Goal: Communication & Community: Answer question/provide support

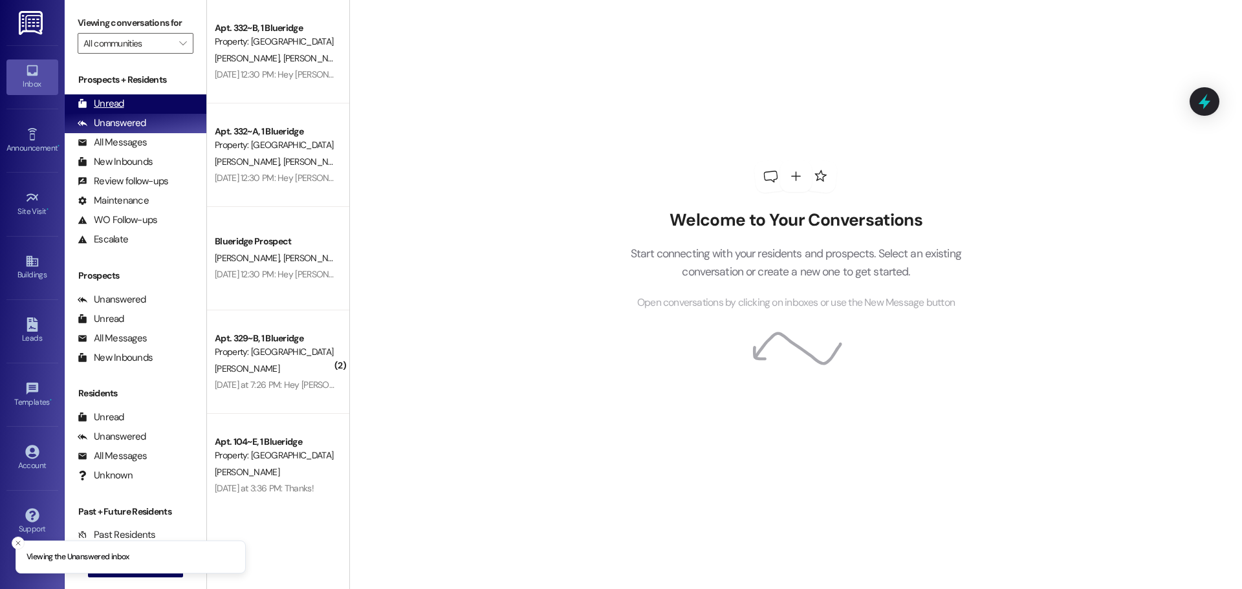
click at [122, 98] on div "Unread" at bounding box center [101, 104] width 47 height 14
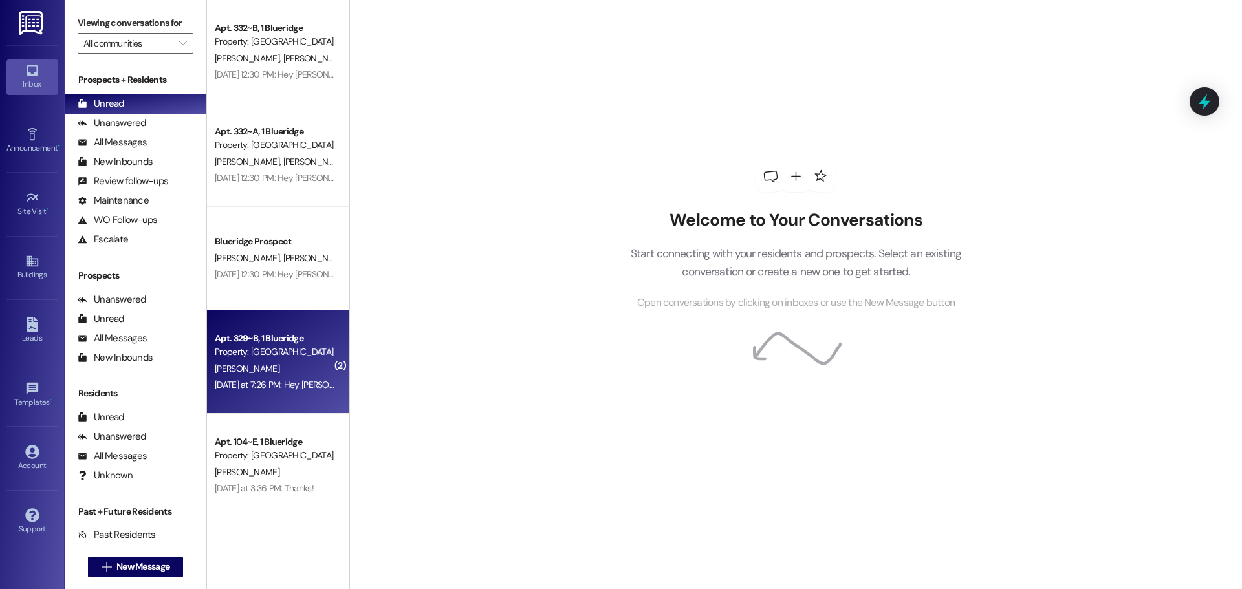
click at [222, 334] on div "Apt. 329~B, 1 Blueridge" at bounding box center [275, 339] width 120 height 14
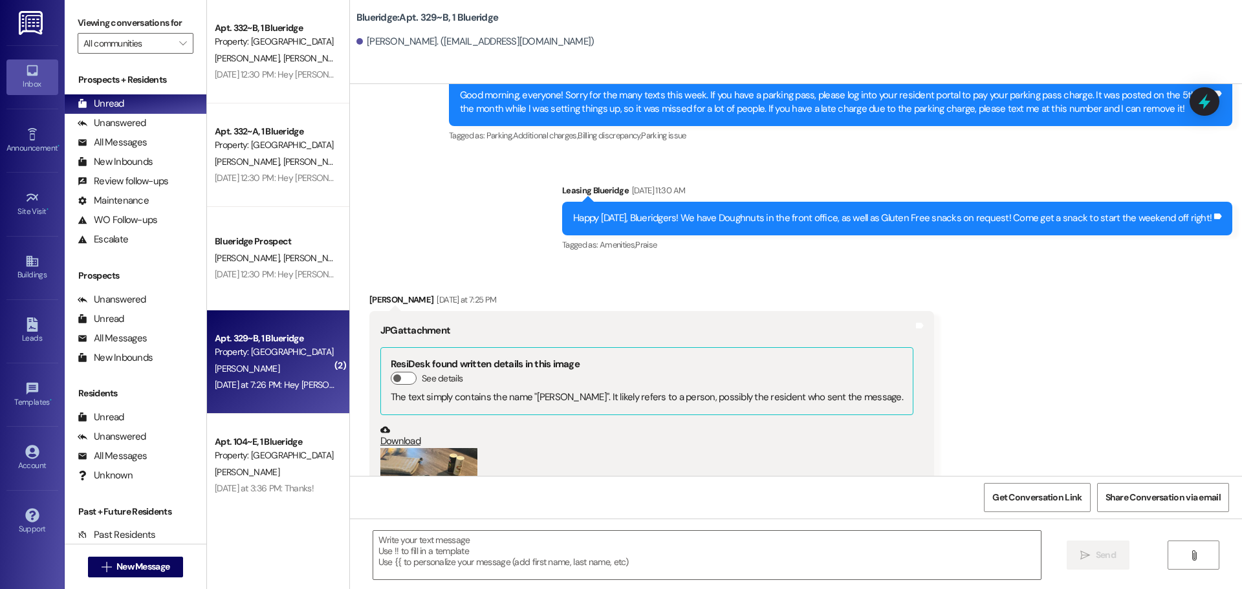
scroll to position [27127, 0]
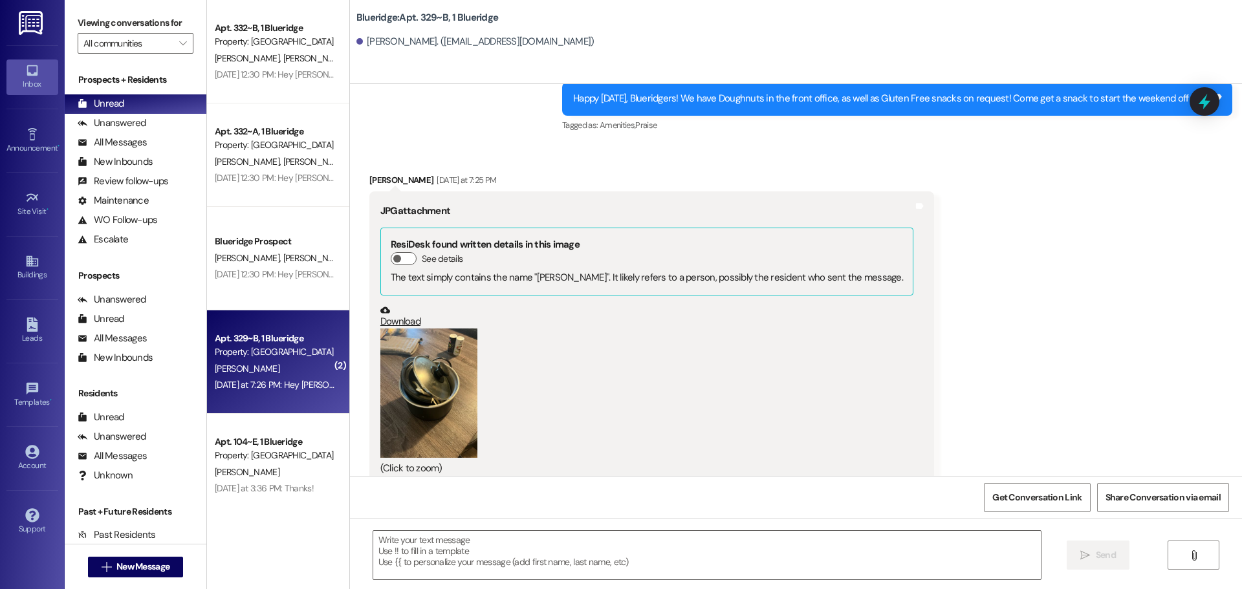
click at [431, 329] on button "Zoom image" at bounding box center [428, 393] width 97 height 129
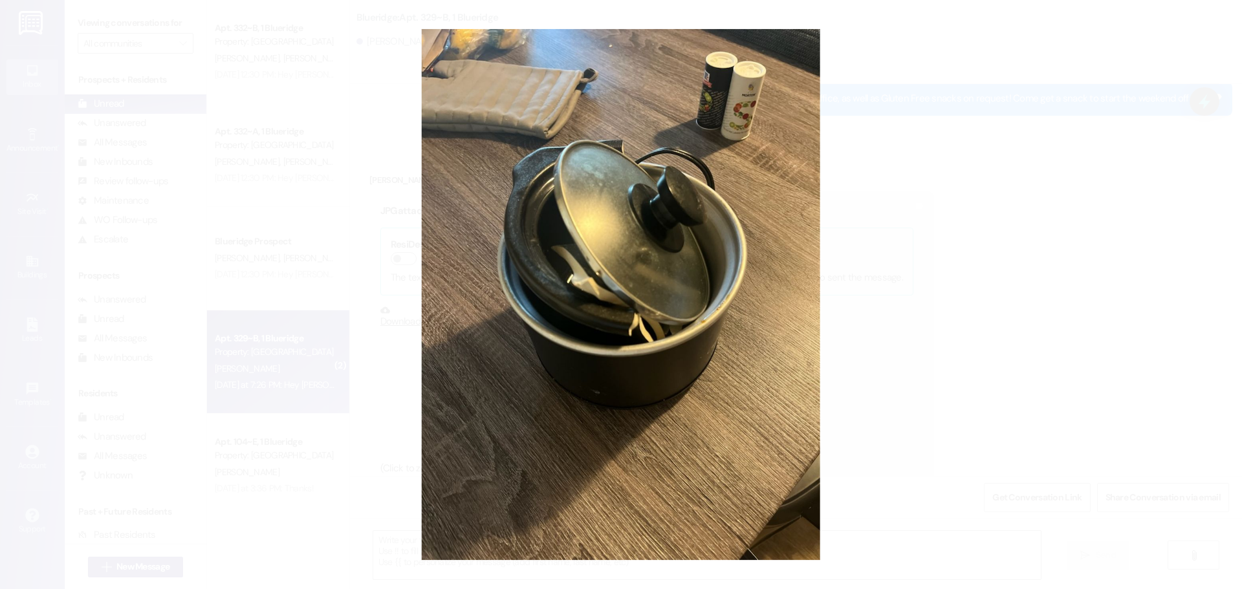
click at [899, 307] on button "Unzoom image" at bounding box center [621, 294] width 1242 height 589
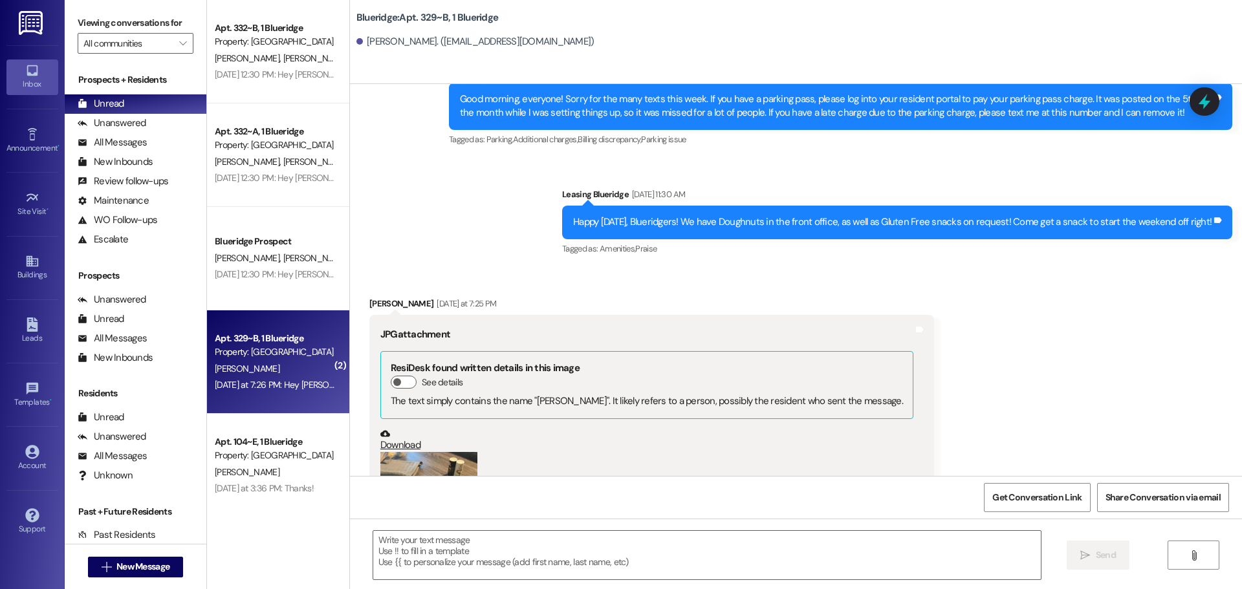
scroll to position [26998, 0]
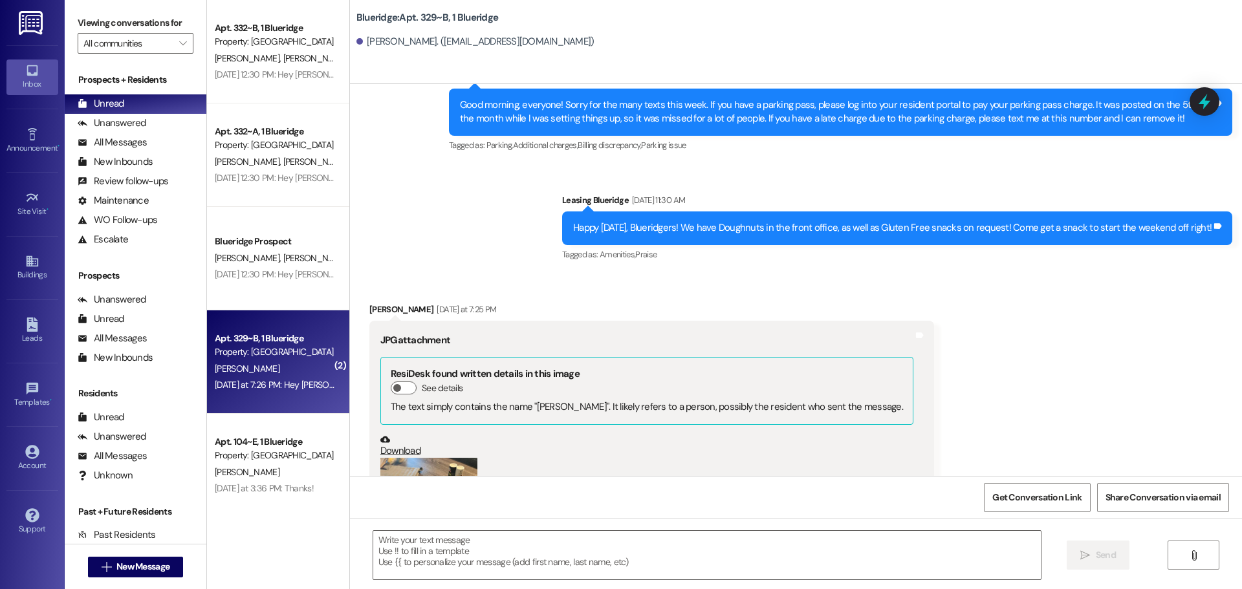
click at [440, 458] on button "Zoom image" at bounding box center [428, 522] width 97 height 129
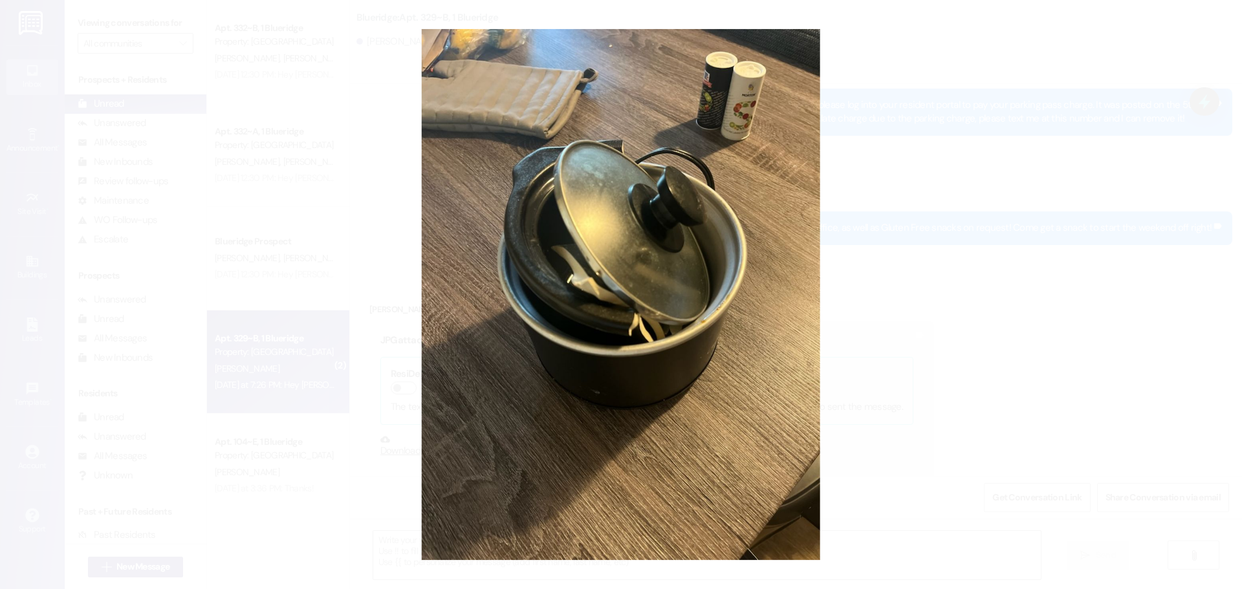
click at [914, 321] on button "Unzoom image" at bounding box center [621, 294] width 1242 height 589
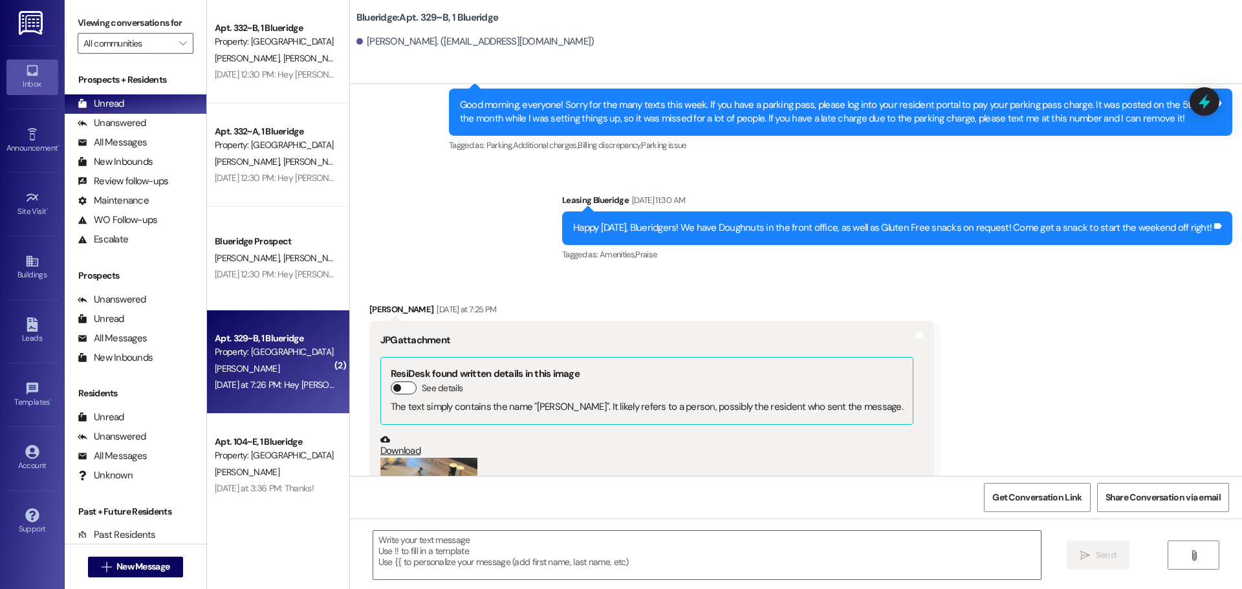
click at [393, 382] on button "See details" at bounding box center [404, 388] width 26 height 13
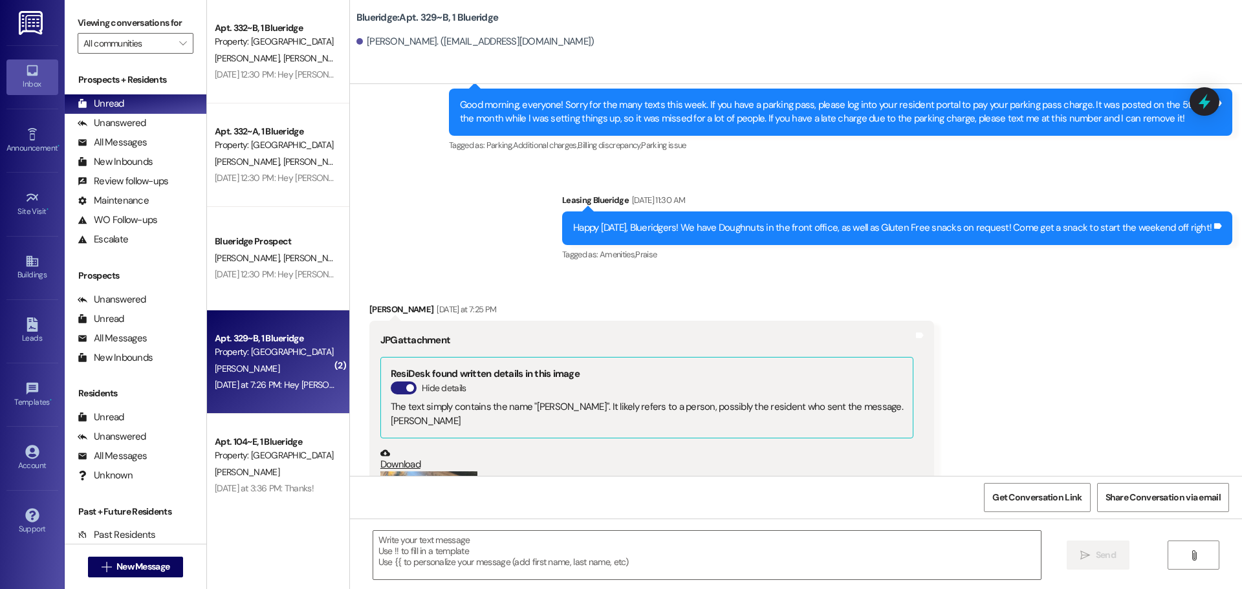
click at [394, 382] on button "Hide details" at bounding box center [404, 388] width 26 height 13
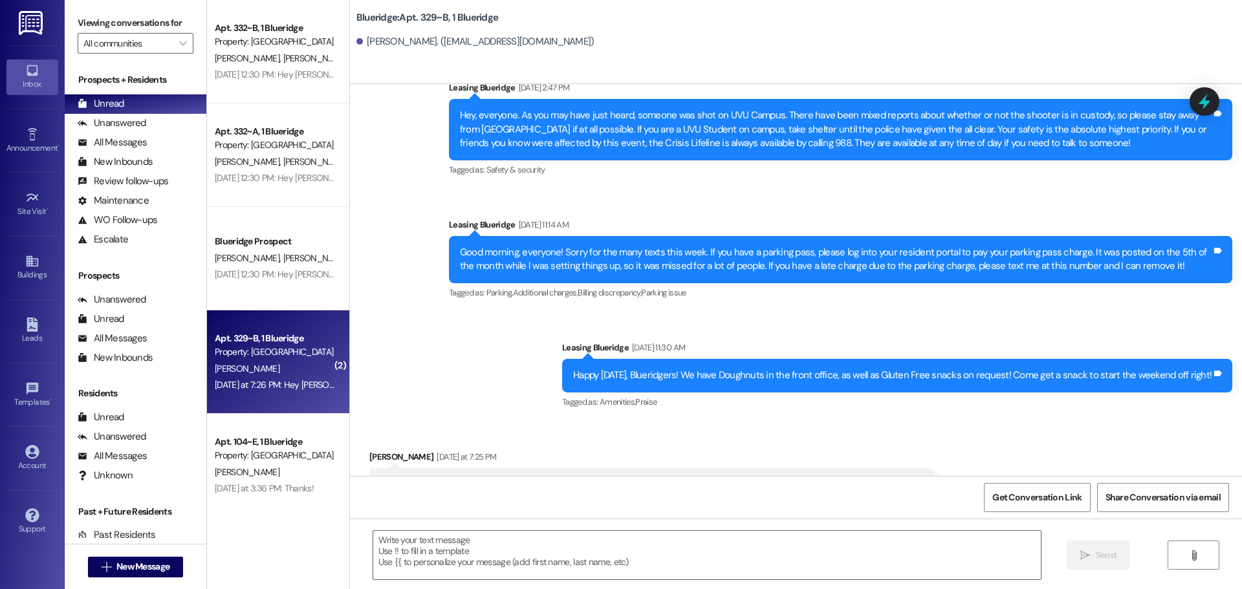
scroll to position [27127, 0]
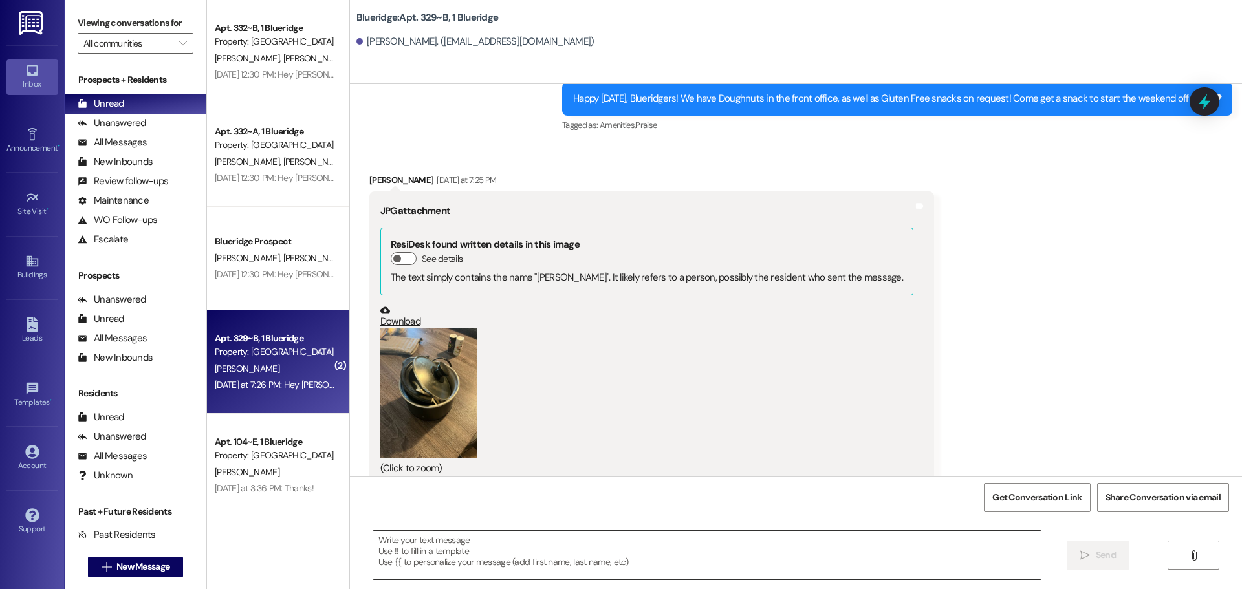
click at [575, 540] on textarea at bounding box center [706, 555] width 667 height 49
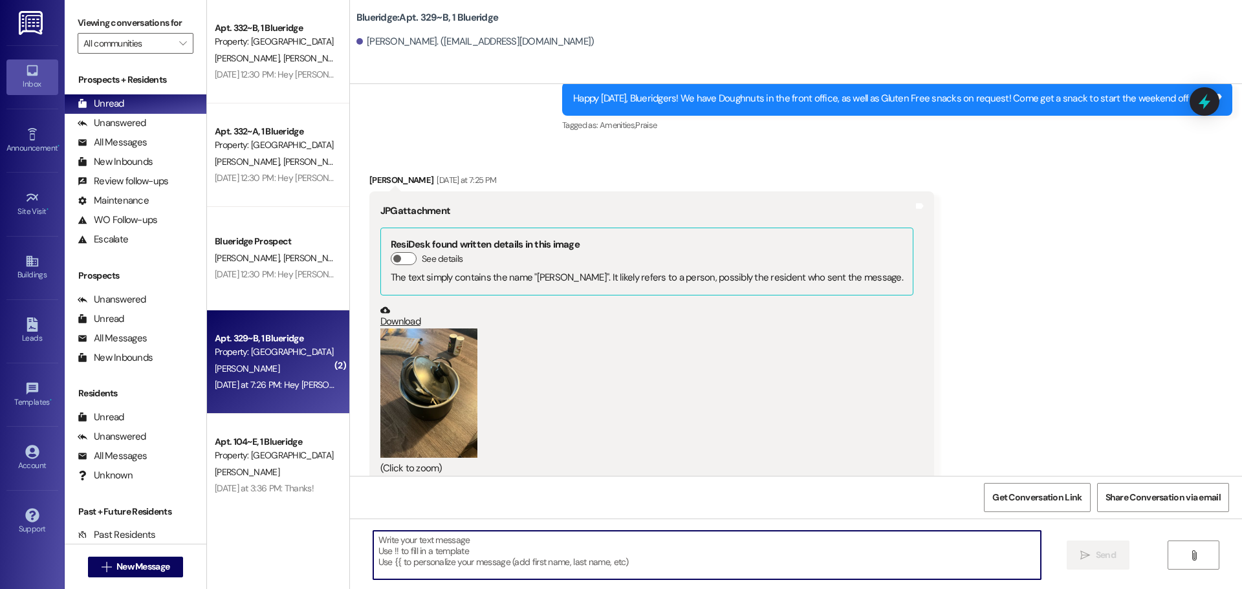
click at [592, 543] on textarea at bounding box center [706, 555] width 667 height 49
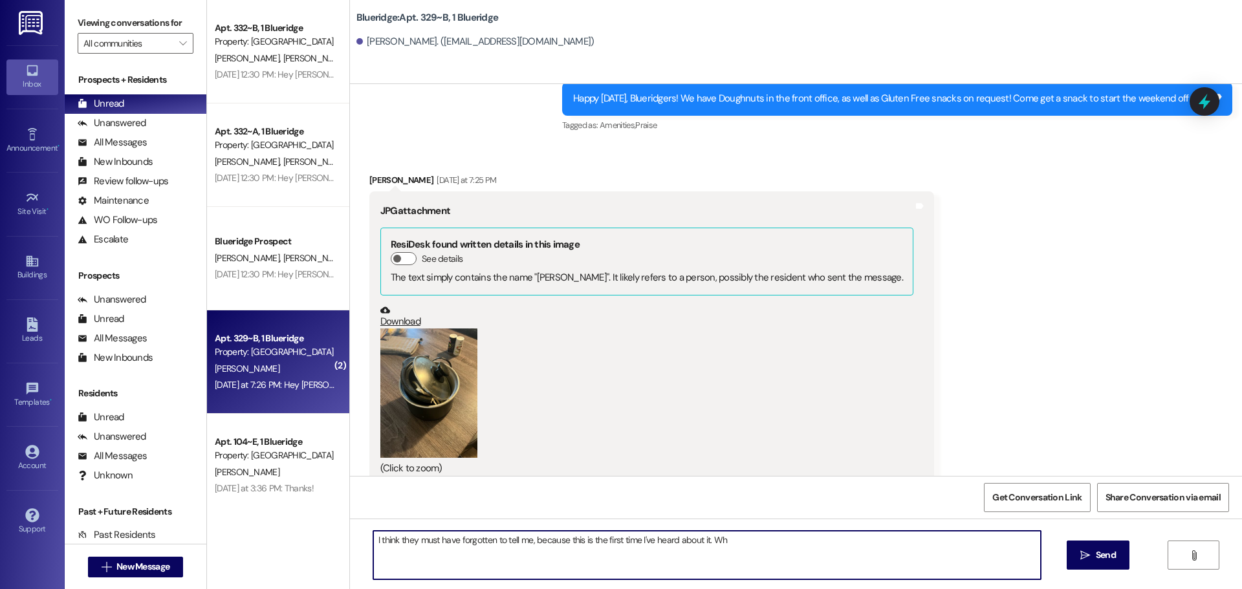
click at [385, 329] on button "Zoom image" at bounding box center [428, 393] width 97 height 129
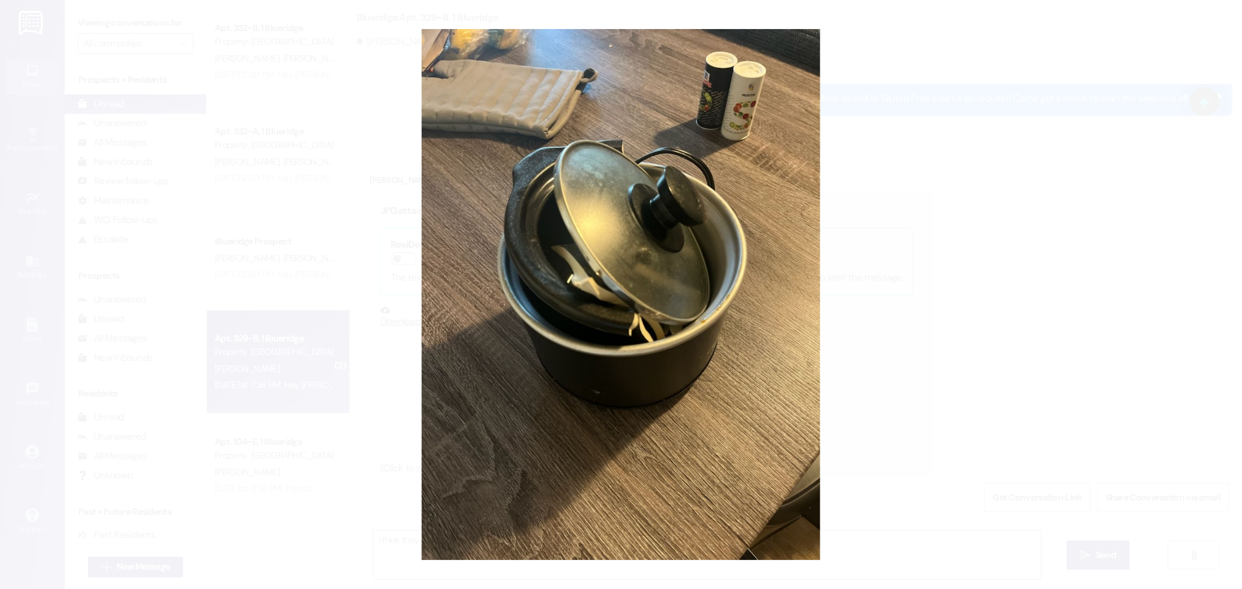
click at [647, 330] on button "Unzoom image" at bounding box center [621, 294] width 1242 height 589
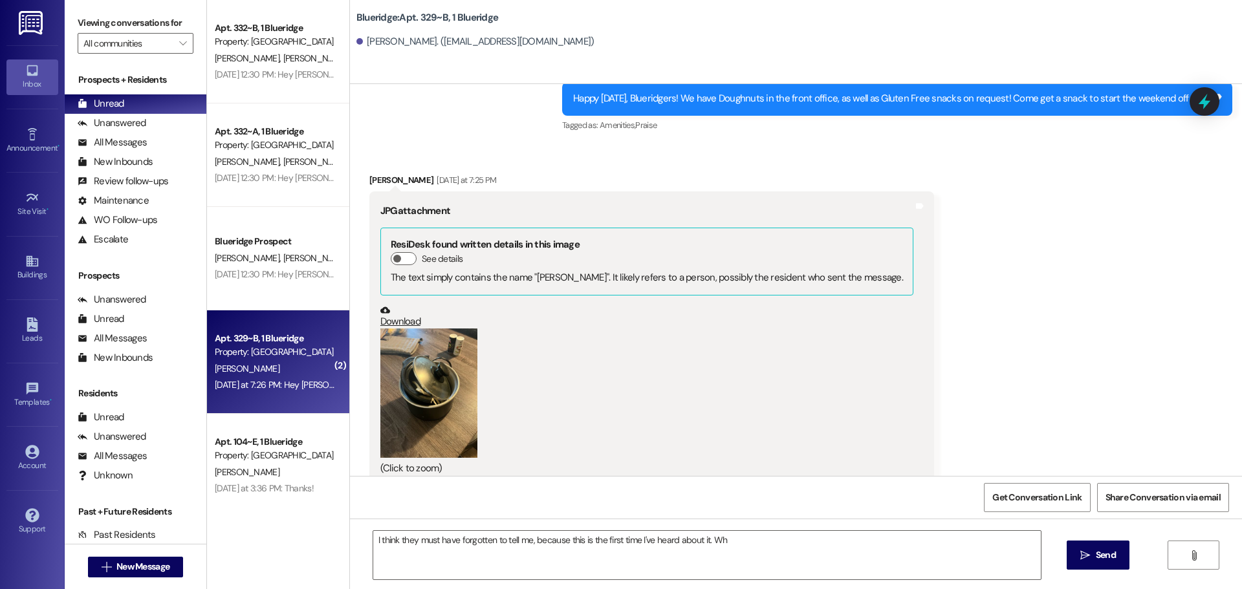
click at [387, 305] on link "Download" at bounding box center [646, 316] width 533 height 23
click at [745, 541] on textarea "I think they must have forgotten to tell me, because this is the first time I'v…" at bounding box center [706, 555] width 667 height 49
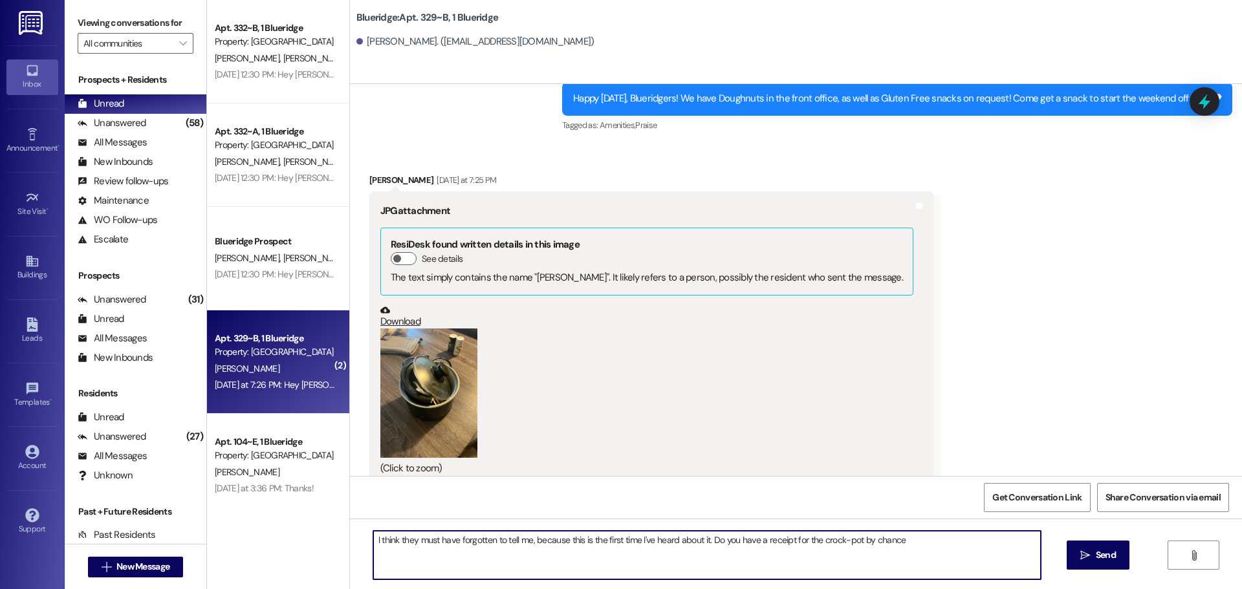
type textarea "I think they must have forgotten to tell me, because this is the first time I'v…"
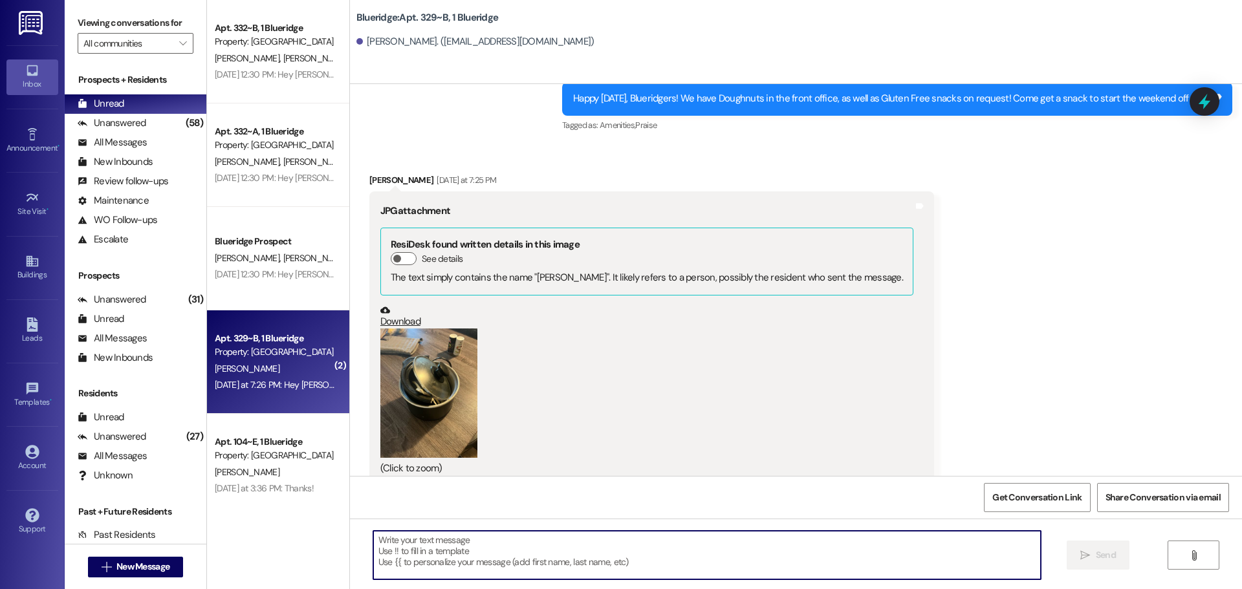
click at [433, 329] on button "Zoom image" at bounding box center [428, 393] width 97 height 129
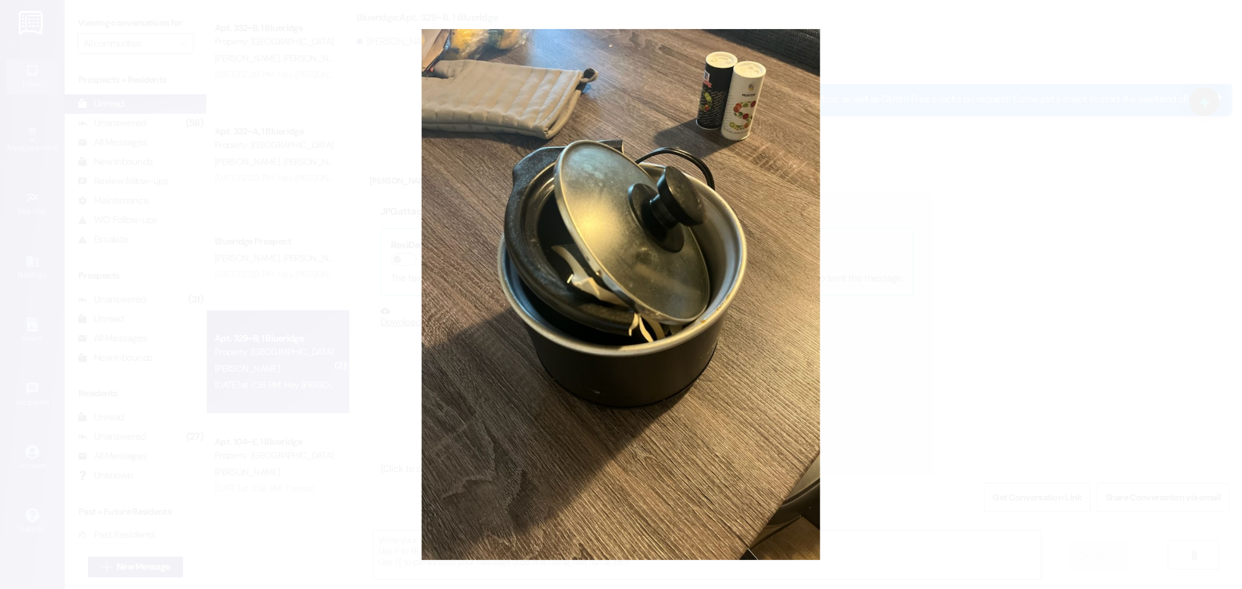
click at [761, 380] on button "Unzoom image" at bounding box center [621, 294] width 1242 height 589
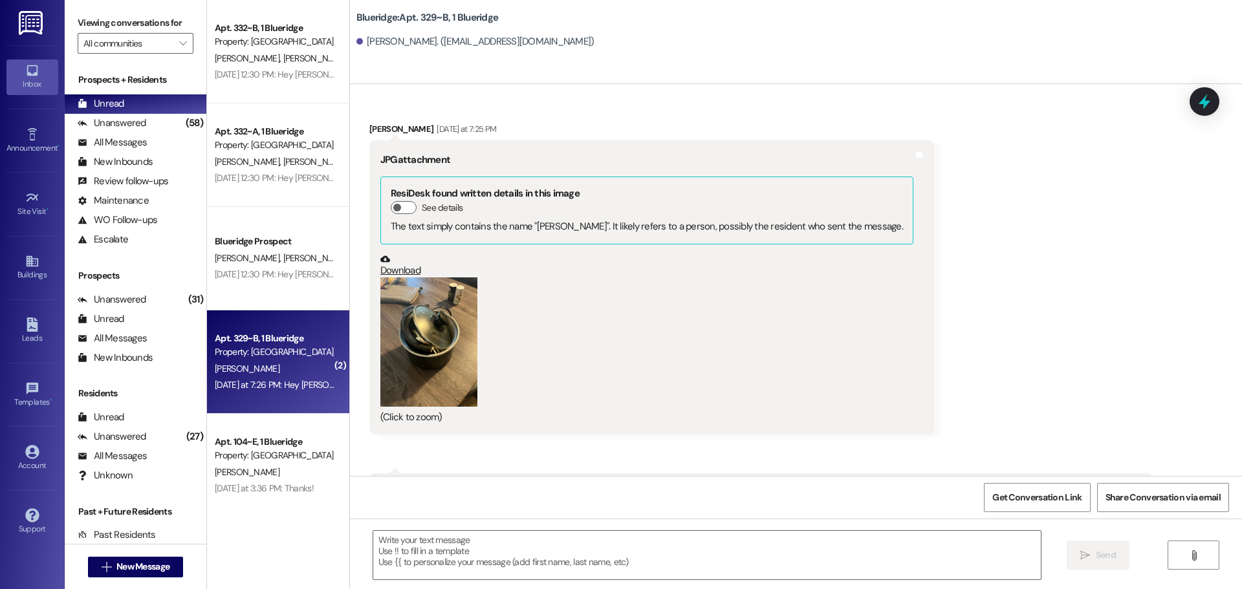
scroll to position [27218, 0]
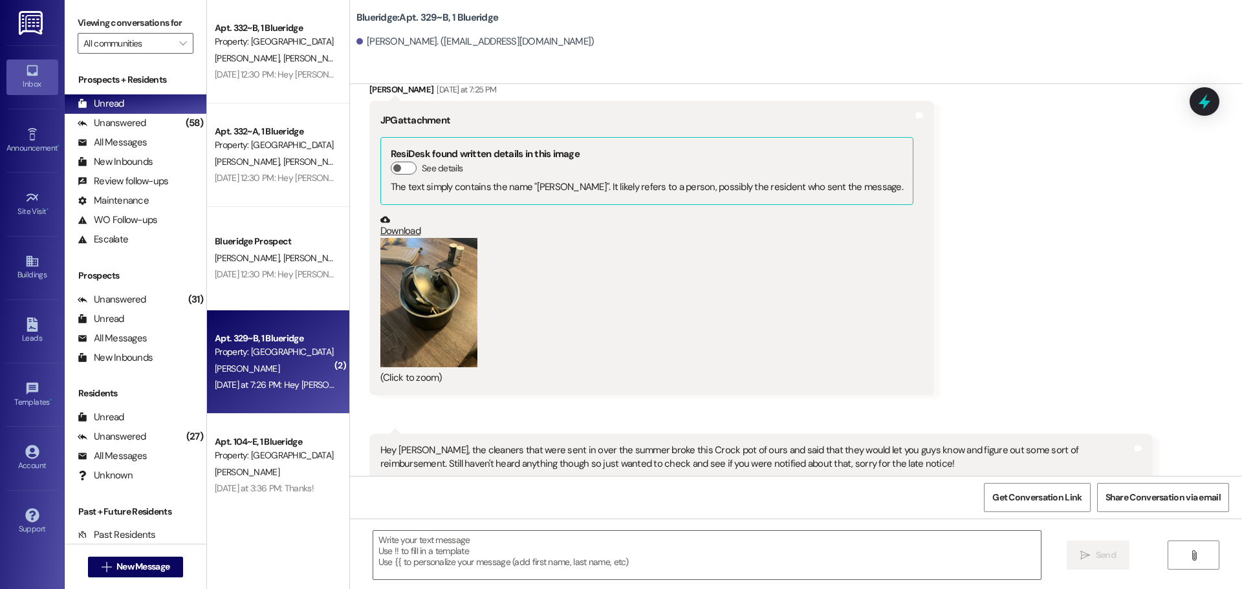
click at [413, 238] on button "Zoom image" at bounding box center [428, 302] width 97 height 129
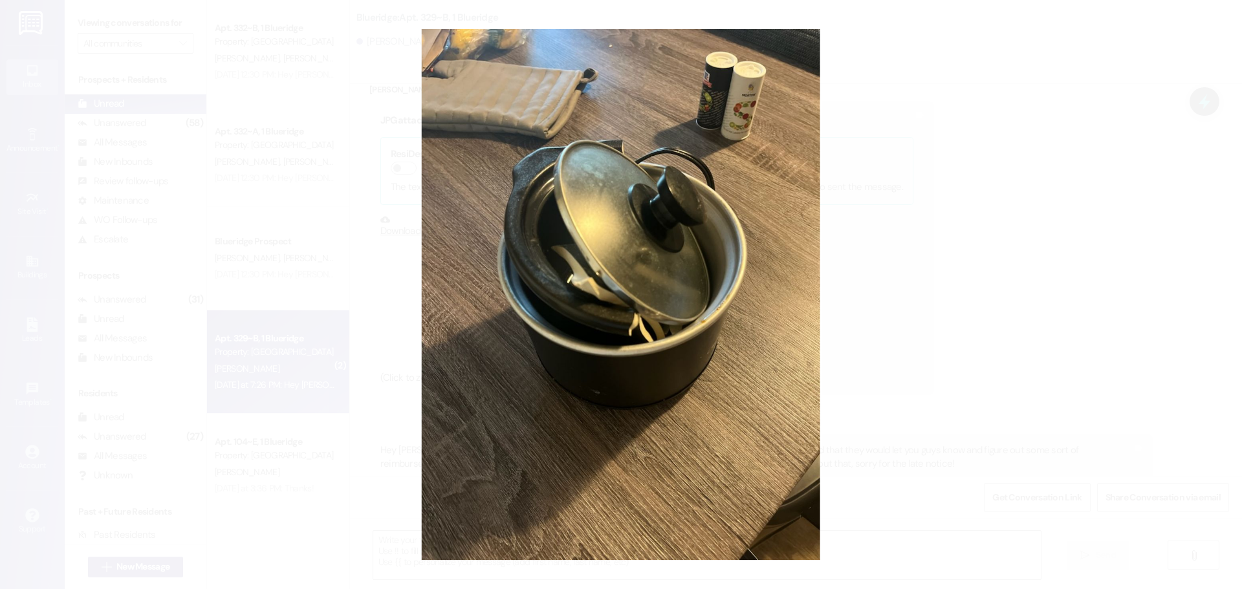
click at [973, 317] on button "Unzoom image" at bounding box center [621, 294] width 1242 height 589
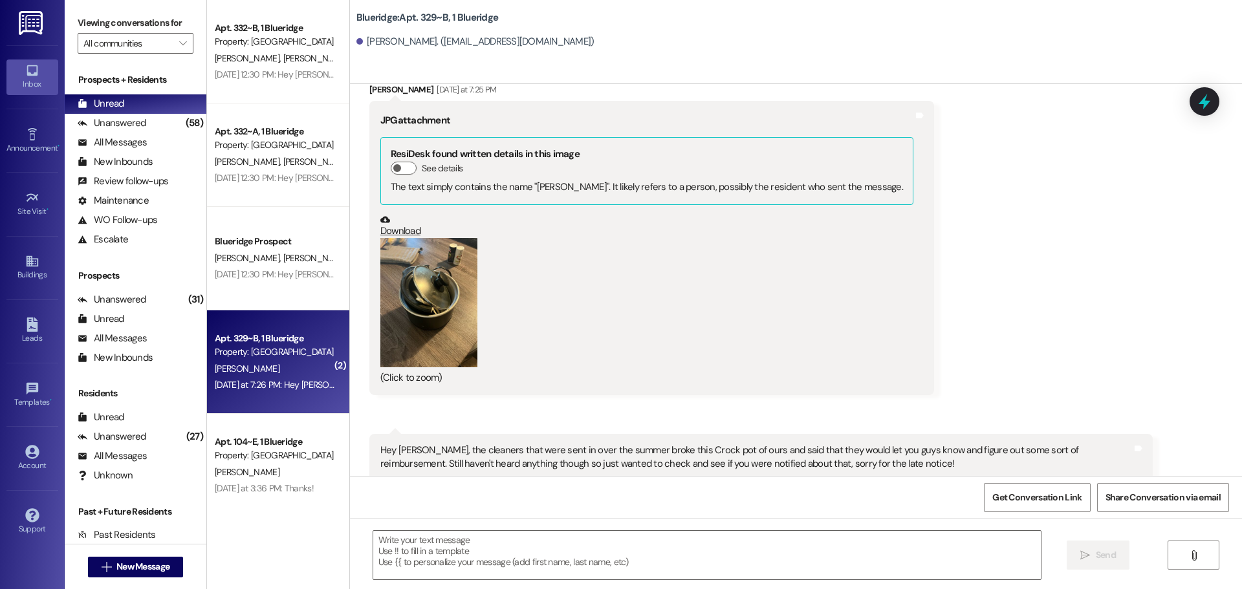
scroll to position [27321, 0]
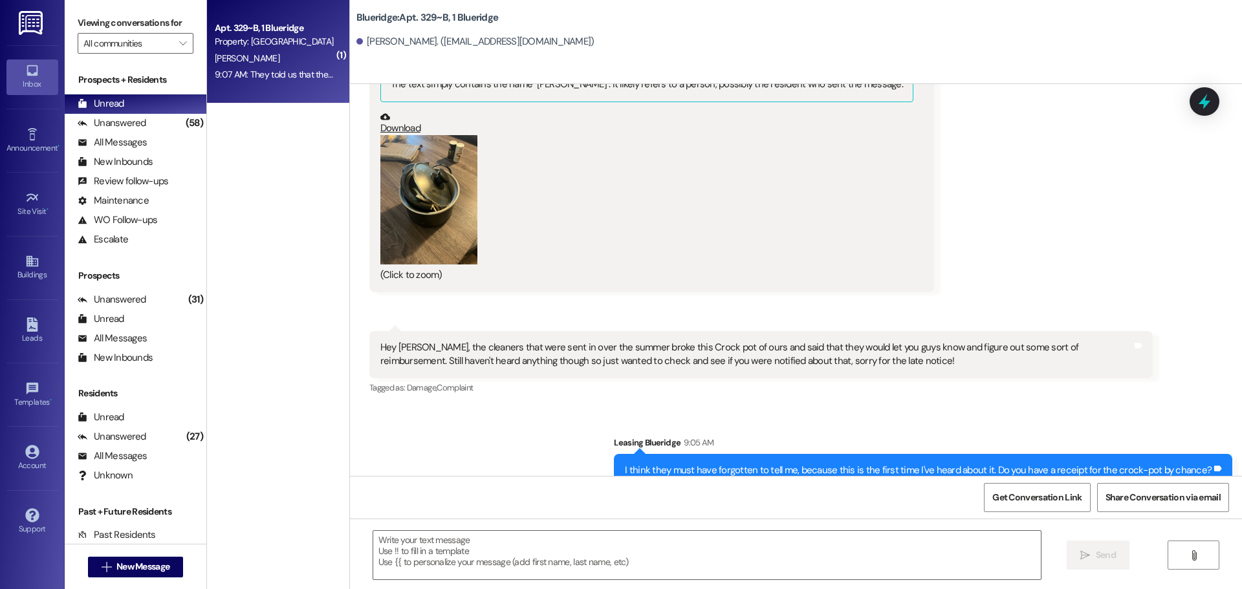
drag, startPoint x: 765, startPoint y: 241, endPoint x: 764, endPoint y: 249, distance: 8.4
drag, startPoint x: 764, startPoint y: 249, endPoint x: 634, endPoint y: 303, distance: 141.5
click at [639, 426] on div "Sent via SMS Leasing Blueridge 9:05 AM I think they must have forgotten to tell…" at bounding box center [923, 461] width 638 height 70
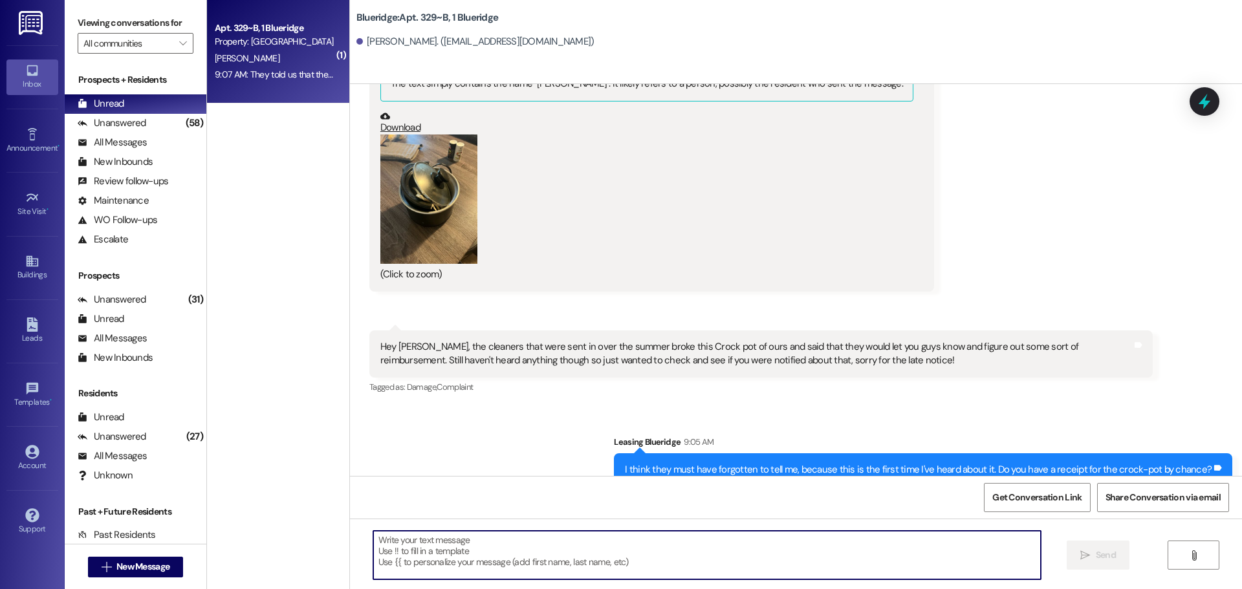
click at [863, 566] on textarea at bounding box center [706, 555] width 667 height 49
type textarea "O"
type textarea "Oh, that would work, too! I can just look up the price."
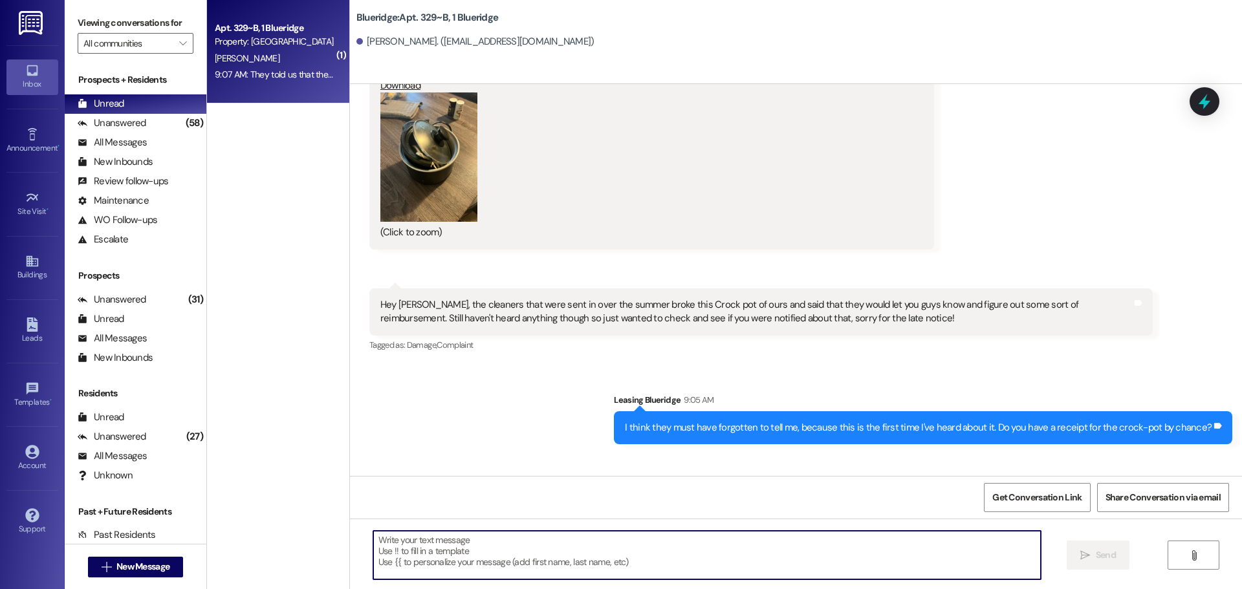
scroll to position [27412, 0]
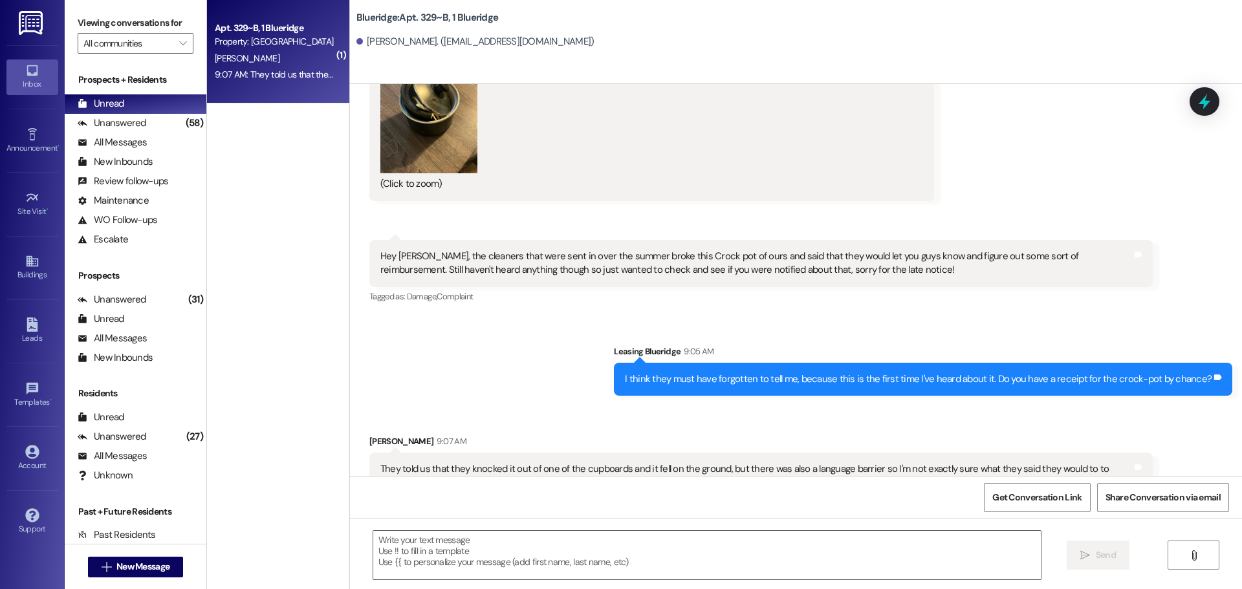
click at [940, 510] on div "Sent via SMS Leasing Blueridge 9:14 AM Oh, that would work, too! I can just loo…" at bounding box center [796, 555] width 892 height 90
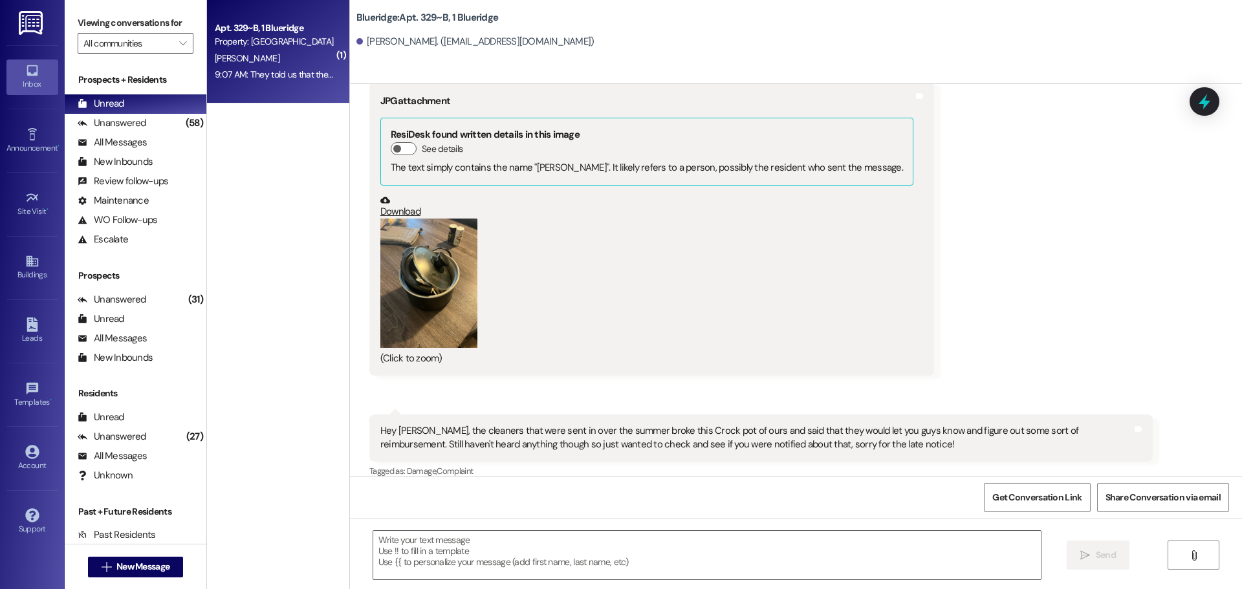
scroll to position [26959, 0]
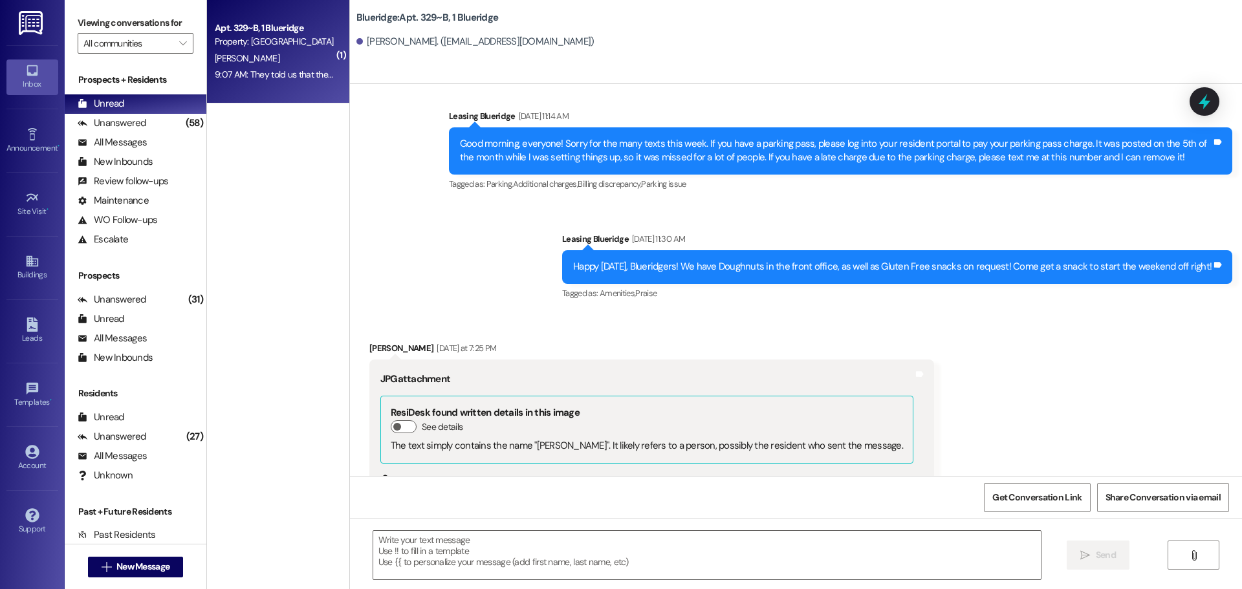
click at [449, 497] on button "Zoom image" at bounding box center [428, 561] width 97 height 129
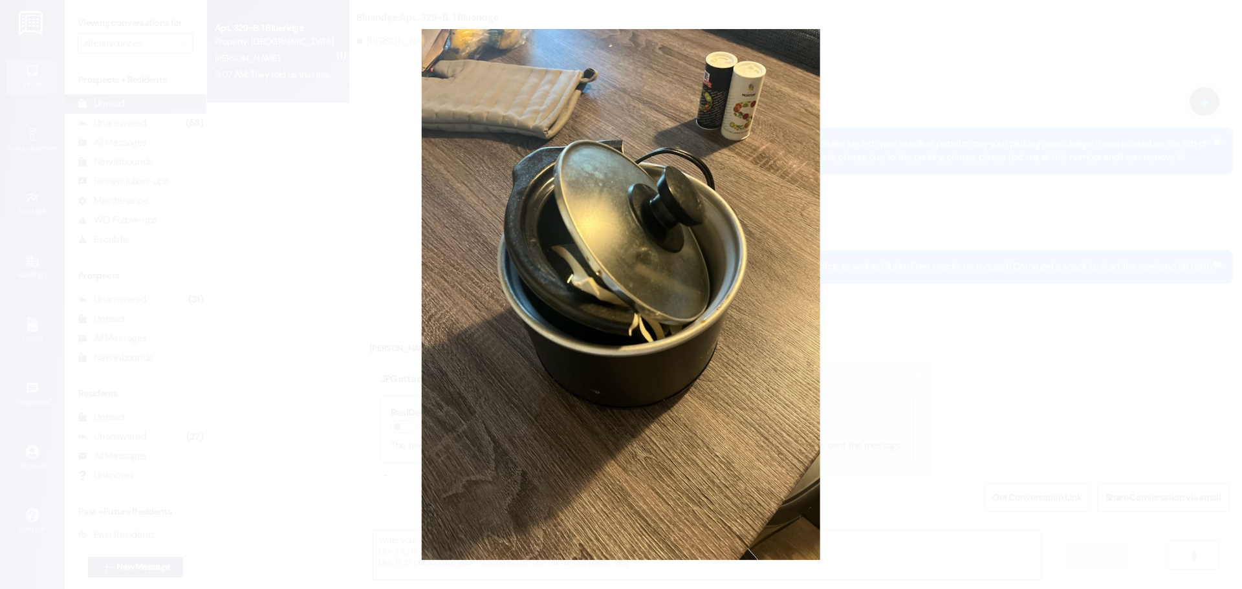
click at [752, 385] on button "Unzoom image" at bounding box center [621, 294] width 1242 height 589
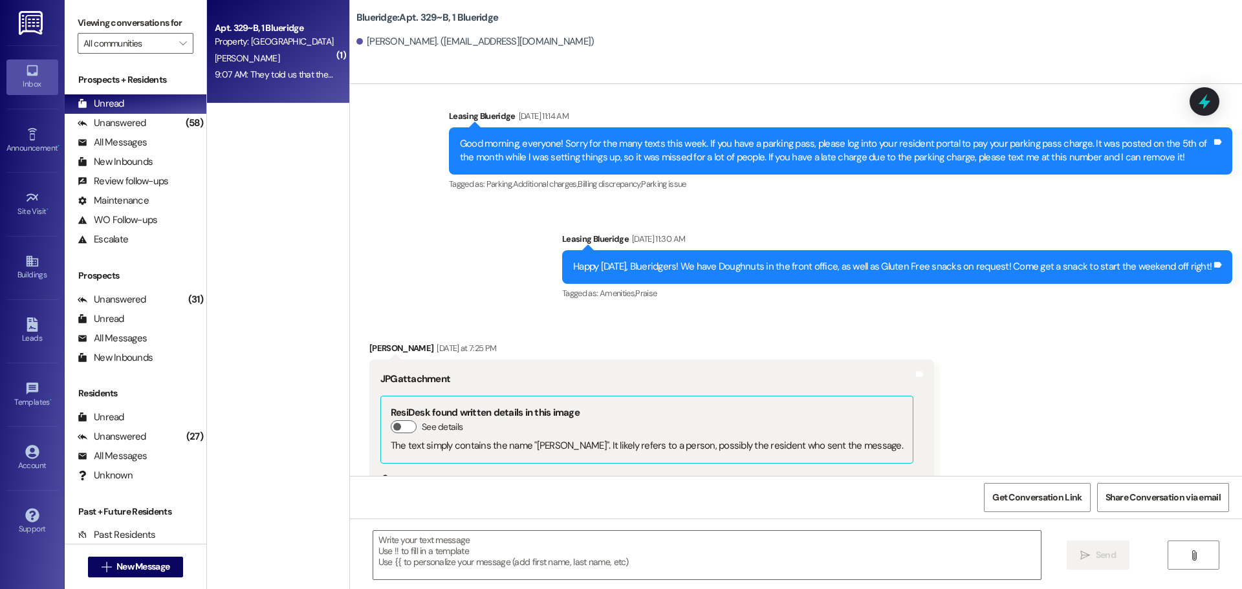
scroll to position [27412, 0]
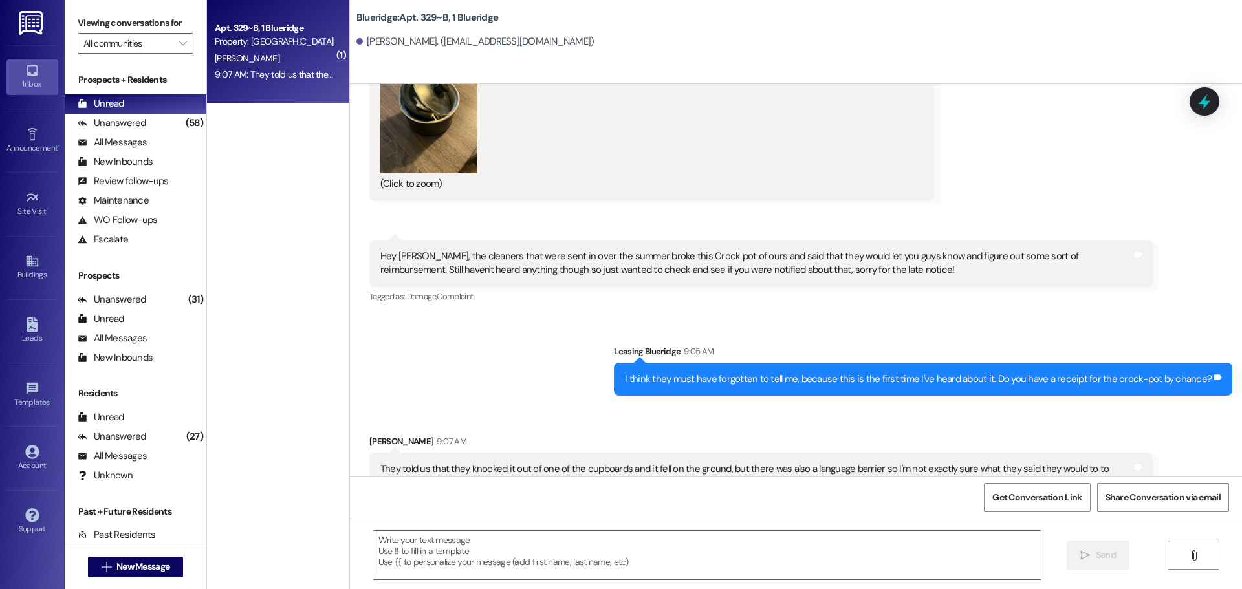
click at [783, 510] on div "Sent via SMS Leasing Blueridge 9:14 AM Oh, that would work, too! I can just loo…" at bounding box center [796, 555] width 892 height 90
click at [1154, 230] on div "Received via SMS 7:26 PM Taylor Hart Question Neutral Yesterday at 7:26 PM Hey …" at bounding box center [761, 272] width 803 height 85
click at [158, 117] on div "Unanswered (58)" at bounding box center [136, 123] width 142 height 19
click at [161, 107] on div "Unread (0)" at bounding box center [136, 103] width 142 height 19
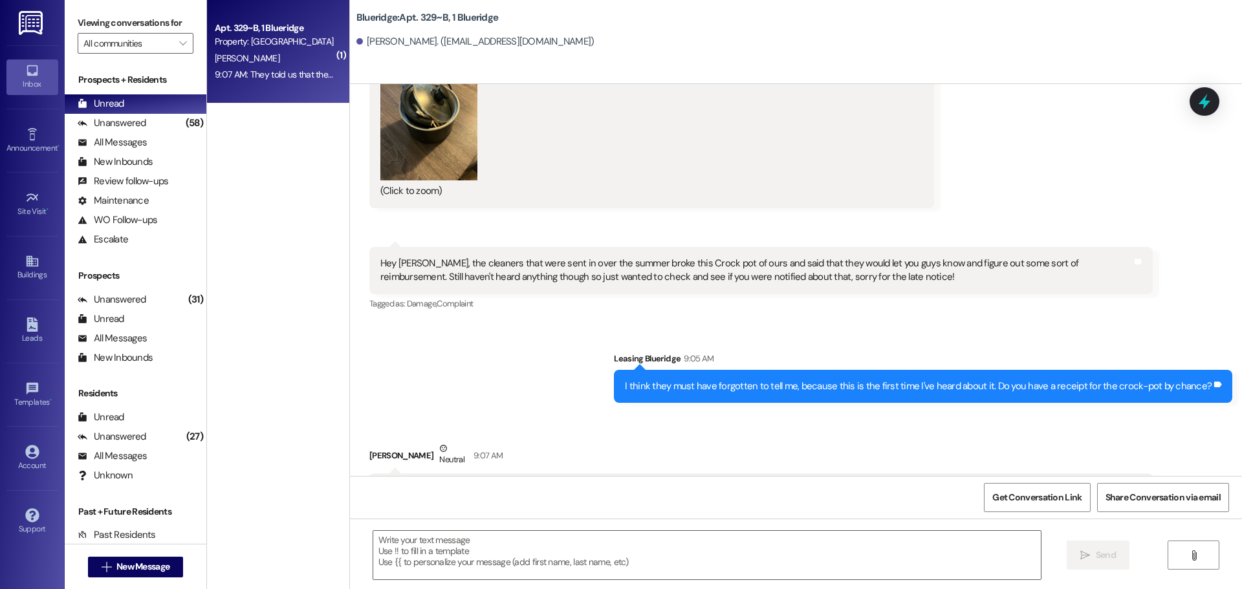
scroll to position [27444, 0]
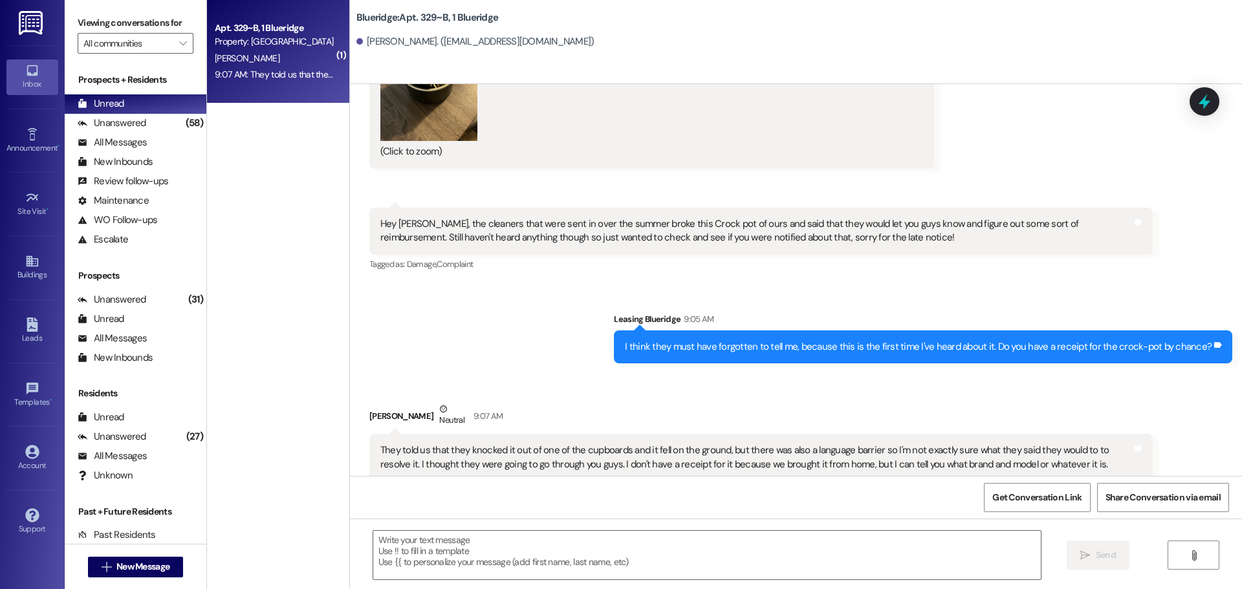
click at [826, 402] on div "Taylor Hart Neutral 9:07 AM" at bounding box center [760, 418] width 783 height 32
click at [890, 373] on div "Received via SMS Taylor Hart Neutral 9:07 AM They told us that they knocked it …" at bounding box center [796, 441] width 892 height 136
click at [1155, 283] on div "Sent via SMS Leasing Blueridge 9:05 AM I think they must have forgotten to tell…" at bounding box center [796, 328] width 892 height 90
drag, startPoint x: 540, startPoint y: 188, endPoint x: 541, endPoint y: 202, distance: 14.3
click at [541, 283] on div "Sent via SMS Leasing Blueridge 9:05 AM I think they must have forgotten to tell…" at bounding box center [796, 328] width 892 height 90
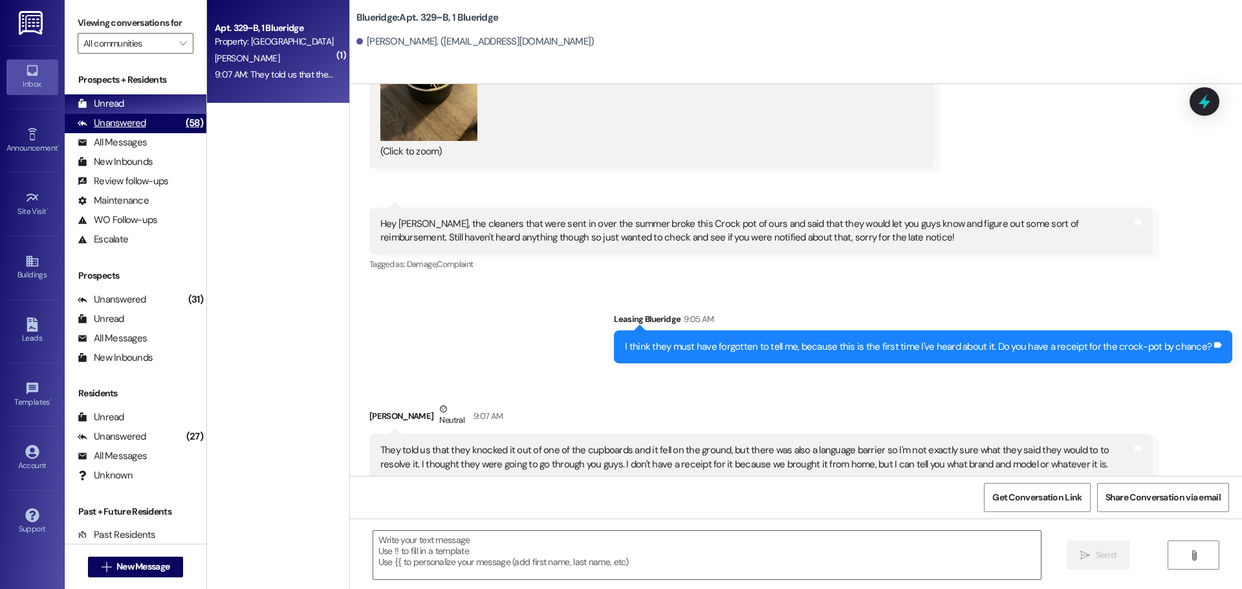
click at [182, 124] on div "(58)" at bounding box center [194, 123] width 24 height 20
click at [167, 102] on div "Unread (0)" at bounding box center [136, 103] width 142 height 19
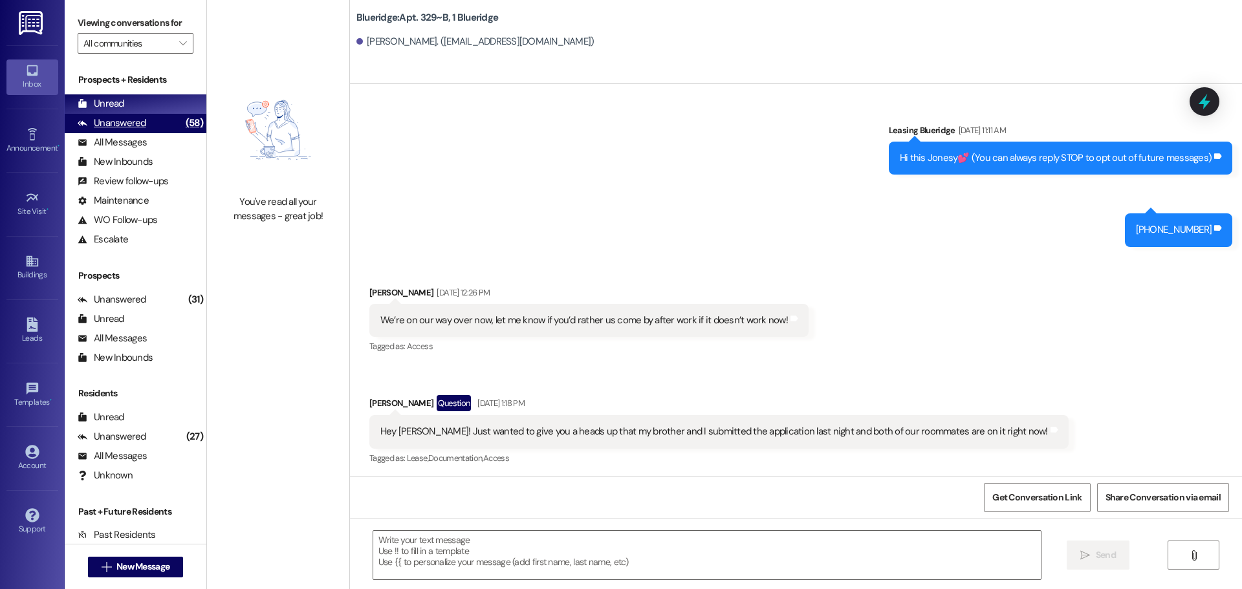
scroll to position [27354, 0]
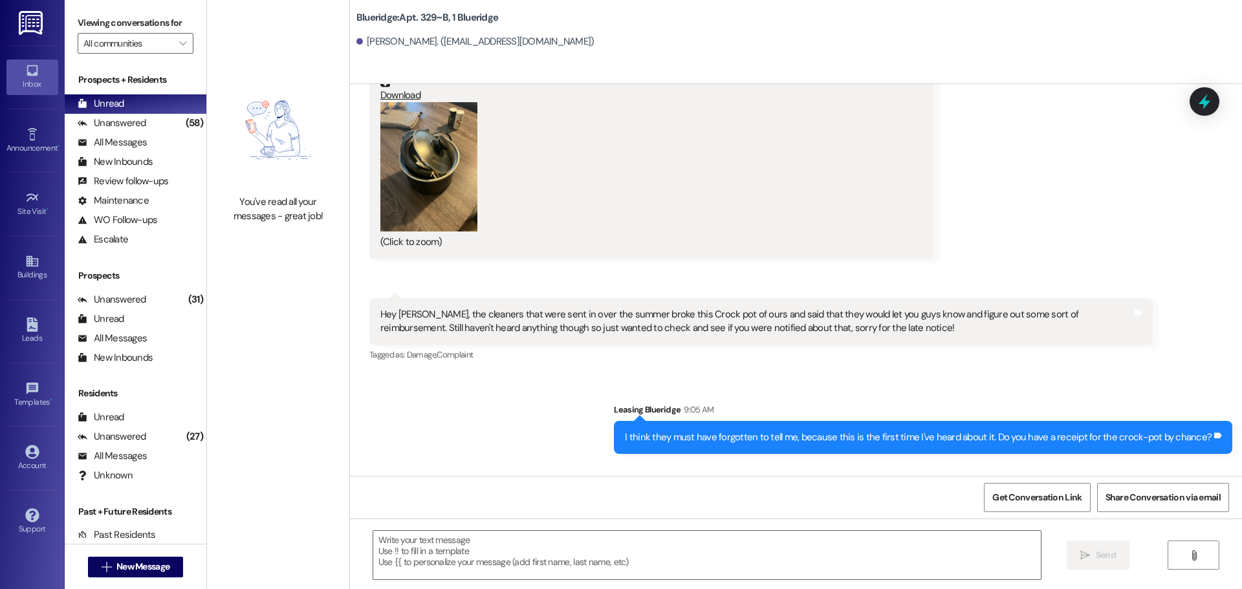
drag, startPoint x: 594, startPoint y: 329, endPoint x: 881, endPoint y: 261, distance: 294.3
click at [881, 374] on div "Sent via SMS Leasing Blueridge 9:05 AM I think they must have forgotten to tell…" at bounding box center [796, 419] width 892 height 90
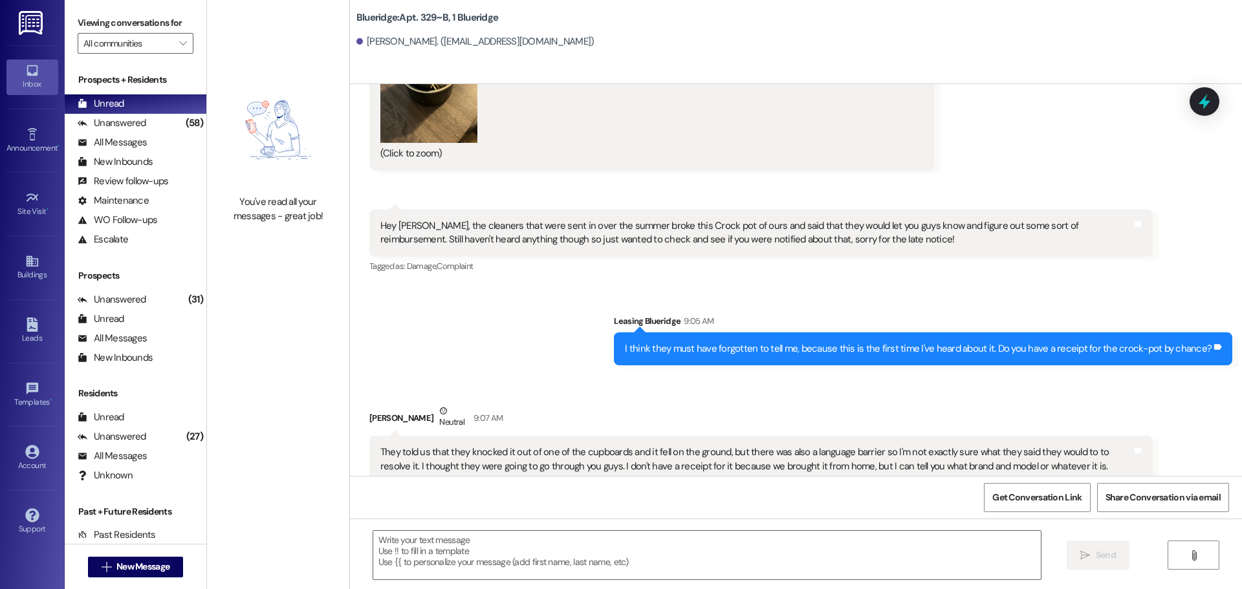
scroll to position [27444, 0]
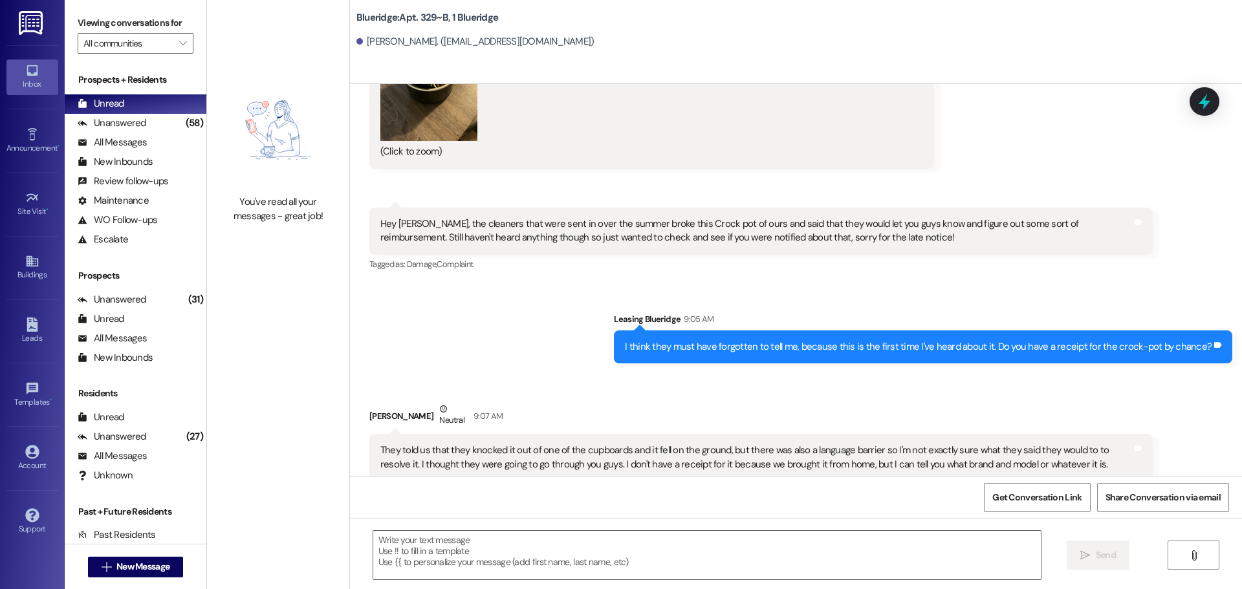
click at [610, 393] on div "Received via SMS Taylor Hart Neutral 9:07 AM They told us that they knocked it …" at bounding box center [761, 451] width 803 height 117
click at [583, 402] on div "Taylor Hart Neutral 9:07 AM" at bounding box center [760, 418] width 783 height 32
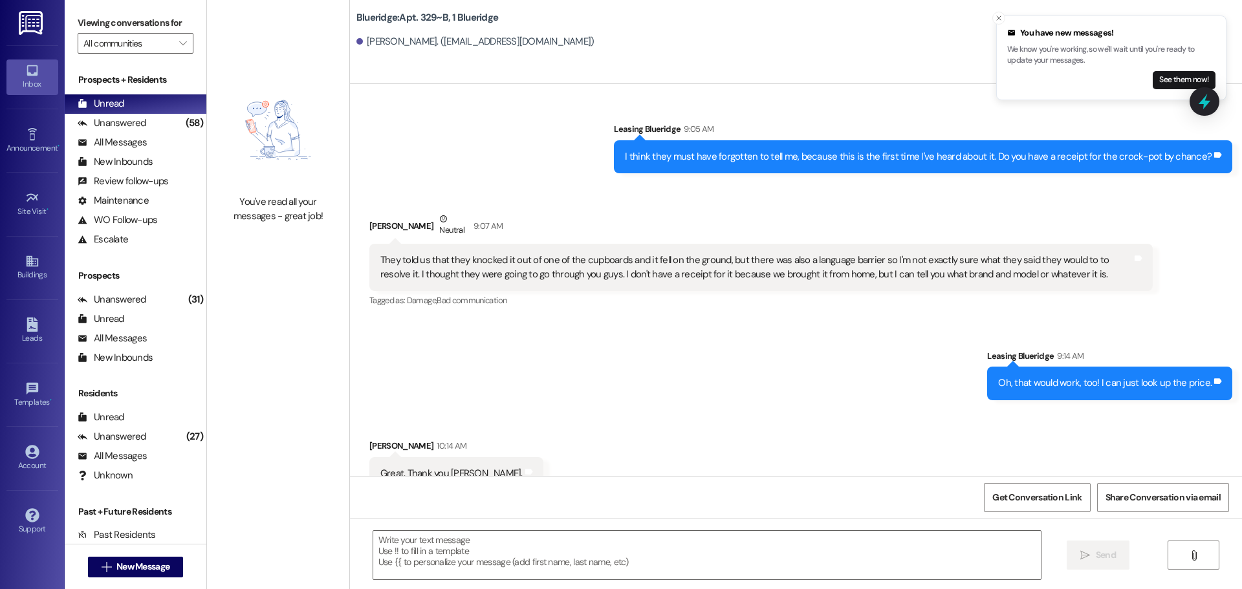
scroll to position [27643, 0]
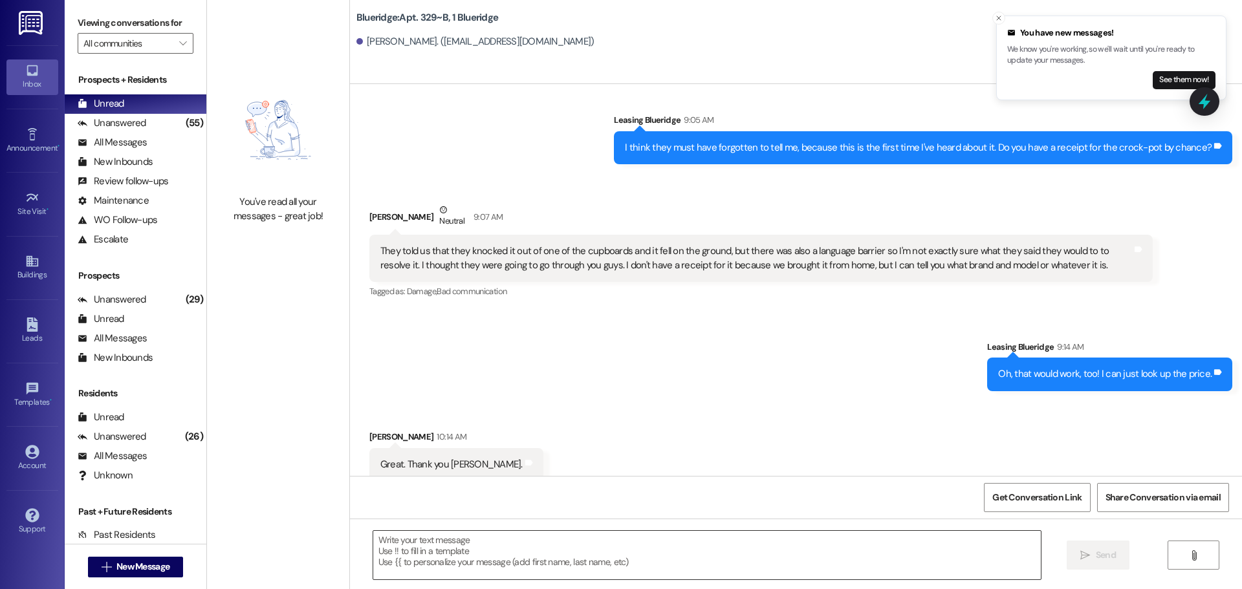
click at [605, 573] on textarea at bounding box center [706, 555] width 667 height 49
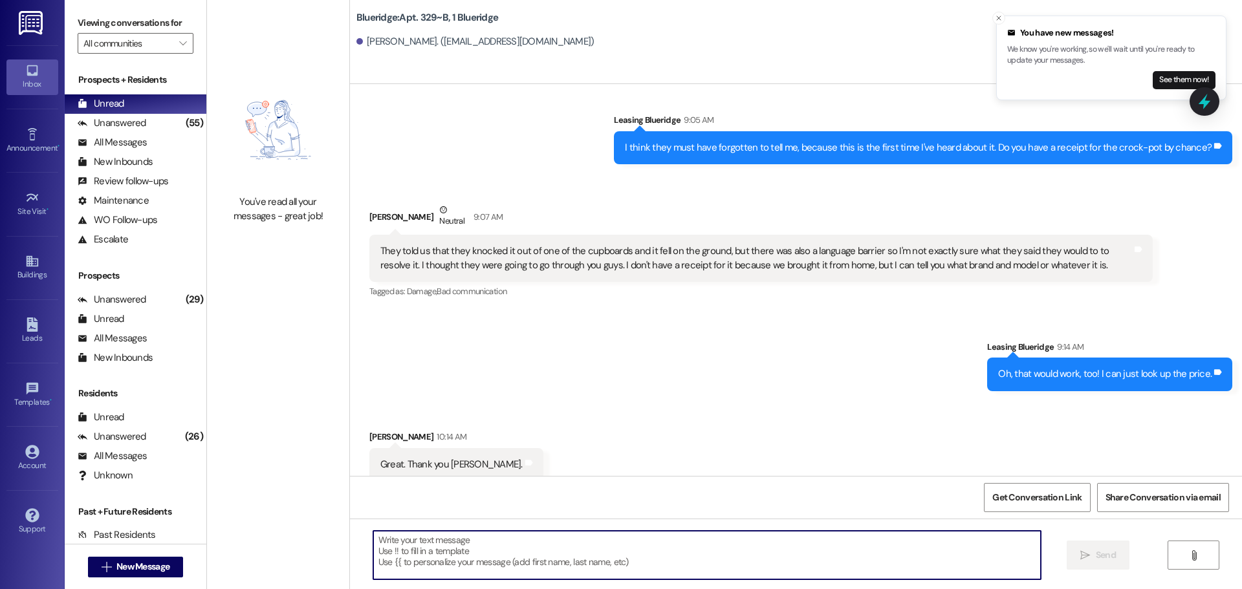
click at [884, 565] on textarea at bounding box center [706, 555] width 667 height 49
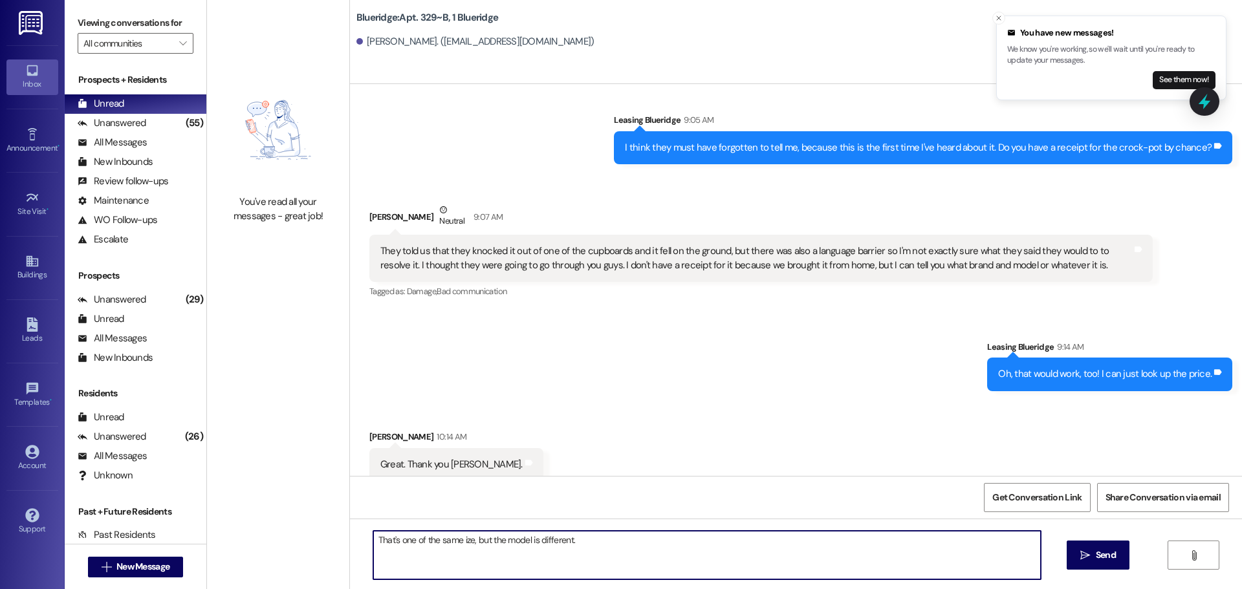
click at [455, 541] on textarea "That's one of the same ize, but the model is different." at bounding box center [706, 555] width 667 height 49
click at [590, 541] on textarea "That's one of the same size, but the model is different." at bounding box center [706, 555] width 667 height 49
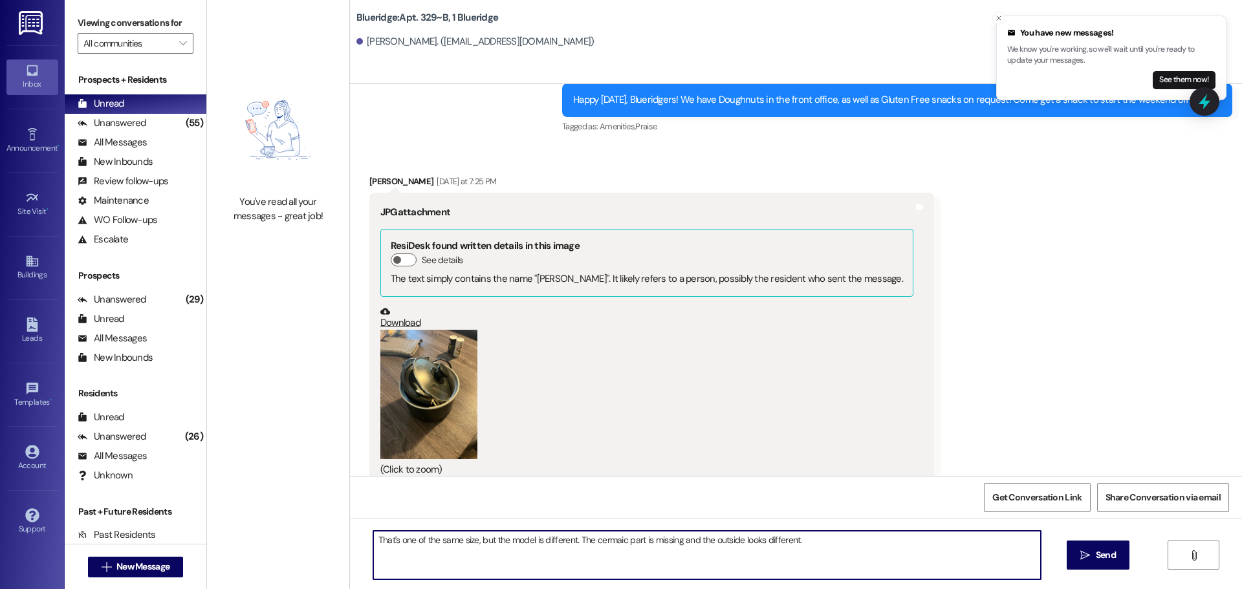
scroll to position [26997, 0]
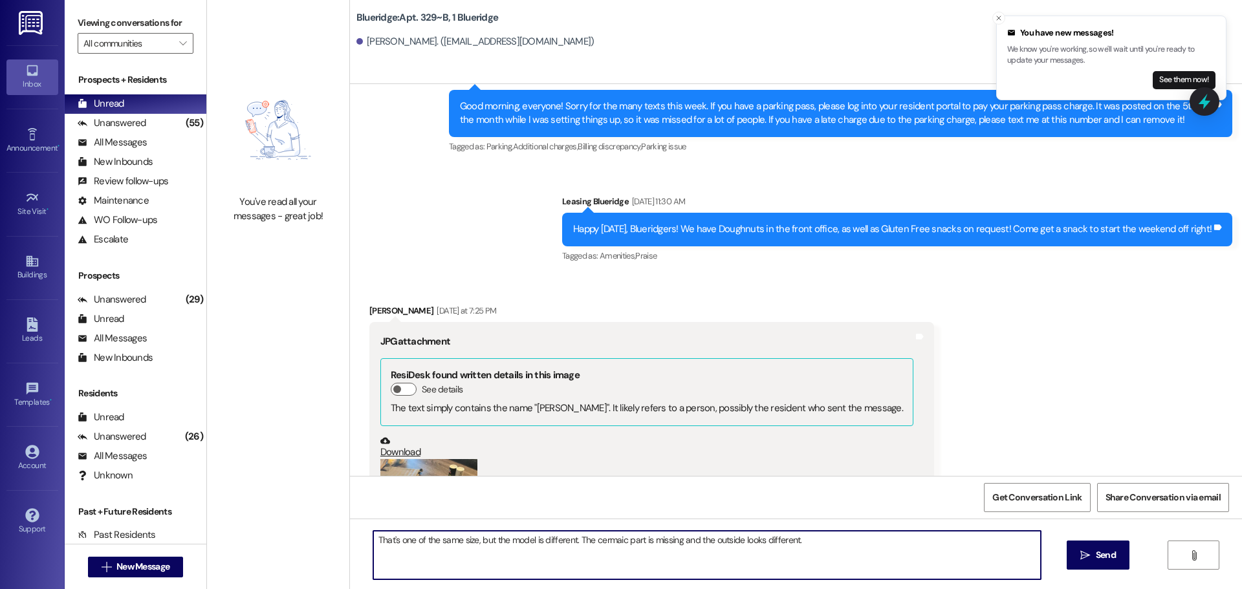
click at [399, 459] on button "Zoom image" at bounding box center [428, 523] width 97 height 129
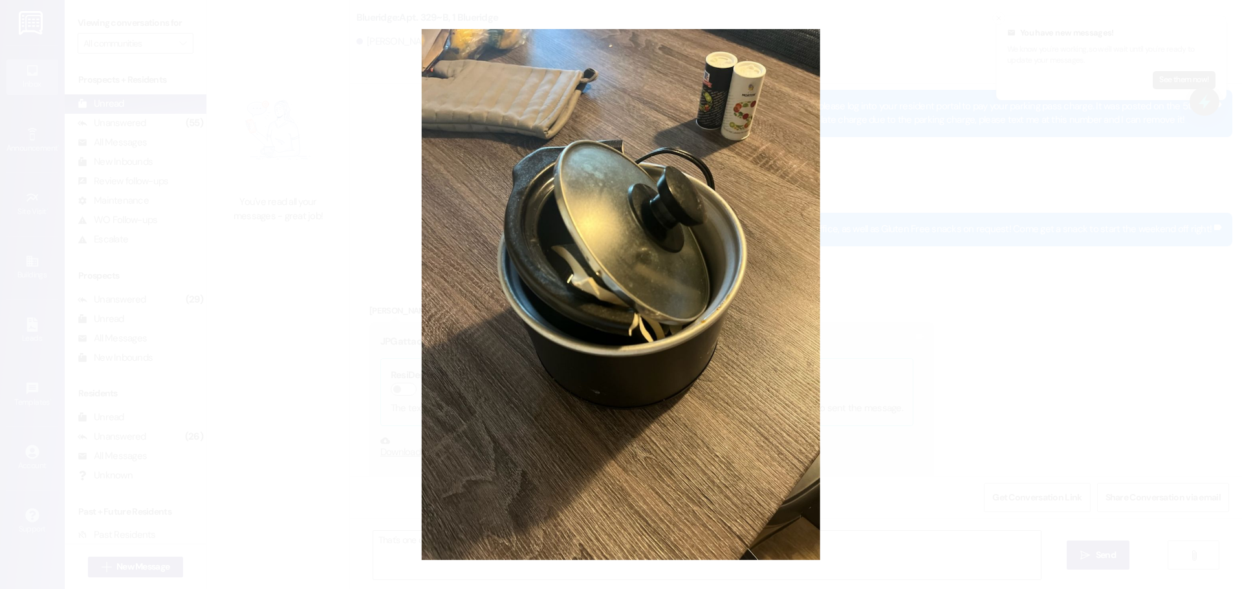
click at [938, 400] on button "Unzoom image" at bounding box center [621, 294] width 1242 height 589
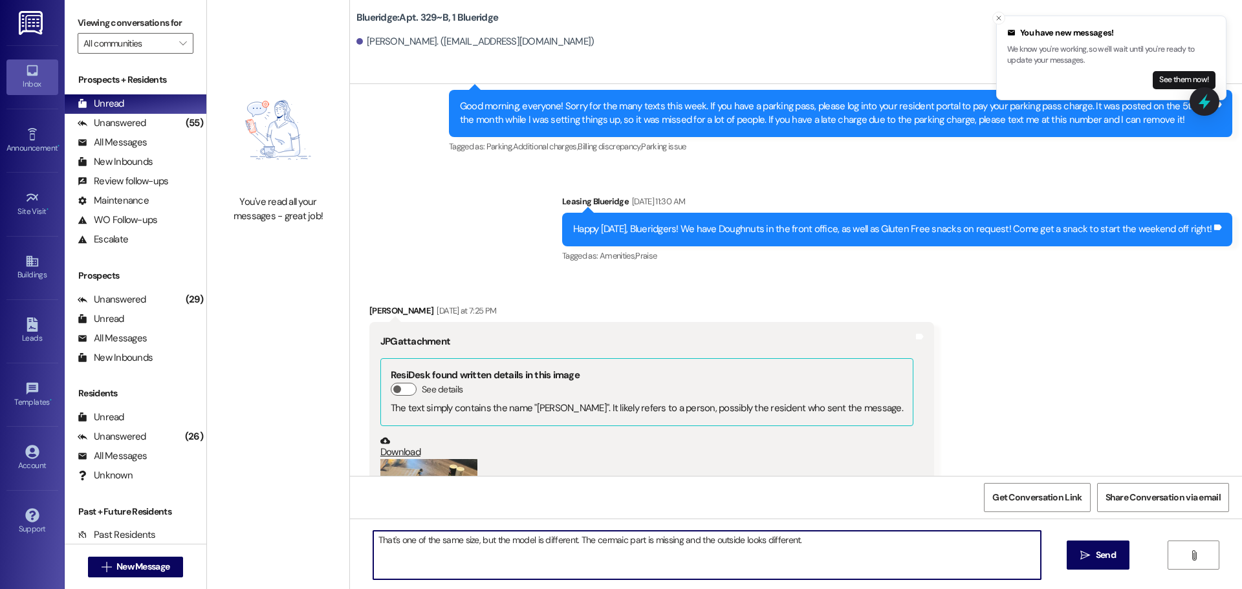
click at [604, 541] on textarea "That's one of the same size, but the model is different. The cermaic part is mi…" at bounding box center [706, 555] width 667 height 49
click at [599, 541] on textarea "That's one of the same size, but the model is different. The cermaic part is mi…" at bounding box center [706, 555] width 667 height 49
click at [614, 541] on textarea "That's one of the same size, but the model is different. The ceramaic part is m…" at bounding box center [706, 555] width 667 height 49
type textarea "That's one of the same size, but the model is different. The ceramic part is mi…"
click at [757, 550] on textarea "That's one of the same size, but the model is different. The ceramic part is mi…" at bounding box center [706, 555] width 667 height 49
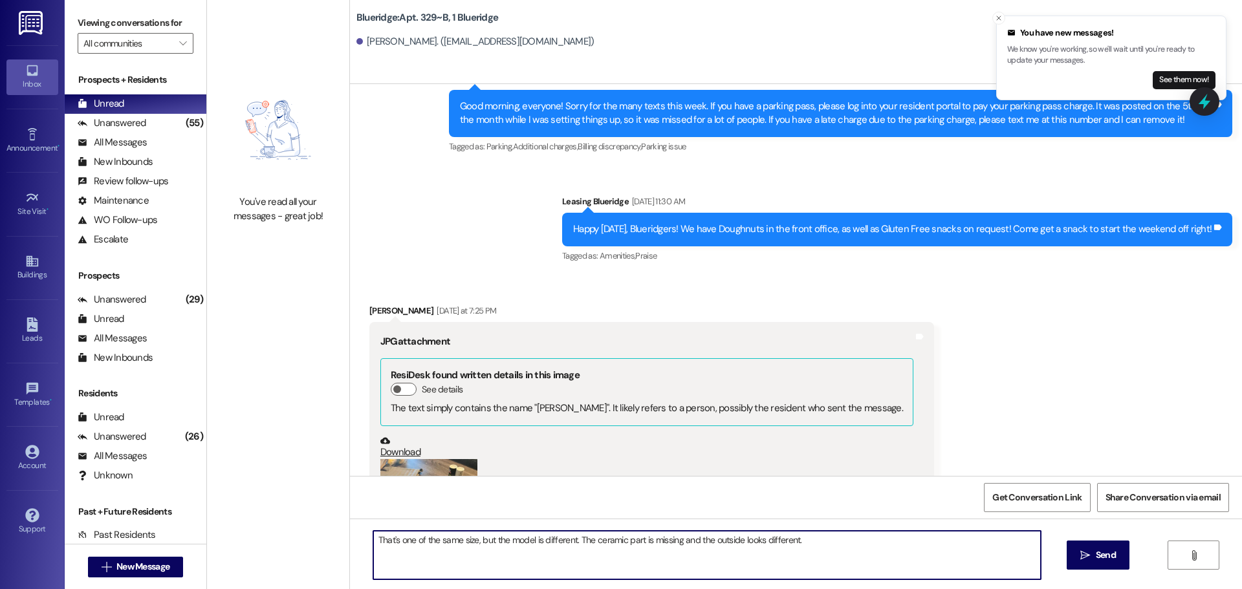
click at [826, 549] on textarea "That's one of the same size, but the model is different. The ceramic part is mi…" at bounding box center [706, 555] width 667 height 49
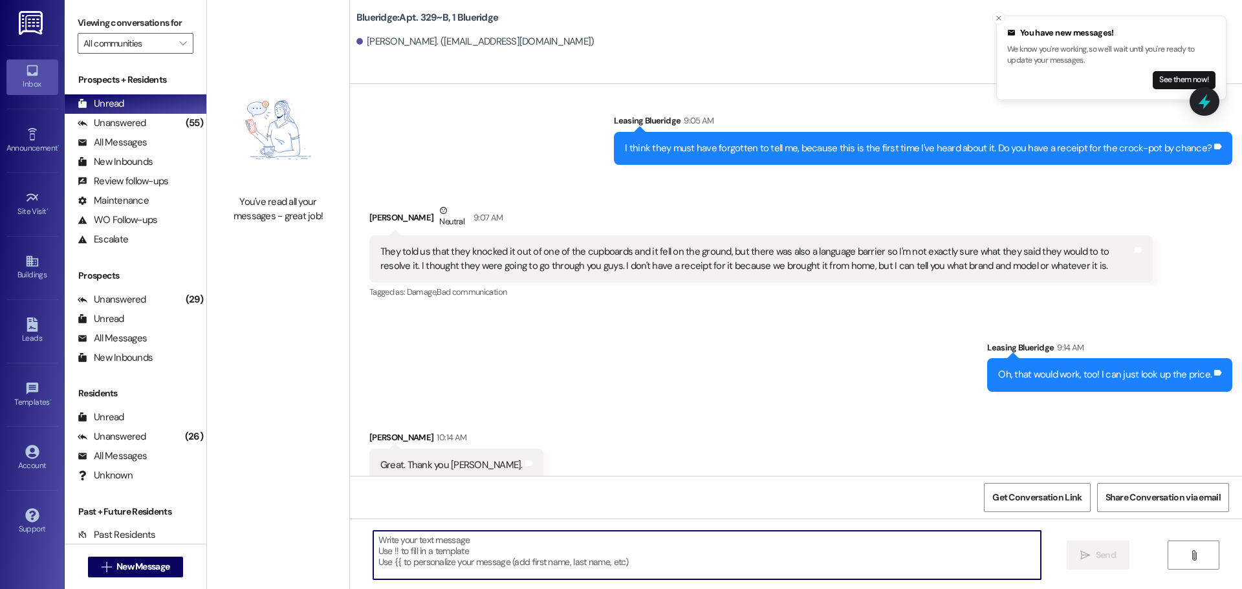
scroll to position [27734, 0]
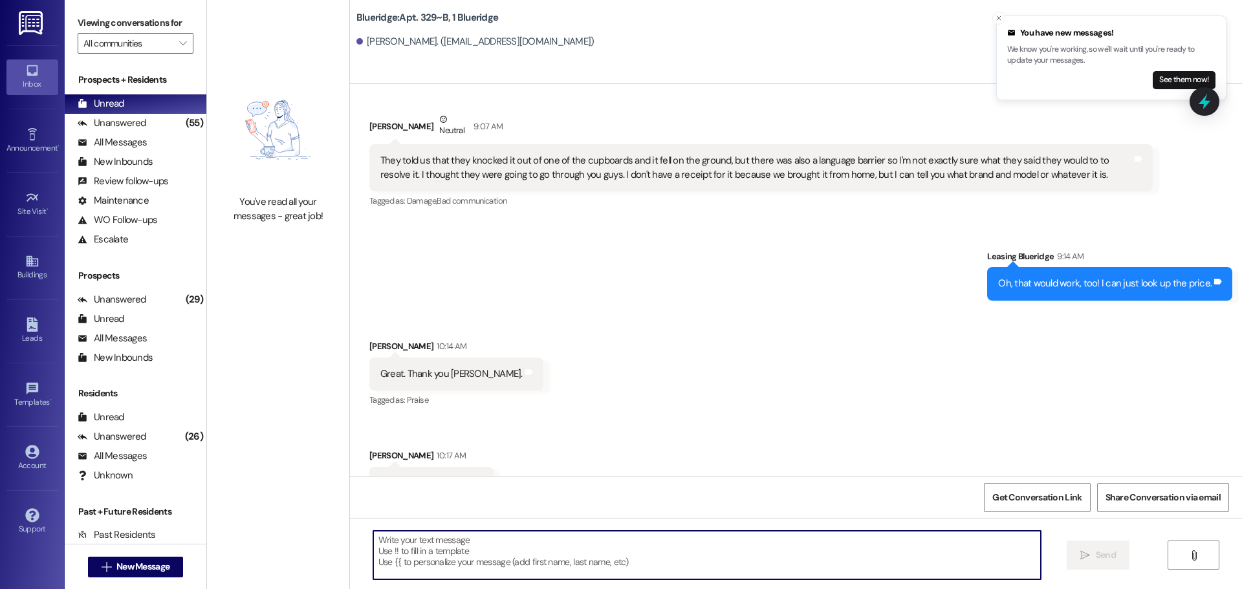
click at [762, 567] on textarea at bounding box center [706, 555] width 667 height 49
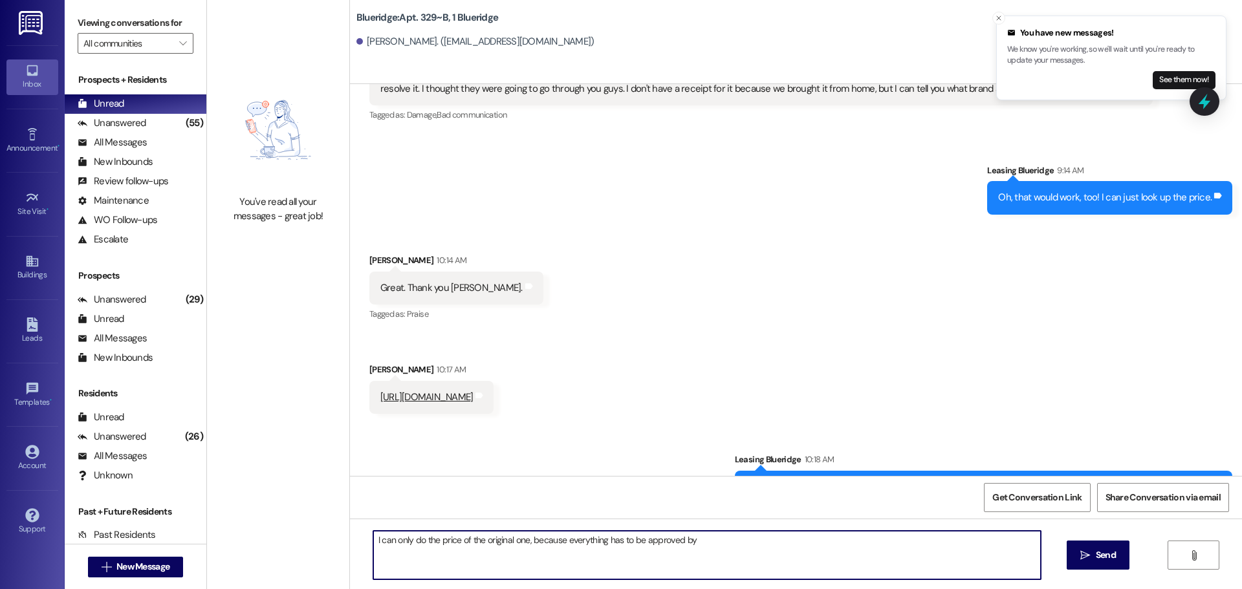
scroll to position [27823, 0]
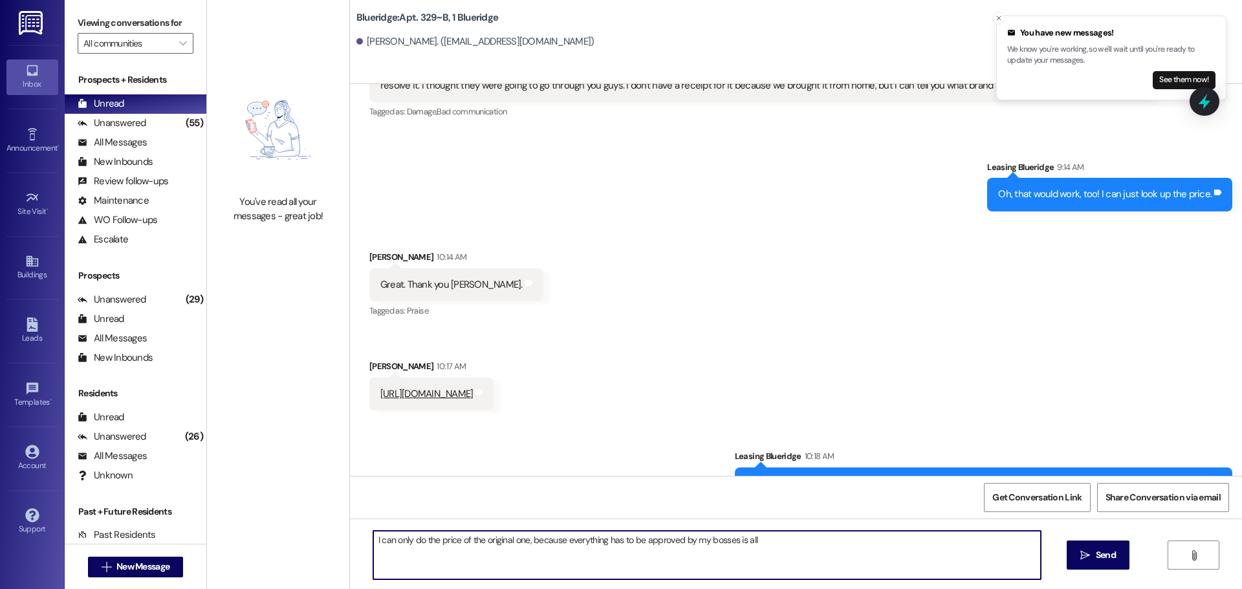
type textarea "I can only do the price of the original one, because everything has to be appro…"
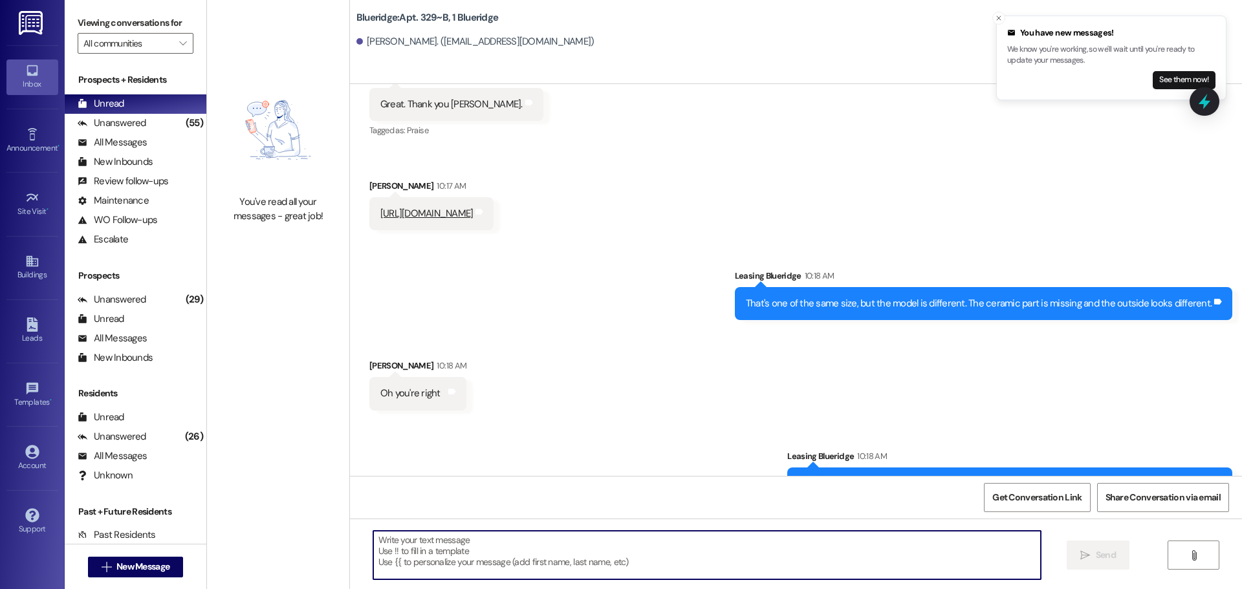
scroll to position [28094, 0]
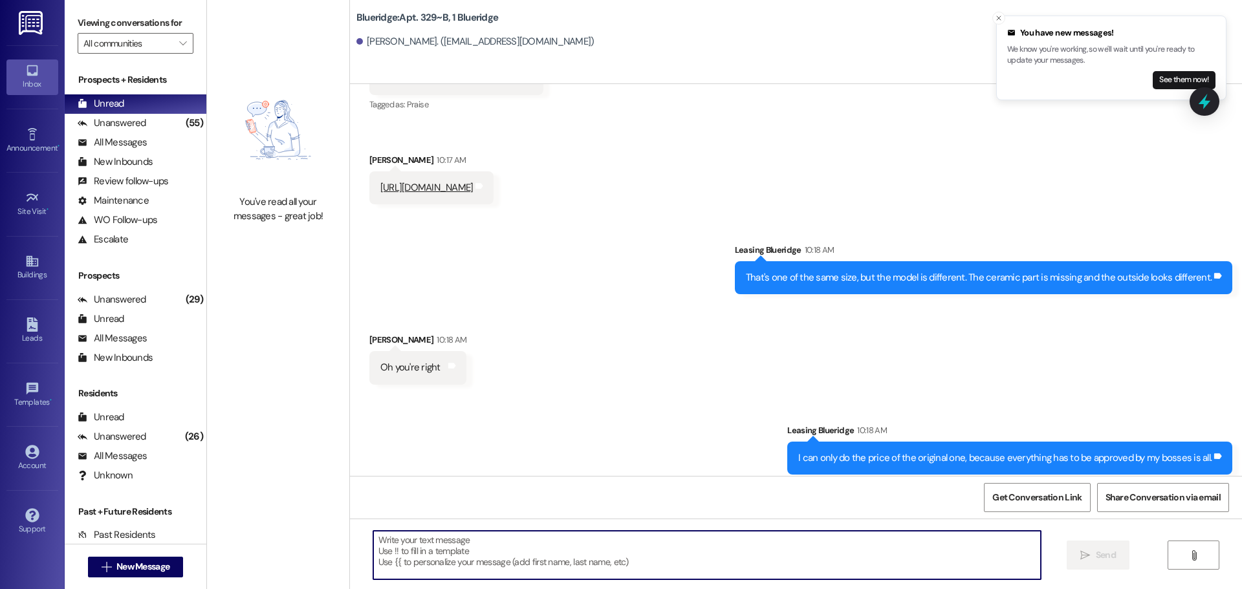
click at [824, 550] on textarea at bounding box center [706, 555] width 667 height 49
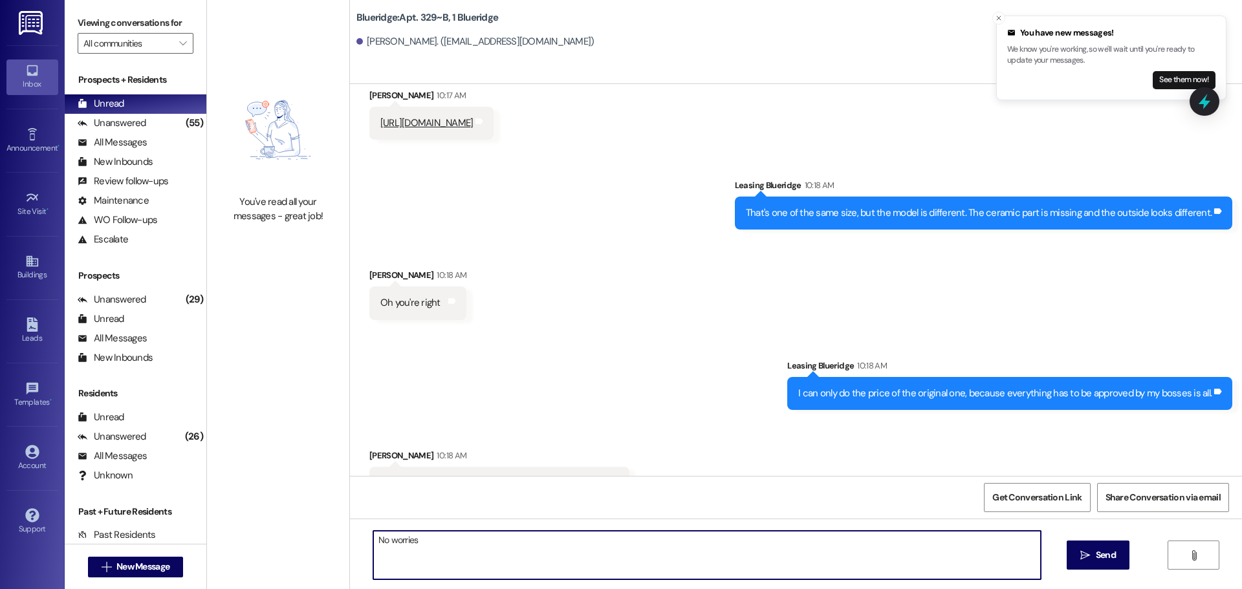
type textarea "No worries!"
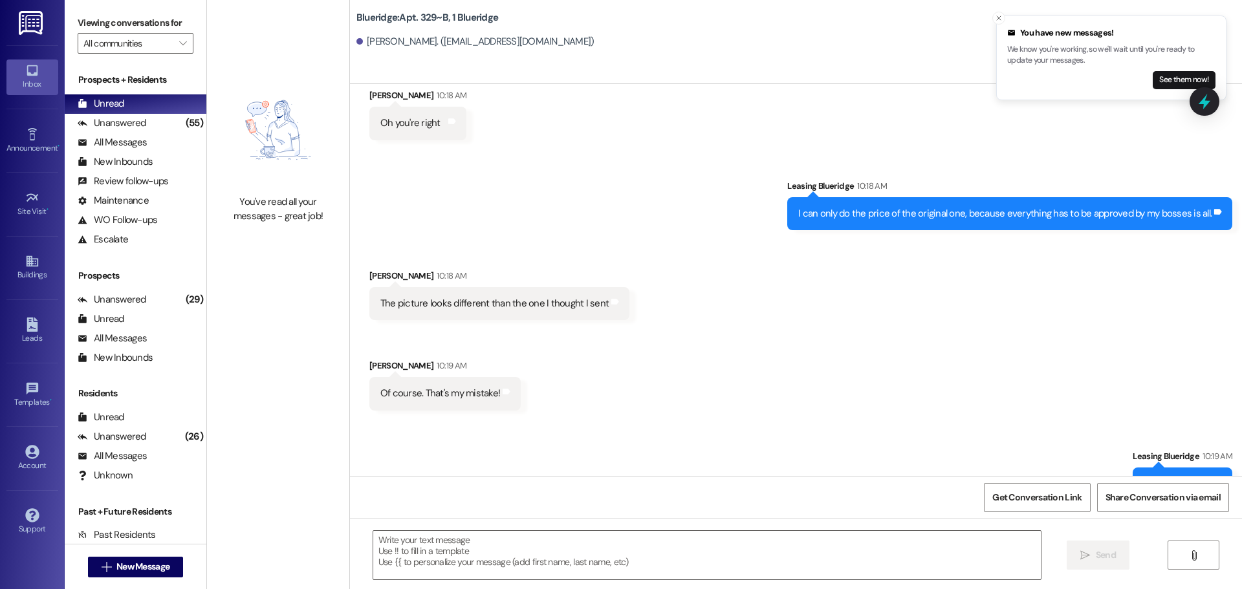
scroll to position [28275, 0]
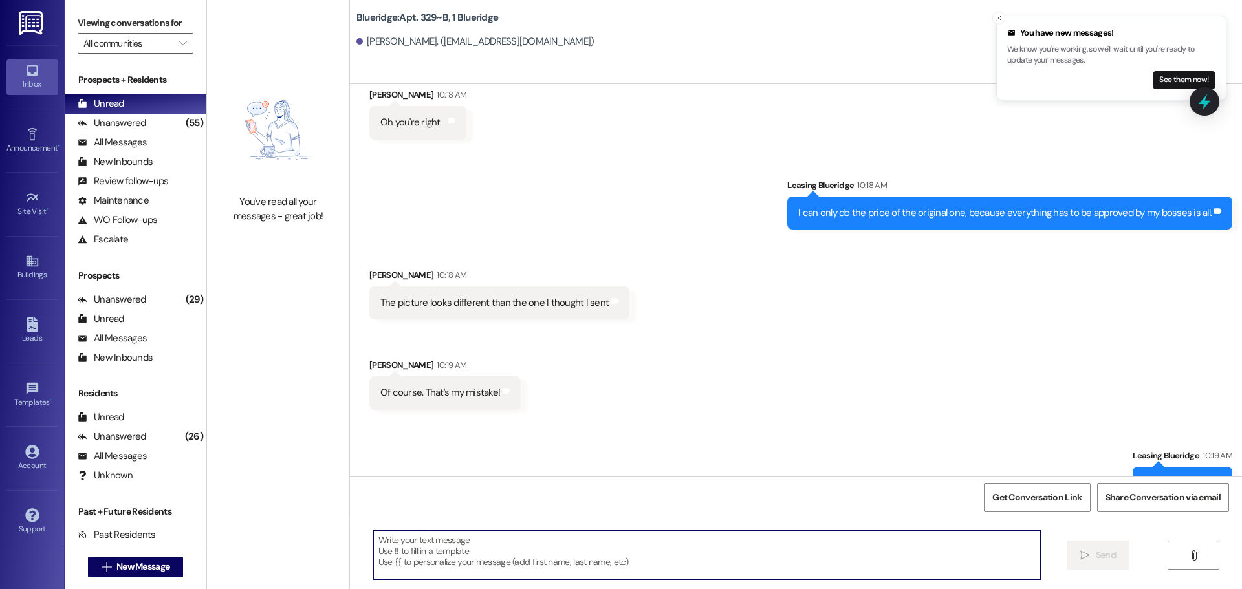
click at [596, 548] on textarea at bounding box center [706, 555] width 667 height 49
type textarea "Sounds good! Thank you!"
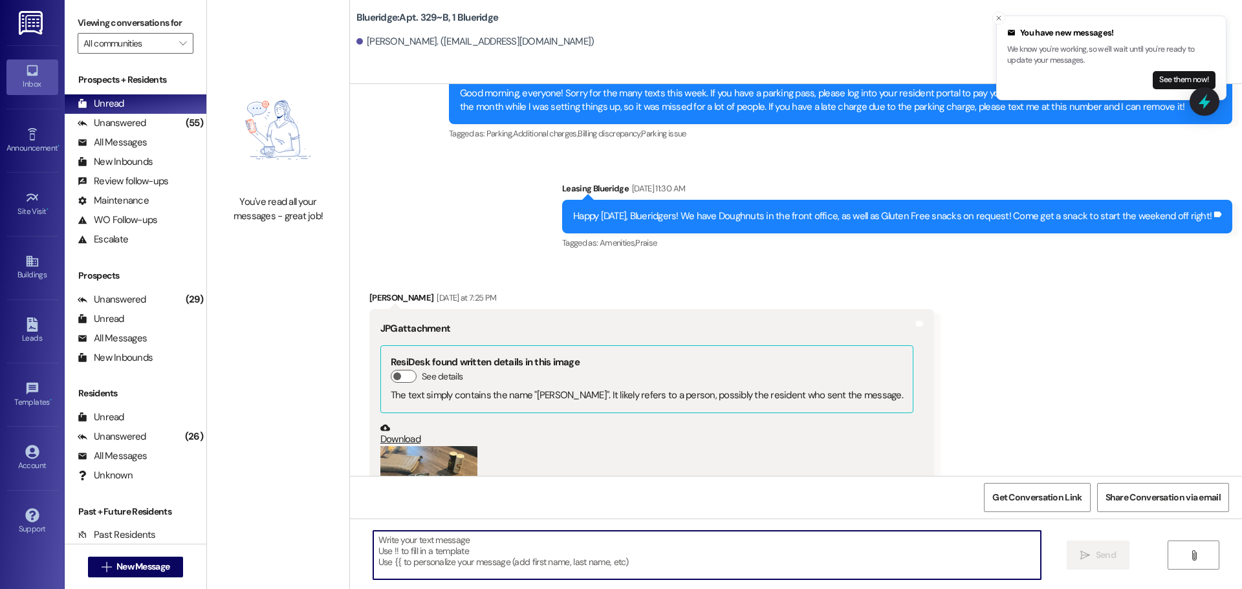
scroll to position [27006, 0]
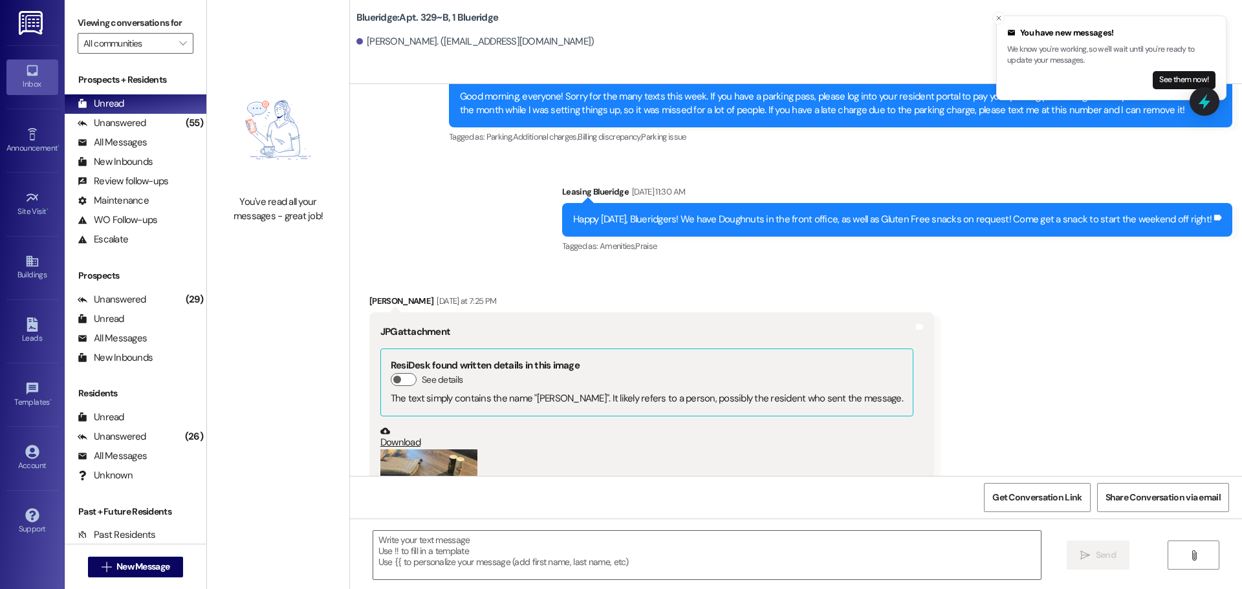
click at [400, 449] on button "Zoom image" at bounding box center [428, 513] width 97 height 129
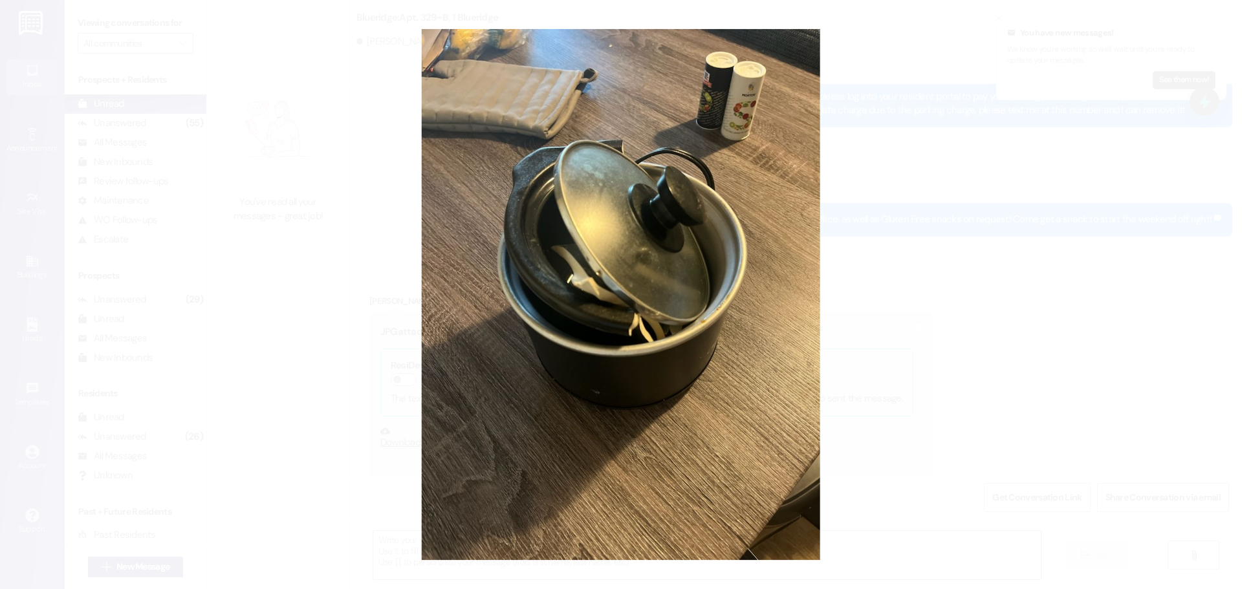
click at [261, 138] on button "Unzoom image" at bounding box center [621, 294] width 1242 height 589
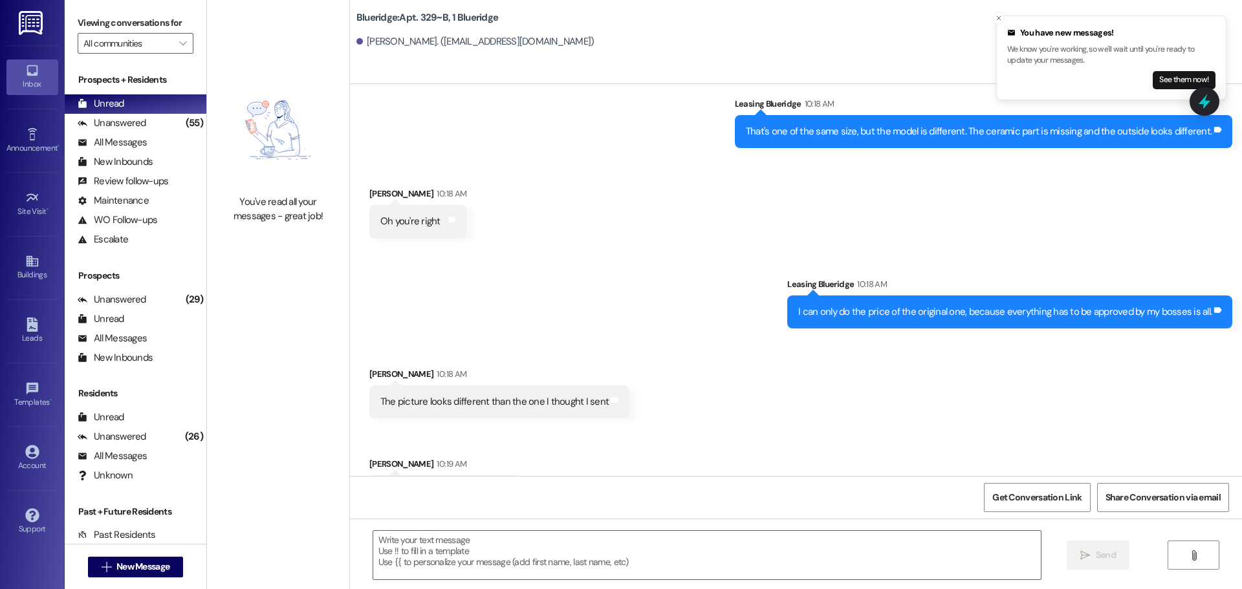
scroll to position [28365, 0]
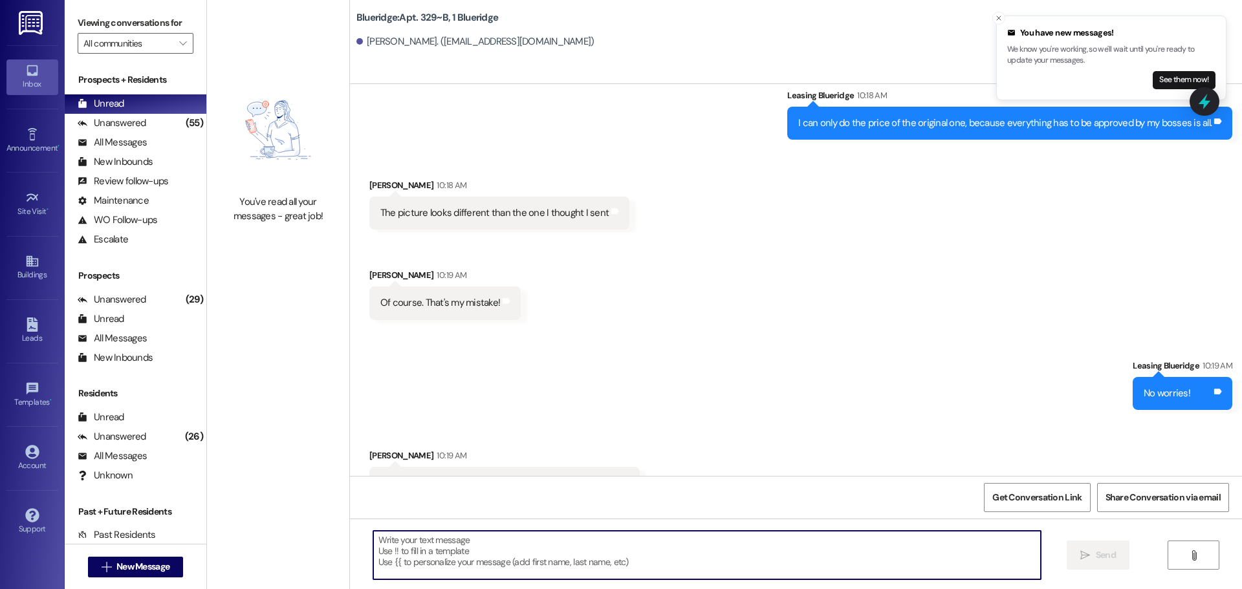
click at [607, 559] on textarea at bounding box center [706, 555] width 667 height 49
paste textarea "https://www.amazon.com/Crock-Pot-SCR151-2-Quart-Manual-Cooker/dp/B002KRH9XW/ref…"
drag, startPoint x: 629, startPoint y: 574, endPoint x: 903, endPoint y: 563, distance: 274.4
click at [903, 563] on textarea "https://www.amazon.com/Crock-Pot-SCR151-2-Quart-Manual-Cooker/dp/B002KRH9XW/ref…" at bounding box center [706, 555] width 667 height 49
drag, startPoint x: 878, startPoint y: 576, endPoint x: 300, endPoint y: 478, distance: 586.3
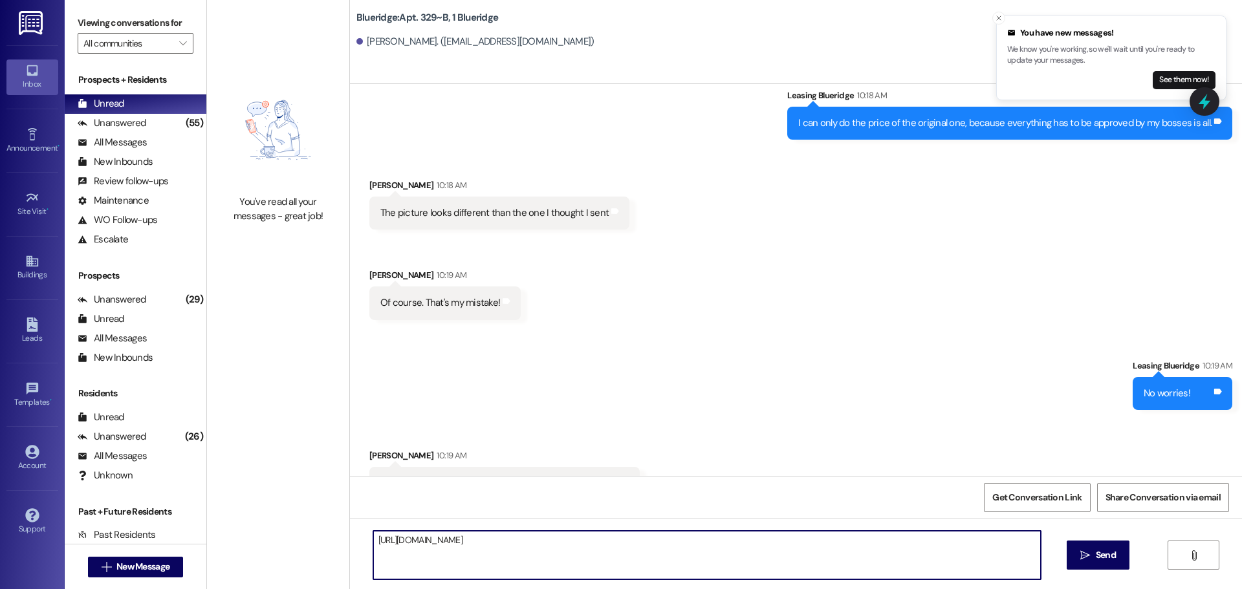
click at [301, 478] on div "You've read all your messages - great job! Blueridge: Apt. 329~B, 1 Blueridge T…" at bounding box center [724, 294] width 1035 height 589
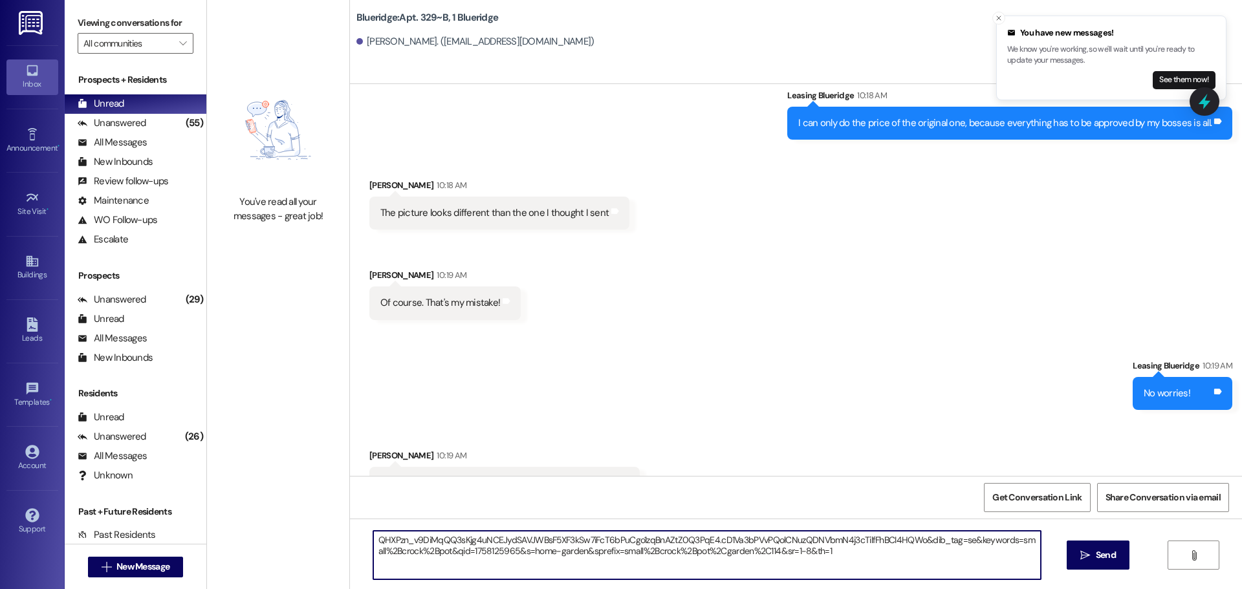
drag, startPoint x: 874, startPoint y: 560, endPoint x: 243, endPoint y: 530, distance: 632.5
click at [243, 530] on div "You've read all your messages - great job! Blueridge: Apt. 329~B, 1 Blueridge T…" at bounding box center [724, 294] width 1035 height 589
paste textarea "https://www.amazon.com/Crock-Pot-SCR151-2-Quart-Manual-Cooker/dp/B002KRH9XW/?_e…"
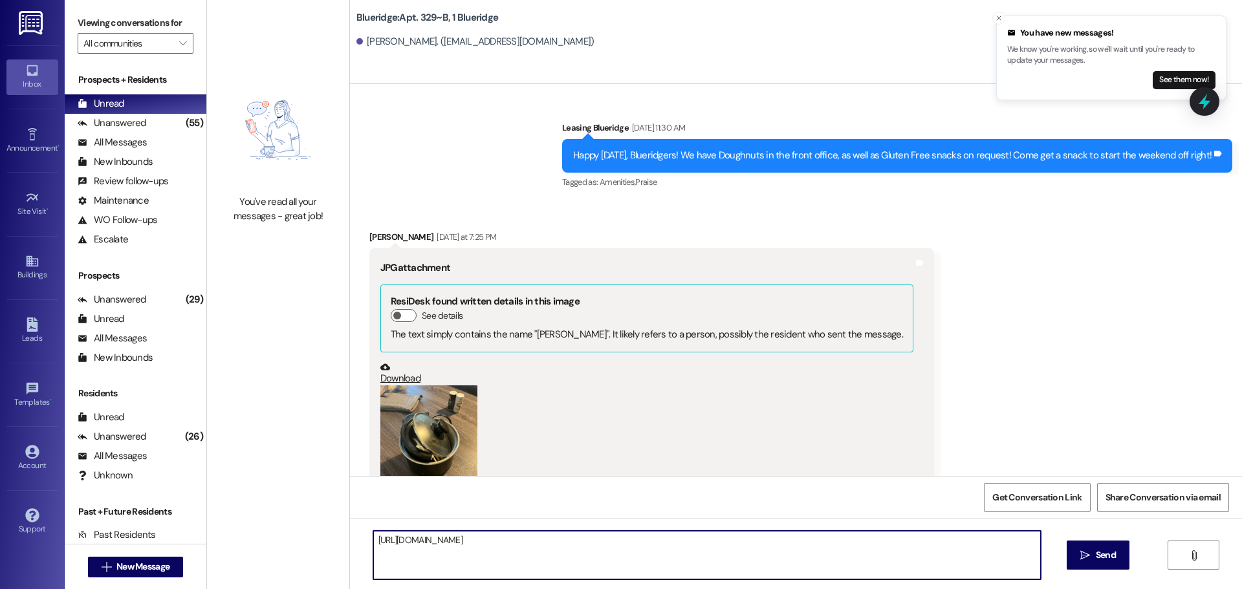
scroll to position [27006, 0]
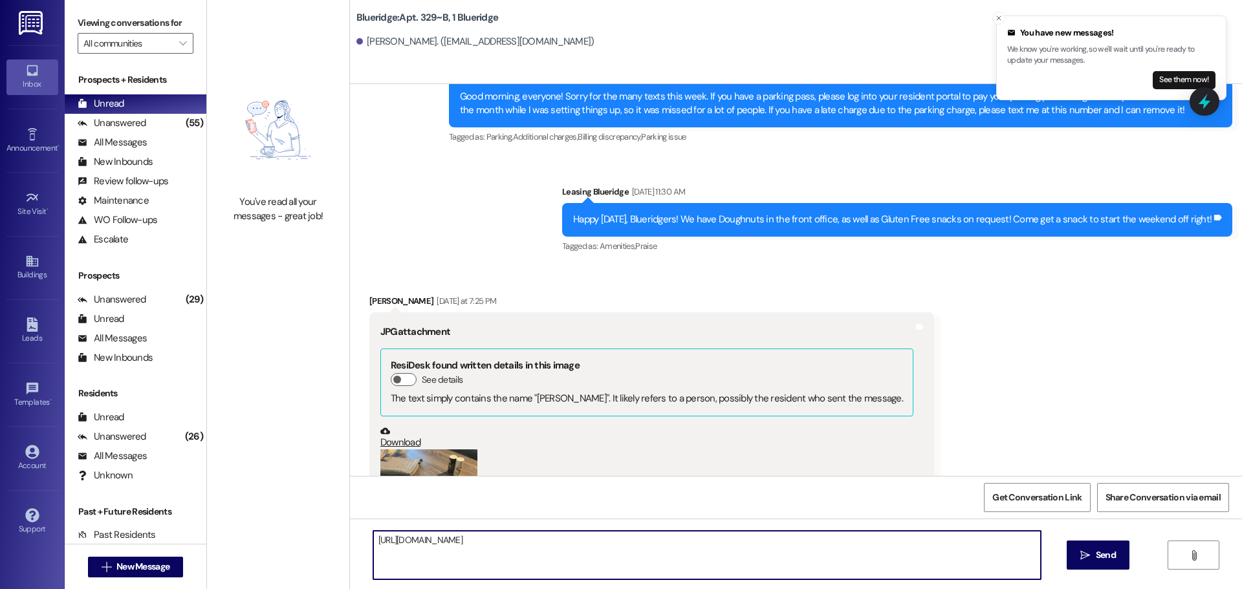
type textarea "https://www.amazon.com/Crock-Pot-SCR151-2-Quart-Manual-Cooker/dp/B002KRH9XW/?_e…"
click at [409, 449] on button "Zoom image" at bounding box center [428, 513] width 97 height 129
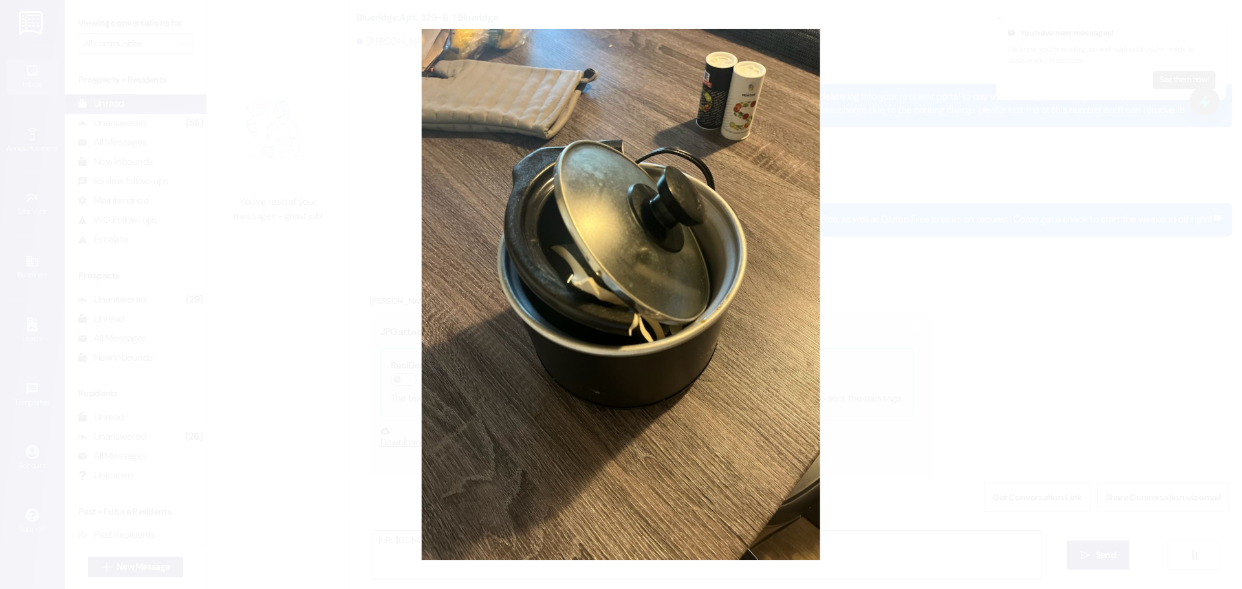
click at [1053, 317] on button "Unzoom image" at bounding box center [621, 294] width 1242 height 589
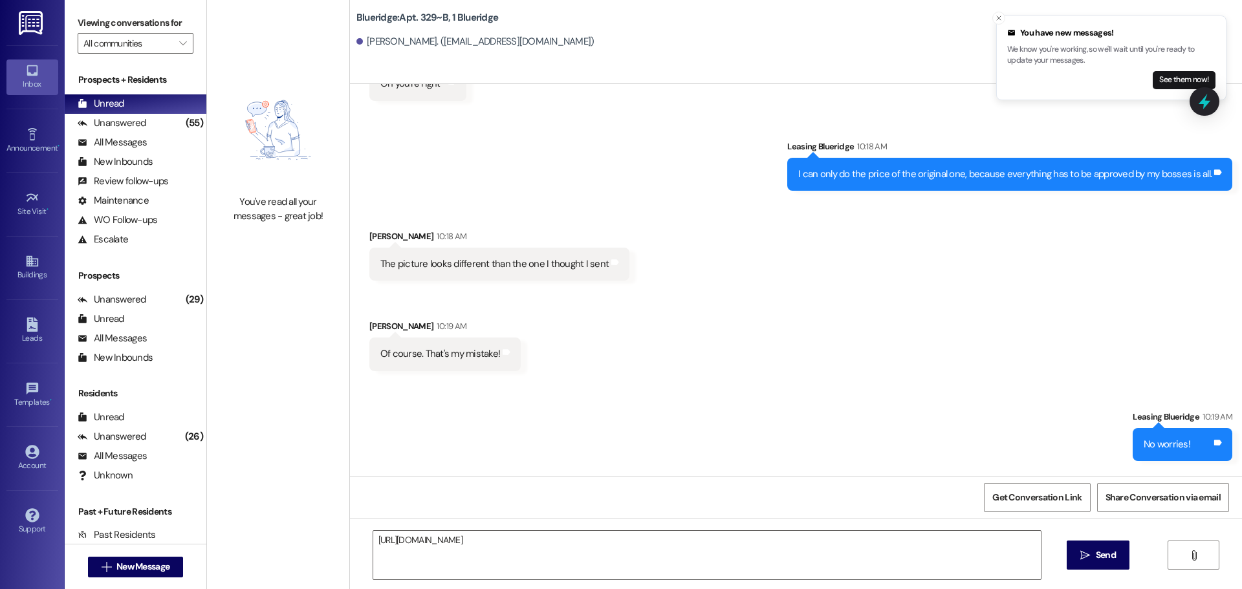
scroll to position [28365, 0]
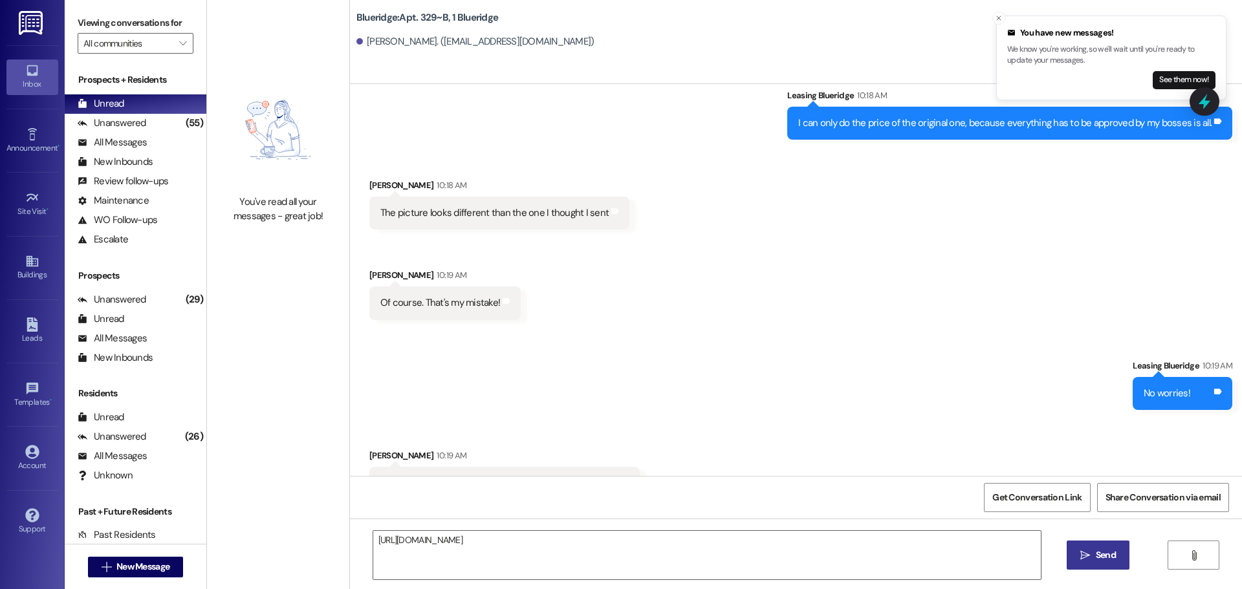
click at [1080, 552] on icon "" at bounding box center [1085, 555] width 10 height 10
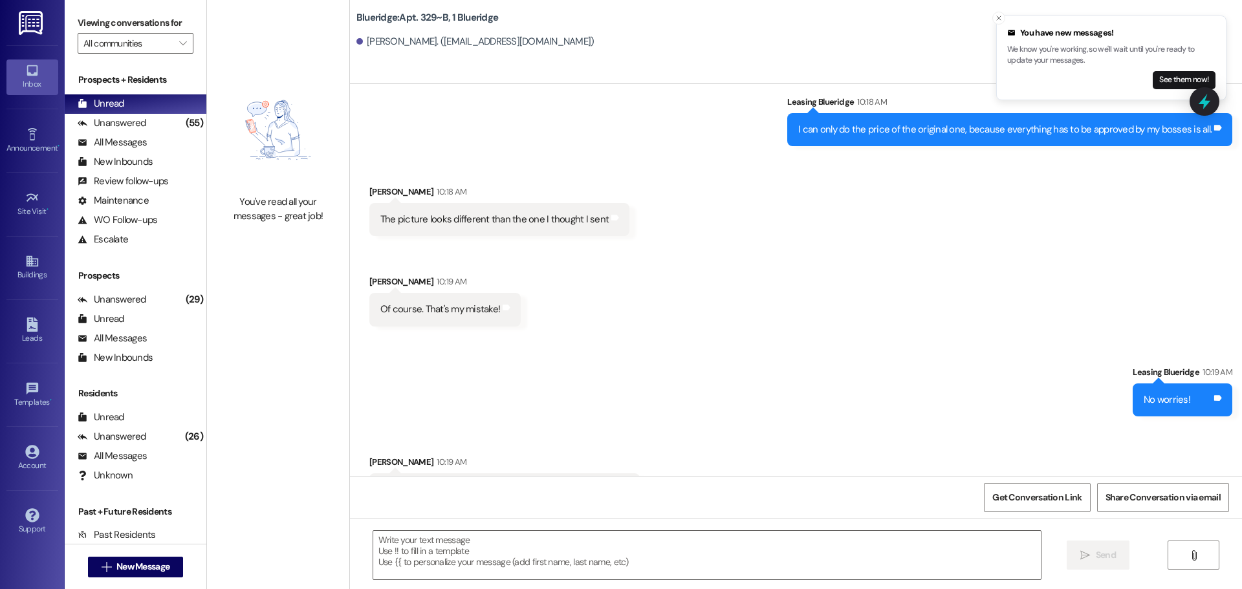
scroll to position [28482, 0]
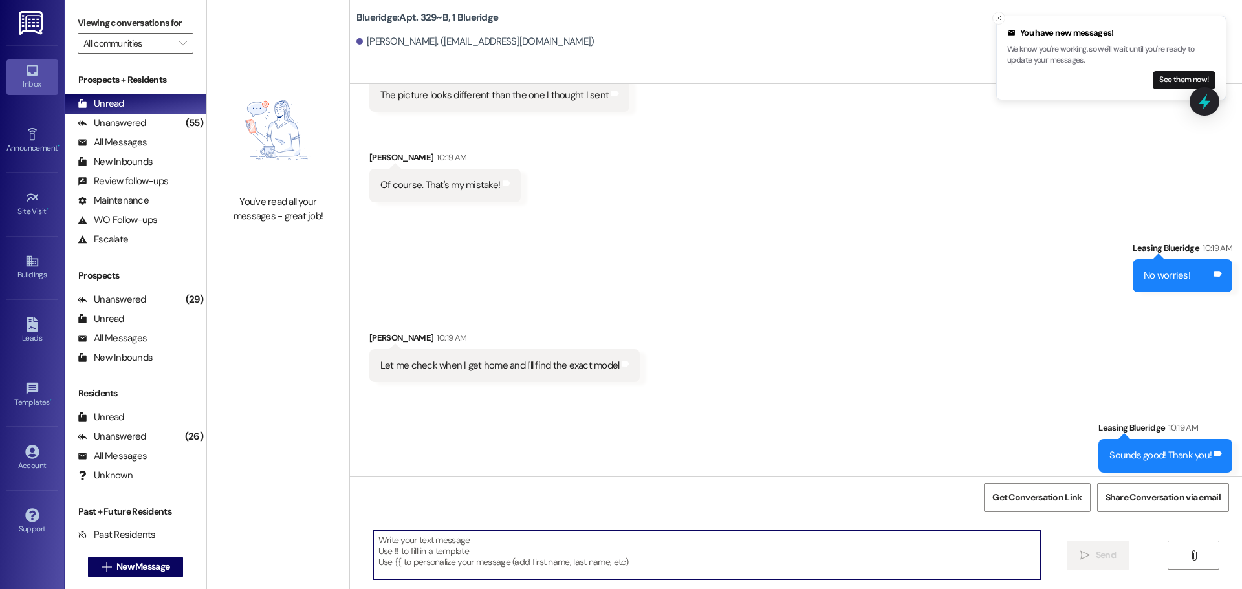
click at [659, 548] on textarea at bounding box center [706, 555] width 667 height 49
type textarea "I think I found it!"
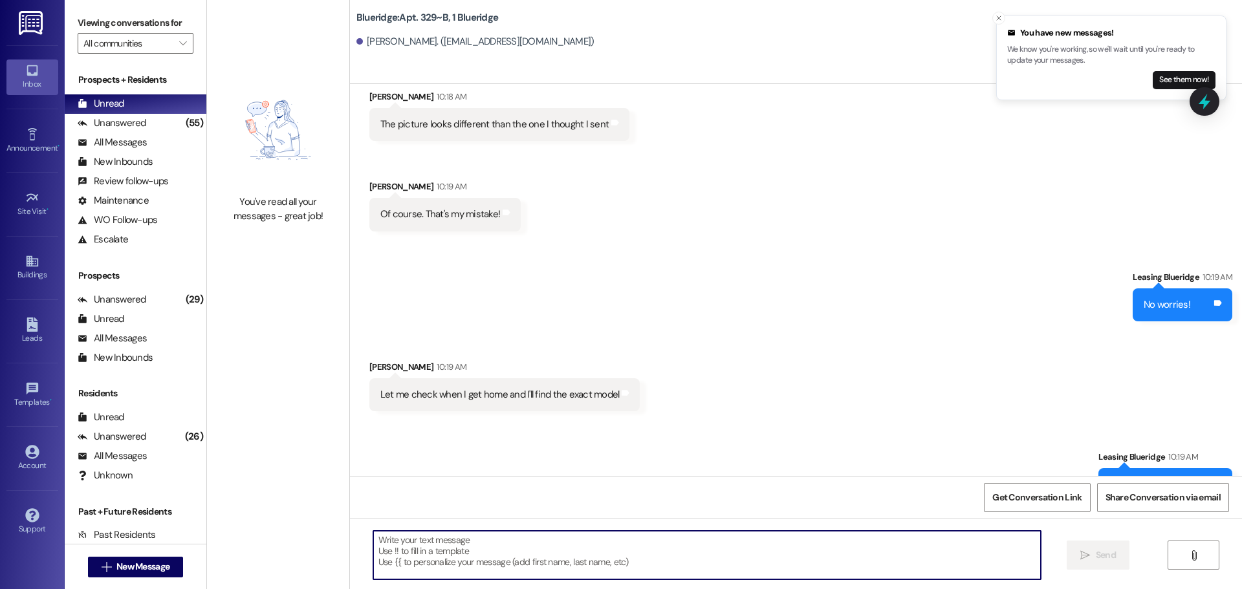
scroll to position [28572, 0]
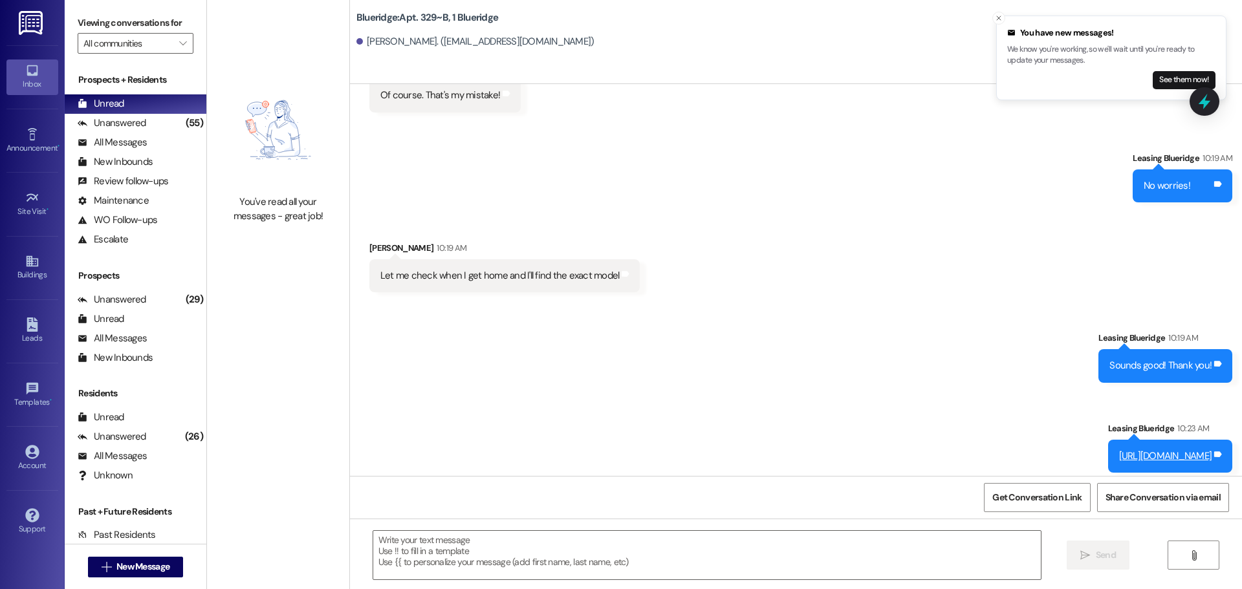
click at [1119, 449] on link "https://www.amazon.com/Crock-Pot-SCR151-2-Quart-Manual-Cooker/dp/B002KRH9XW/?_e…" at bounding box center [1165, 455] width 93 height 13
click at [682, 302] on div "Sent via SMS Leasing Blueridge 10:19 AM Sounds good! Thank you! Tags and notes …" at bounding box center [796, 437] width 892 height 270
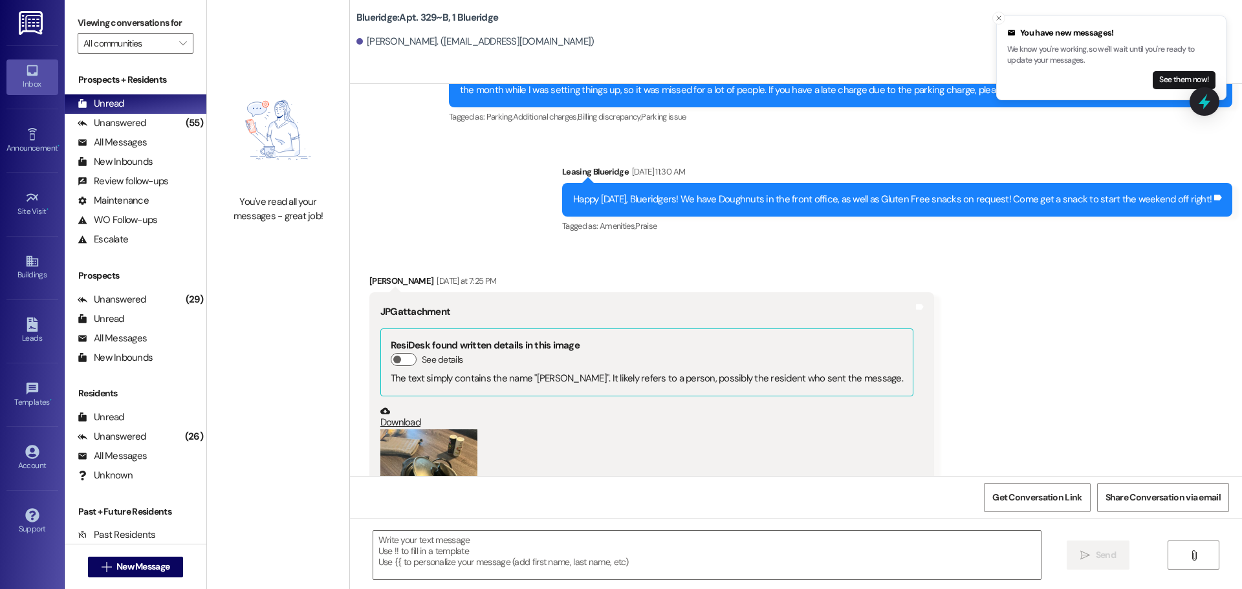
scroll to position [27020, 0]
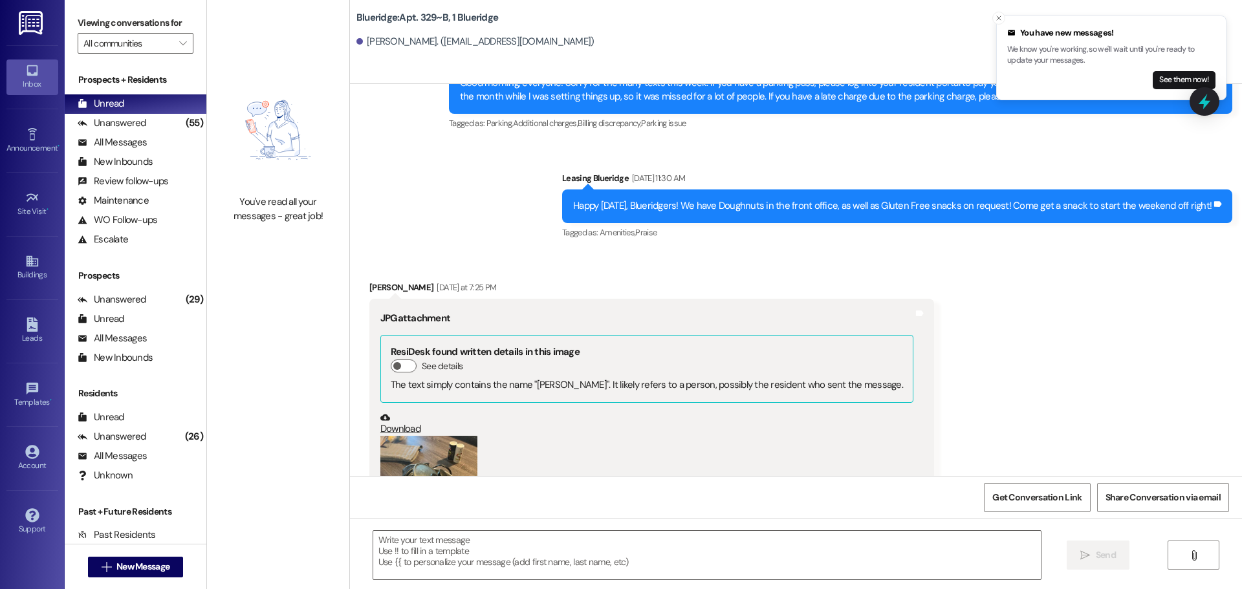
click at [397, 436] on button "Zoom image" at bounding box center [428, 500] width 97 height 129
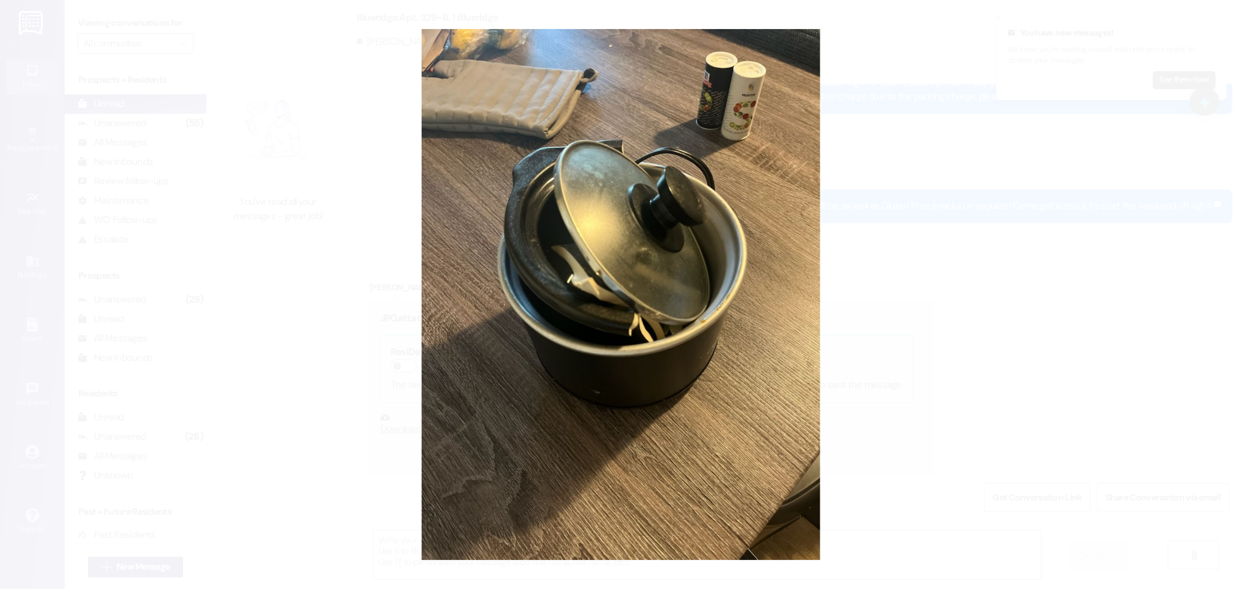
click at [987, 220] on button "Unzoom image" at bounding box center [621, 294] width 1242 height 589
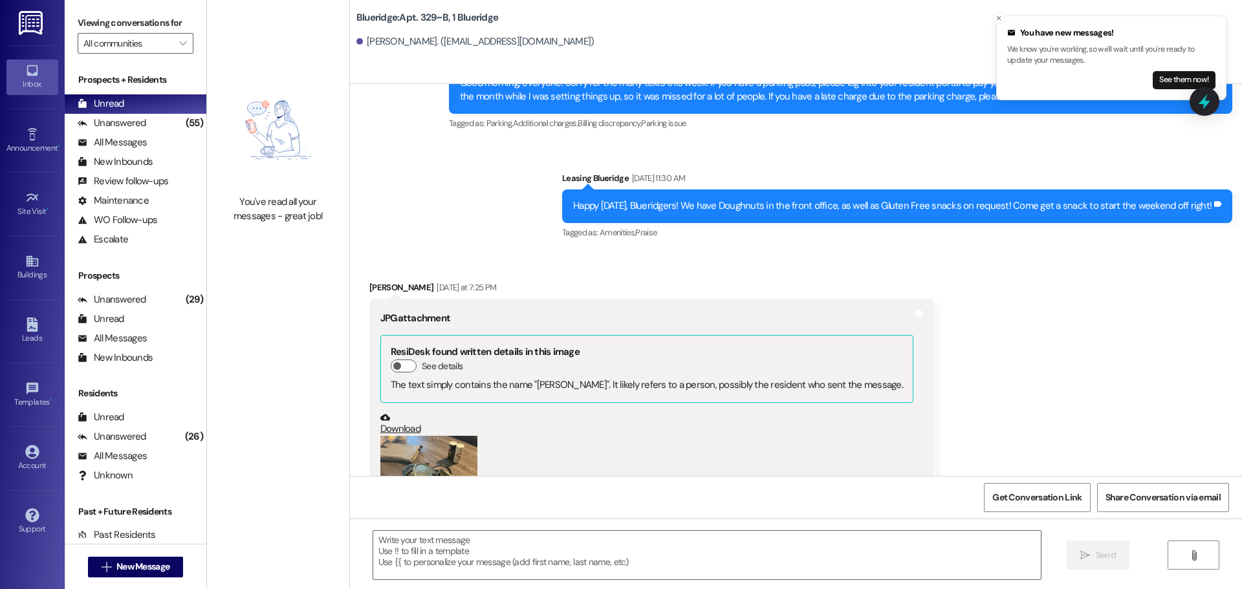
click at [944, 299] on div "Received via SMS Taylor Hart Yesterday at 7:25 PM JPG attachment ResiDesk found…" at bounding box center [796, 480] width 892 height 456
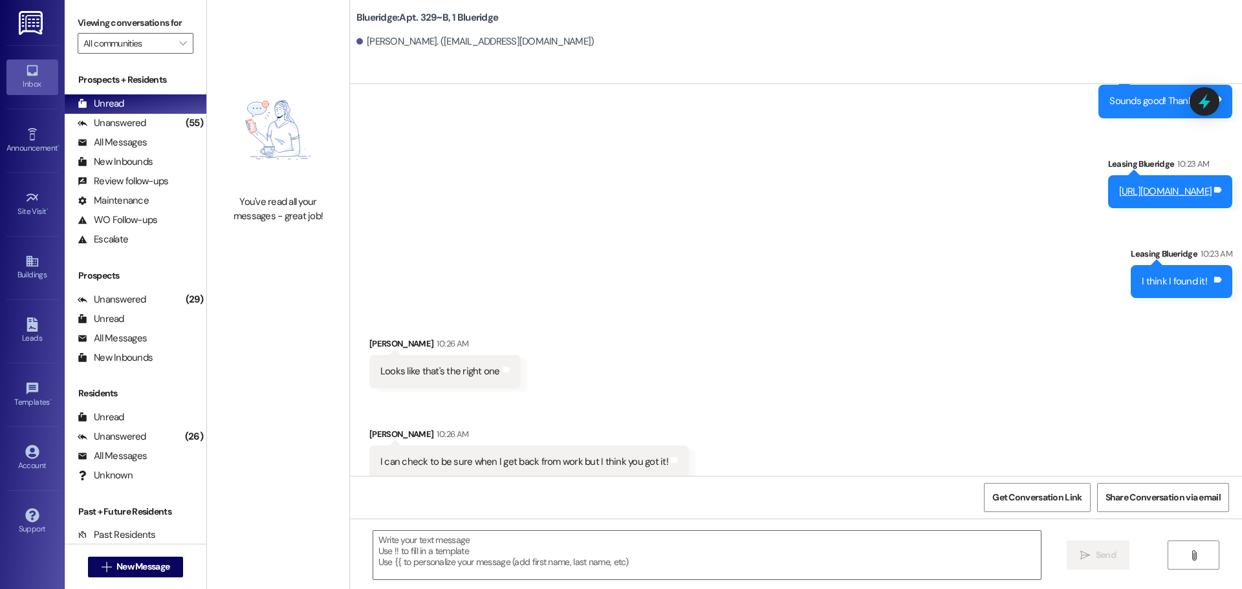
scroll to position [28843, 0]
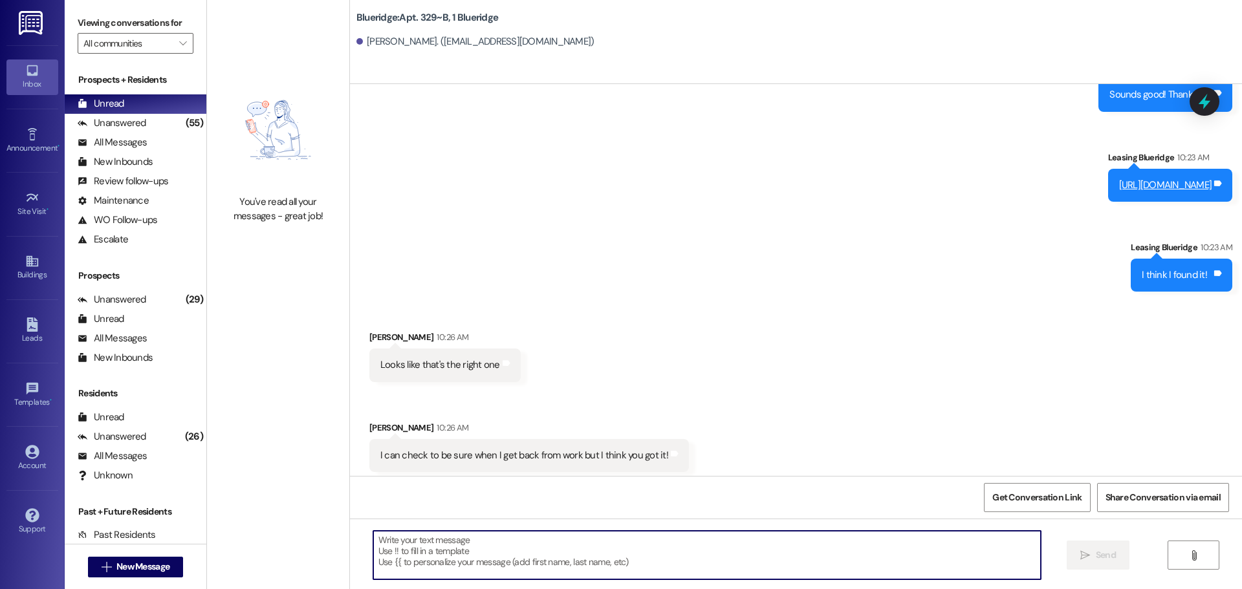
click at [737, 557] on textarea at bounding box center [706, 555] width 667 height 49
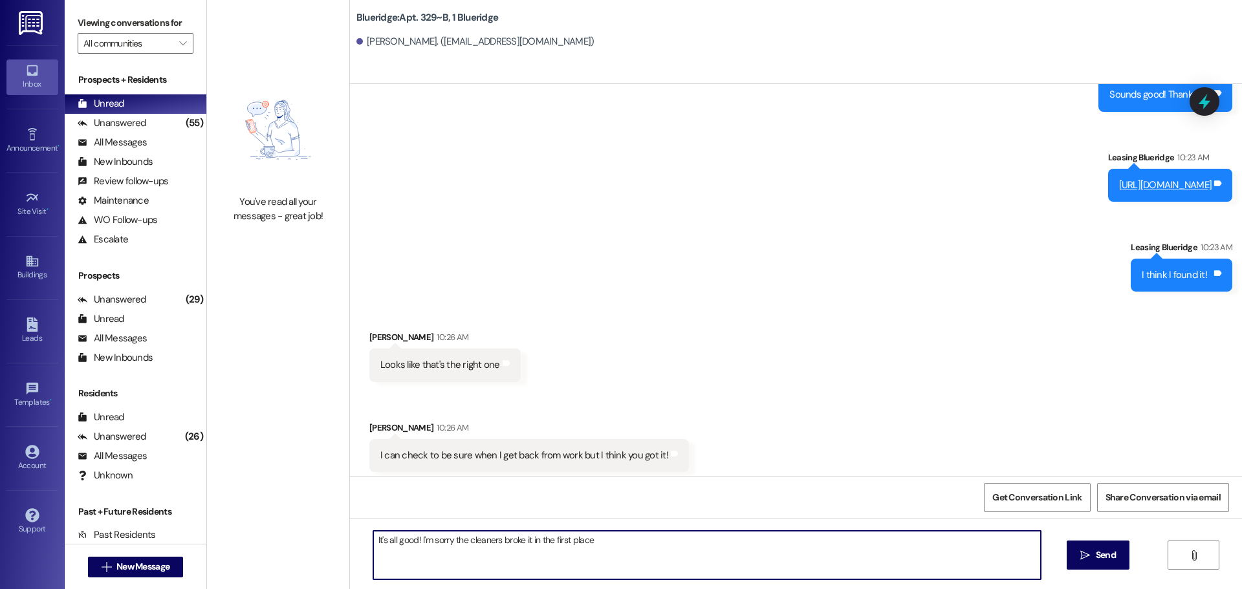
type textarea "It's all good! I'm sorry the cleaners broke it in the first place!"
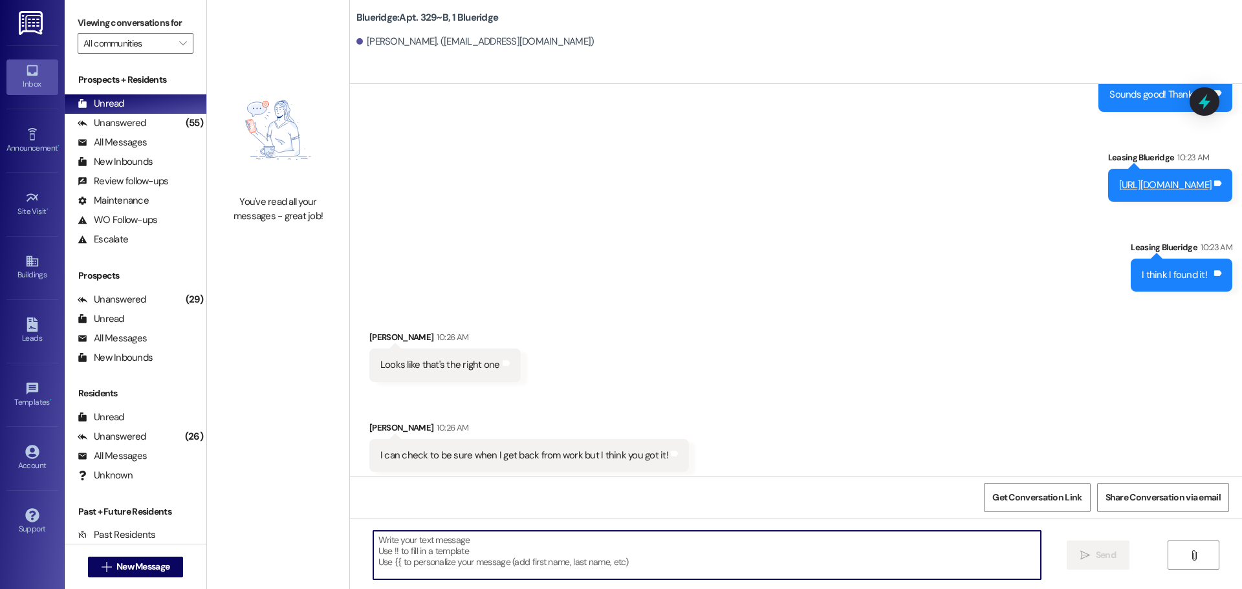
scroll to position [28842, 0]
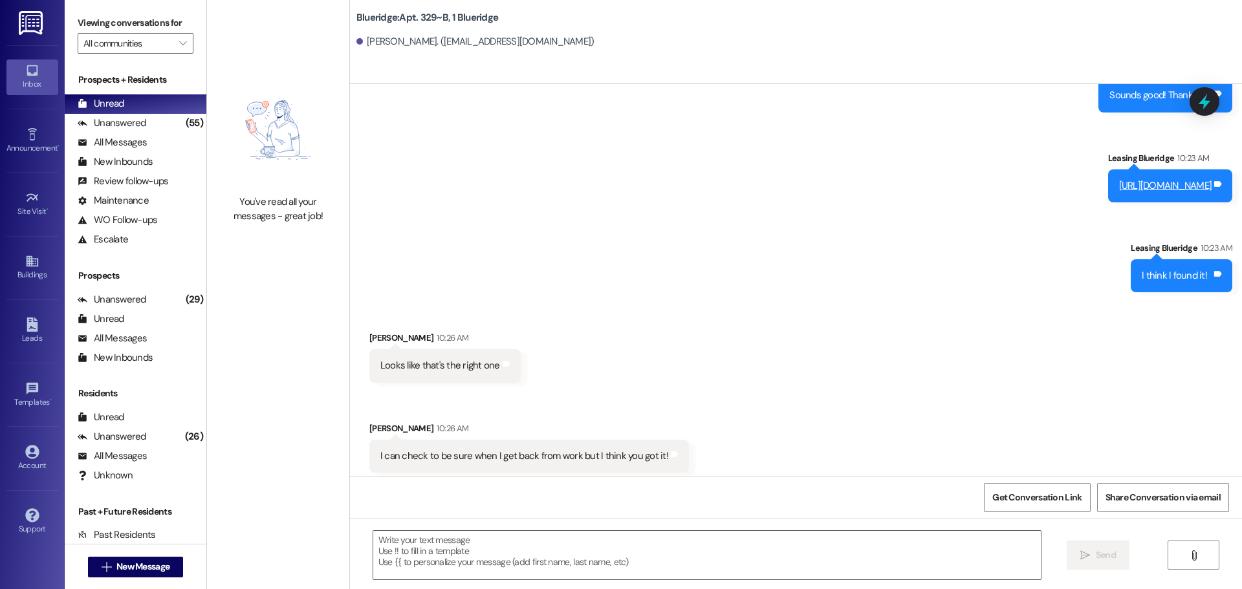
click at [741, 349] on div "Received via SMS Taylor Hart 10:26 AM Looks like that's the right one Tags and …" at bounding box center [796, 437] width 892 height 270
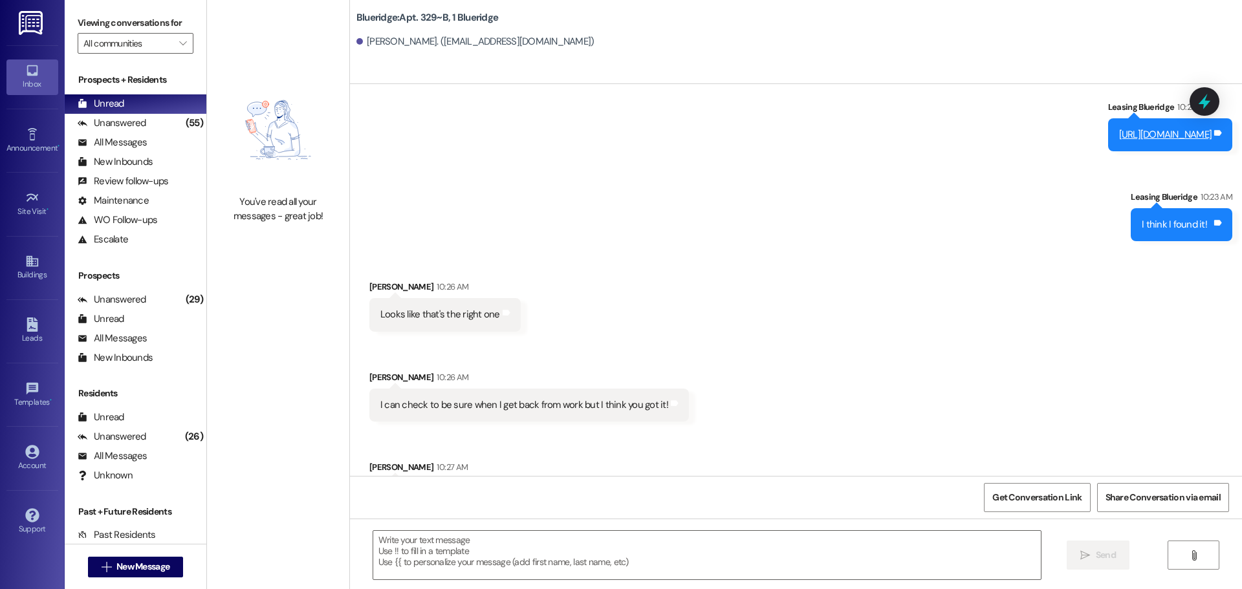
scroll to position [28933, 0]
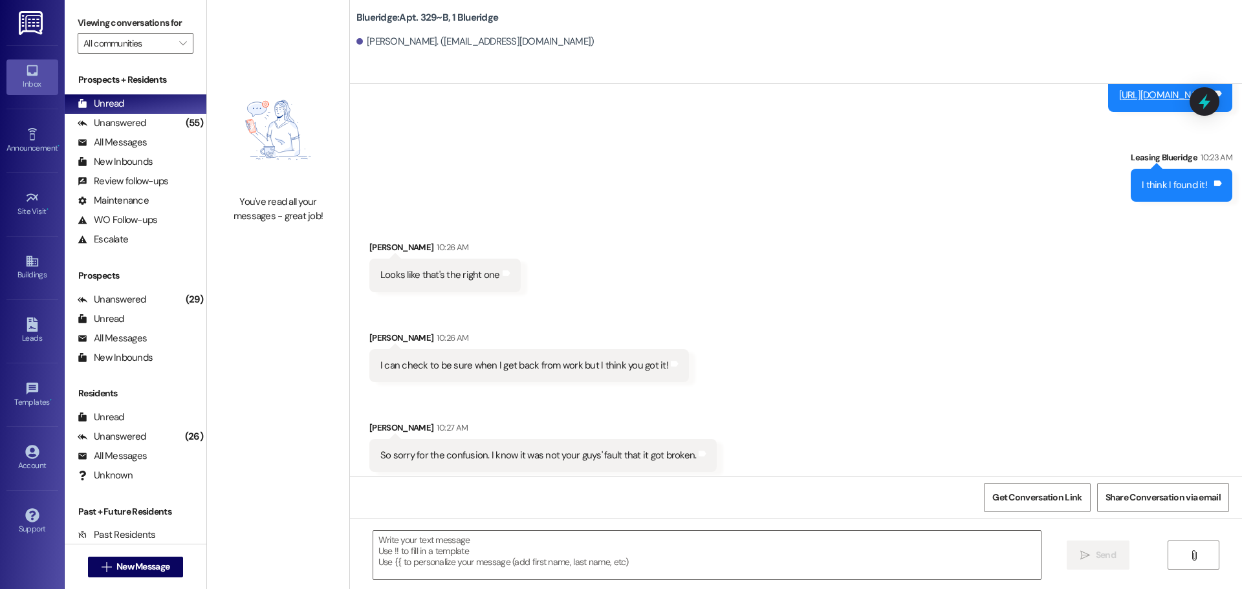
click at [771, 353] on div "Received via SMS Taylor Hart 10:26 AM Looks like that's the right one Tags and …" at bounding box center [796, 346] width 892 height 270
click at [767, 356] on div "Received via SMS Taylor Hart 10:26 AM Looks like that's the right one Tags and …" at bounding box center [796, 346] width 892 height 270
click at [938, 323] on div "Received via SMS Taylor Hart 10:26 AM Looks like that's the right one Tags and …" at bounding box center [796, 346] width 892 height 270
click at [922, 338] on div "Received via SMS Taylor Hart 10:26 AM Looks like that's the right one Tags and …" at bounding box center [796, 346] width 892 height 270
click at [846, 306] on div "Received via SMS Taylor Hart 10:26 AM Looks like that's the right one Tags and …" at bounding box center [796, 346] width 892 height 270
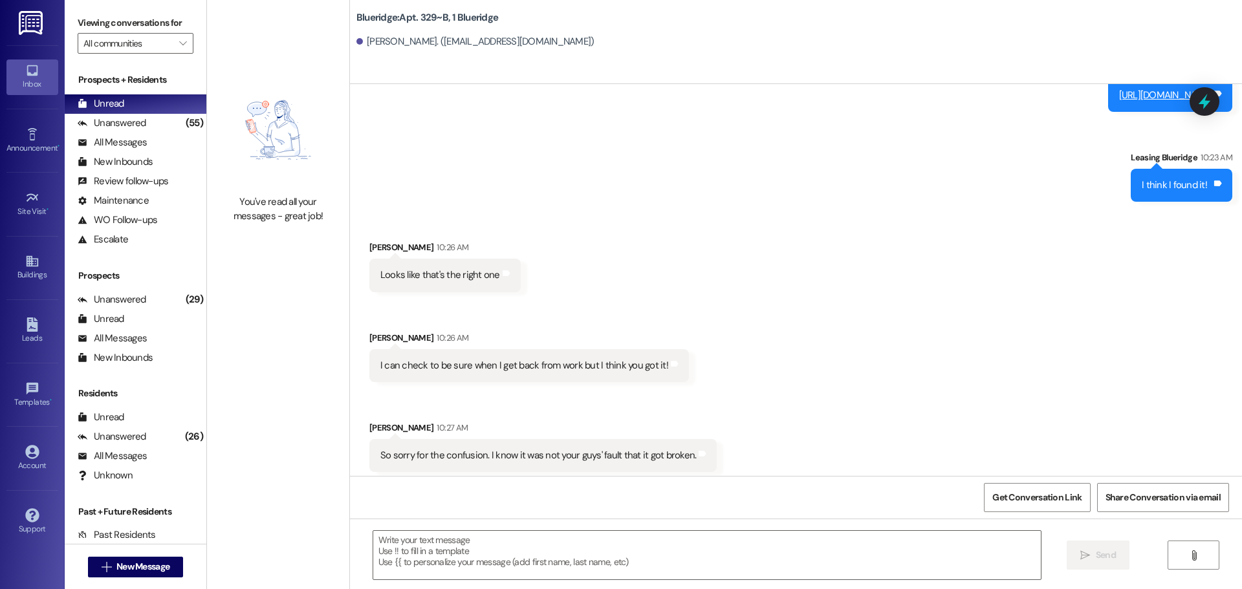
click at [810, 228] on div "Received via SMS Taylor Hart 10:26 AM Looks like that's the right one Tags and …" at bounding box center [796, 346] width 892 height 270
click at [798, 231] on div "Received via SMS Taylor Hart 10:26 AM Looks like that's the right one Tags and …" at bounding box center [796, 346] width 892 height 270
click at [119, 572] on span "New Message" at bounding box center [142, 567] width 53 height 14
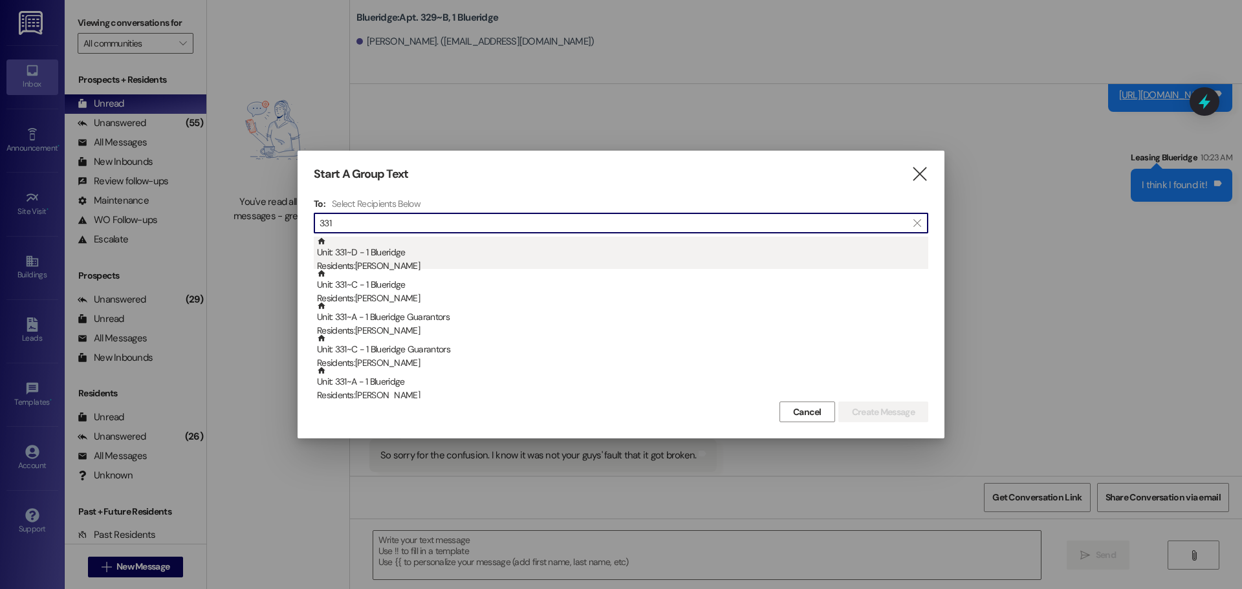
type input "331"
click at [457, 259] on div "Residents: [PERSON_NAME]" at bounding box center [622, 266] width 611 height 14
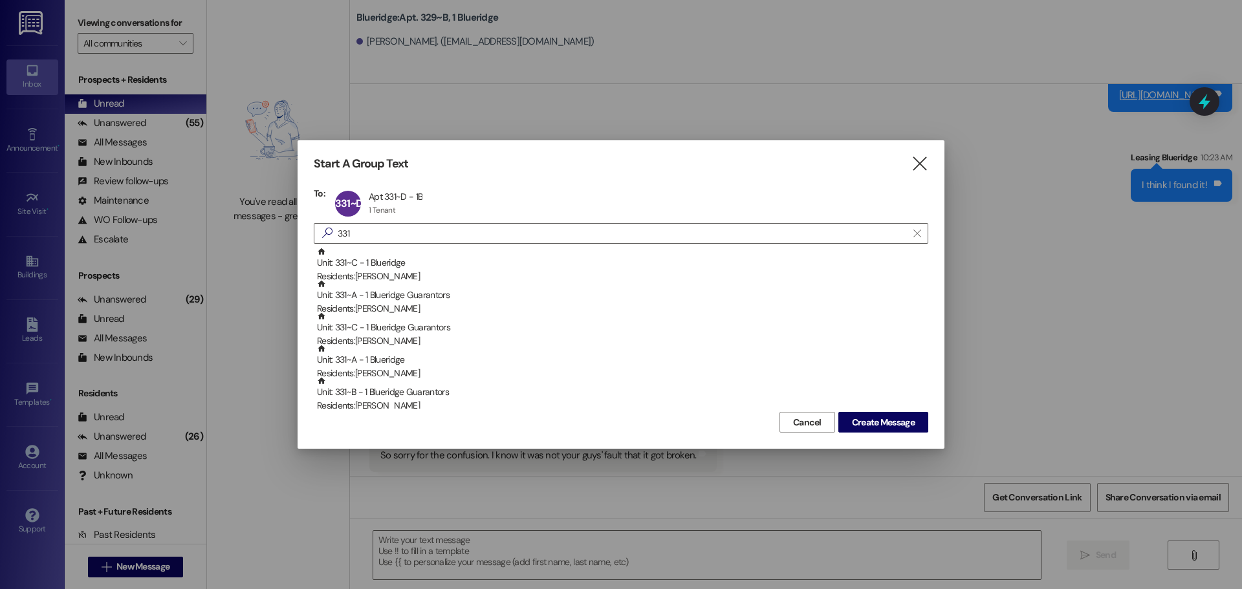
click at [456, 259] on div "Unit: 331~C - 1 Blueridge Residents: [PERSON_NAME]" at bounding box center [622, 265] width 611 height 37
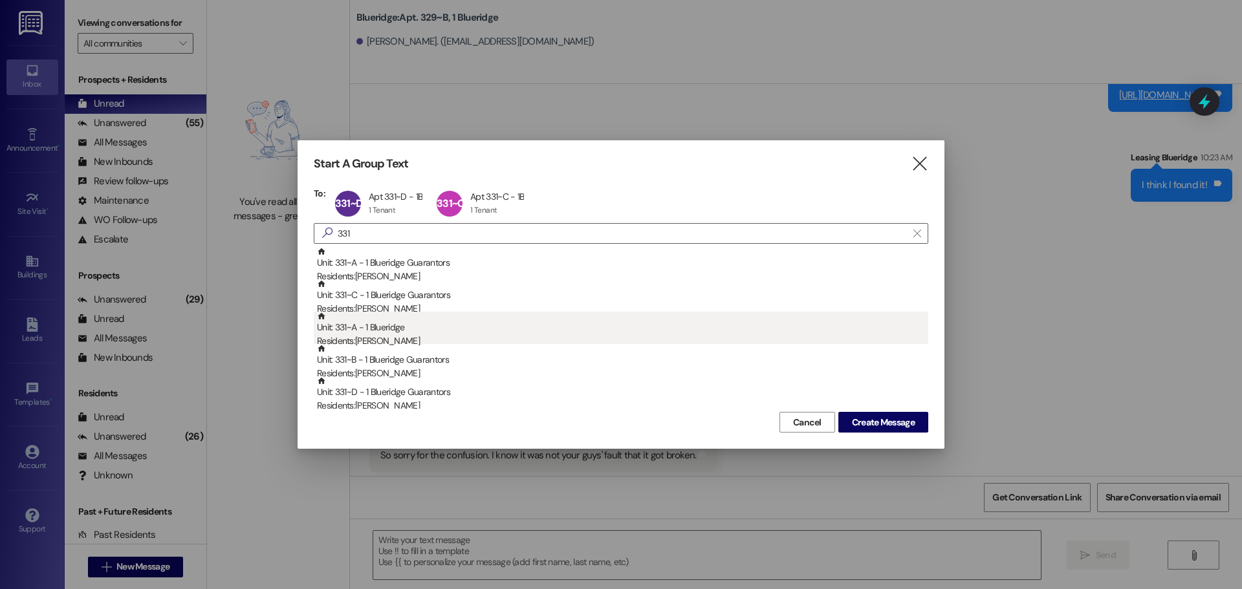
click at [446, 328] on div "Unit: 331~A - 1 Blueridge Residents: [PERSON_NAME]" at bounding box center [622, 330] width 611 height 37
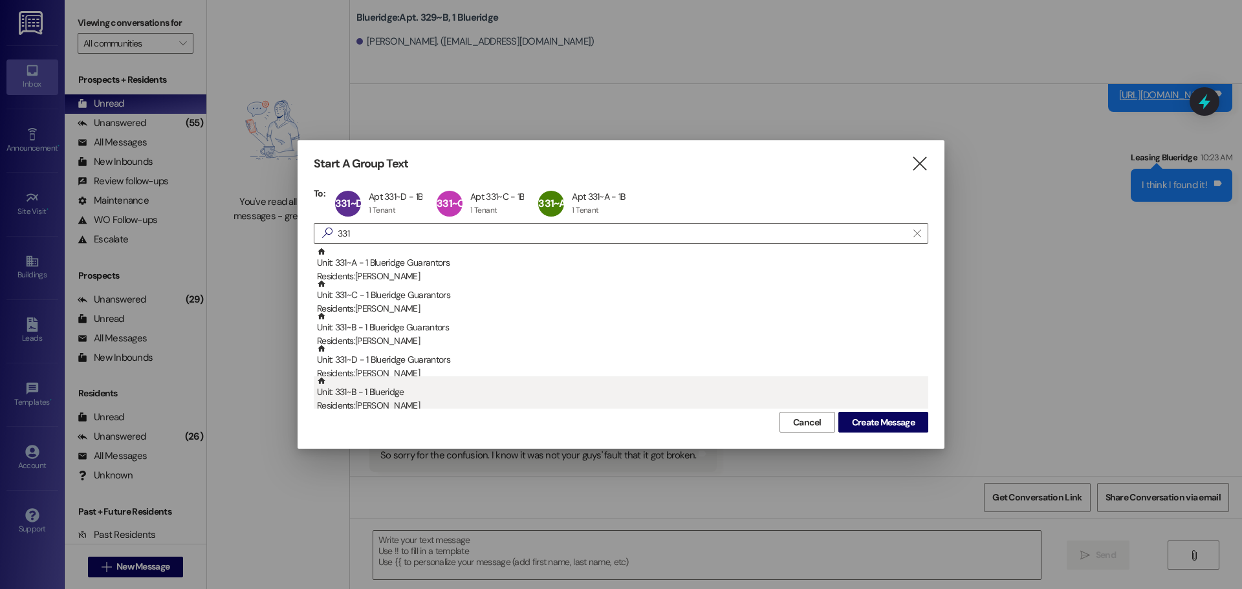
click at [443, 400] on div "Residents: [PERSON_NAME]" at bounding box center [622, 406] width 611 height 14
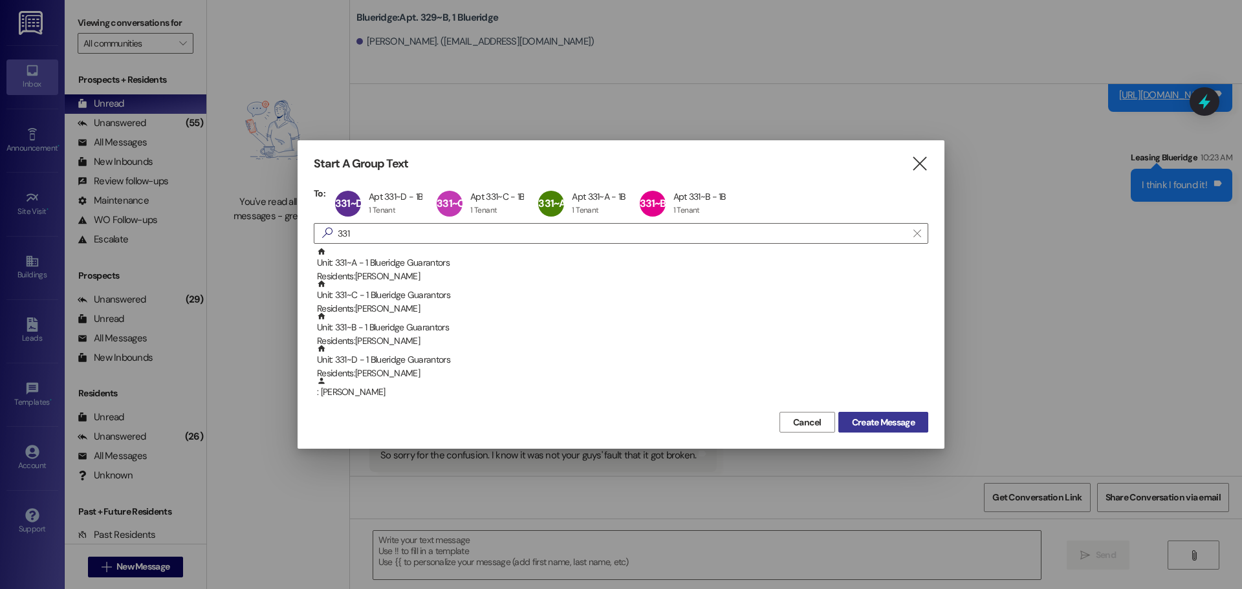
click at [853, 415] on button "Create Message" at bounding box center [883, 422] width 90 height 21
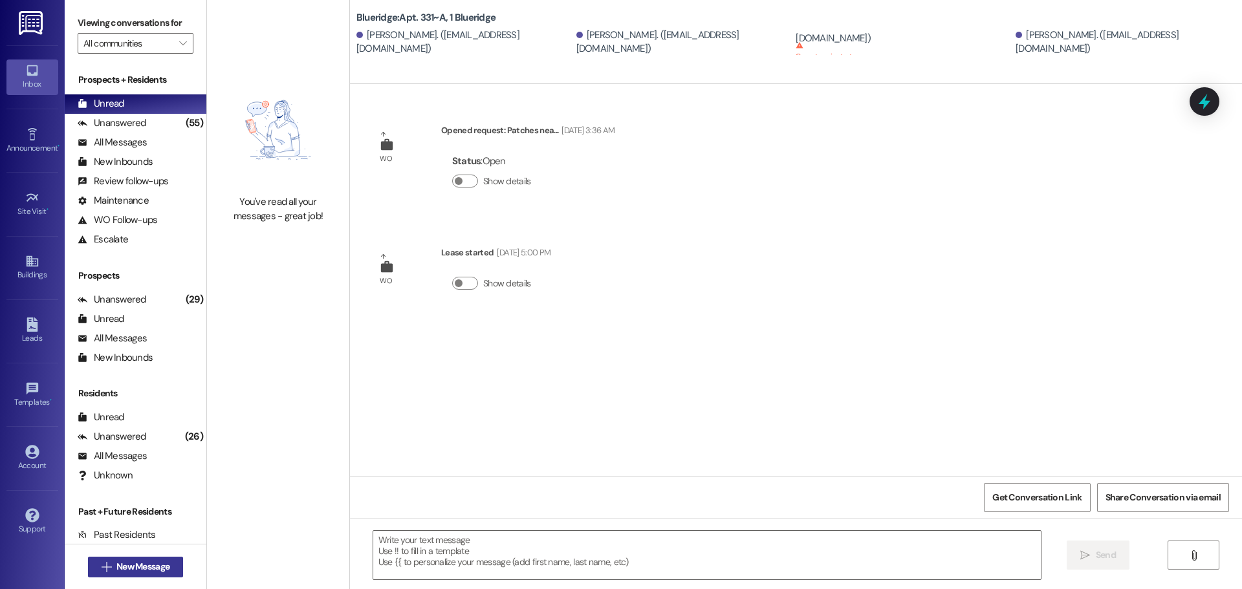
click at [129, 565] on span "New Message" at bounding box center [142, 567] width 53 height 14
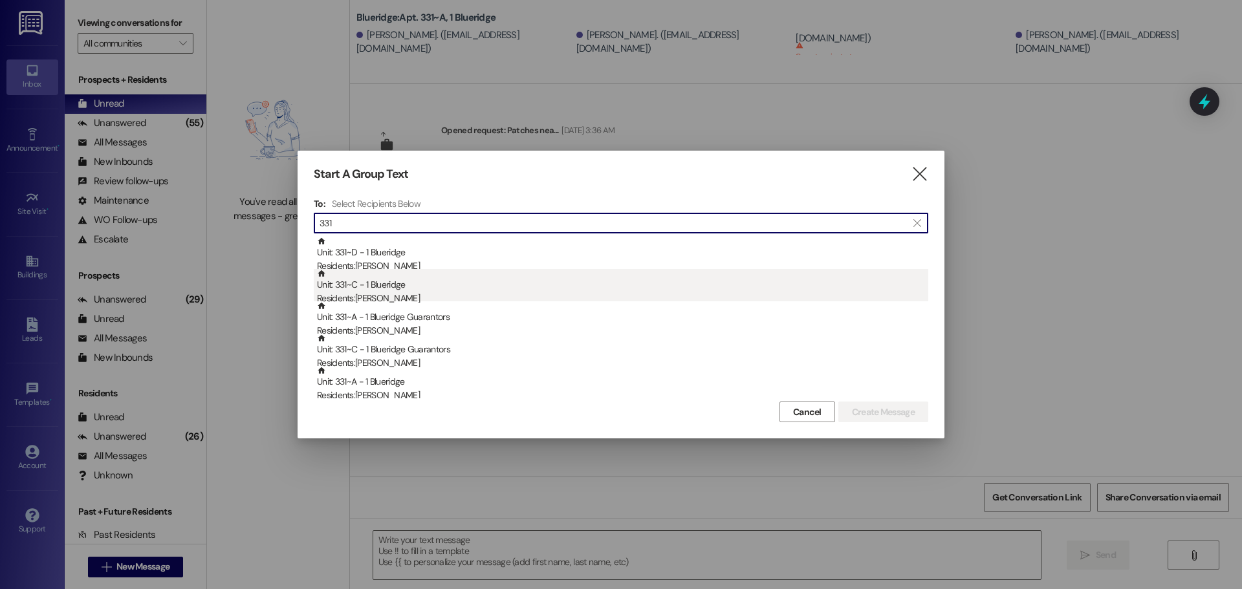
type input "331"
click at [448, 283] on div "Unit: 331~C - 1 Blueridge Residents: [PERSON_NAME]" at bounding box center [622, 287] width 611 height 37
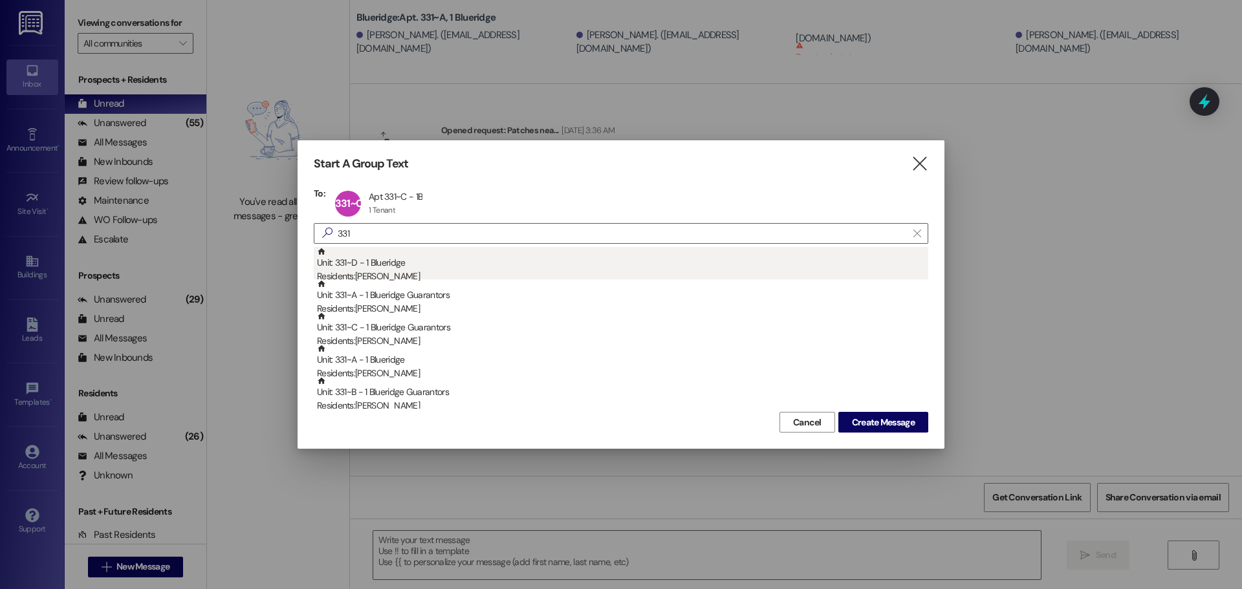
click at [482, 265] on div "Unit: 331~D - 1 Blueridge Residents: [PERSON_NAME]" at bounding box center [622, 265] width 611 height 37
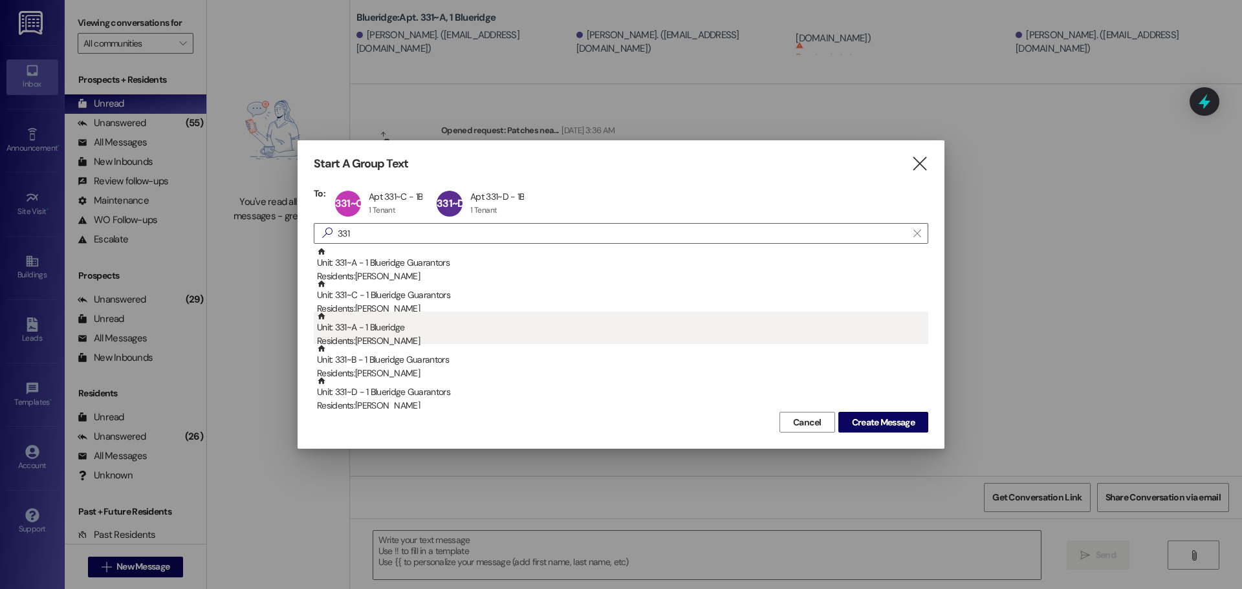
click at [504, 321] on div "Unit: 331~A - 1 Blueridge Residents: [PERSON_NAME]" at bounding box center [622, 330] width 611 height 37
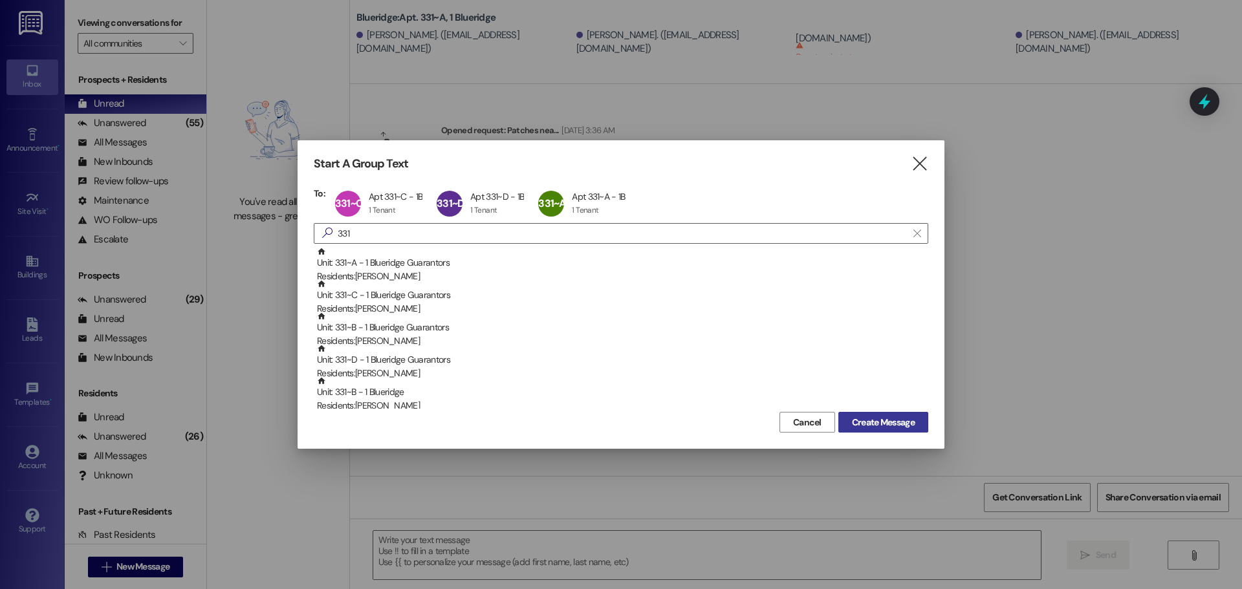
click at [881, 418] on span "Create Message" at bounding box center [883, 423] width 63 height 14
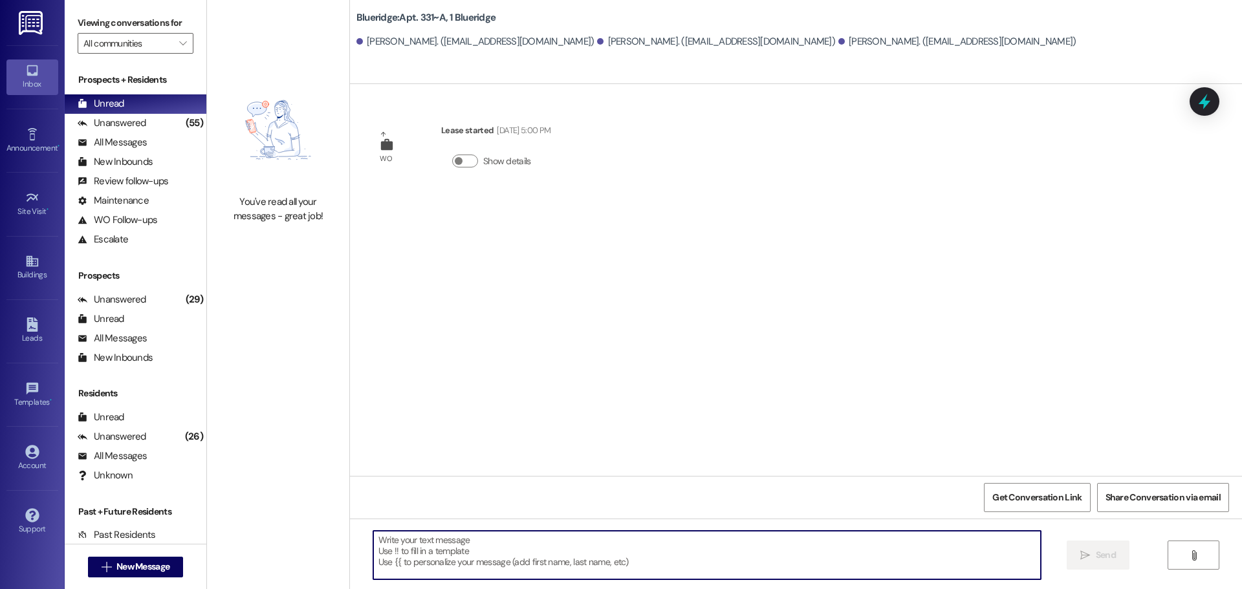
click at [609, 545] on textarea at bounding box center [706, 555] width 667 height 49
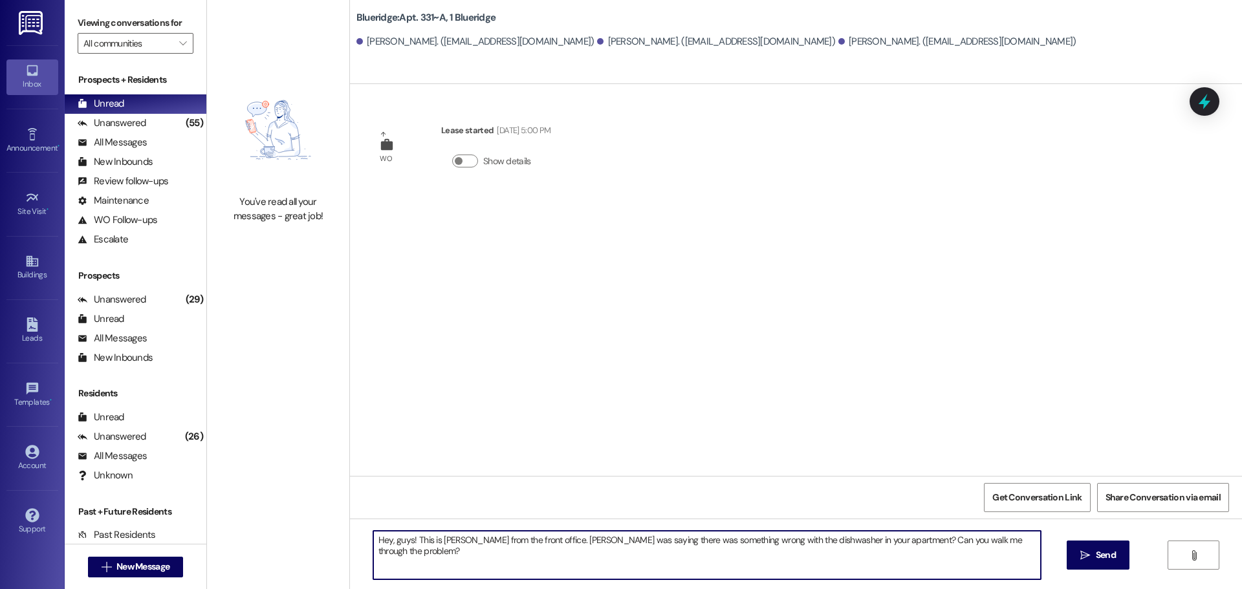
type textarea "Hey, guys! This is Ian from the front office. Carlos was saying there was somet…"
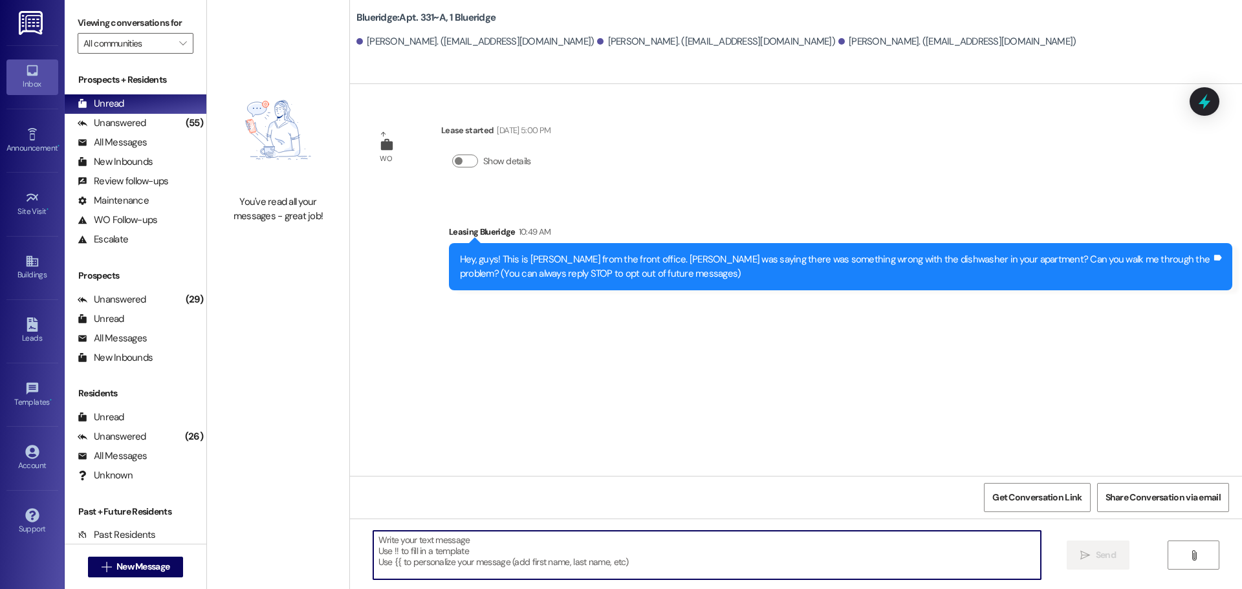
click at [804, 578] on textarea at bounding box center [706, 555] width 667 height 49
click at [610, 537] on textarea "(He speaks mainly Spanish, so sometimes" at bounding box center [706, 555] width 667 height 49
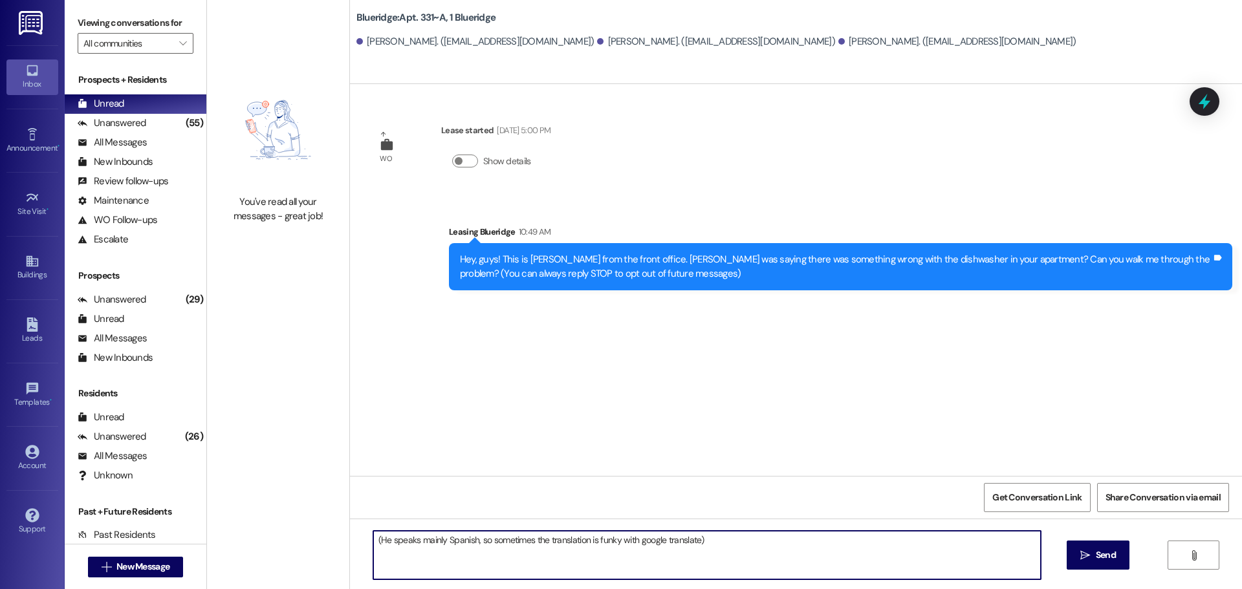
type textarea "(He speaks mainly Spanish, so sometimes the translation is funky with google tr…"
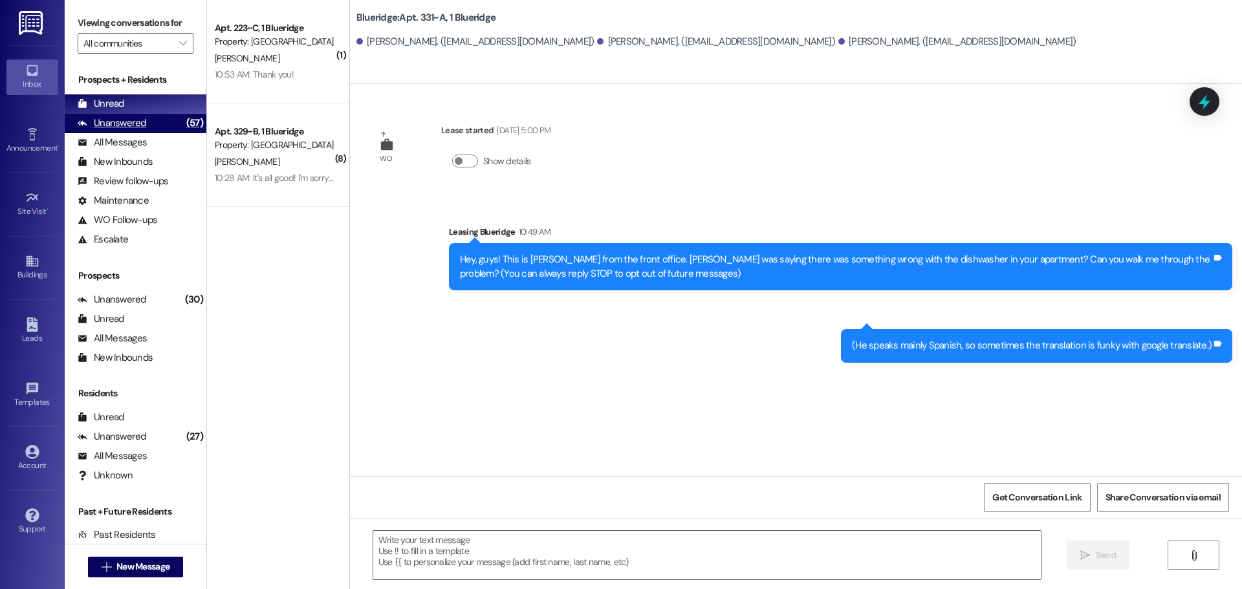
click at [140, 121] on div "Unanswered" at bounding box center [112, 123] width 69 height 14
click at [148, 102] on div "Unread (0)" at bounding box center [136, 103] width 142 height 19
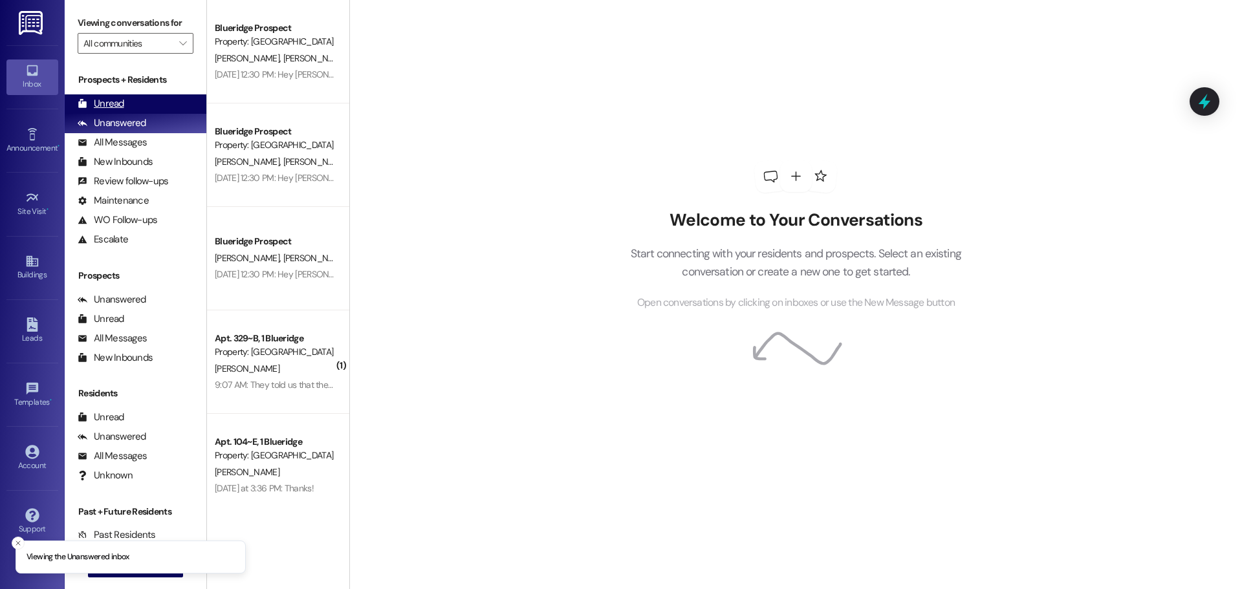
click at [129, 105] on div "Unread (0)" at bounding box center [136, 103] width 142 height 19
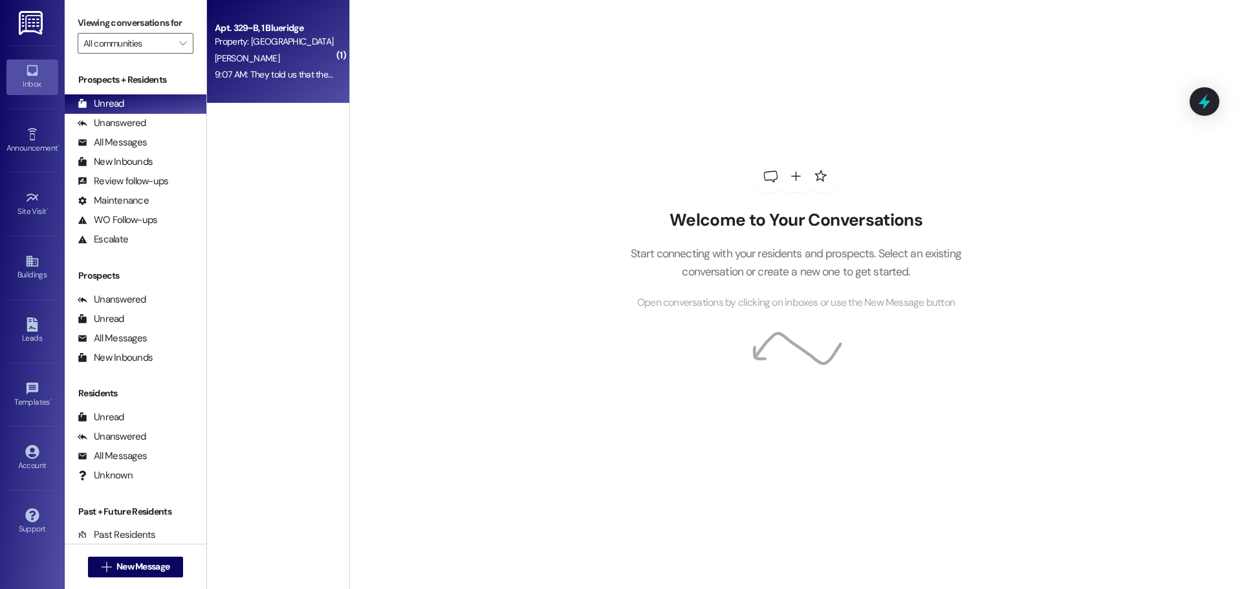
click at [272, 63] on div "T. Hart" at bounding box center [274, 58] width 122 height 16
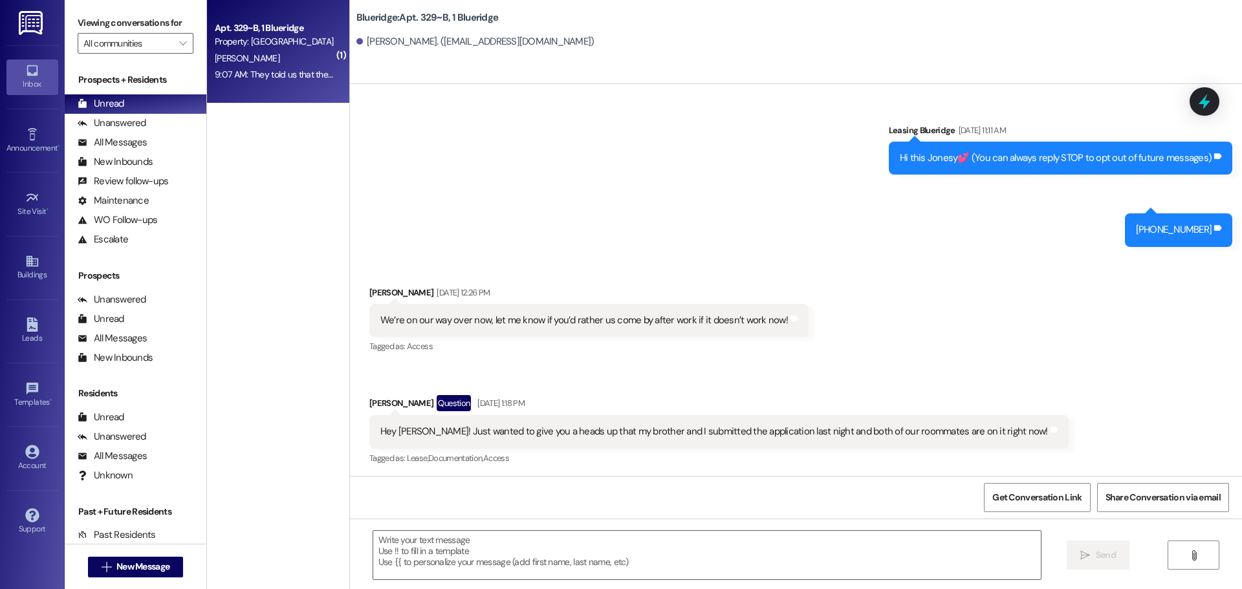
scroll to position [27444, 0]
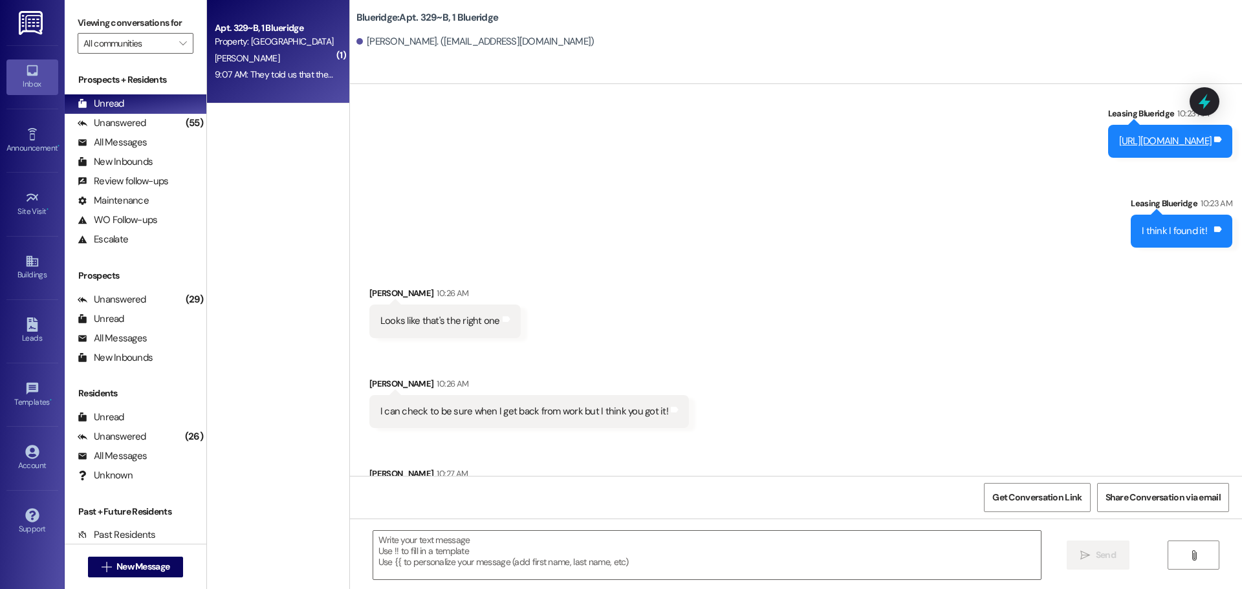
scroll to position [28933, 0]
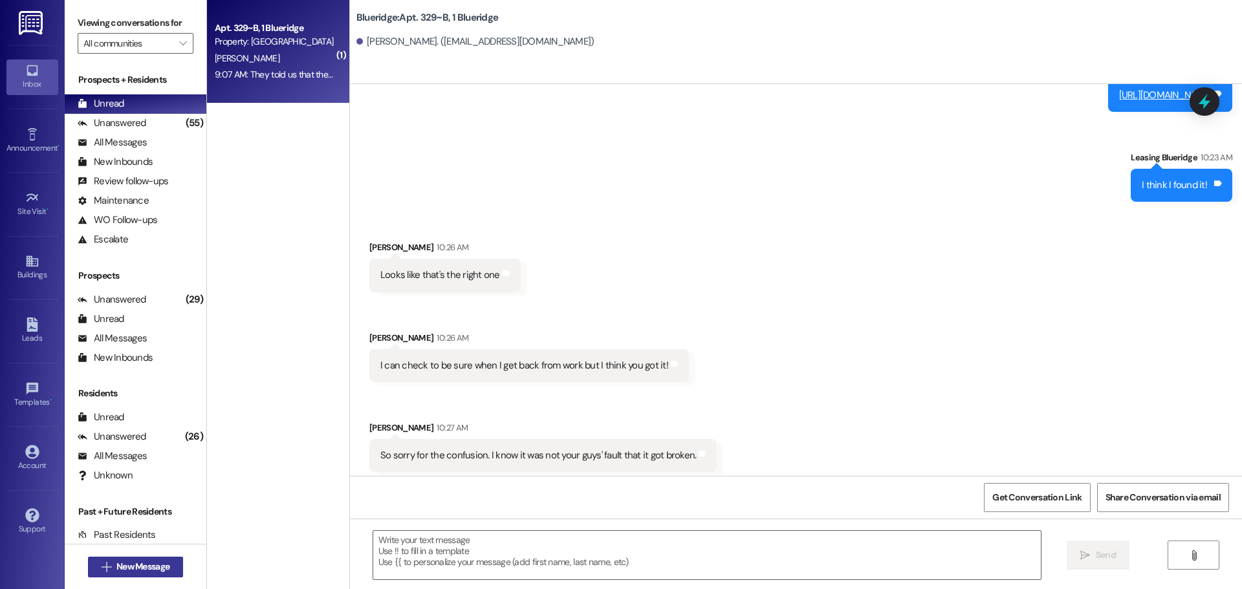
click at [116, 566] on span "New Message" at bounding box center [142, 567] width 53 height 14
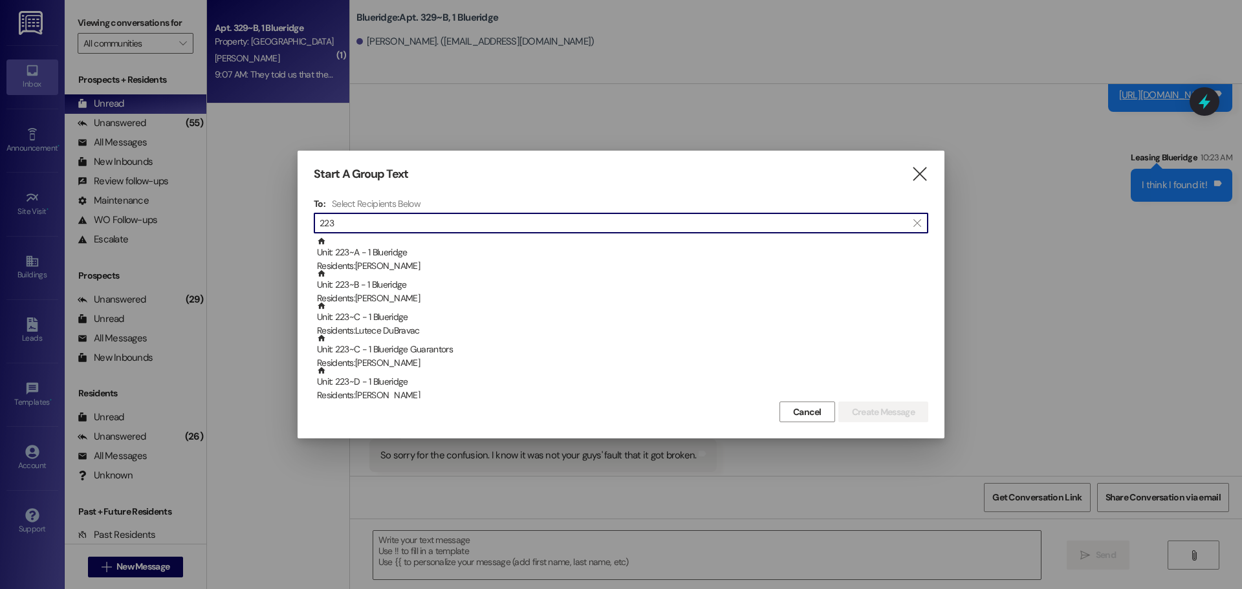
type input "223"
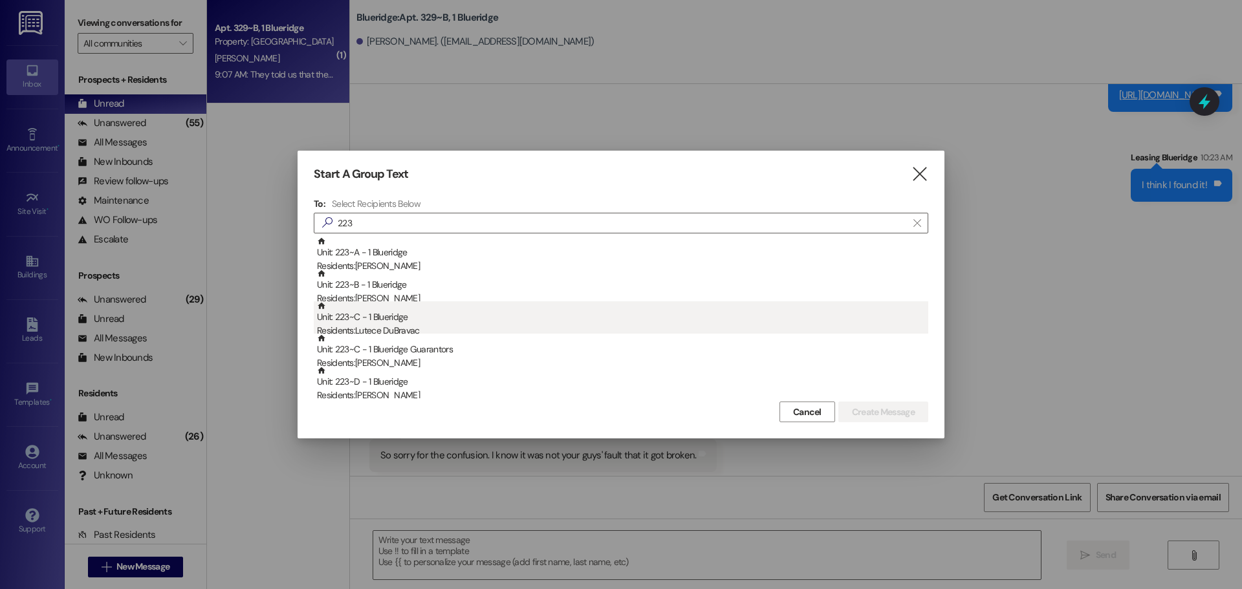
click at [465, 326] on div "Residents: Lutece DuBravac" at bounding box center [622, 331] width 611 height 14
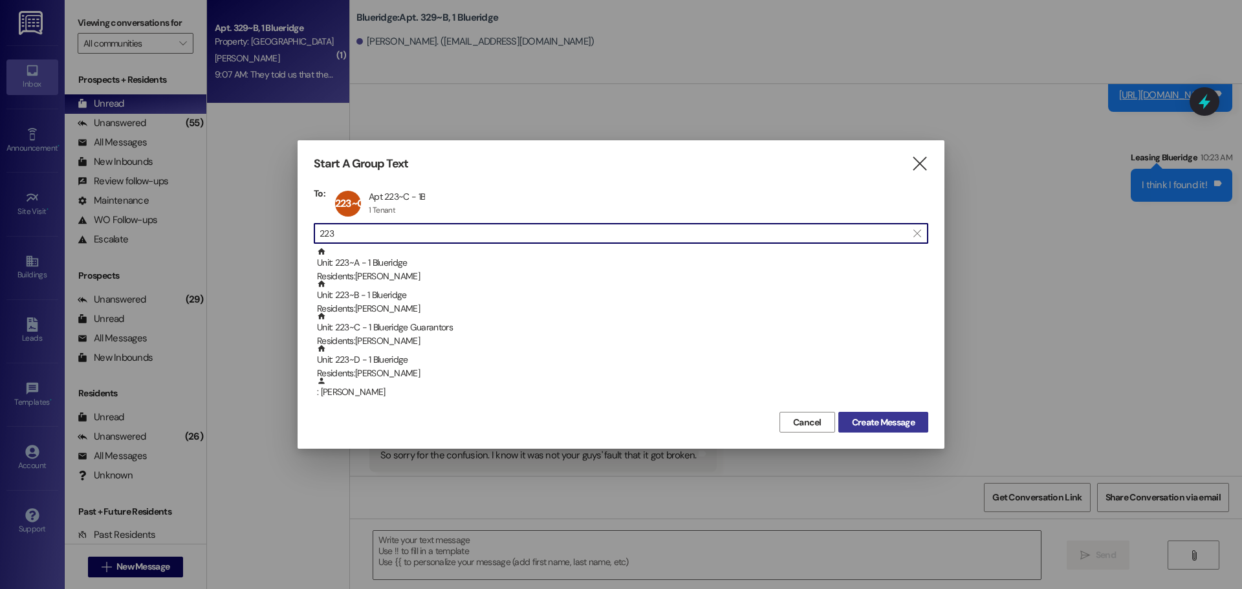
click at [909, 422] on span "Create Message" at bounding box center [883, 423] width 63 height 14
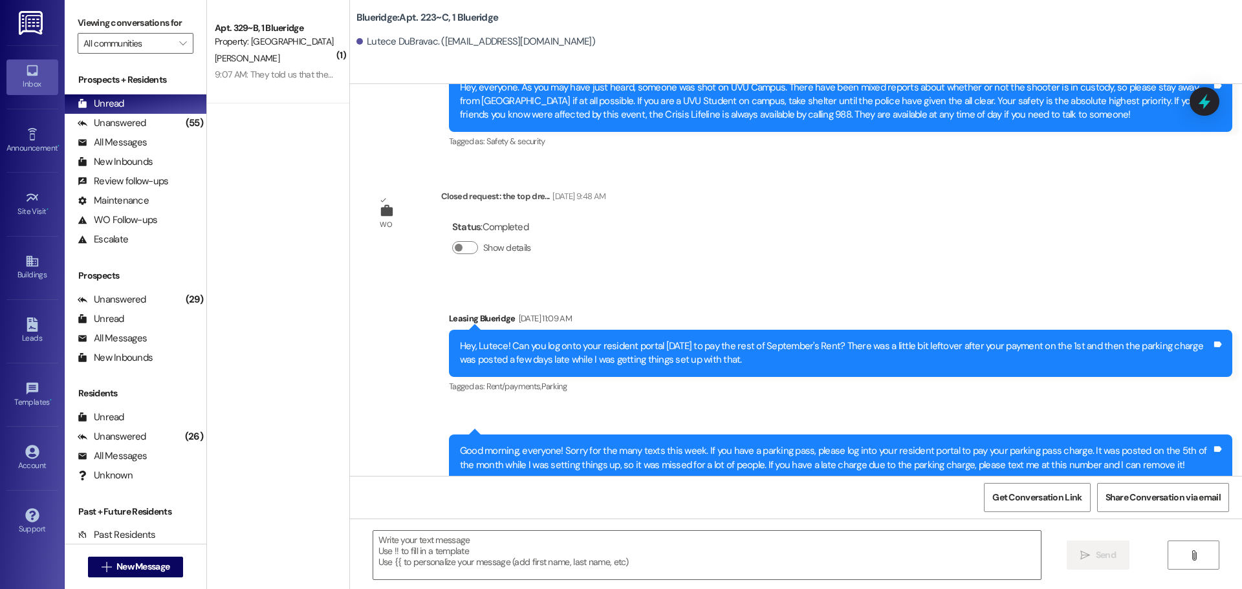
scroll to position [27349, 0]
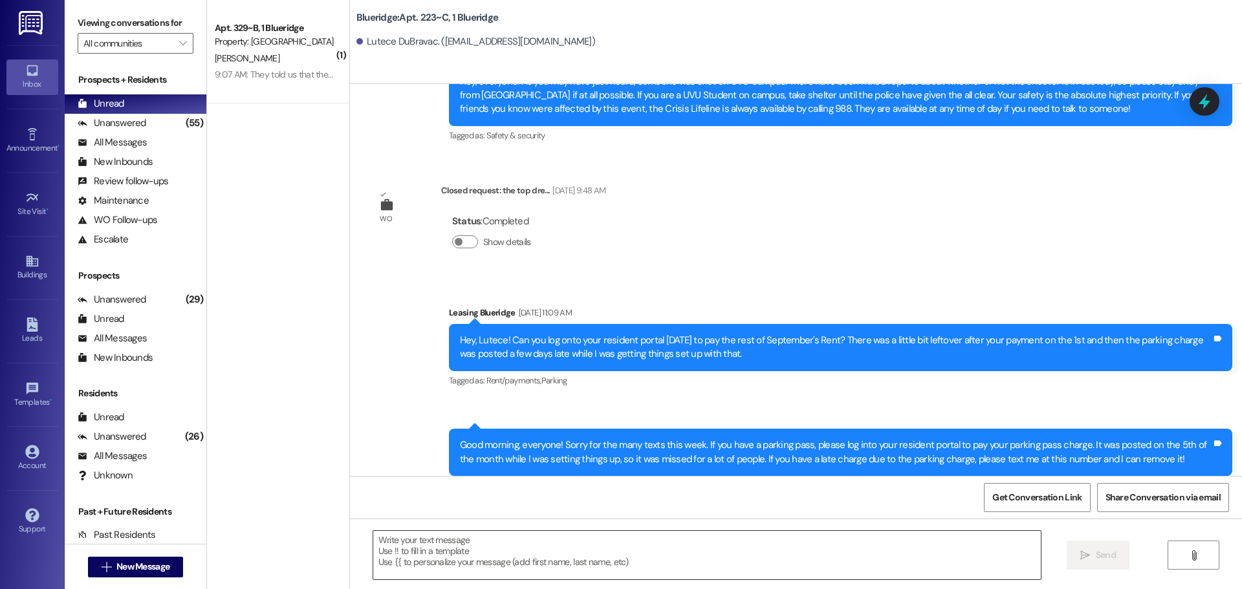
click at [782, 567] on textarea at bounding box center [706, 555] width 667 height 49
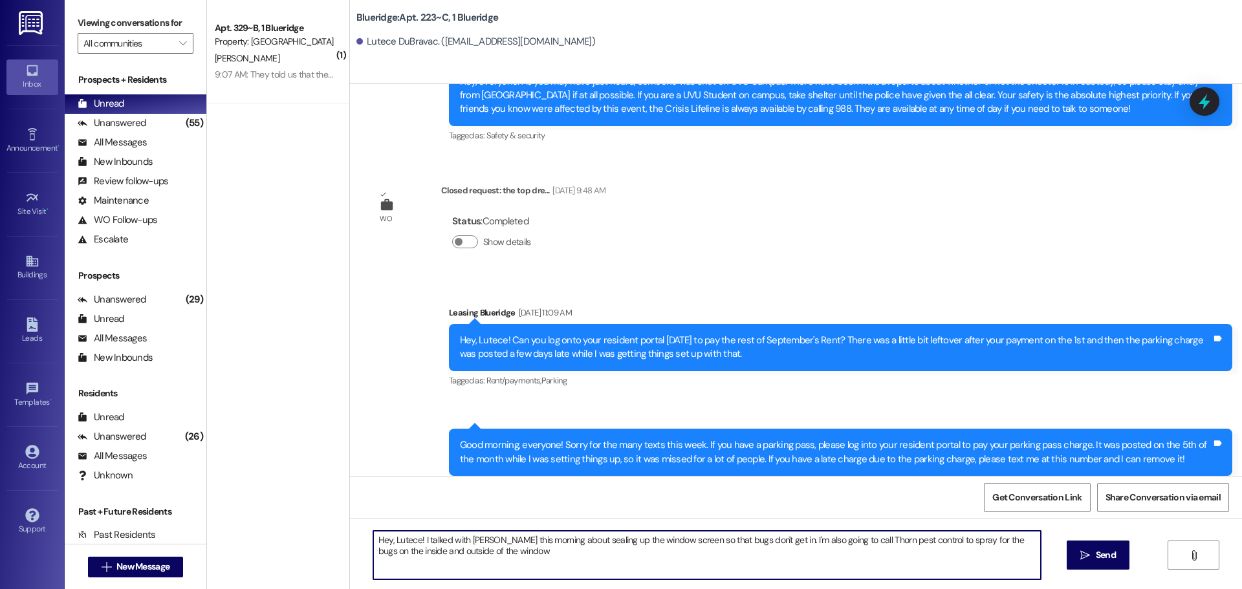
type textarea "Hey, Lutece! I talked with [PERSON_NAME] this morning about sealing up the wind…"
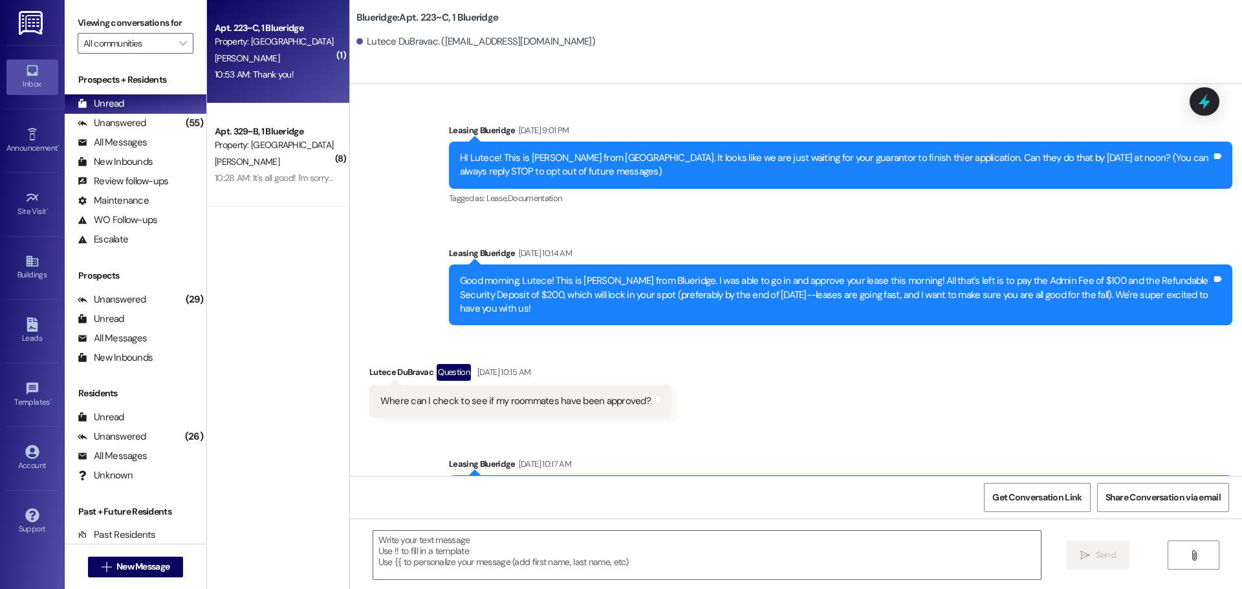
scroll to position [27581, 0]
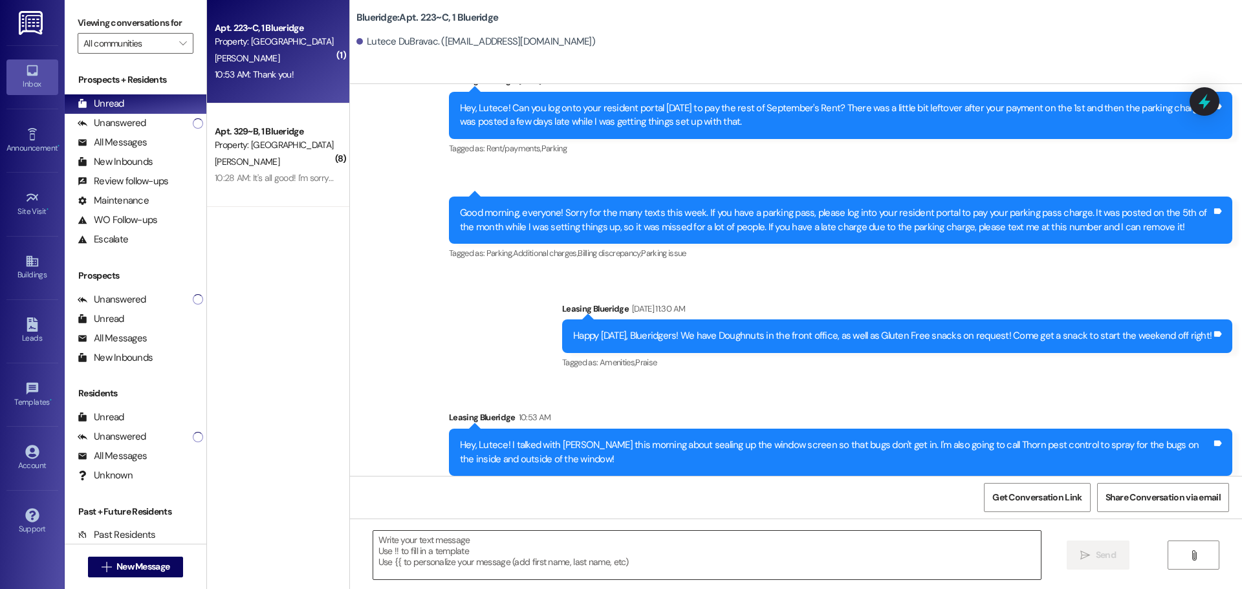
click at [719, 555] on textarea at bounding box center [706, 555] width 667 height 49
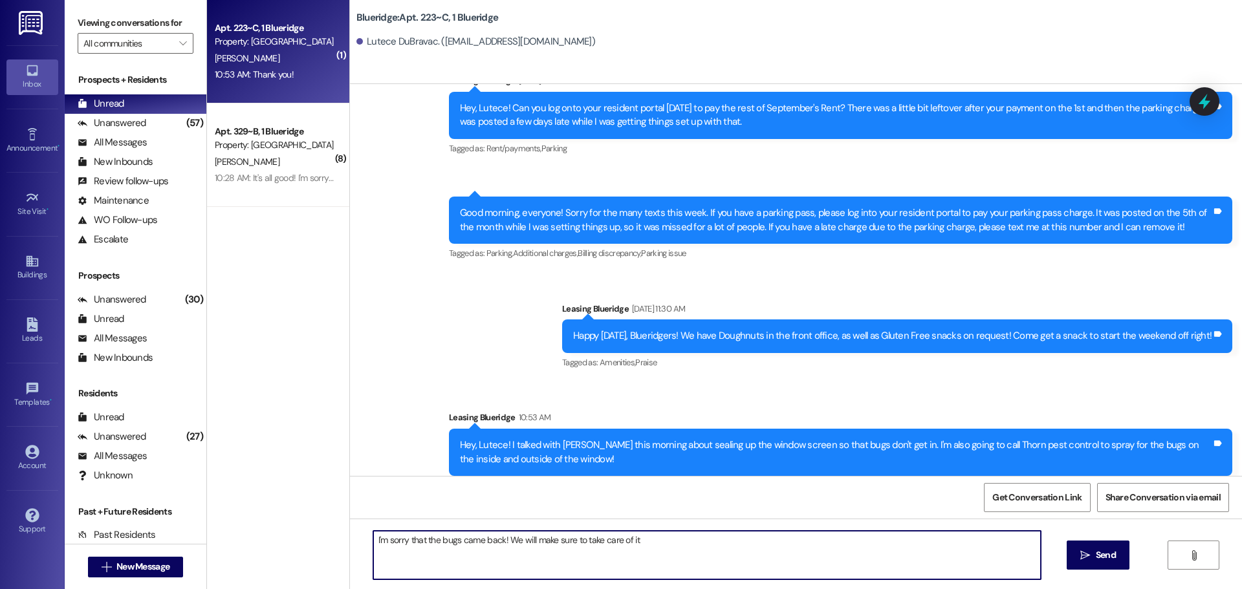
type textarea "I'm sorry that the bugs came back! We will make sure to take care of it!"
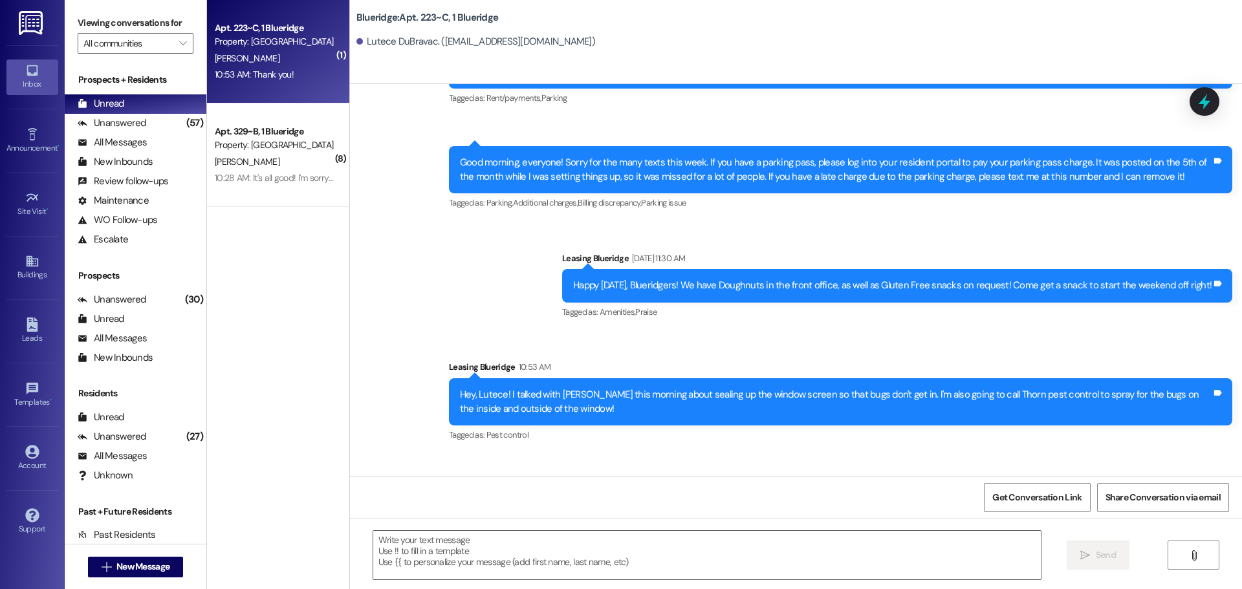
scroll to position [27671, 0]
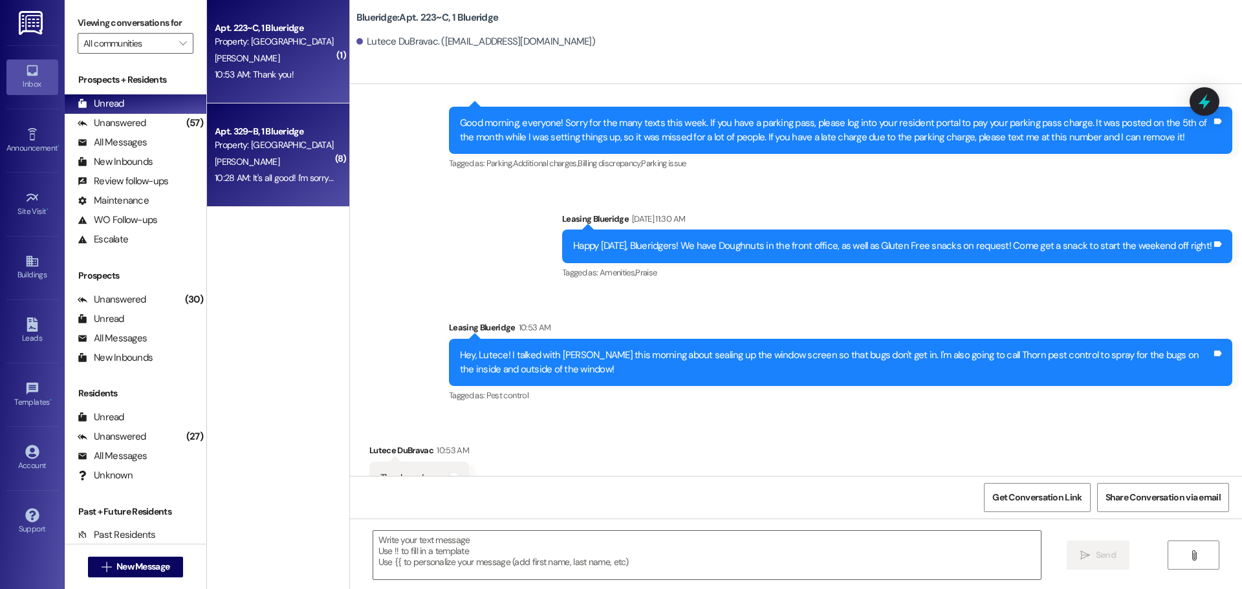
click at [321, 178] on div "10:28 AM: It's all good! I'm sorry the cleaners broke it in the first place! 10…" at bounding box center [343, 178] width 256 height 12
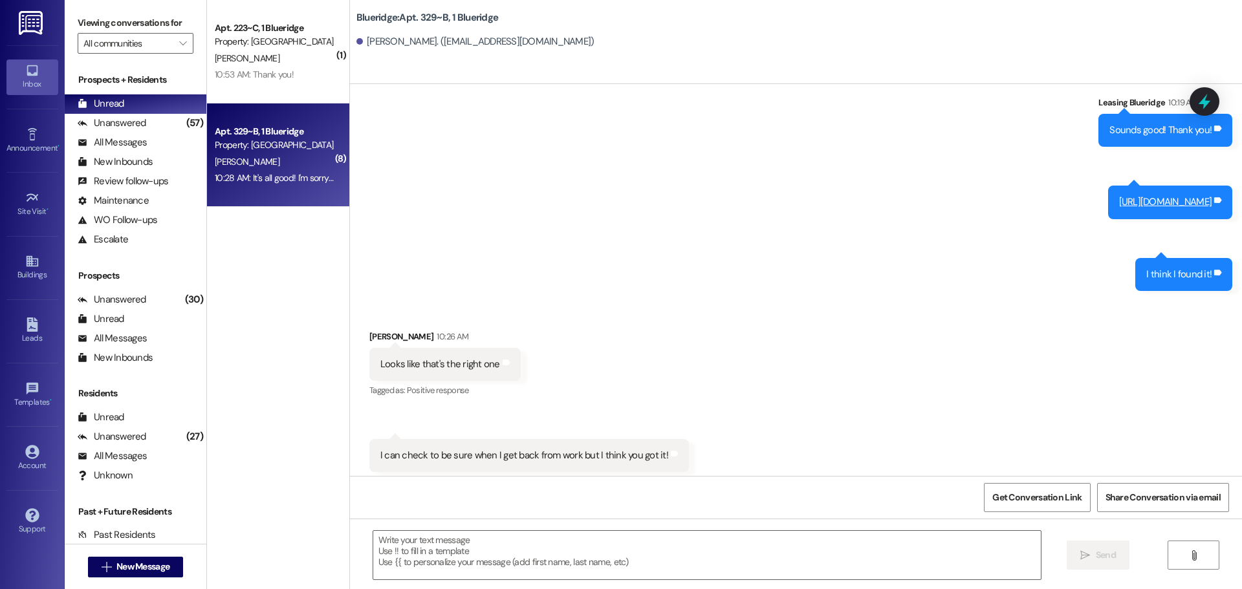
scroll to position [28919, 0]
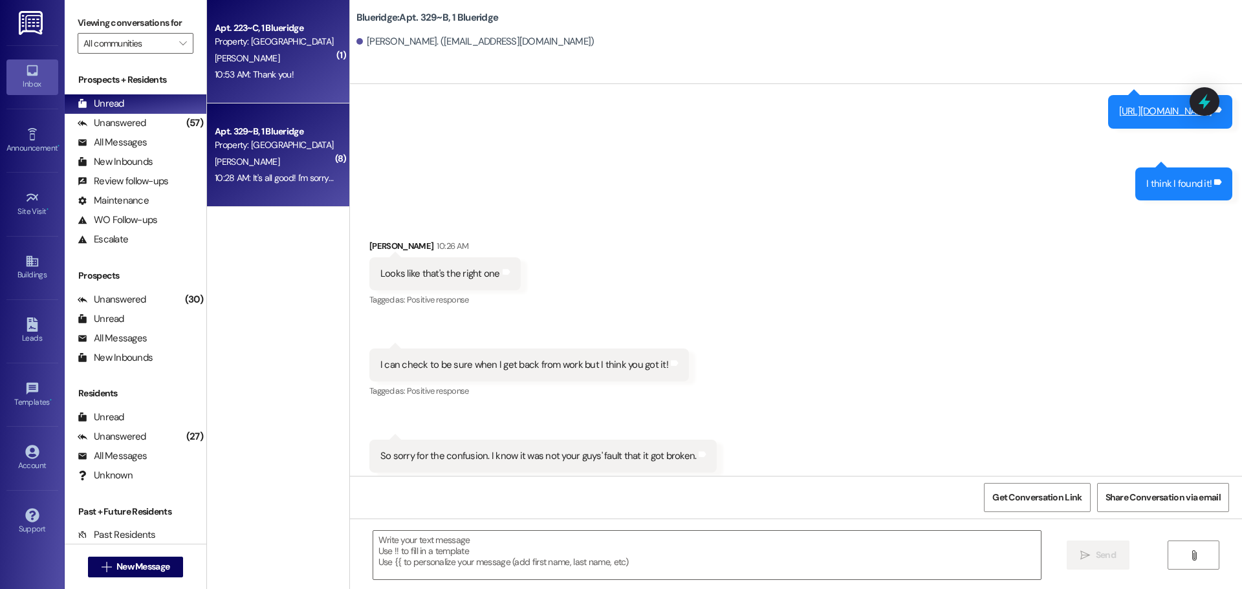
click at [253, 74] on div "10:53 AM: Thank you! 10:53 AM: Thank you!" at bounding box center [254, 75] width 79 height 12
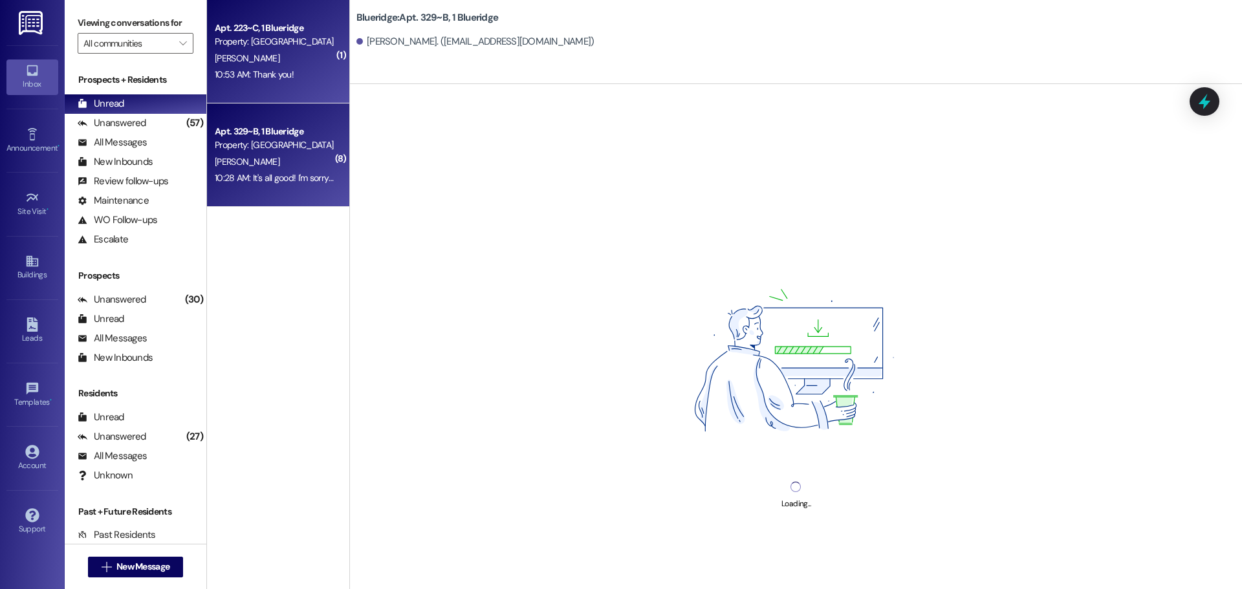
click at [275, 141] on div "Property: [GEOGRAPHIC_DATA]" at bounding box center [275, 145] width 120 height 14
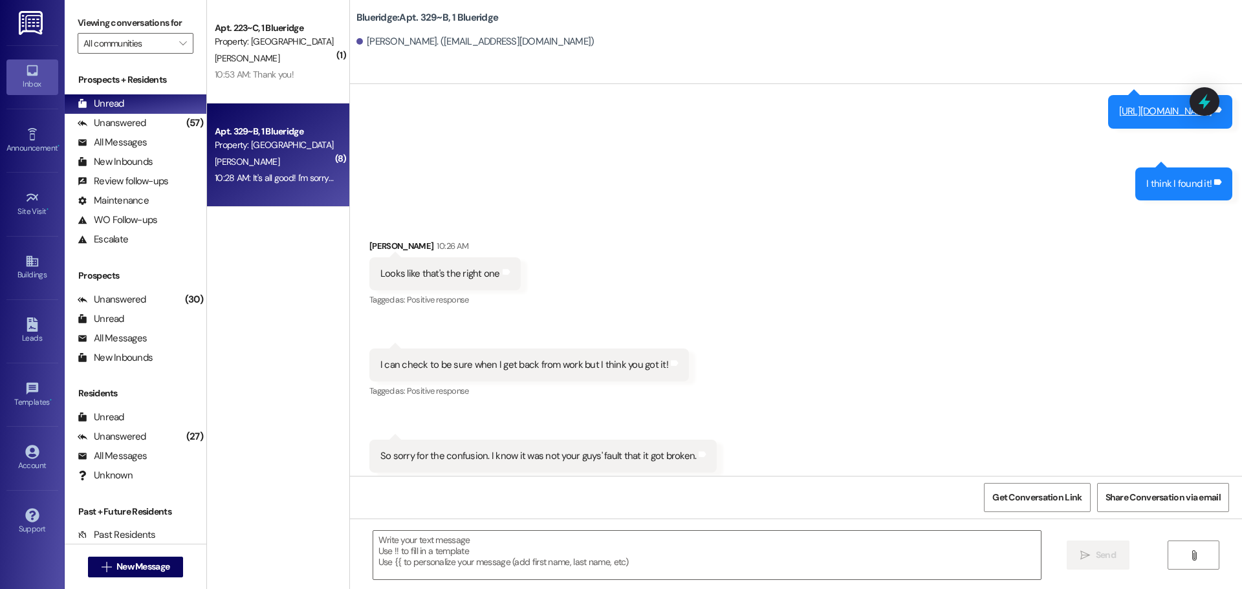
click at [945, 323] on div "Received via SMS Taylor Hart 10:26 AM Looks like that's the right one Tags and …" at bounding box center [796, 346] width 892 height 272
click at [118, 121] on div "Unanswered" at bounding box center [112, 123] width 69 height 14
click at [138, 103] on div "Unread (0)" at bounding box center [136, 103] width 142 height 19
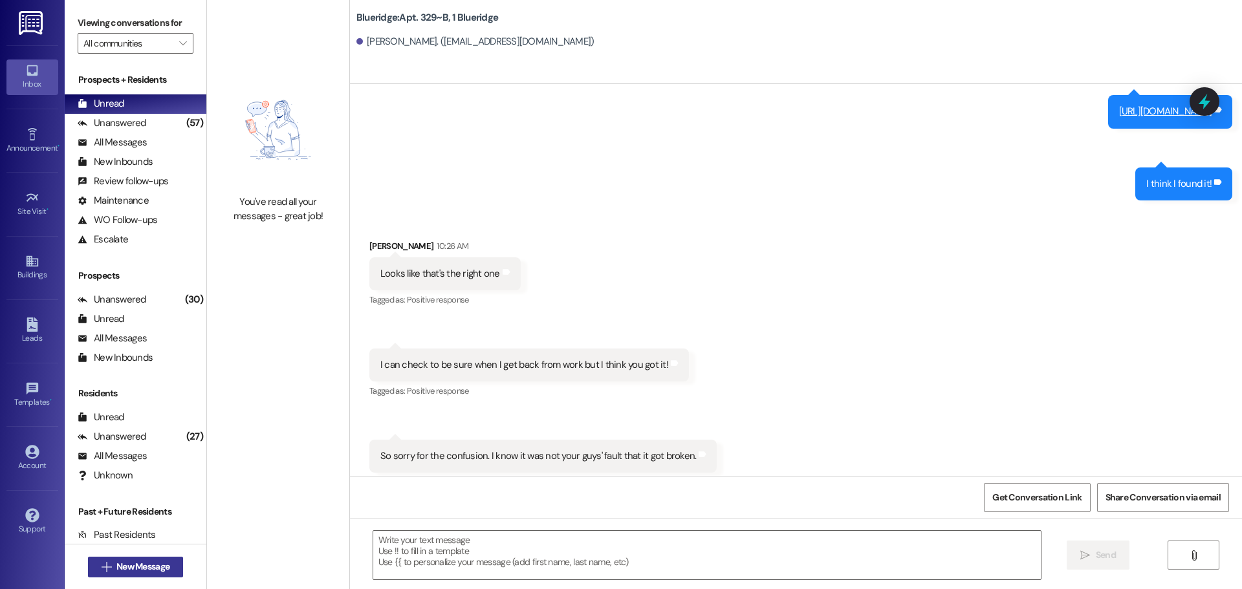
click at [123, 566] on span "New Message" at bounding box center [142, 567] width 53 height 14
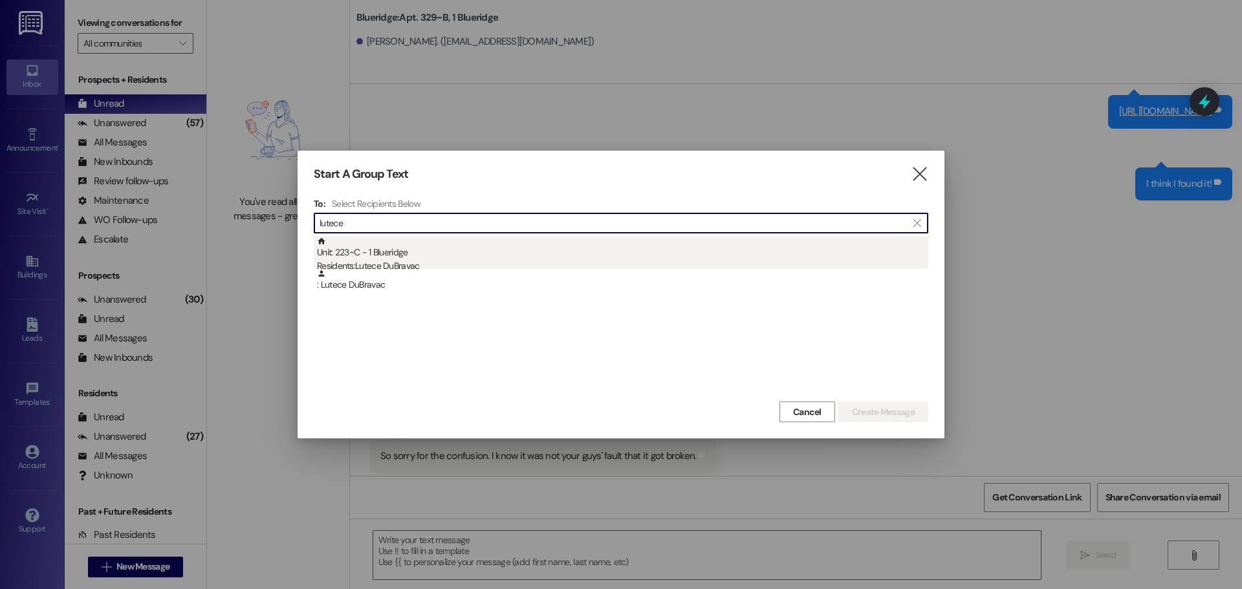
type input "lutece"
click at [356, 250] on div "Unit: 223~C - 1 Blueridge Residents: Lutece DuBravac" at bounding box center [622, 255] width 611 height 37
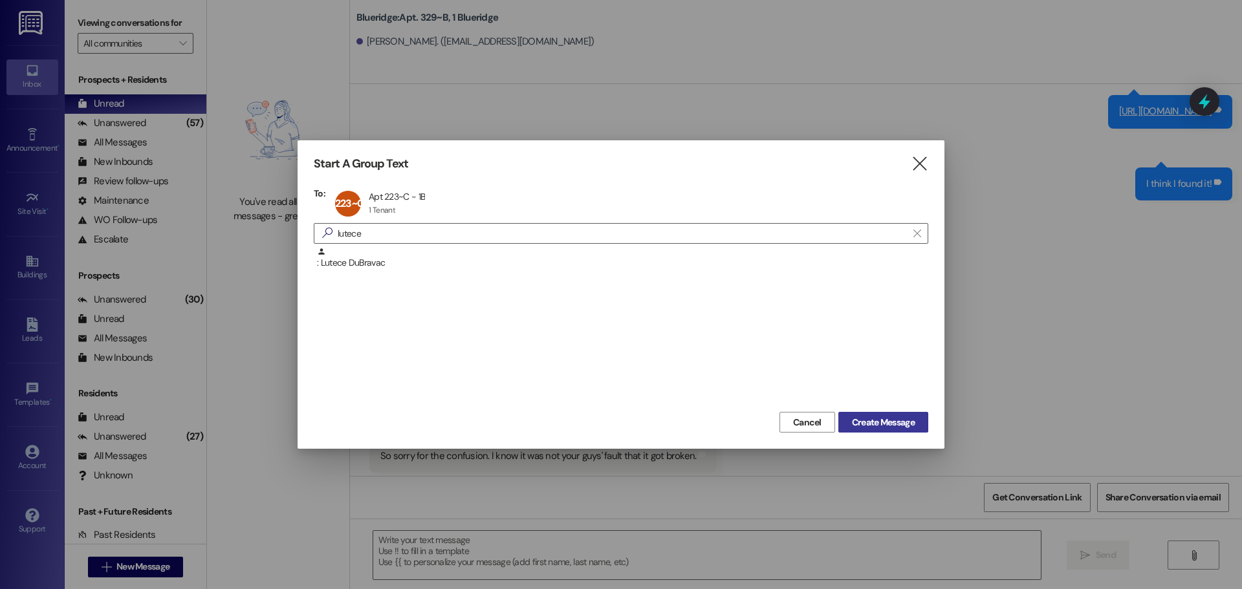
click at [911, 422] on span "Create Message" at bounding box center [883, 423] width 63 height 14
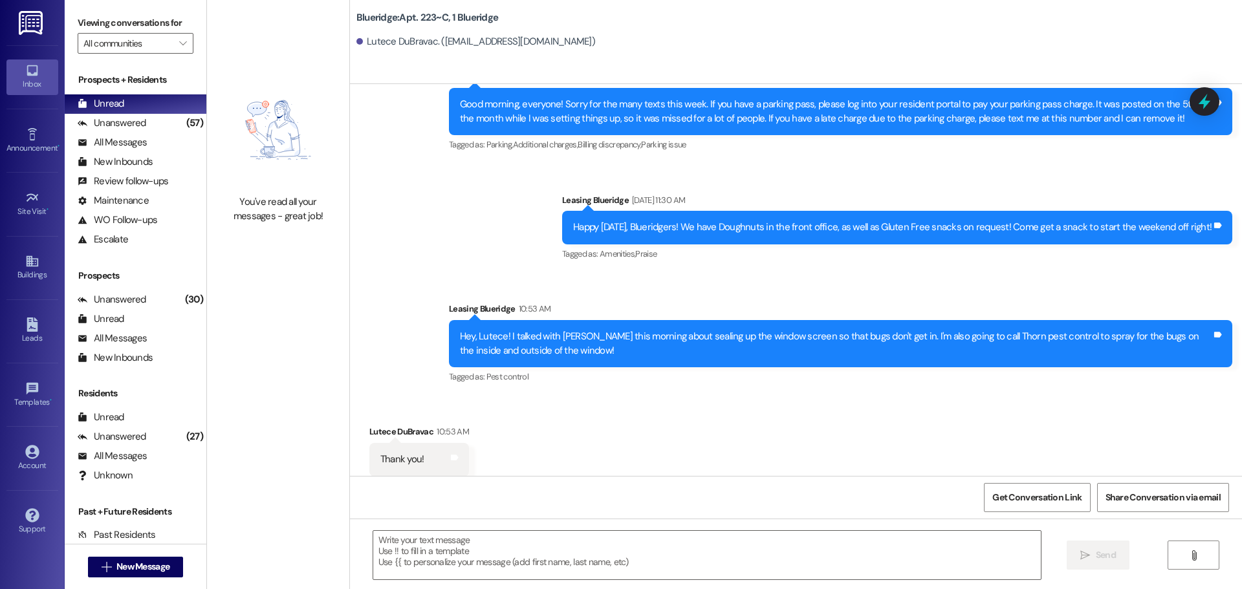
scroll to position [27691, 0]
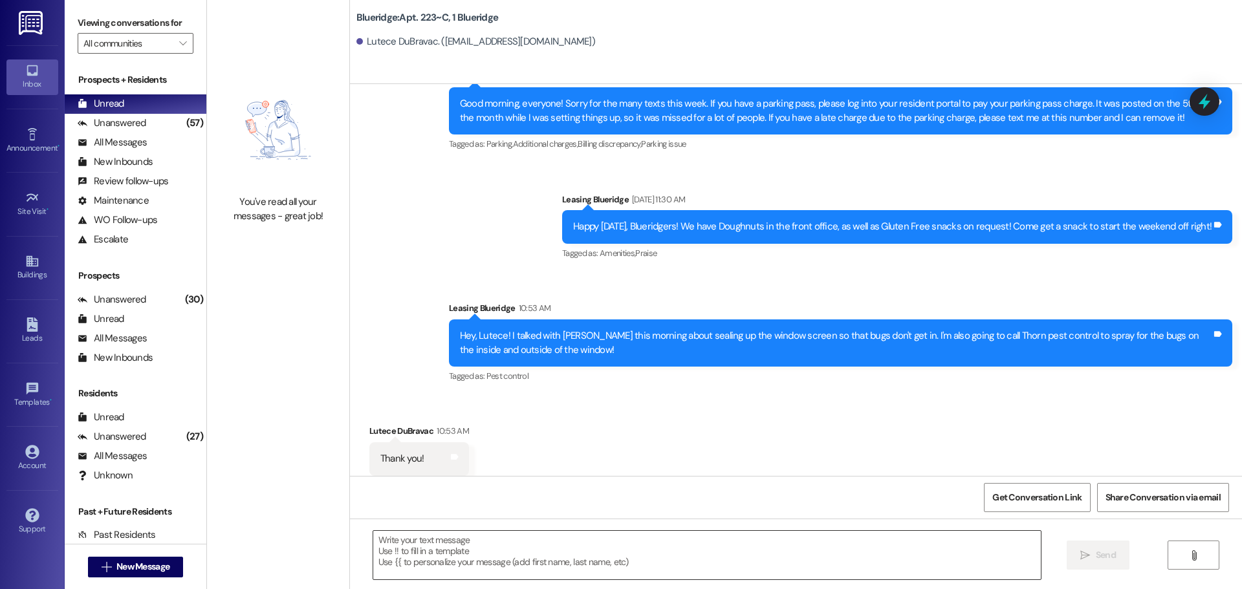
click at [838, 551] on textarea at bounding box center [706, 555] width 667 height 49
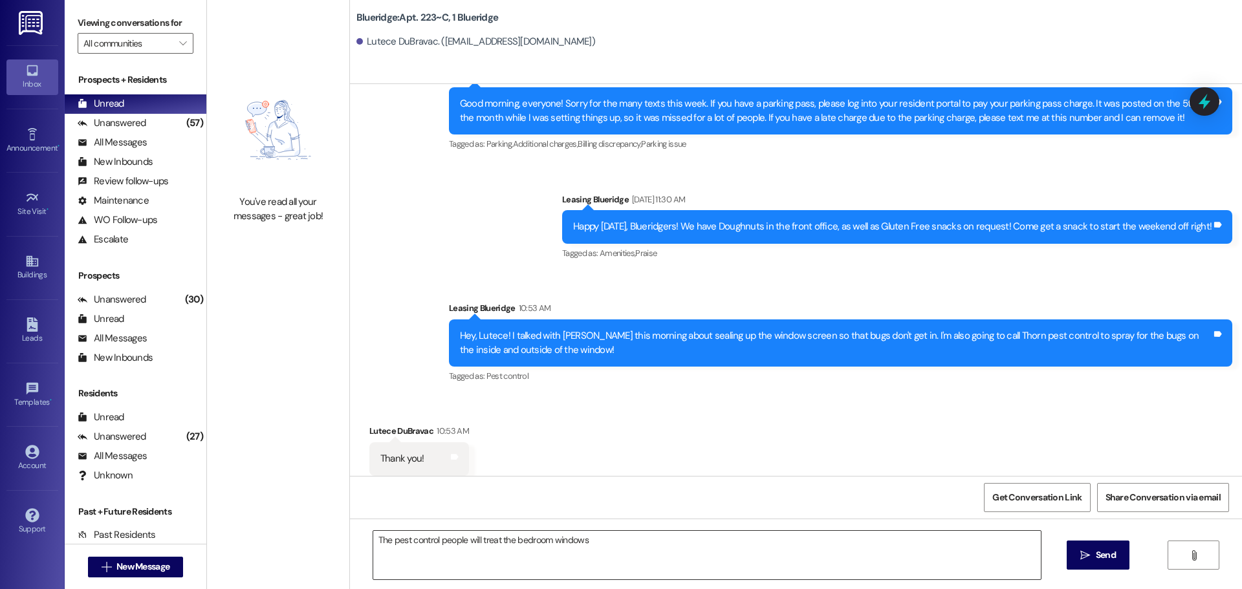
click at [676, 557] on textarea "The pest control people will treat the bedroom windows" at bounding box center [706, 555] width 667 height 49
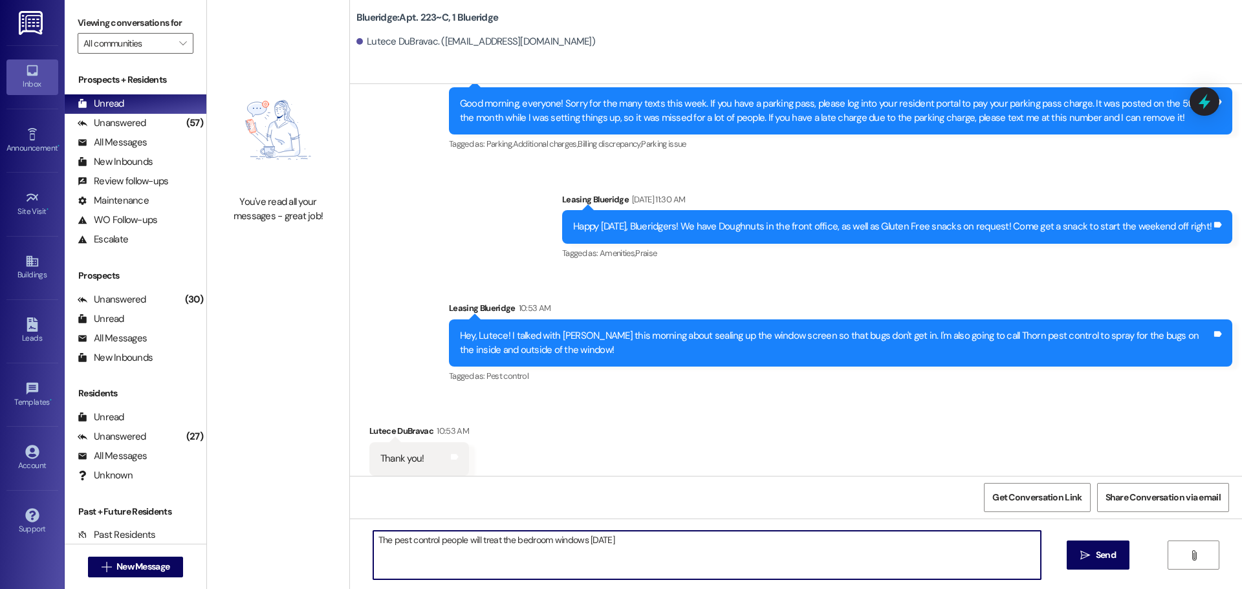
type textarea "The pest control people will treat the bedroom windows [DATE]!"
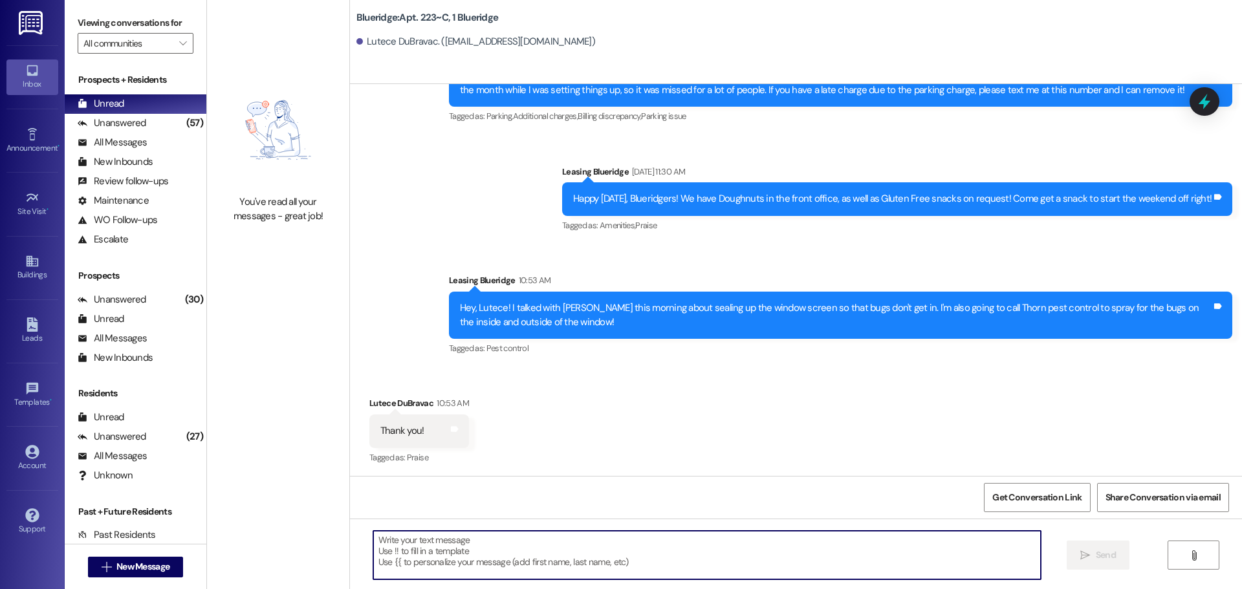
scroll to position [27781, 0]
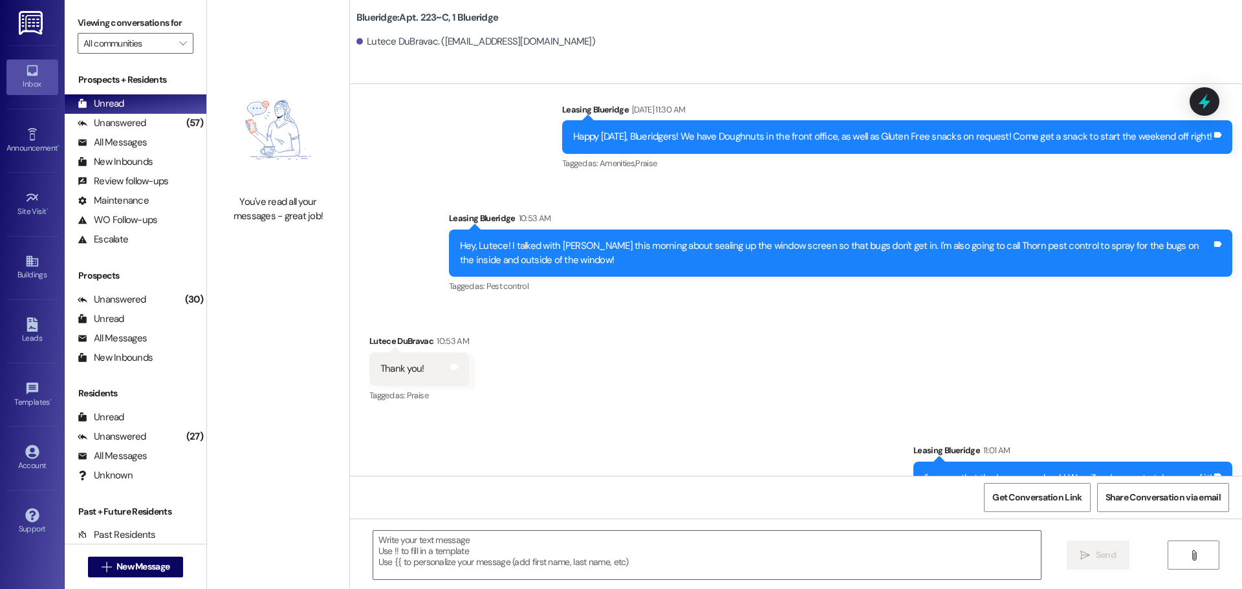
click at [648, 415] on div "Sent via SMS Leasing Blueridge 11:01 AM I'm sorry that the bugs came back! We w…" at bounding box center [796, 514] width 892 height 199
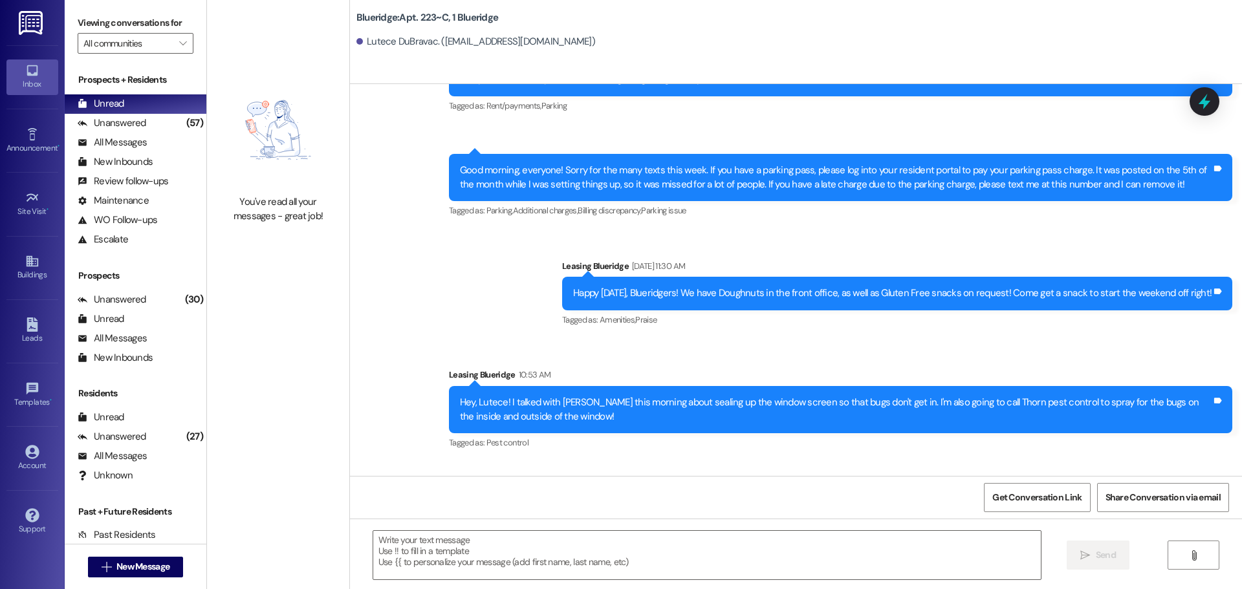
scroll to position [27581, 0]
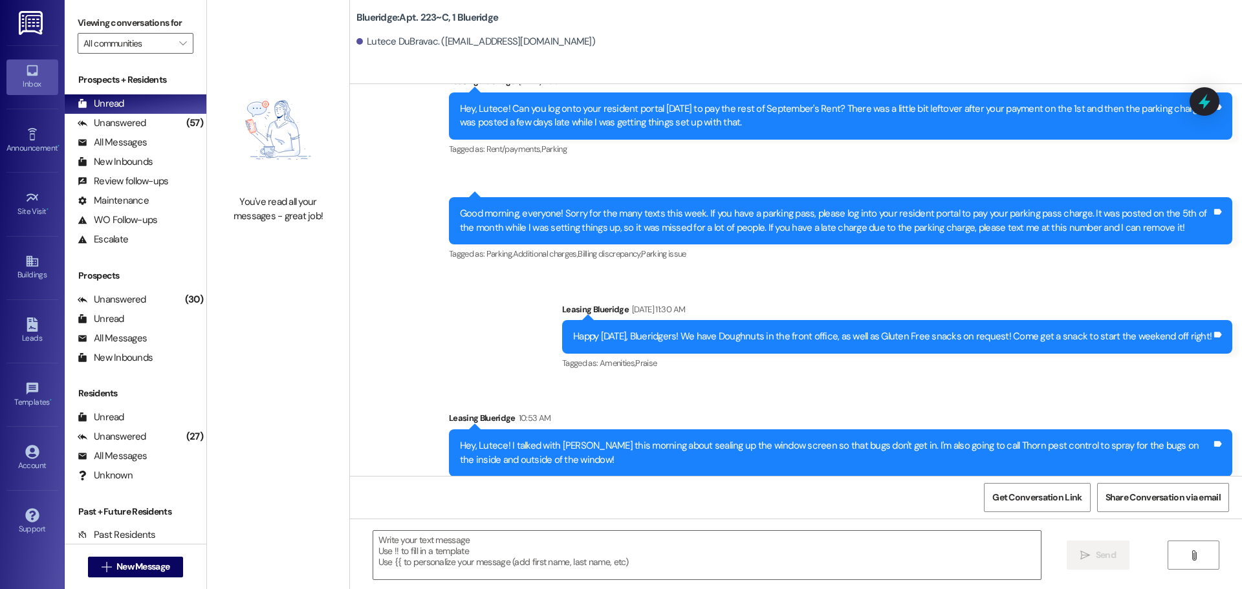
drag, startPoint x: 1203, startPoint y: 363, endPoint x: 1181, endPoint y: 367, distance: 22.4
click at [1203, 402] on div "Sent via SMS Leasing Blueridge 10:53 AM Hey, Lutece! I talked with Carlos this …" at bounding box center [840, 453] width 803 height 103
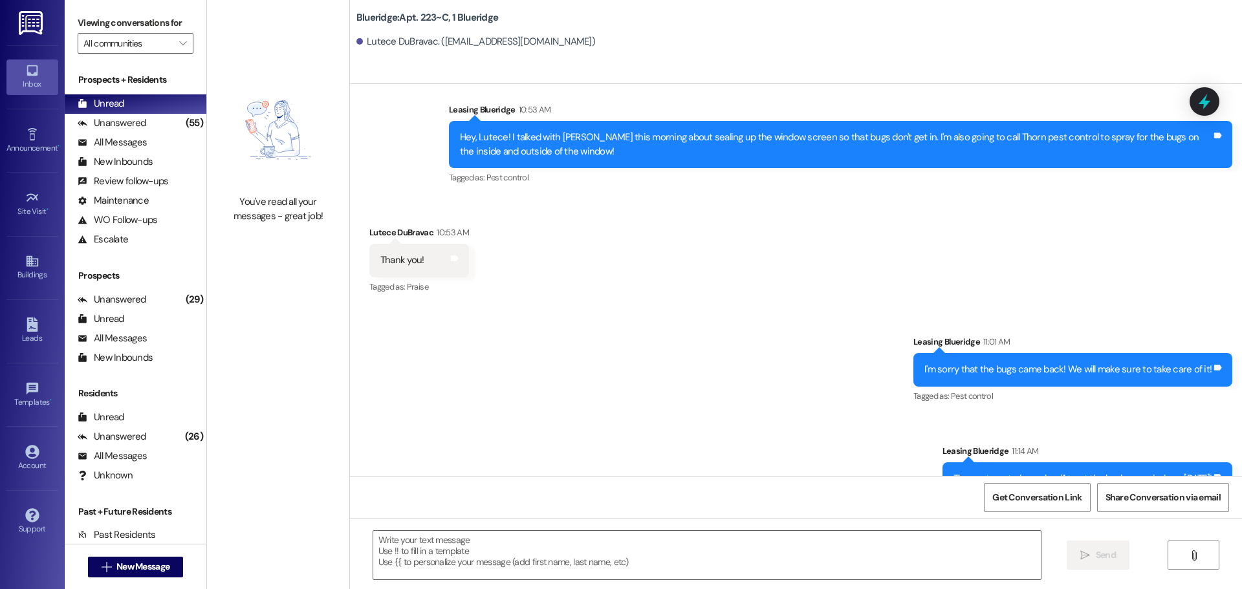
scroll to position [27890, 0]
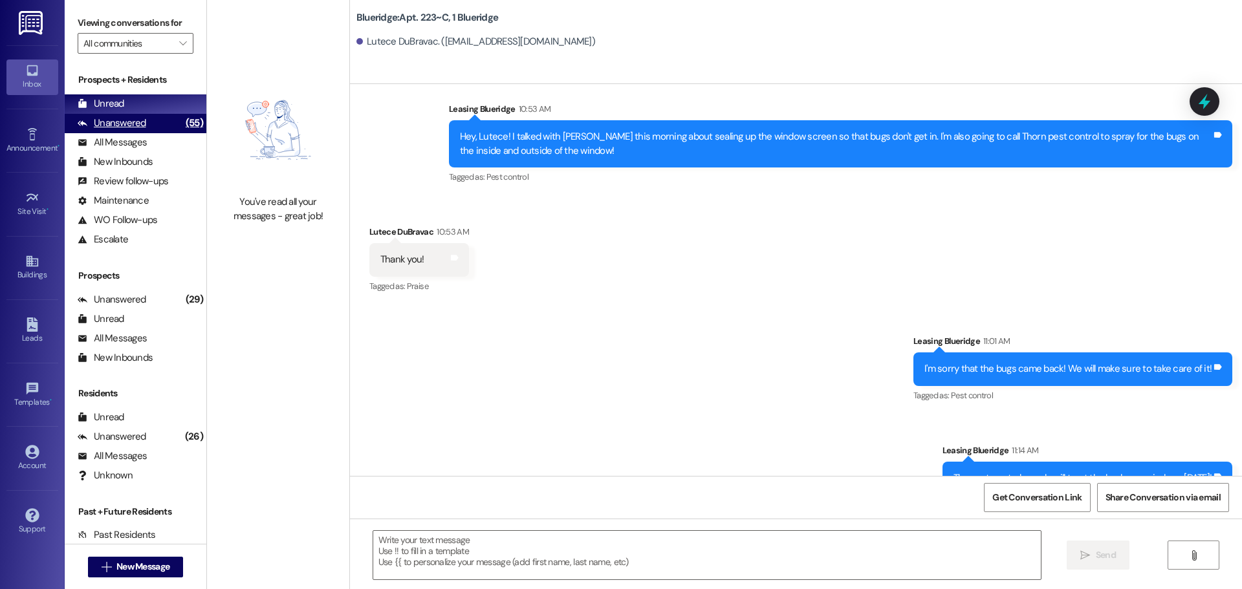
click at [131, 129] on div "Unanswered" at bounding box center [112, 123] width 69 height 14
click at [135, 107] on div "Unread (0)" at bounding box center [136, 103] width 142 height 19
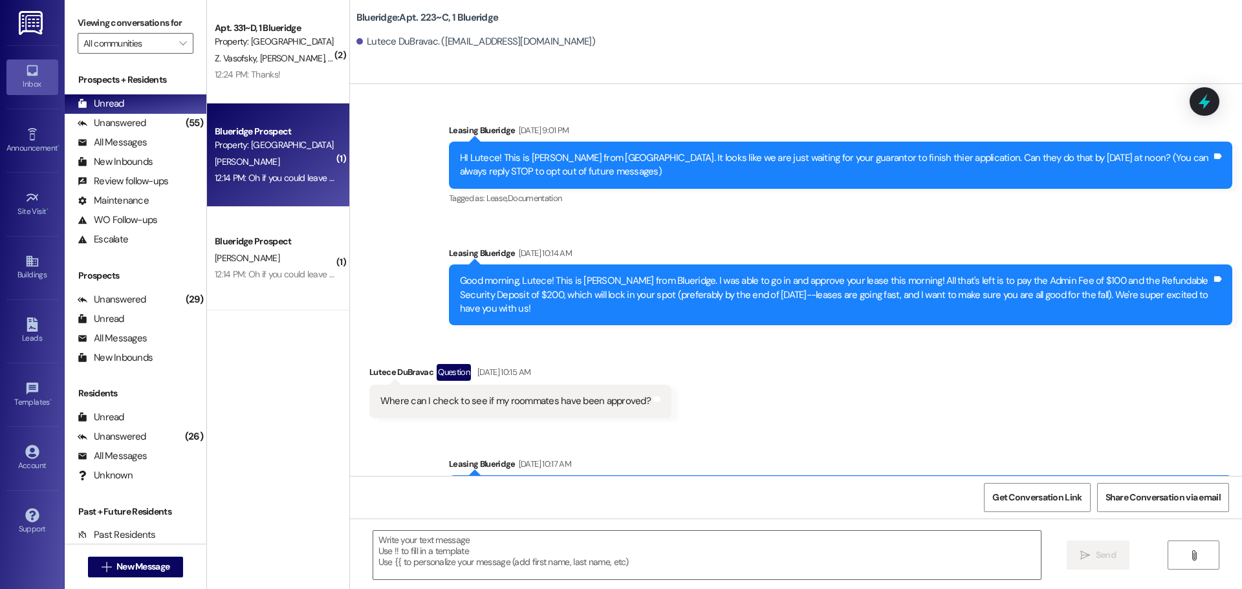
scroll to position [27908, 0]
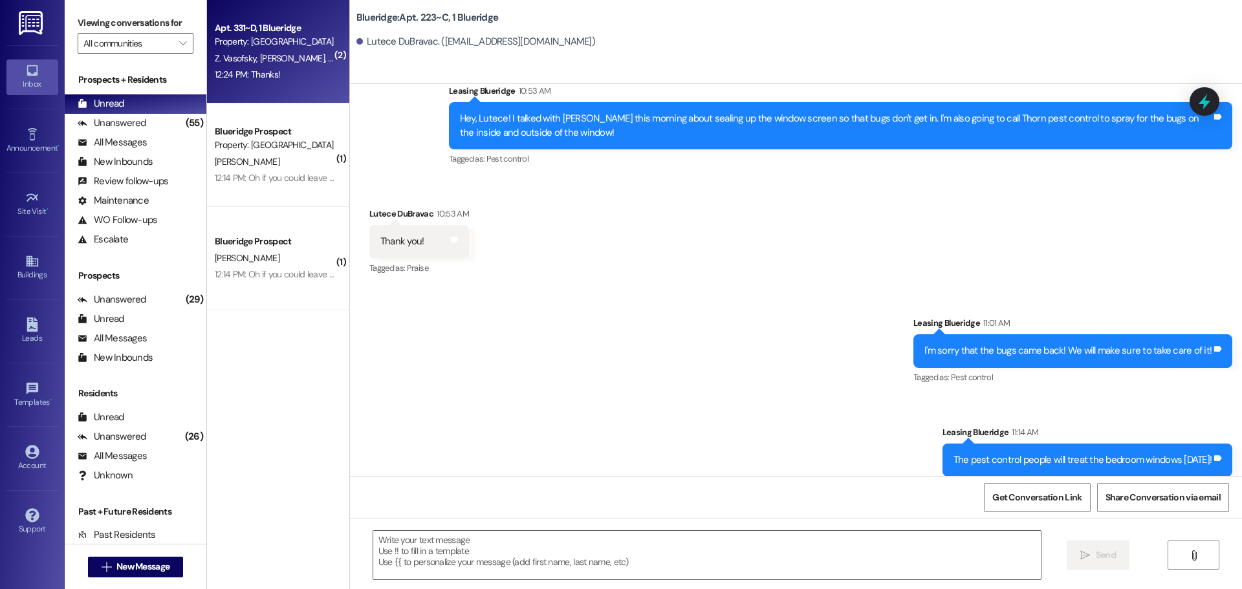
click at [297, 89] on div "Apt. 331~D, 1 Blueridge Property: Blueridge Z. Vasofsky E. Burnham R. Strong Z.…" at bounding box center [278, 51] width 142 height 103
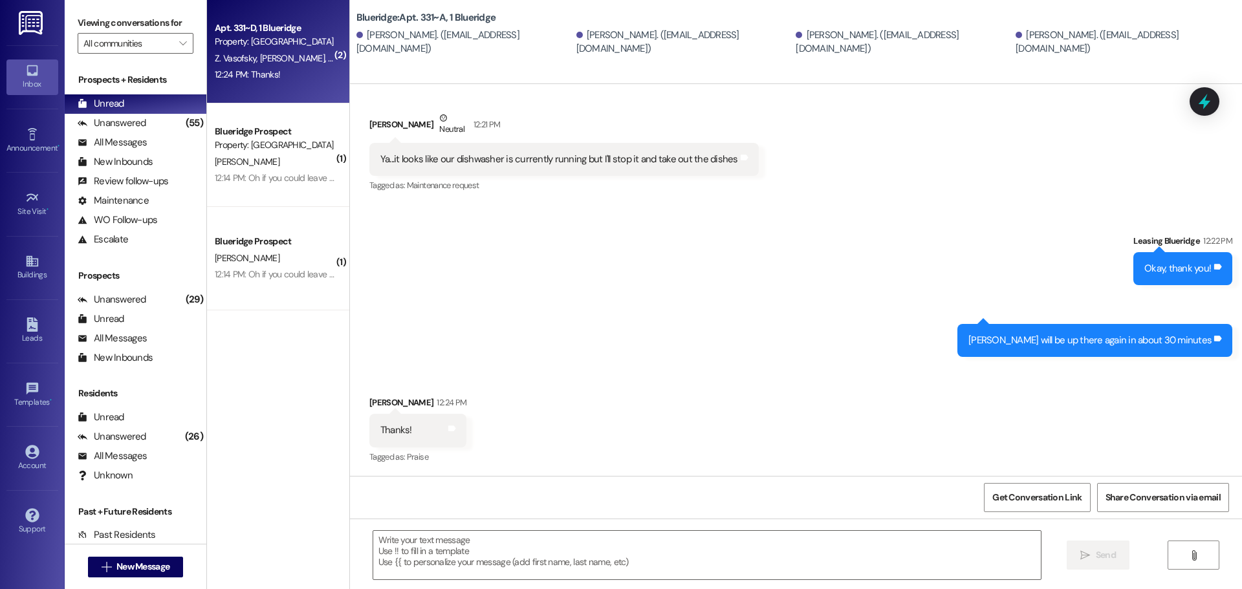
scroll to position [341, 0]
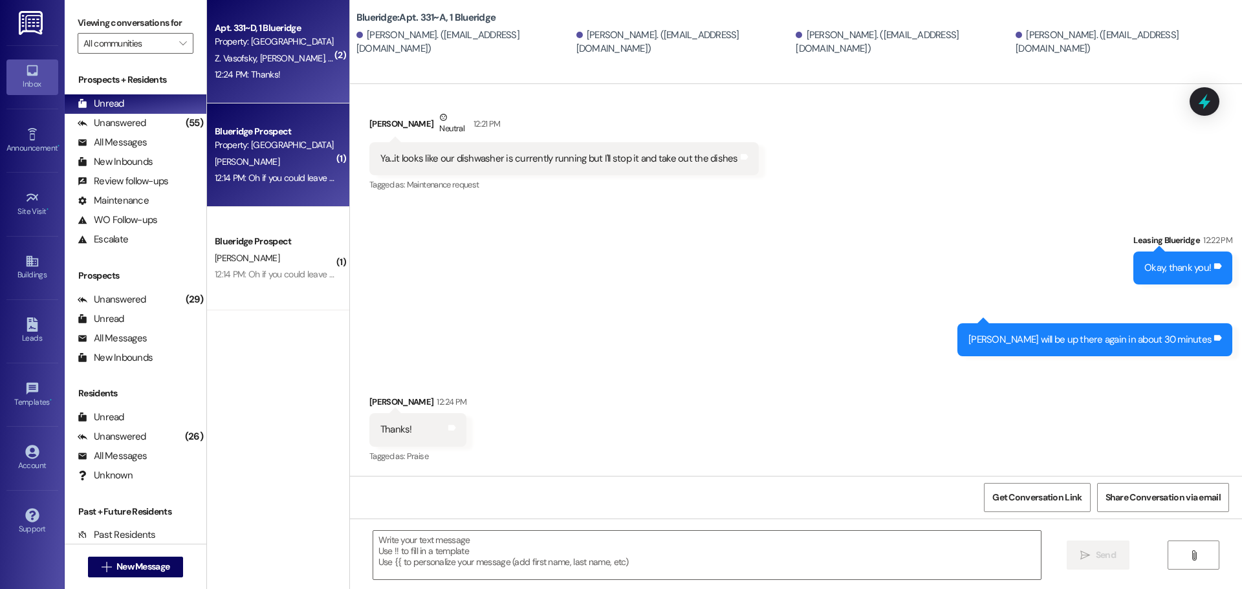
click at [283, 171] on div "12:14 PM: Oh if you could leave it in Amalie's mailbox that would be perfect! T…" at bounding box center [274, 178] width 122 height 16
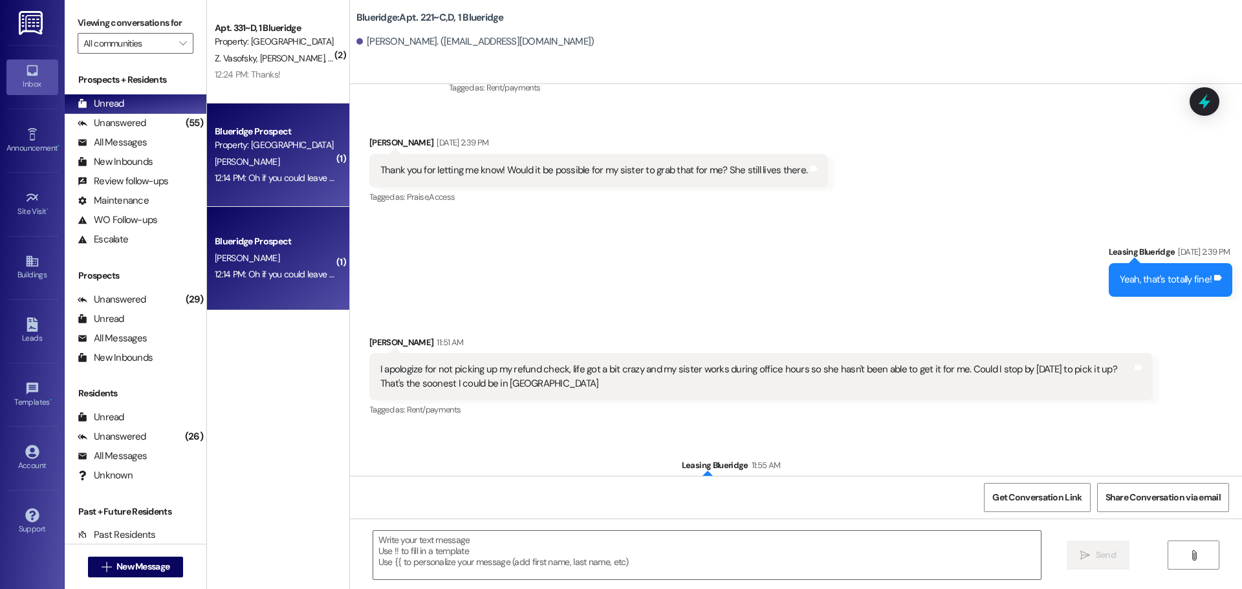
scroll to position [51607, 0]
click at [585, 531] on textarea at bounding box center [706, 555] width 667 height 49
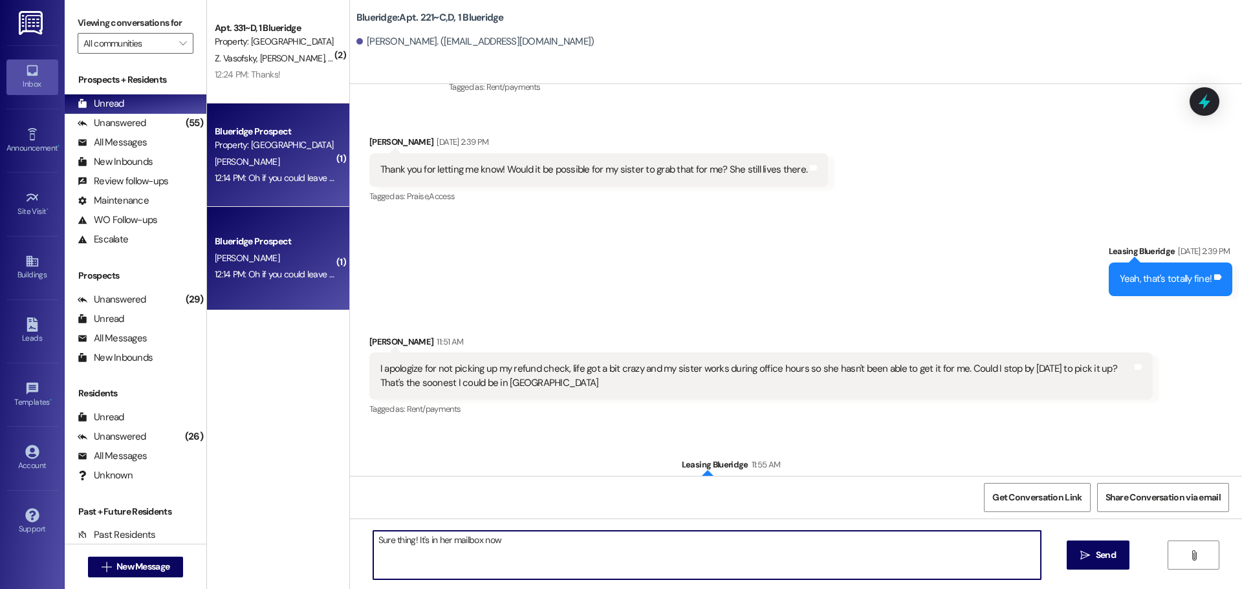
type textarea "Sure thing! It's in her mailbox now!"
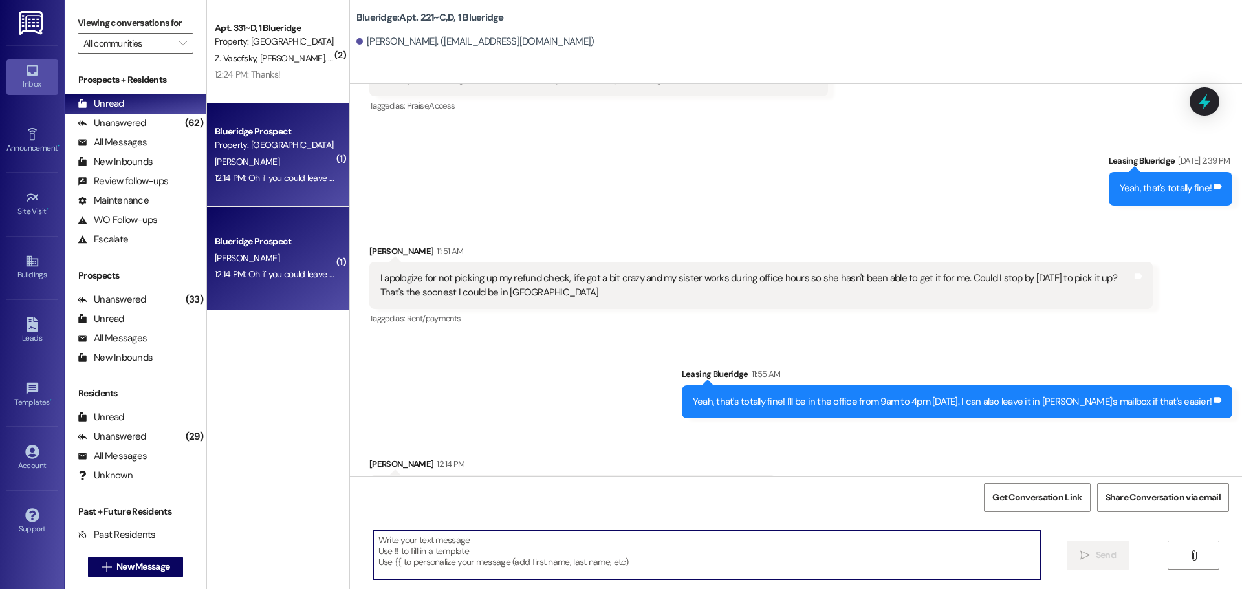
click at [585, 537] on div "Sent via SMS Leasing Blueridge 12:31 PM Sure thing! It's in her mailbox now! Ta…" at bounding box center [796, 582] width 892 height 90
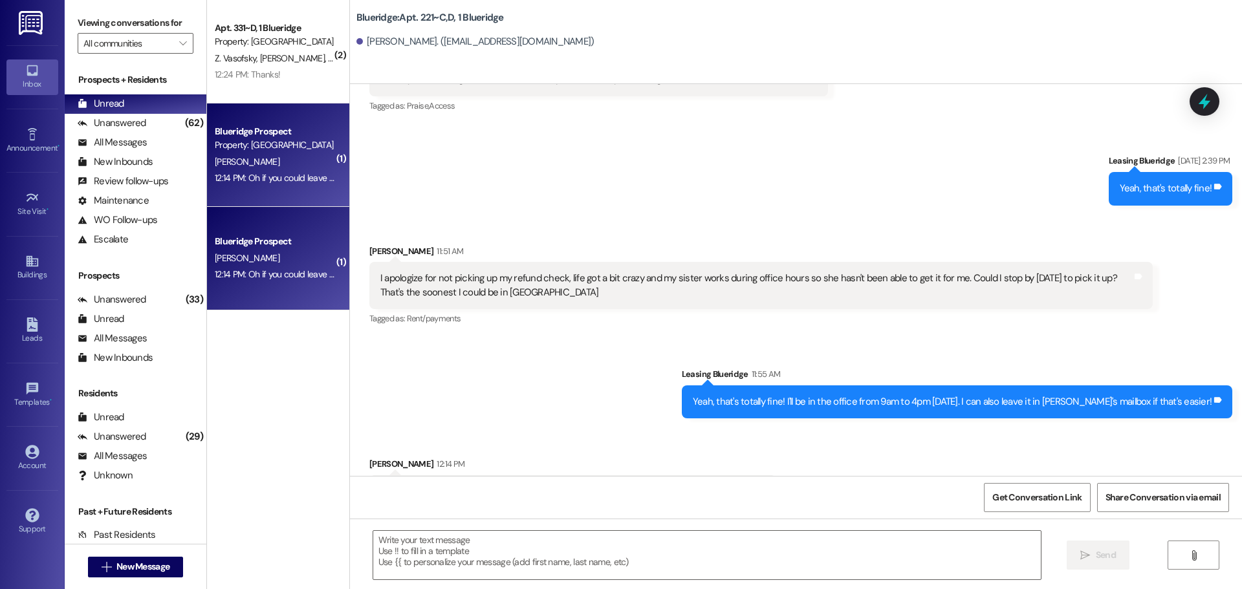
click at [572, 537] on div "Sent via SMS Leasing Blueridge 12:31 PM Sure thing! It's in her mailbox now! Ta…" at bounding box center [796, 582] width 892 height 90
click at [137, 122] on div "Unanswered" at bounding box center [112, 123] width 69 height 14
click at [143, 107] on div "Unread (0)" at bounding box center [136, 103] width 142 height 19
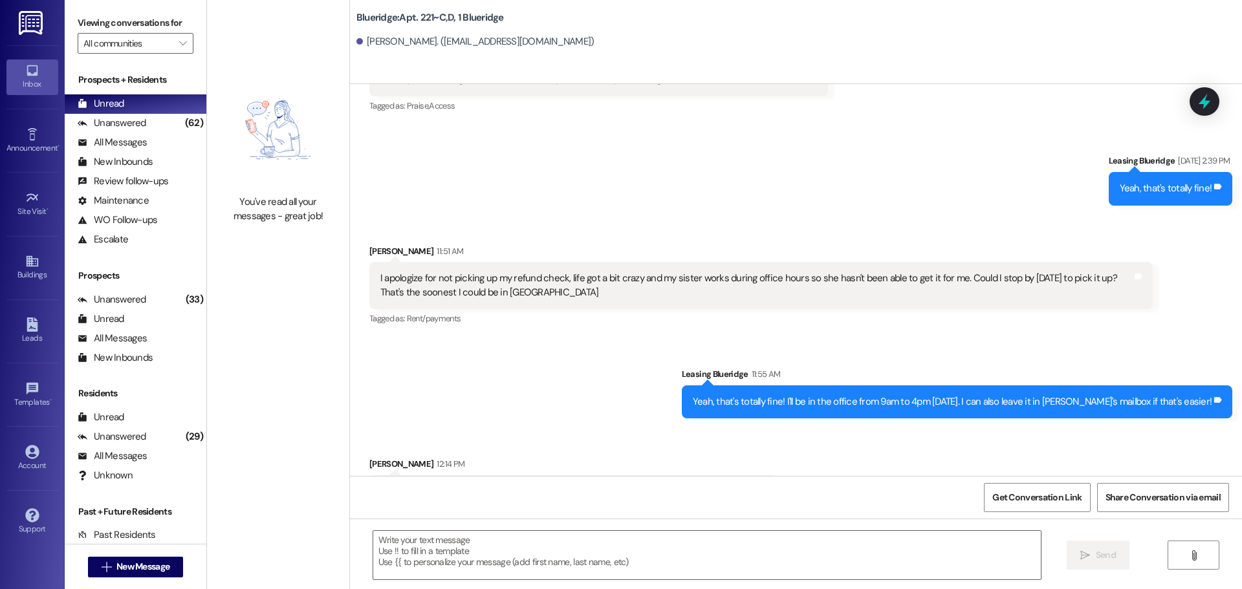
click at [740, 537] on div "Sent via SMS Leasing Blueridge 12:31 PM Sure thing! It's in her mailbox now! Ta…" at bounding box center [796, 582] width 892 height 90
click at [773, 537] on div "Sent via SMS Leasing Blueridge 12:31 PM Sure thing! It's in her mailbox now! Ta…" at bounding box center [796, 582] width 892 height 90
click at [740, 537] on div "Sent via SMS Leasing Blueridge 12:31 PM Sure thing! It's in her mailbox now! Ta…" at bounding box center [796, 582] width 892 height 90
click at [652, 338] on div "Sent via SMS Leasing Blueridge 11:55 AM Yeah, that's totally fine! I'll be in t…" at bounding box center [796, 383] width 892 height 90
click at [629, 338] on div "Sent via SMS Leasing Blueridge 11:55 AM Yeah, that's totally fine! I'll be in t…" at bounding box center [796, 383] width 892 height 90
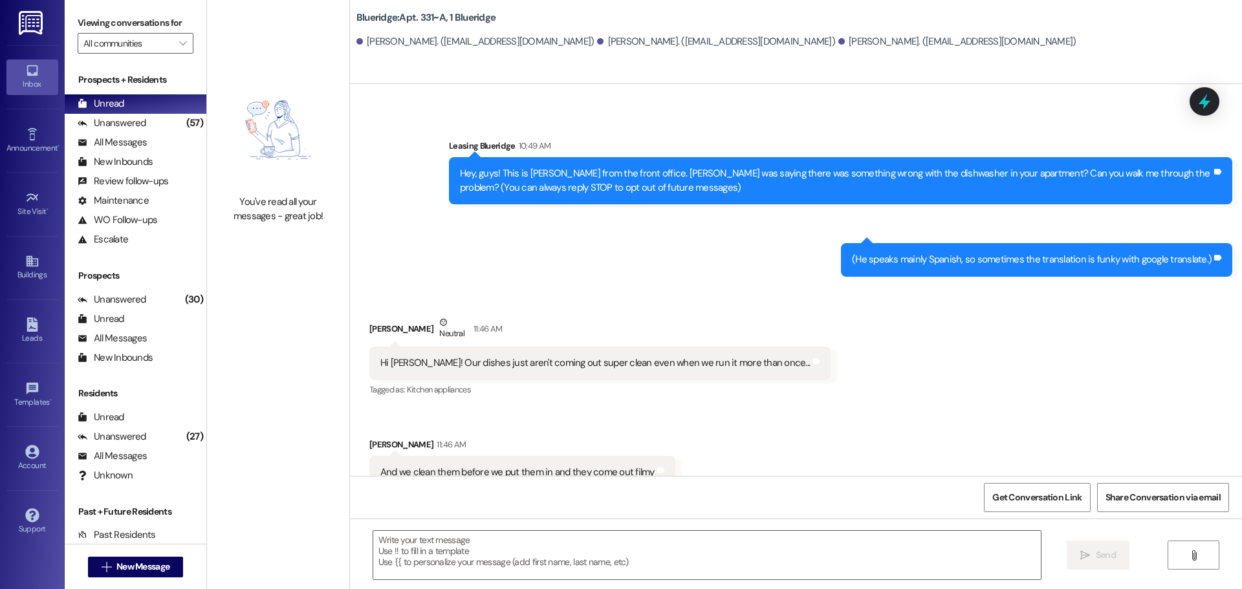
scroll to position [110, 0]
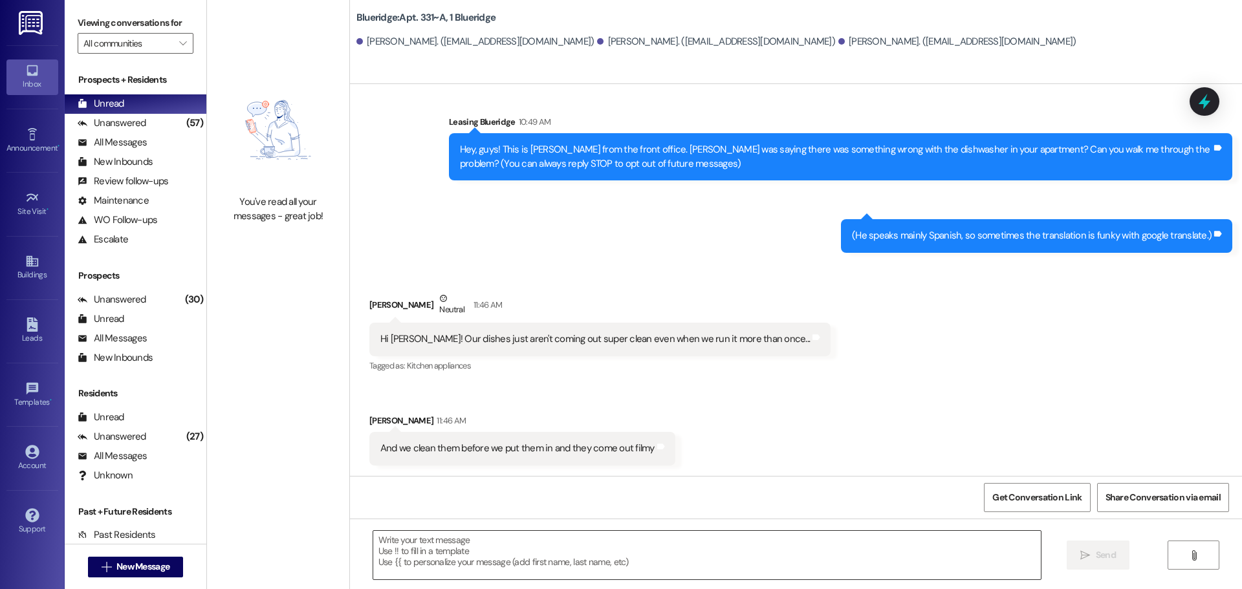
click at [620, 566] on textarea at bounding box center [706, 555] width 667 height 49
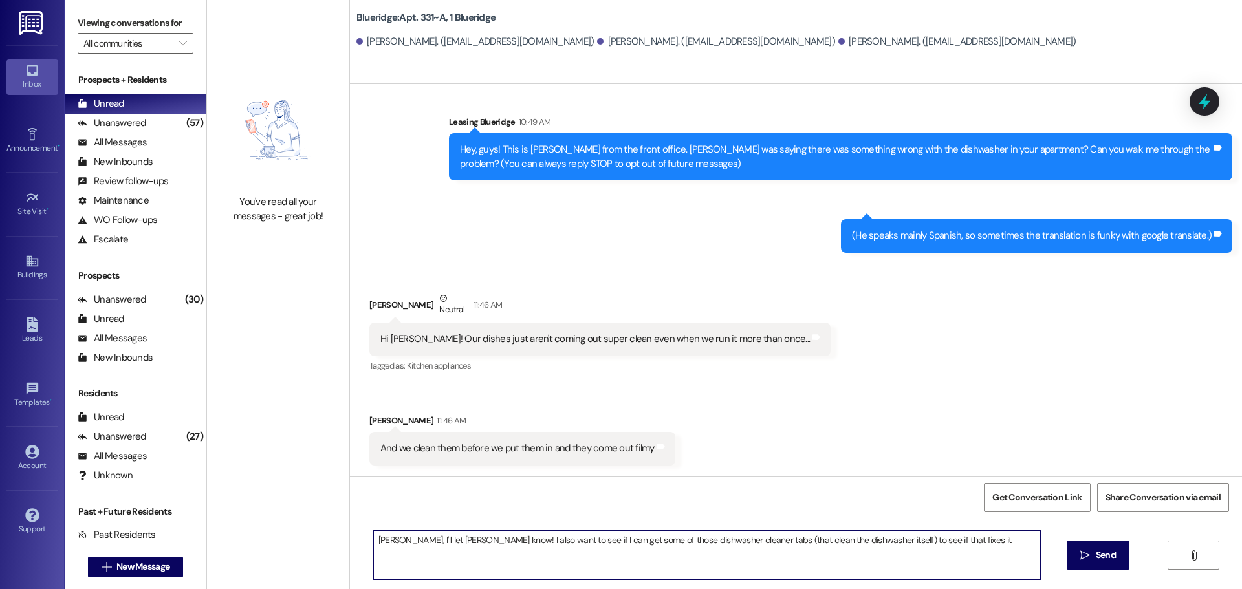
type textarea "[PERSON_NAME], I'll let [PERSON_NAME] know! I also want to see if I can get som…"
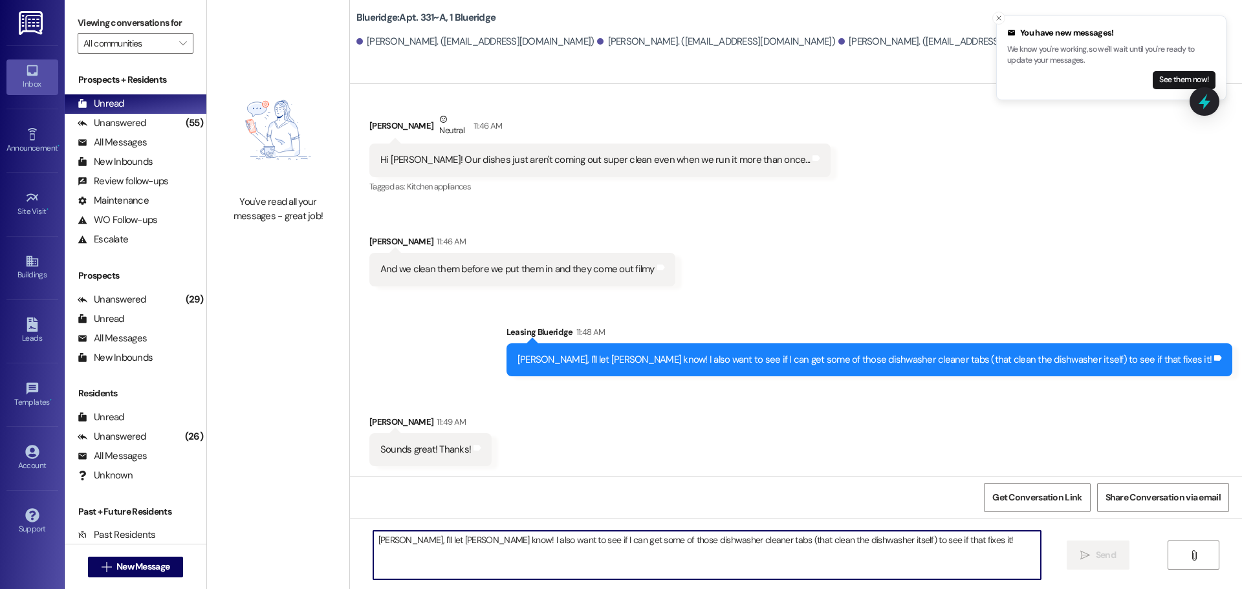
scroll to position [290, 0]
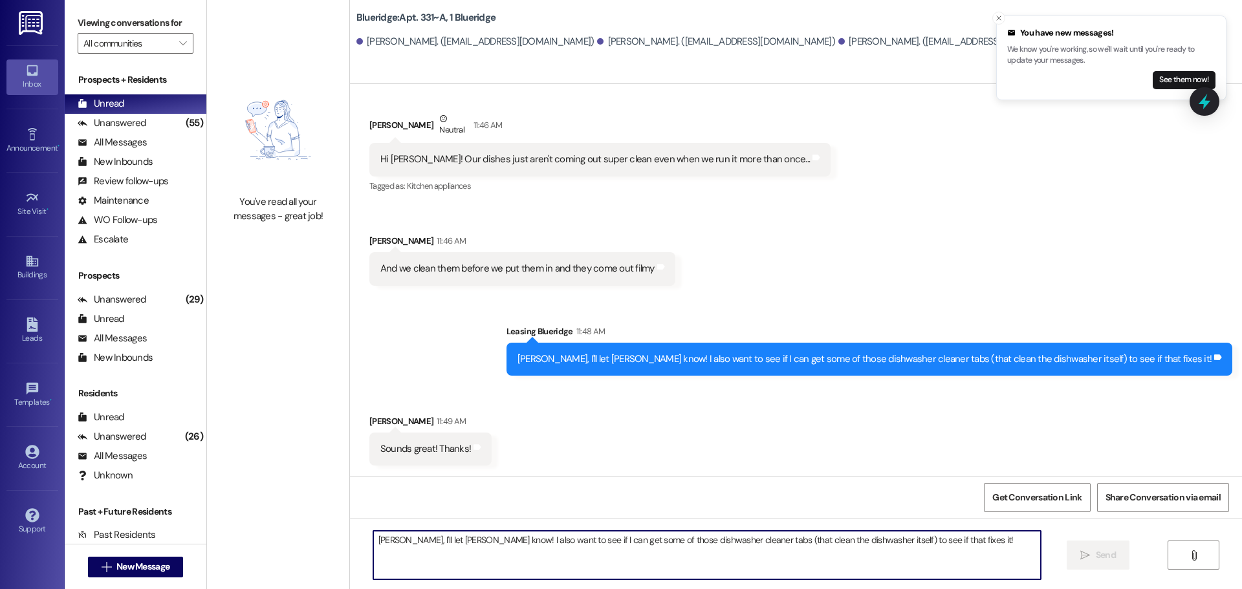
click at [1020, 290] on div "Received via SMS [PERSON_NAME] Neutral 11:46 AM Hi [PERSON_NAME]! Our dishes ju…" at bounding box center [796, 189] width 892 height 213
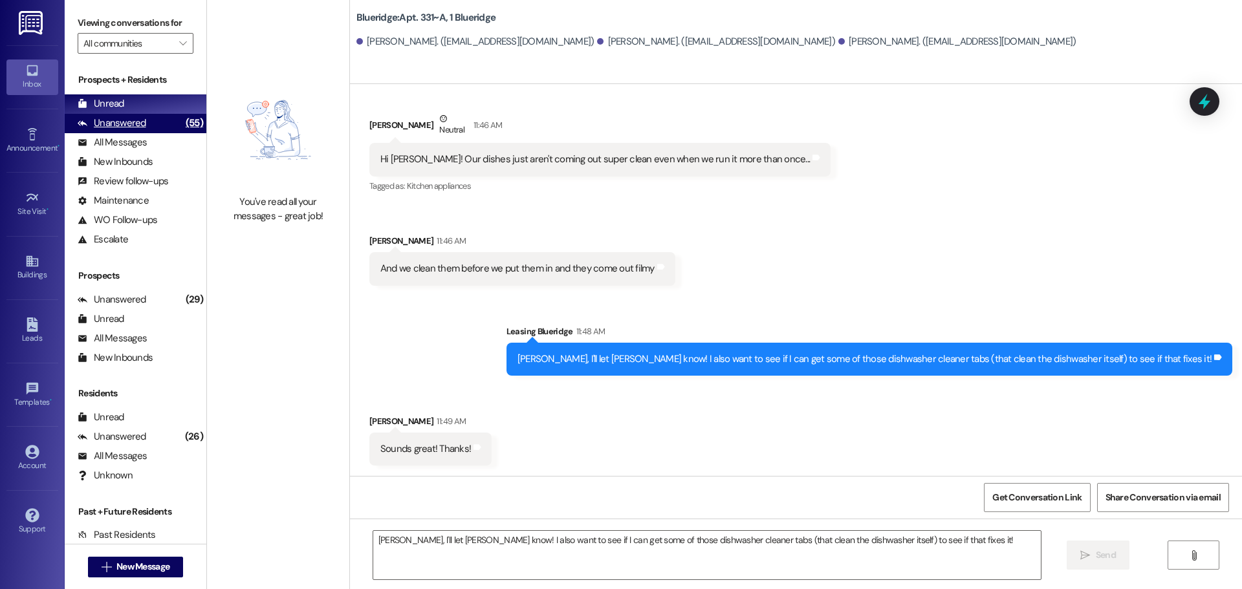
click at [104, 129] on div "Unanswered" at bounding box center [112, 123] width 69 height 14
click at [122, 104] on div "Unread" at bounding box center [101, 104] width 47 height 14
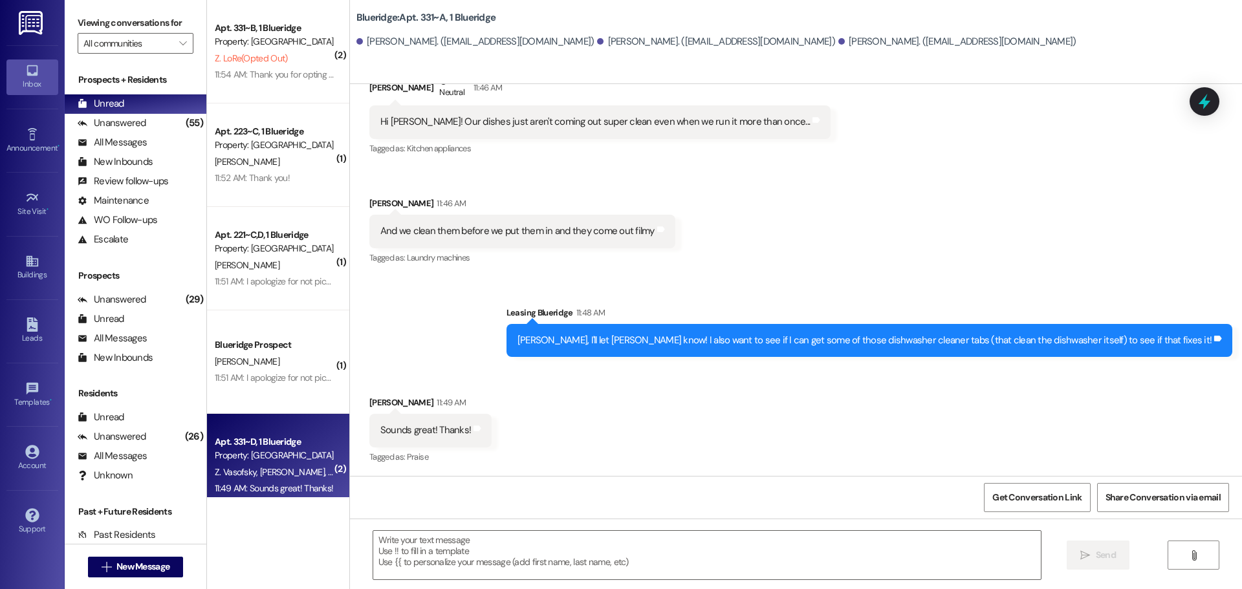
scroll to position [328, 0]
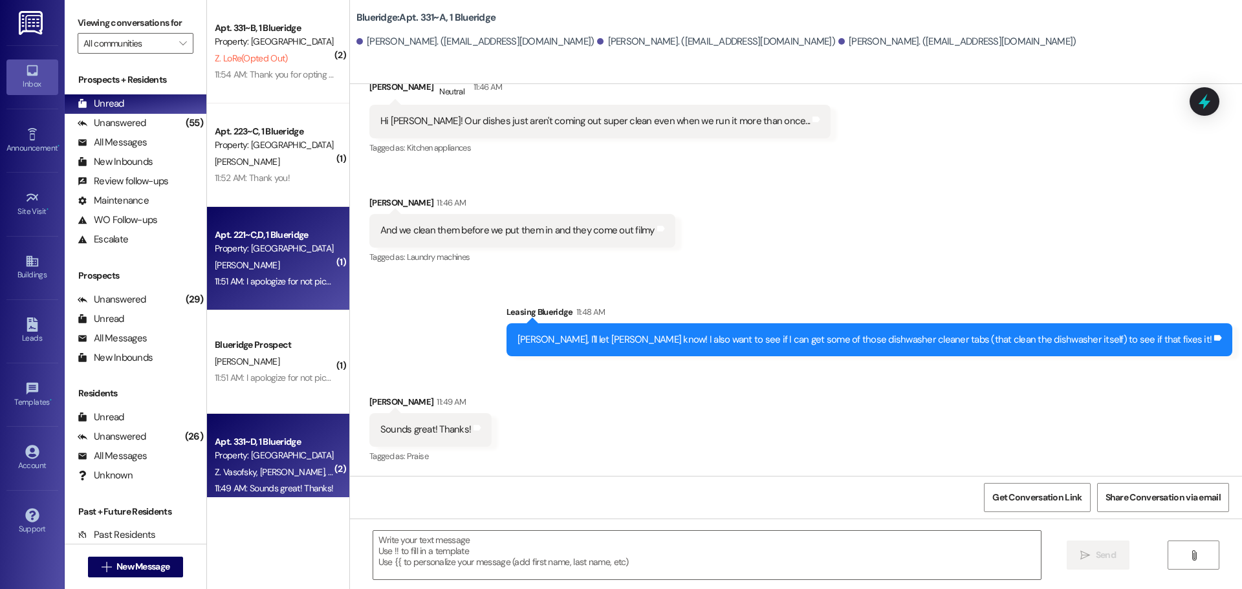
click at [219, 252] on div "Property: [GEOGRAPHIC_DATA]" at bounding box center [275, 249] width 120 height 14
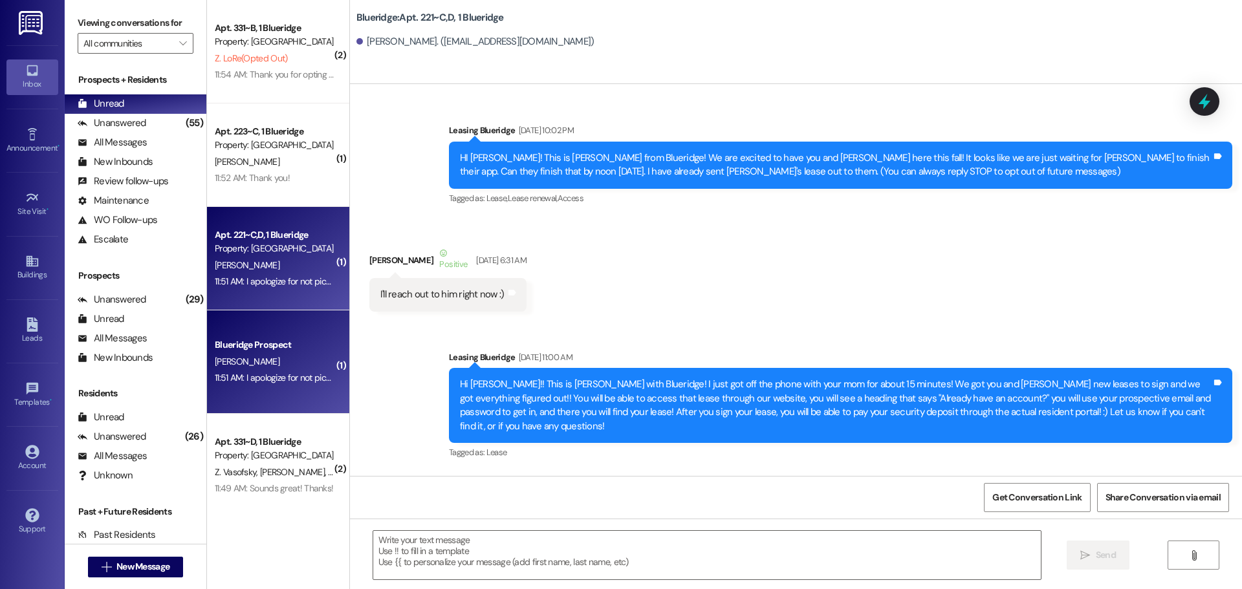
scroll to position [51408, 0]
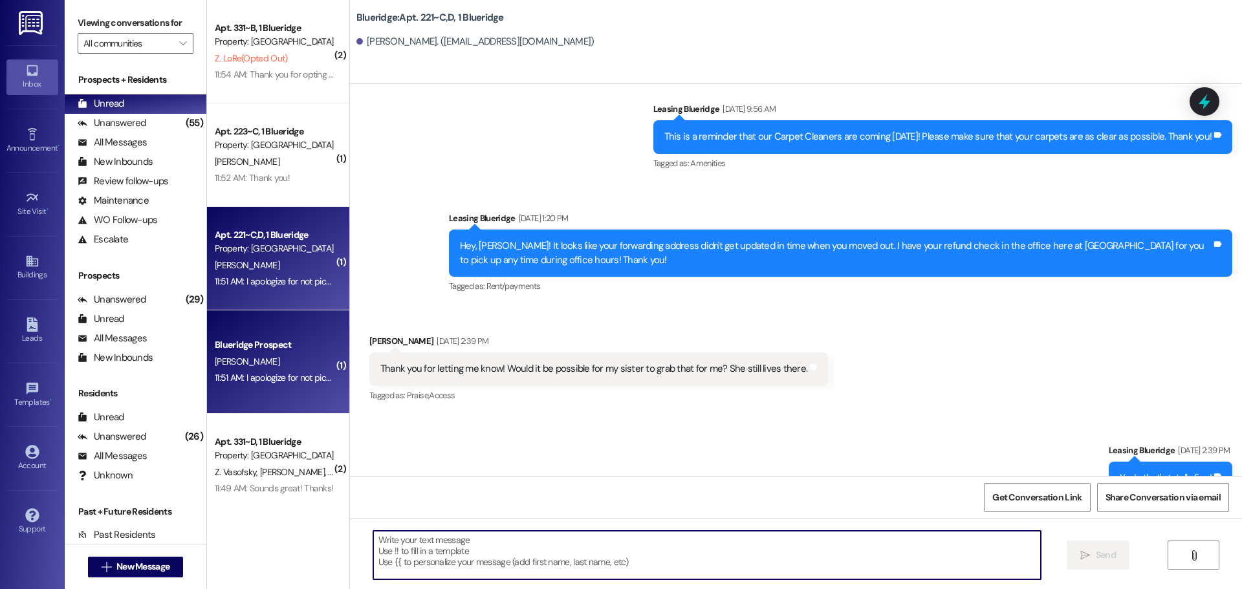
click at [699, 547] on textarea at bounding box center [706, 555] width 667 height 49
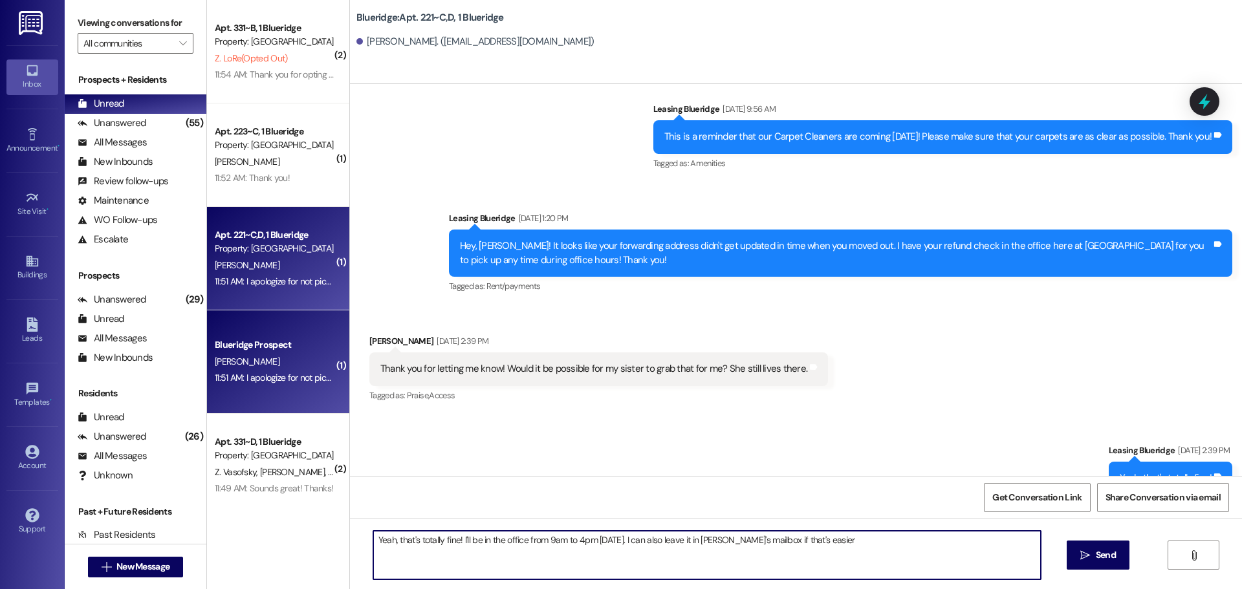
type textarea "Yeah, that's totally fine! I'll be in the office from 9am to 4pm [DATE]. I can …"
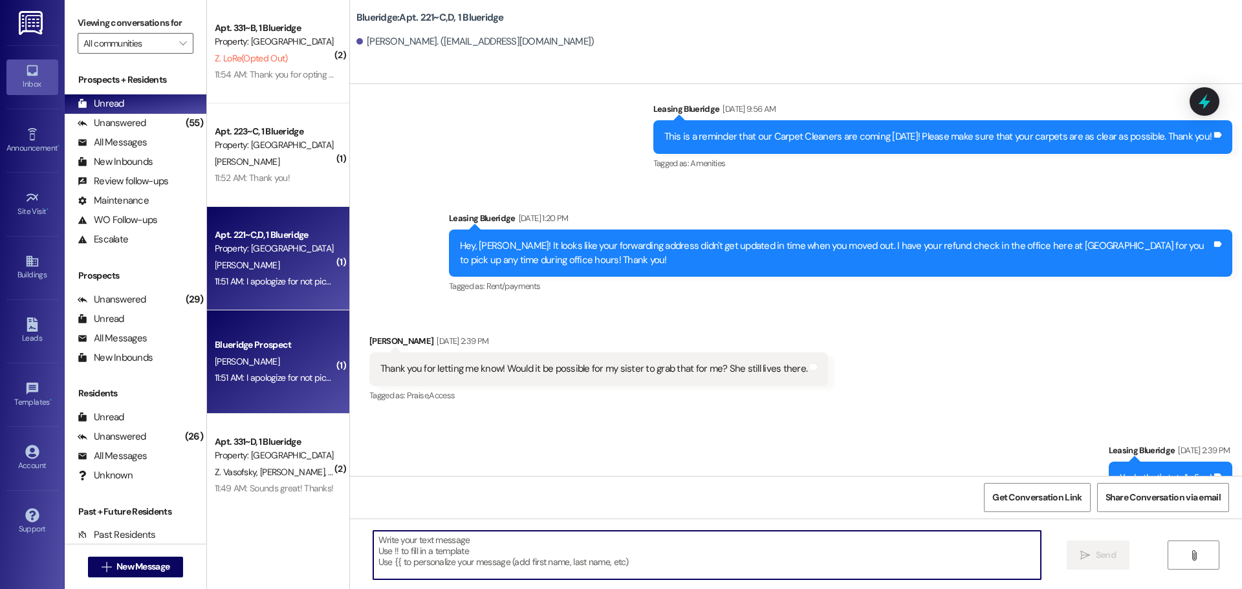
scroll to position [51408, 0]
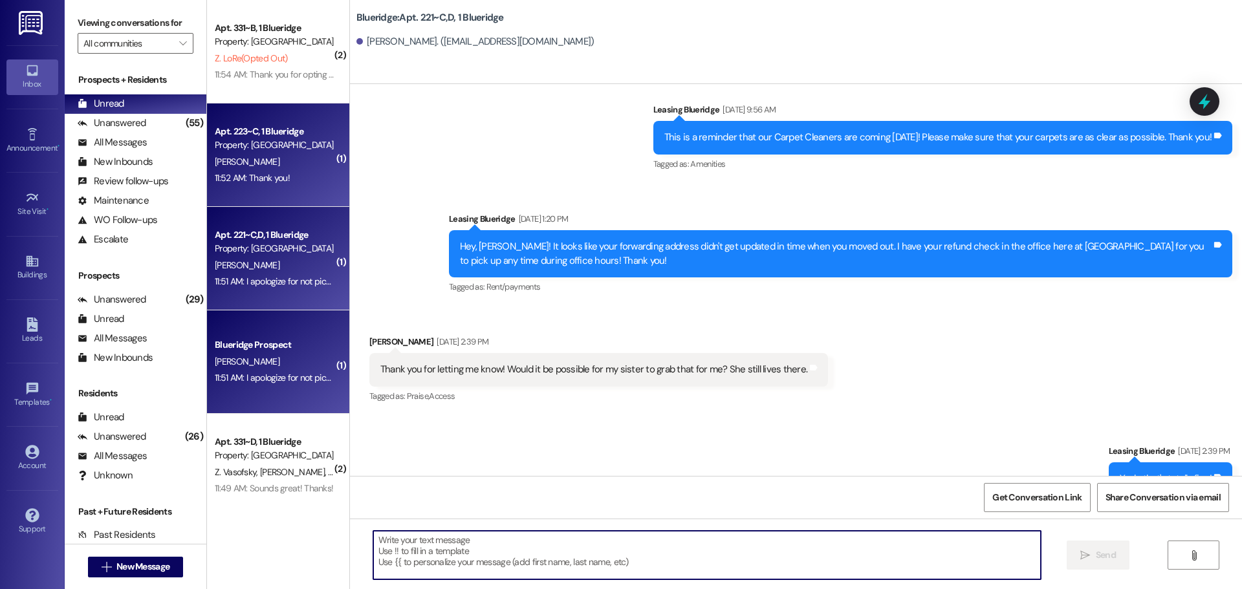
click at [272, 176] on div "11:52 AM: Thank you! 11:52 AM: Thank you!" at bounding box center [252, 178] width 75 height 12
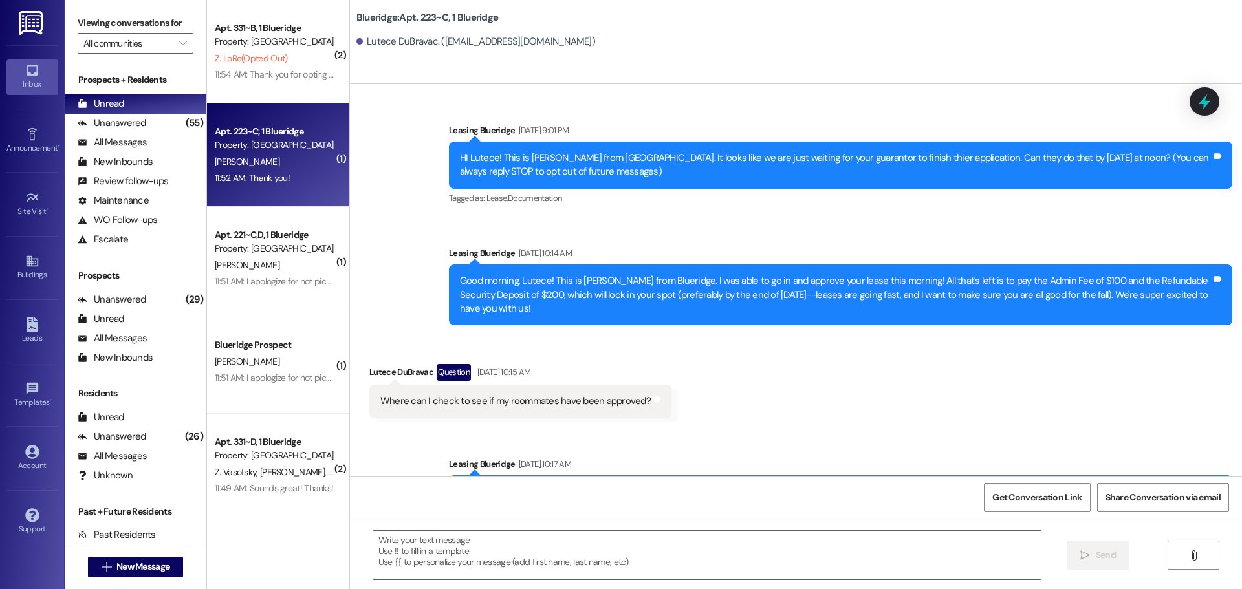
scroll to position [27908, 0]
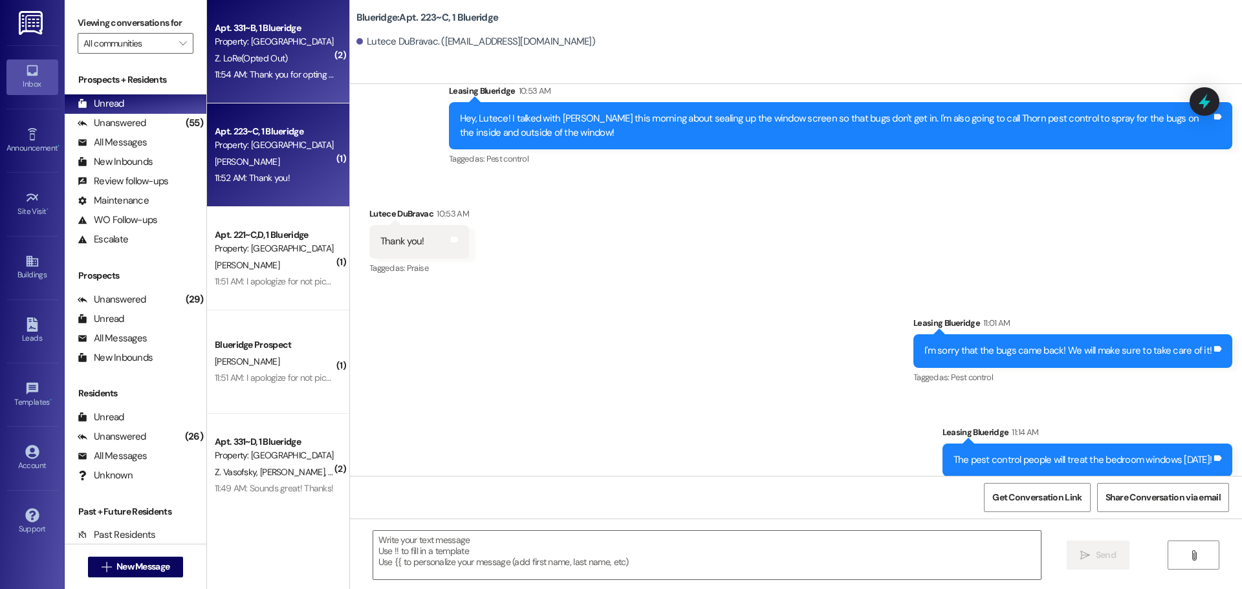
click at [263, 83] on div "11:54 AM: Thank you for opting back in to this text conversation. You can now r…" at bounding box center [274, 75] width 122 height 16
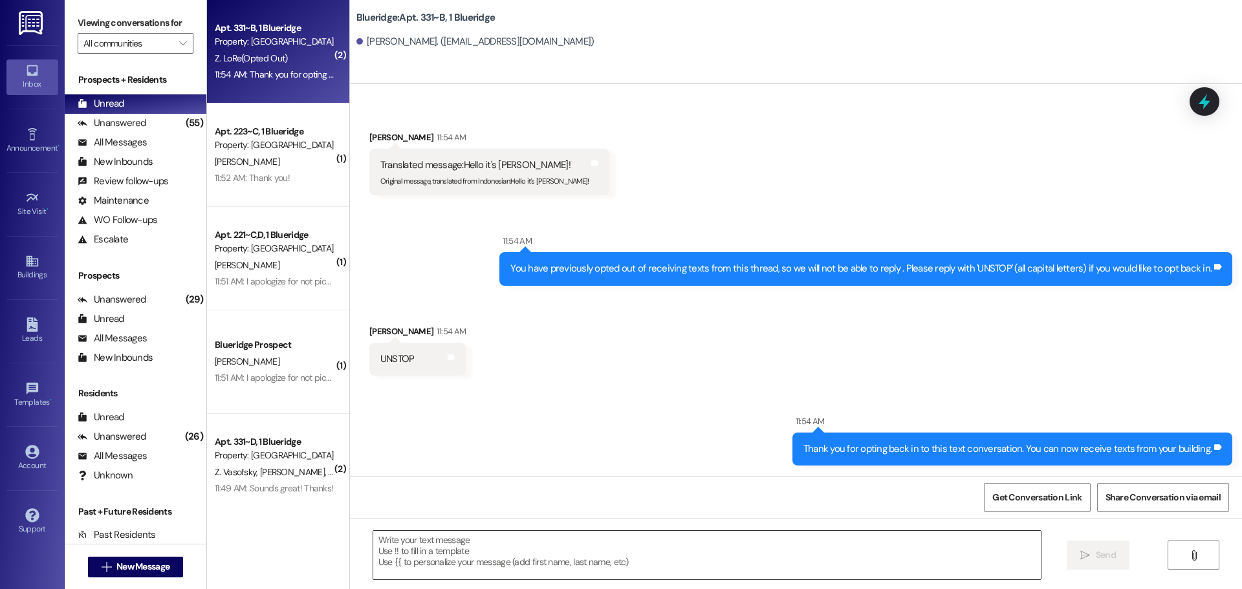
click at [610, 563] on textarea at bounding box center [706, 555] width 667 height 49
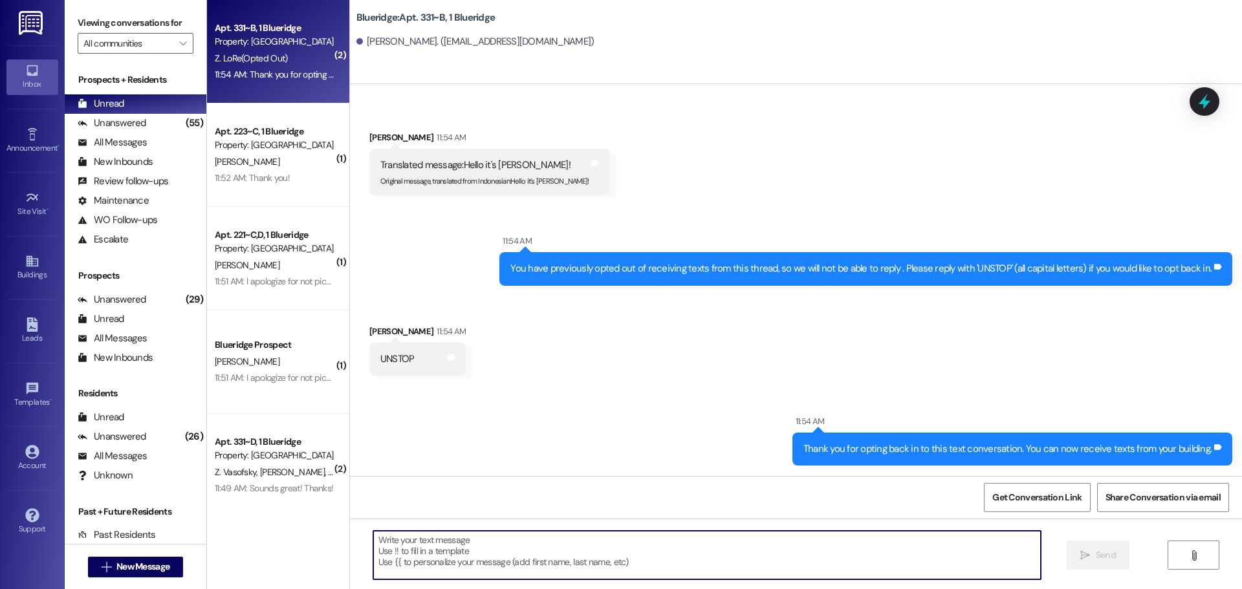
type textarea "Y"
type textarea "Is it working? This is [PERSON_NAME]"
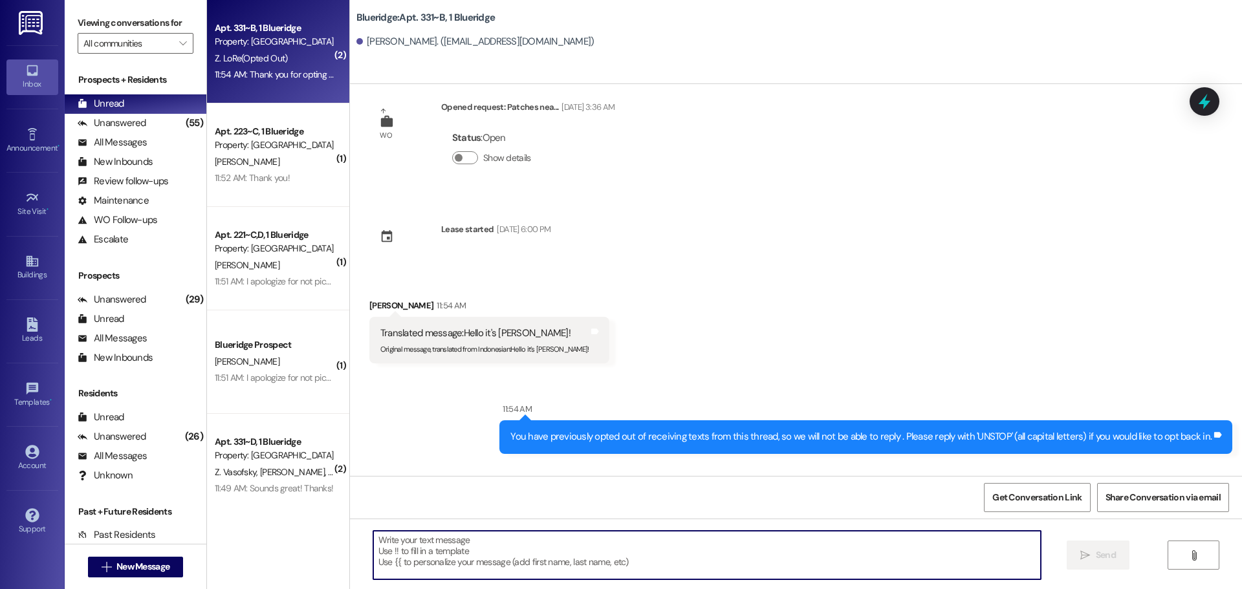
scroll to position [282, 0]
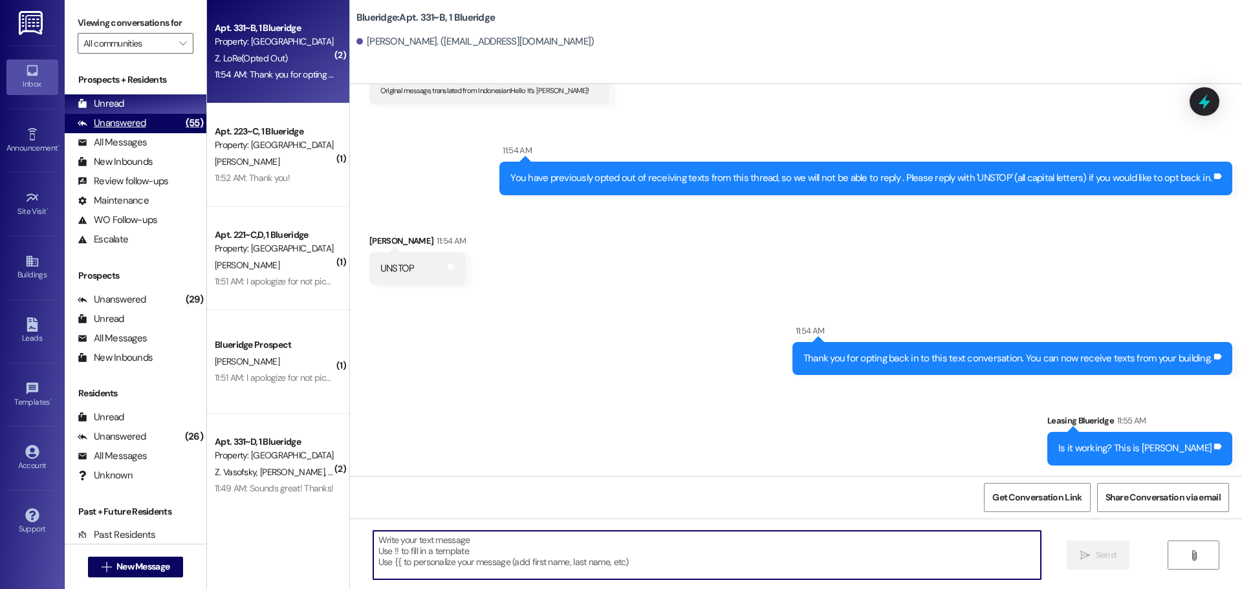
click at [138, 123] on div "Unanswered" at bounding box center [112, 123] width 69 height 14
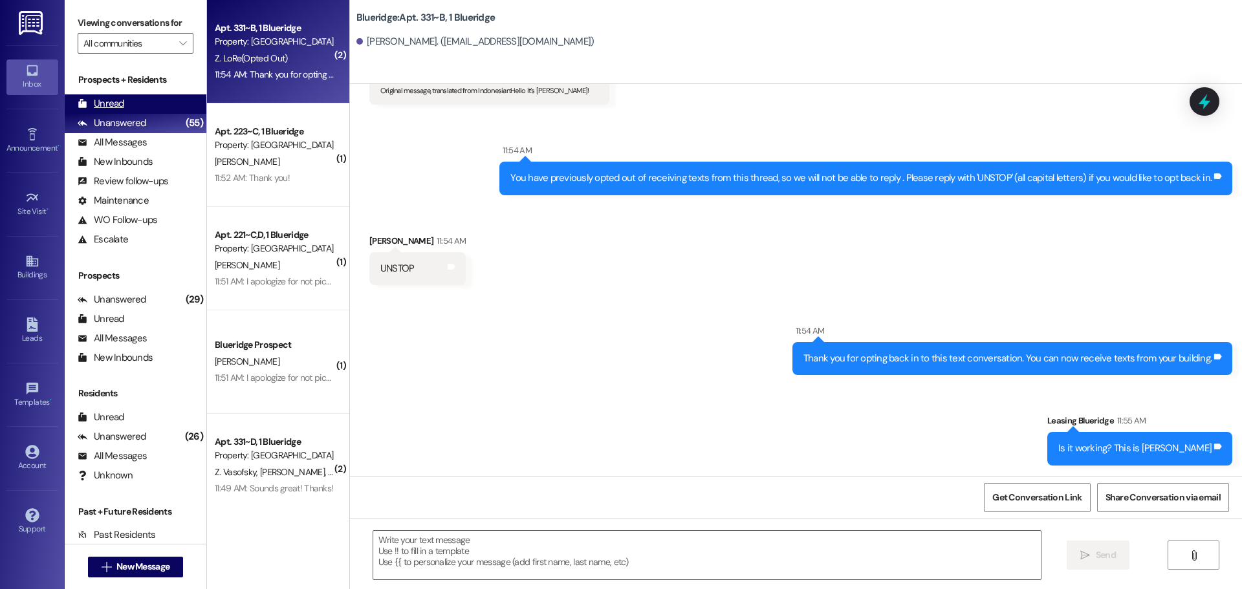
click at [144, 102] on div "Unread (0)" at bounding box center [136, 103] width 142 height 19
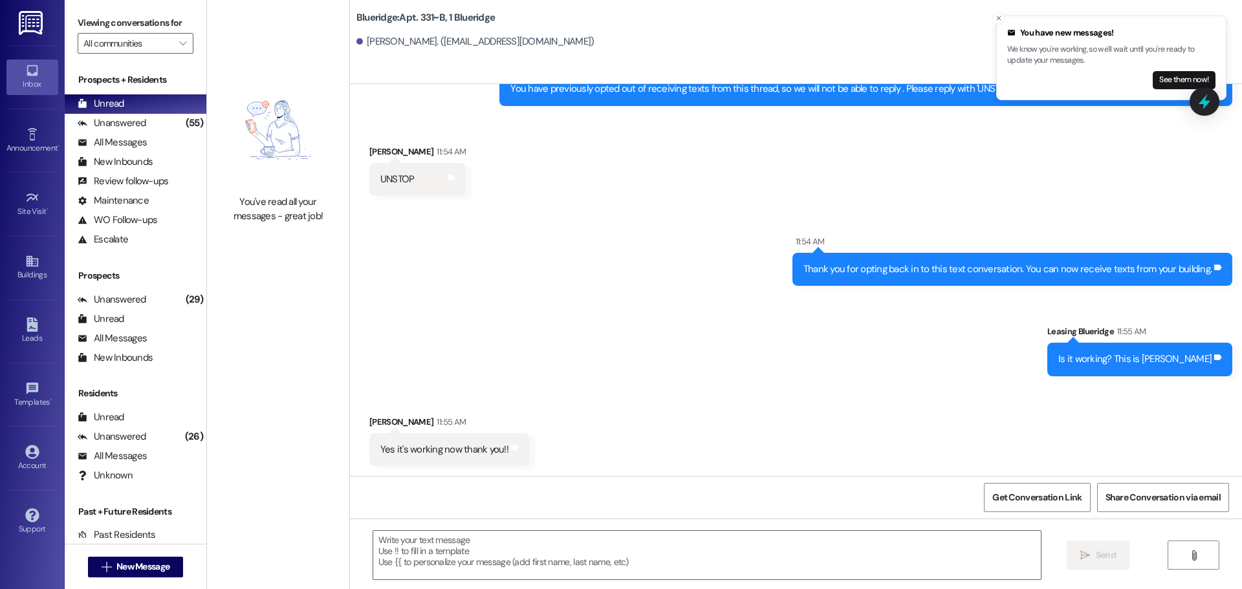
scroll to position [372, 0]
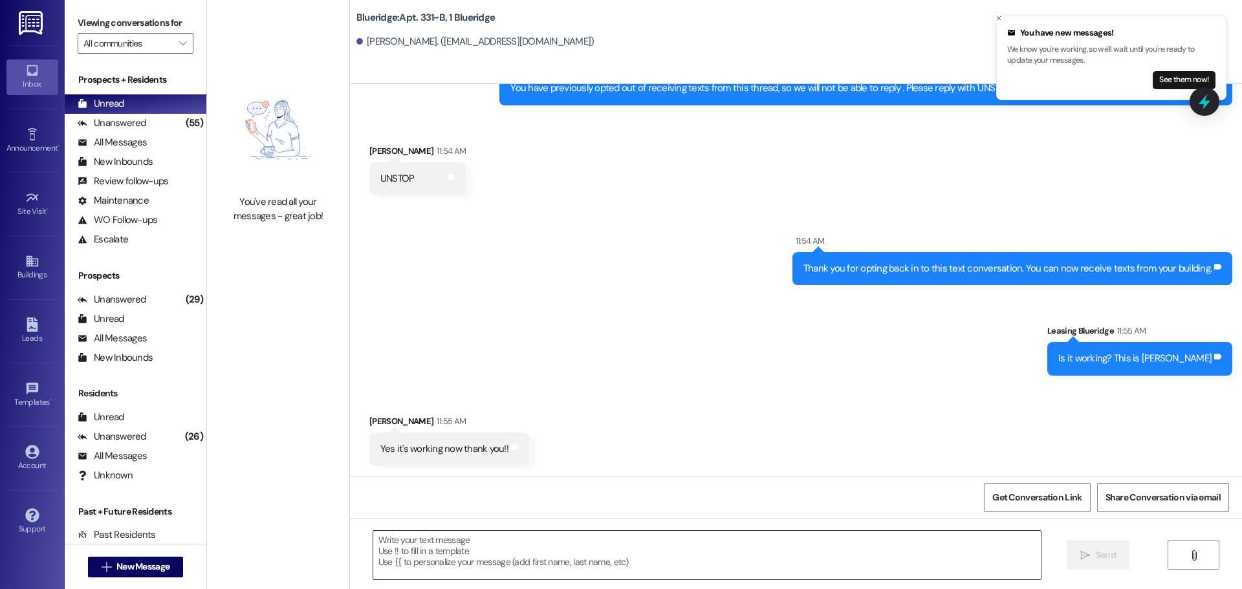
click at [566, 557] on textarea at bounding box center [706, 555] width 667 height 49
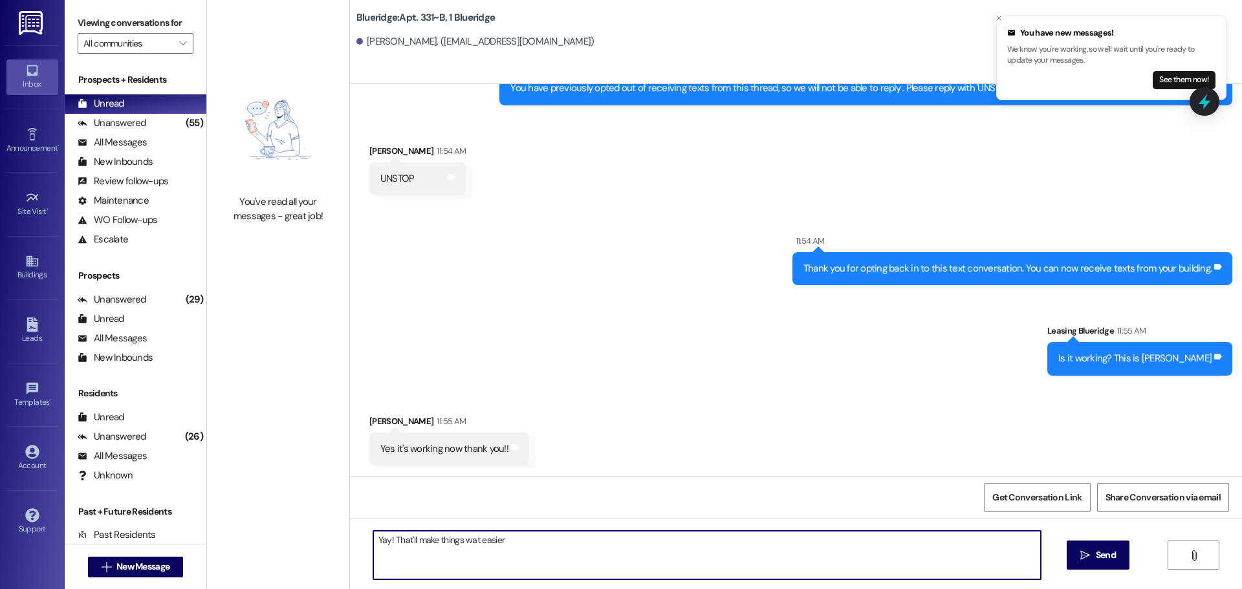
type textarea "Yay! That'll make things wat easier!"
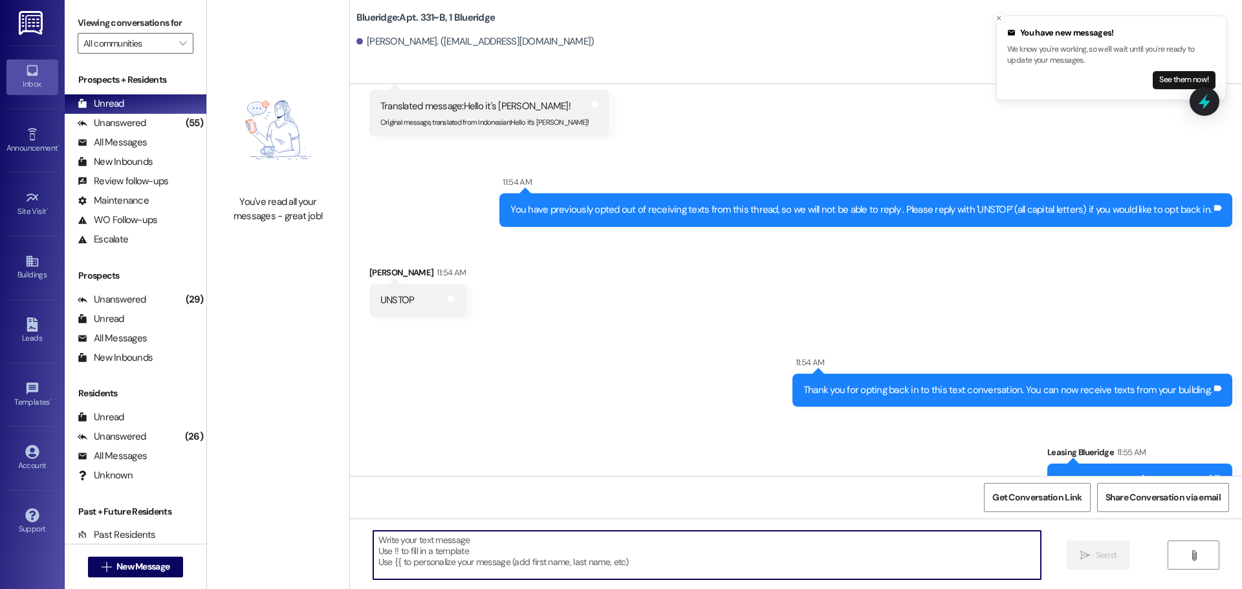
scroll to position [462, 0]
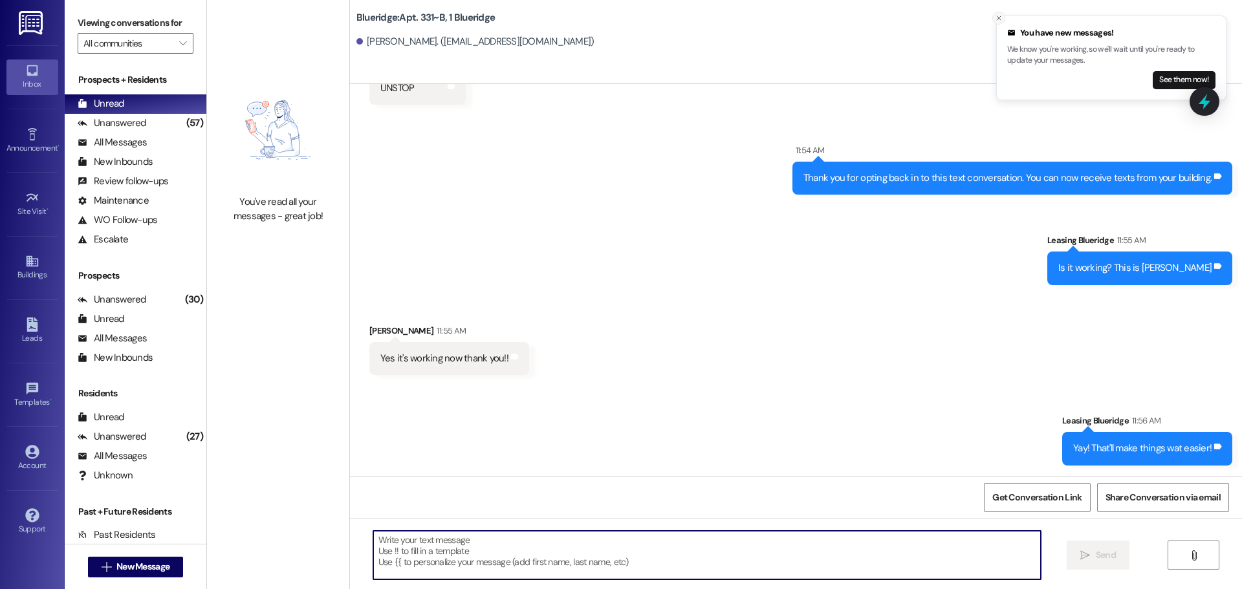
click at [1000, 19] on line "Close toast" at bounding box center [999, 18] width 4 height 4
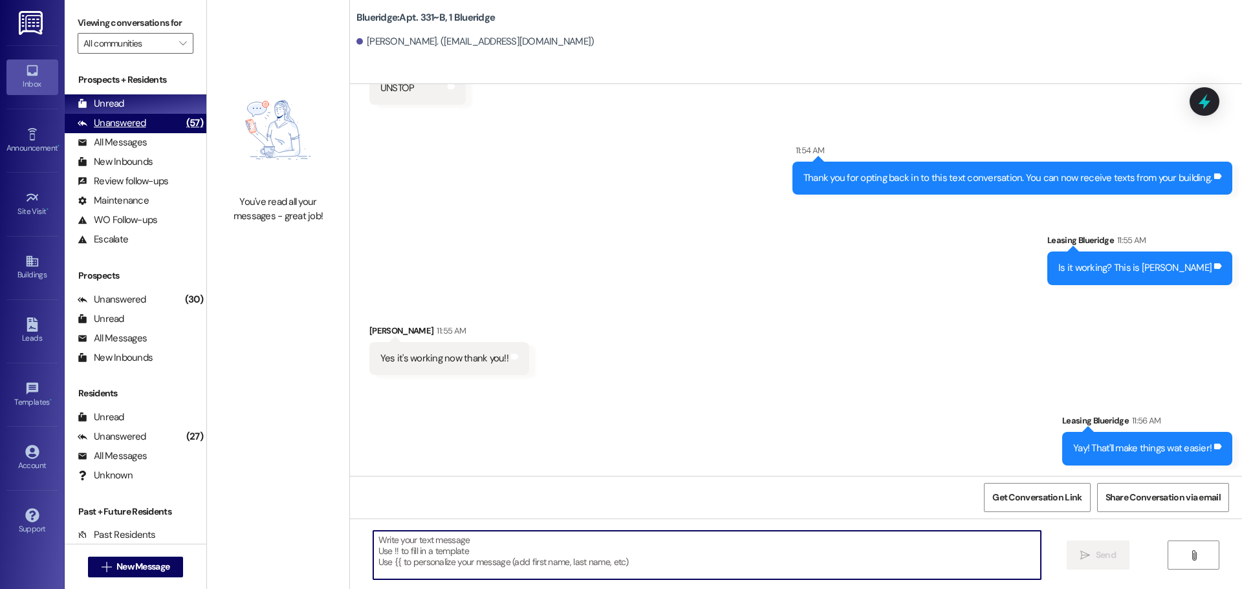
click at [84, 125] on icon at bounding box center [83, 123] width 10 height 10
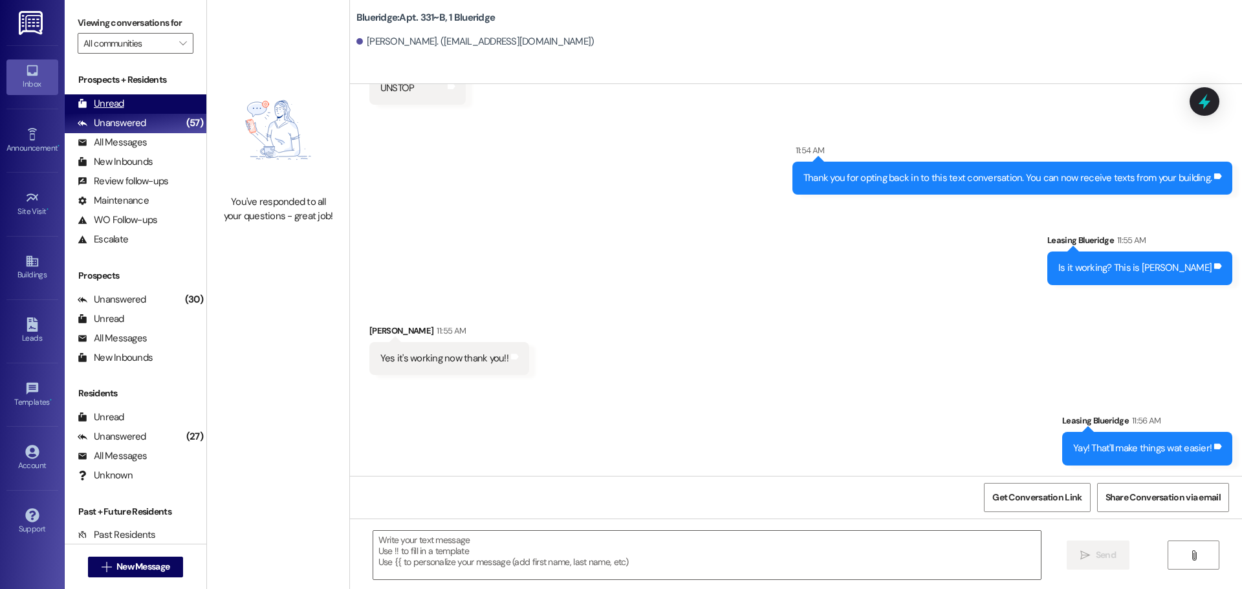
click at [111, 100] on div "Unread" at bounding box center [101, 104] width 47 height 14
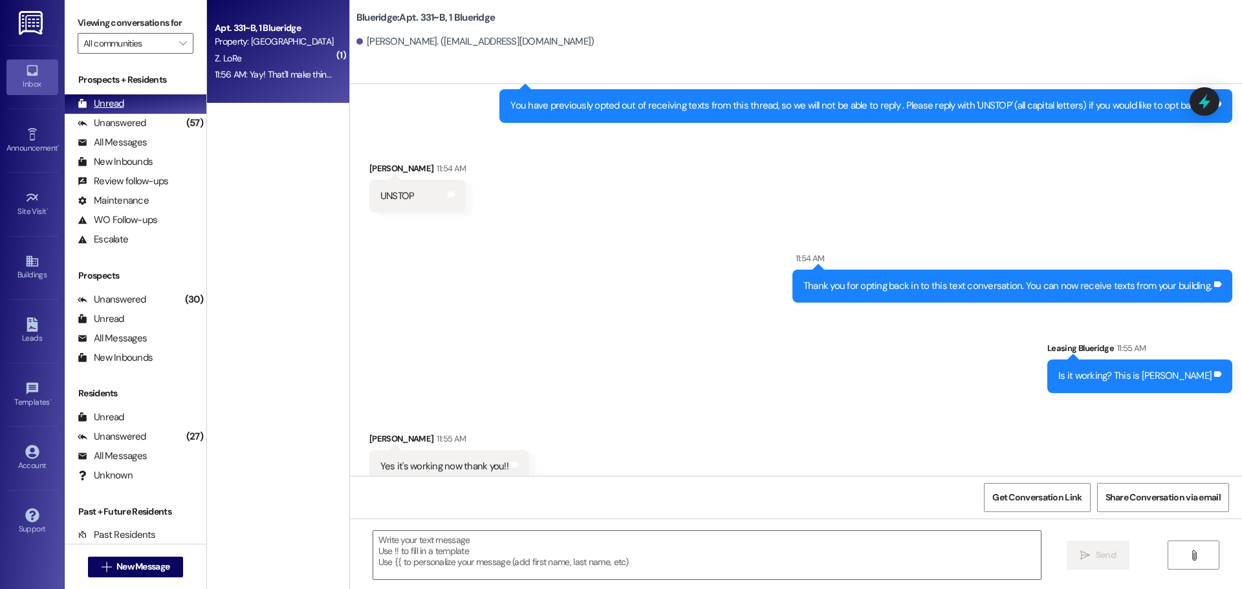
scroll to position [391, 0]
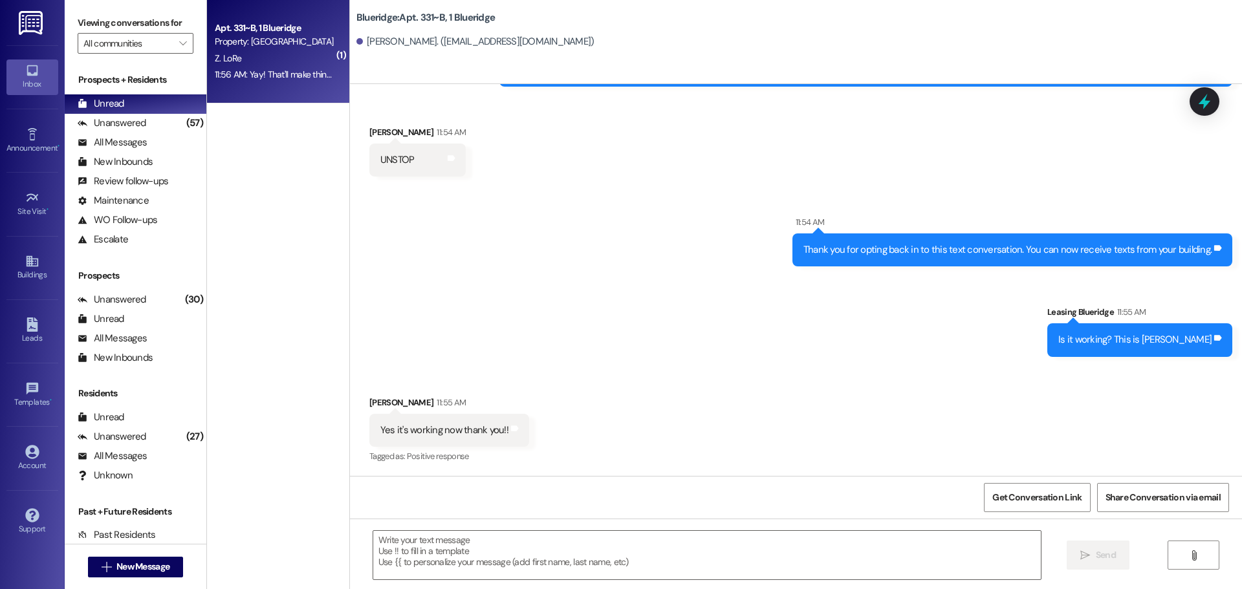
click at [559, 345] on div "Sent via SMS 11:54 AM Thank you for opting back in to this text conversation. Y…" at bounding box center [796, 276] width 892 height 180
drag, startPoint x: 562, startPoint y: 321, endPoint x: 497, endPoint y: 307, distance: 66.2
click at [497, 307] on div "Sent via SMS 11:54 AM Thank you for opting back in to this text conversation. Y…" at bounding box center [796, 276] width 892 height 180
click at [484, 232] on div "Sent via SMS 11:54 AM Thank you for opting back in to this text conversation. Y…" at bounding box center [796, 276] width 892 height 180
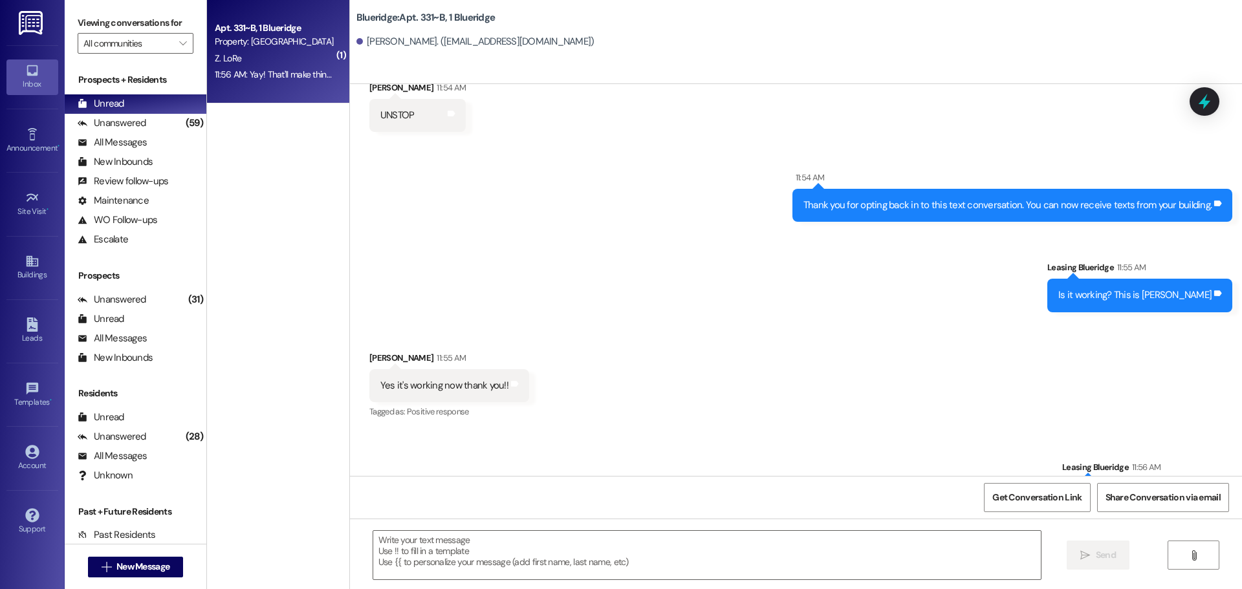
scroll to position [481, 0]
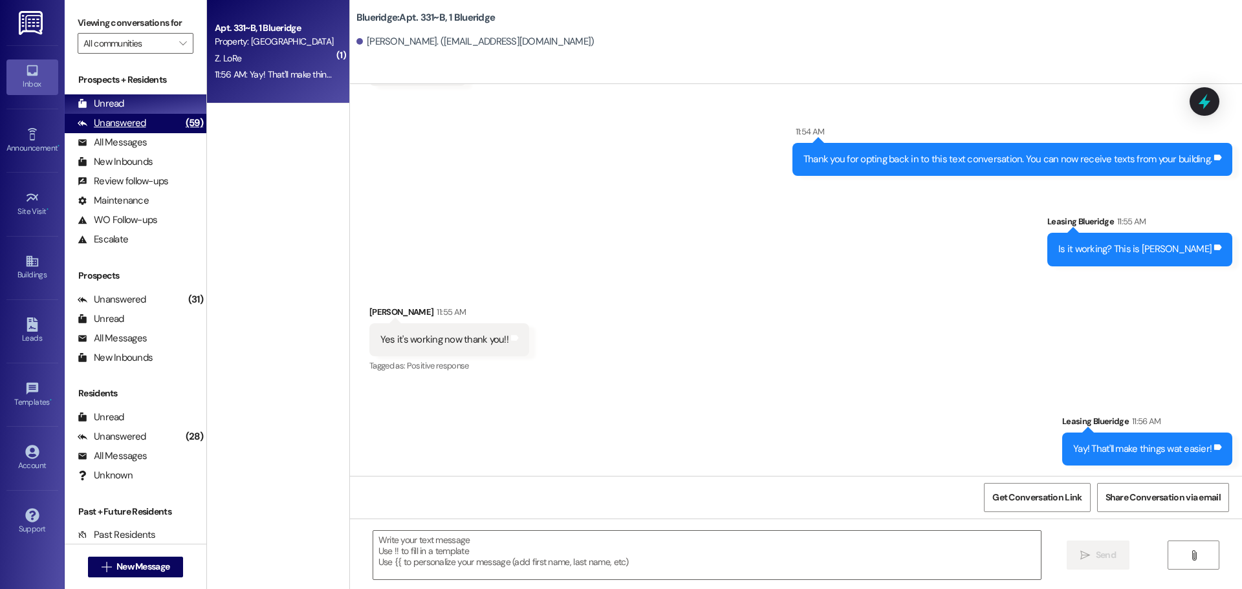
click at [129, 118] on div "Unanswered" at bounding box center [112, 123] width 69 height 14
click at [125, 102] on div "Unread (0)" at bounding box center [136, 103] width 142 height 19
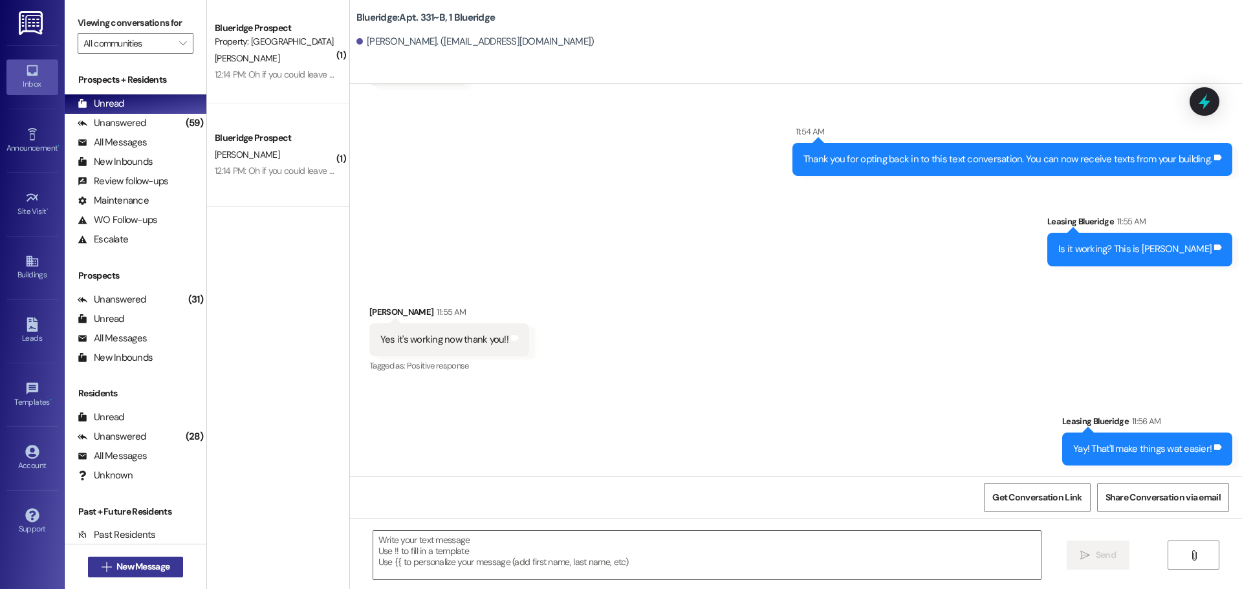
click at [125, 566] on span "New Message" at bounding box center [142, 567] width 53 height 14
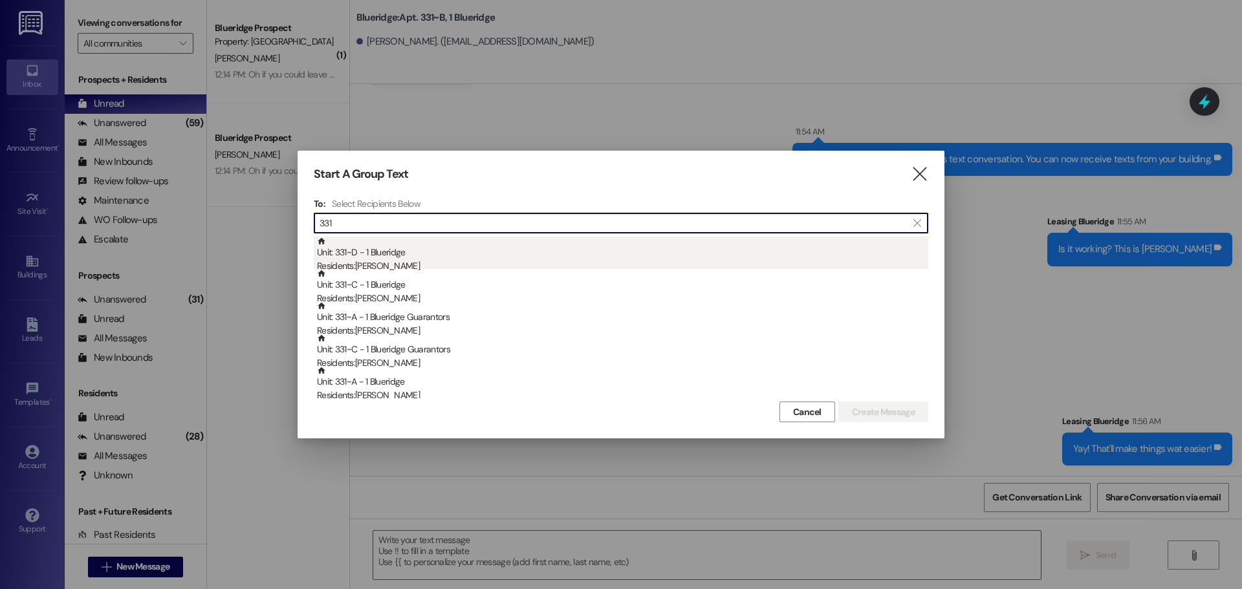
type input "331"
click at [484, 263] on div "Residents: [PERSON_NAME]" at bounding box center [622, 266] width 611 height 14
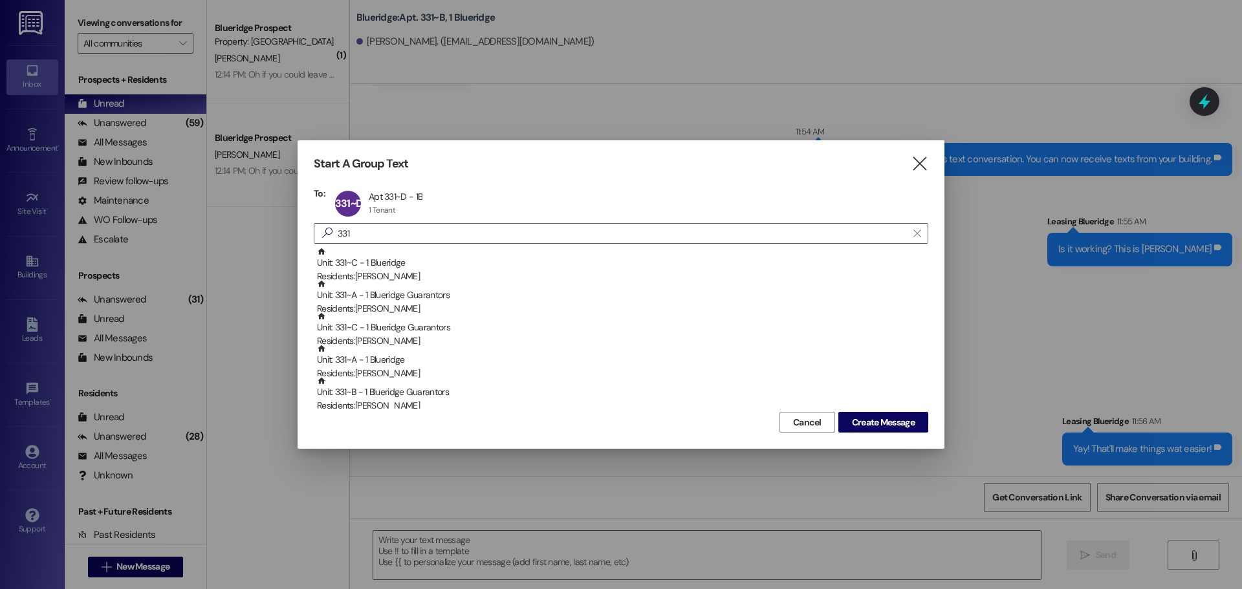
click at [481, 264] on div "Unit: 331~C - 1 Blueridge Residents: [PERSON_NAME]" at bounding box center [622, 265] width 611 height 37
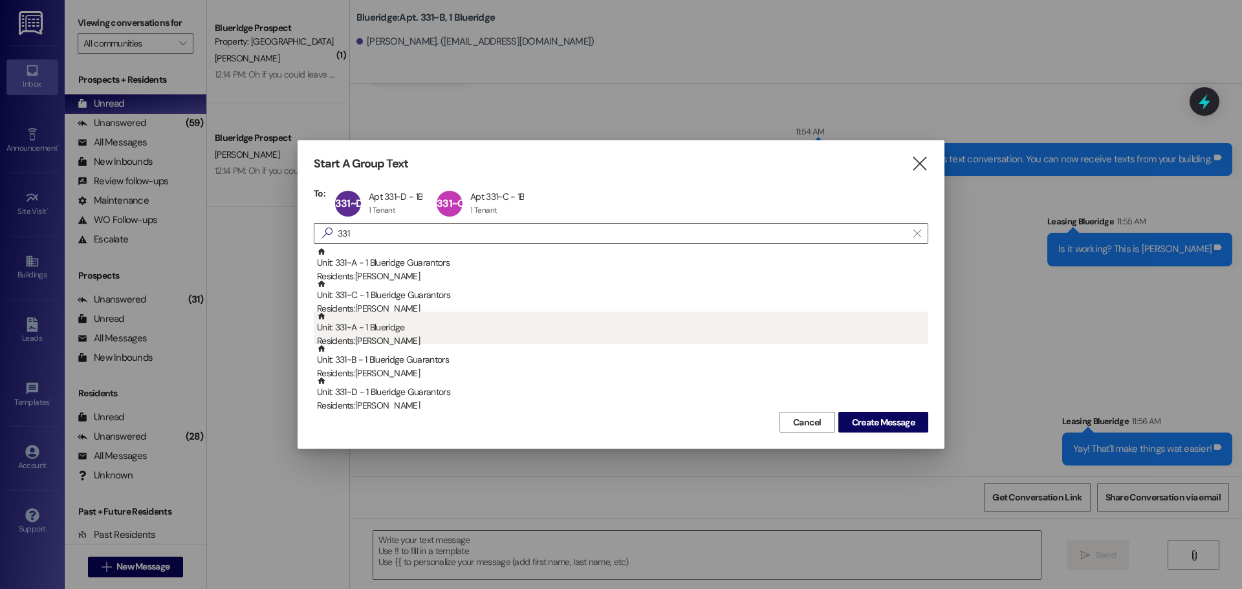
click at [464, 332] on div "Unit: 331~A - 1 Blueridge Residents: [PERSON_NAME]" at bounding box center [622, 330] width 611 height 37
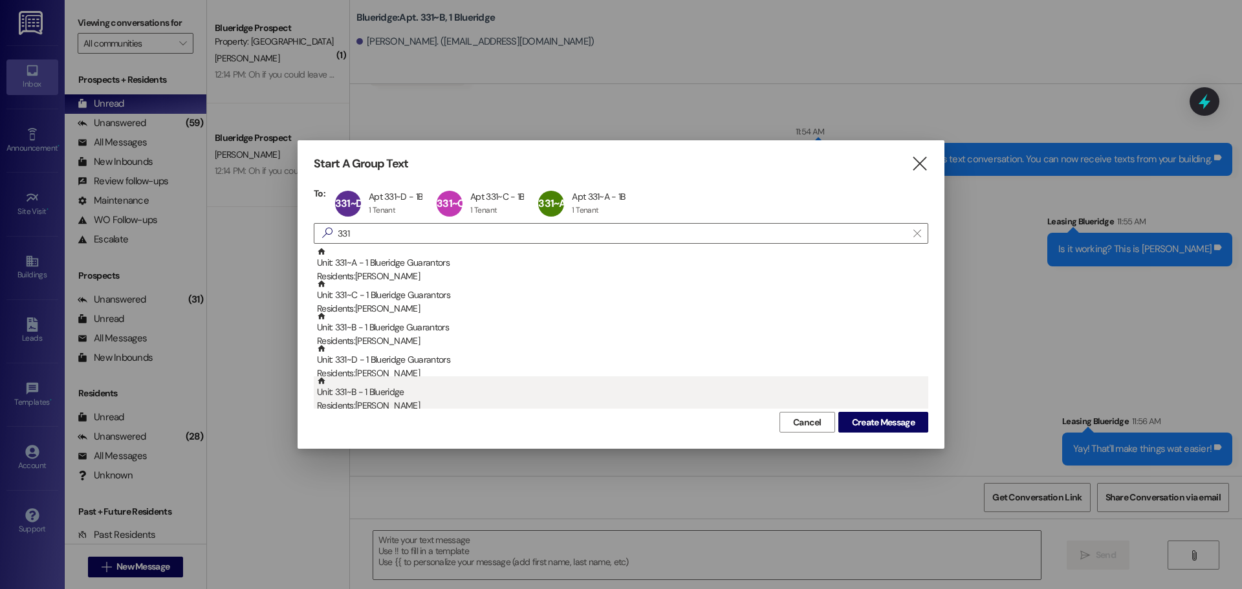
click at [448, 399] on div "Residents: [PERSON_NAME]" at bounding box center [622, 406] width 611 height 14
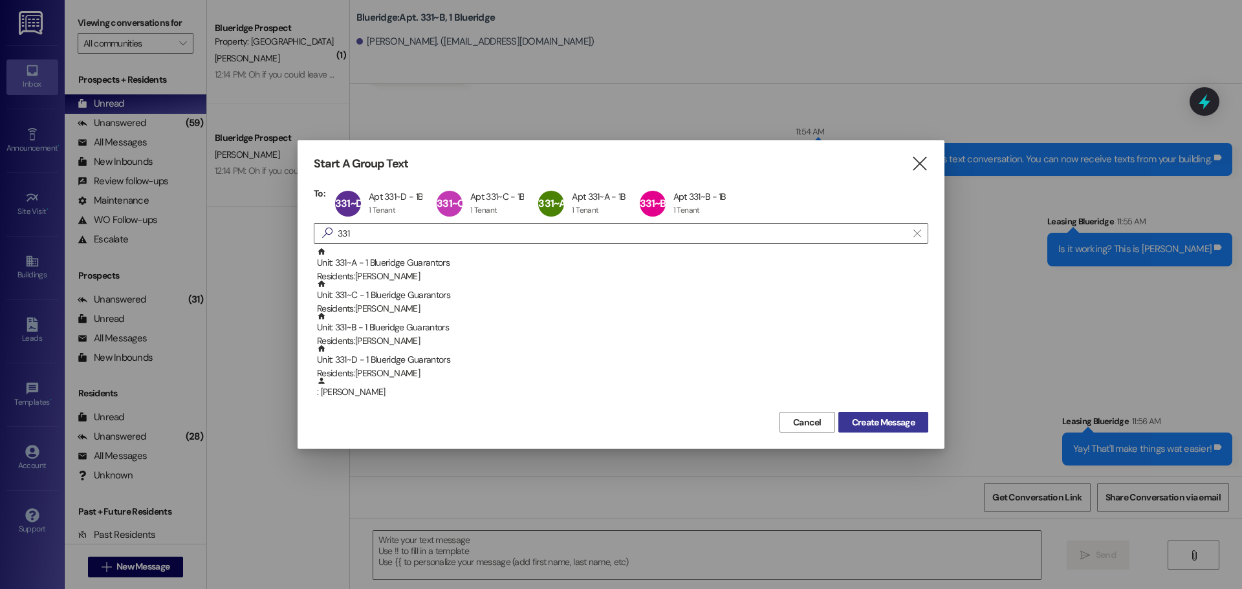
click at [846, 427] on button "Create Message" at bounding box center [883, 422] width 90 height 21
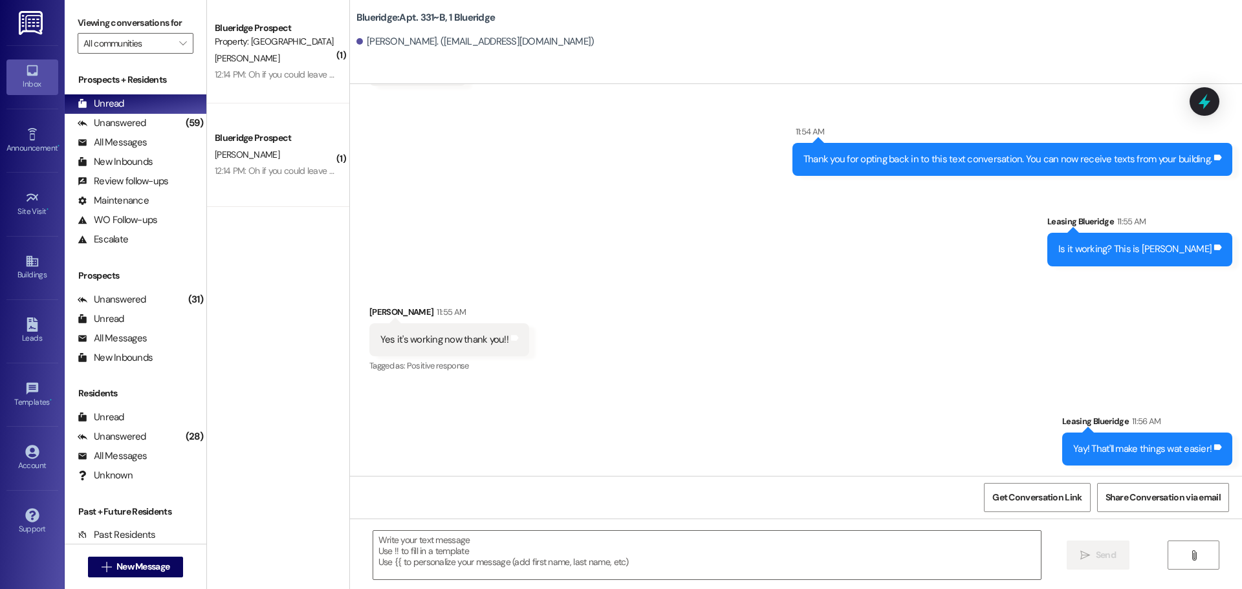
scroll to position [0, 0]
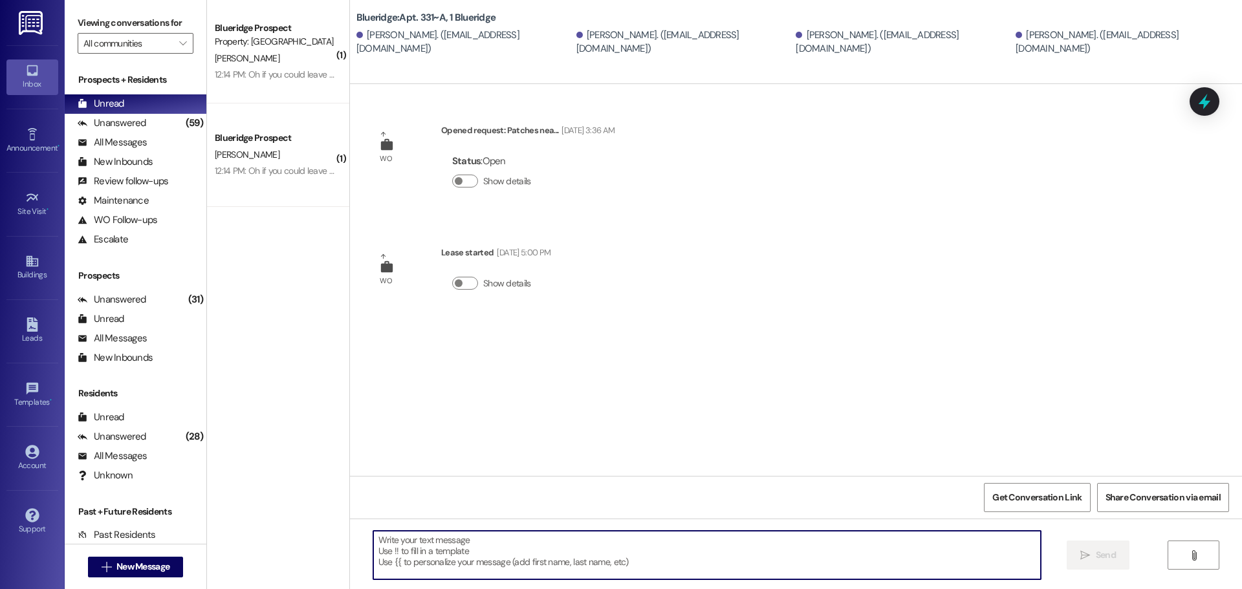
click at [742, 564] on textarea at bounding box center [706, 555] width 667 height 49
type textarea "O"
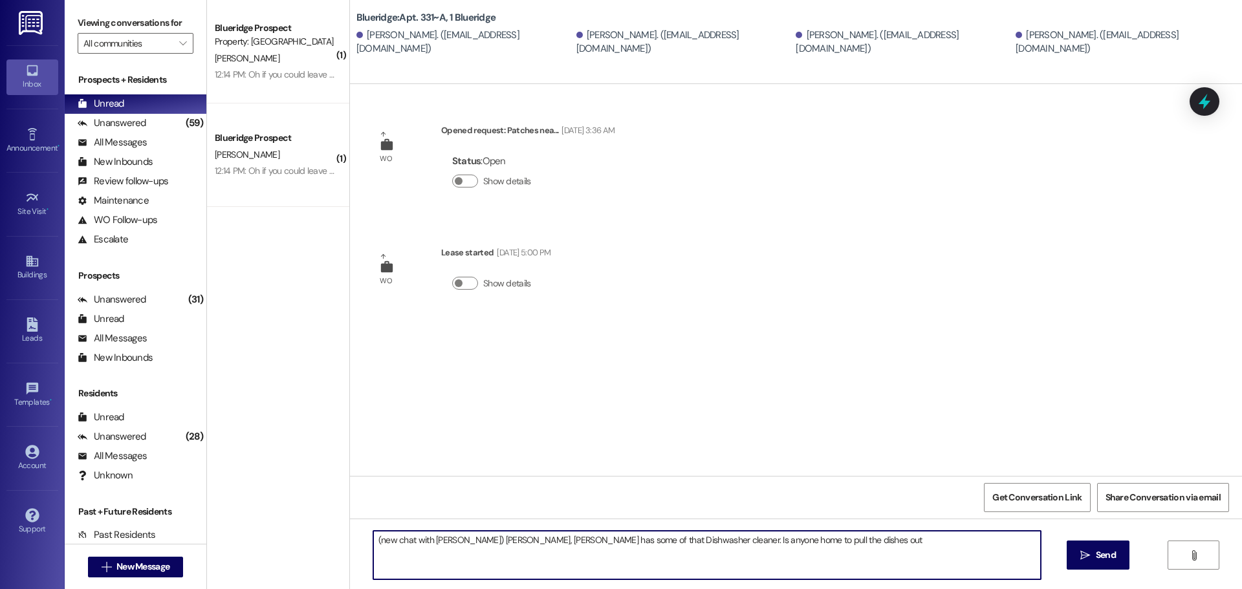
click at [815, 539] on textarea "(new chat with [PERSON_NAME]) [PERSON_NAME], [PERSON_NAME] has some of that Dis…" at bounding box center [706, 555] width 667 height 49
click at [841, 564] on textarea "(new chat with [PERSON_NAME]) [PERSON_NAME], [PERSON_NAME] has some of that Dis…" at bounding box center [706, 555] width 667 height 49
type textarea "(new chat with [PERSON_NAME]) [PERSON_NAME], [PERSON_NAME] has some of that Dis…"
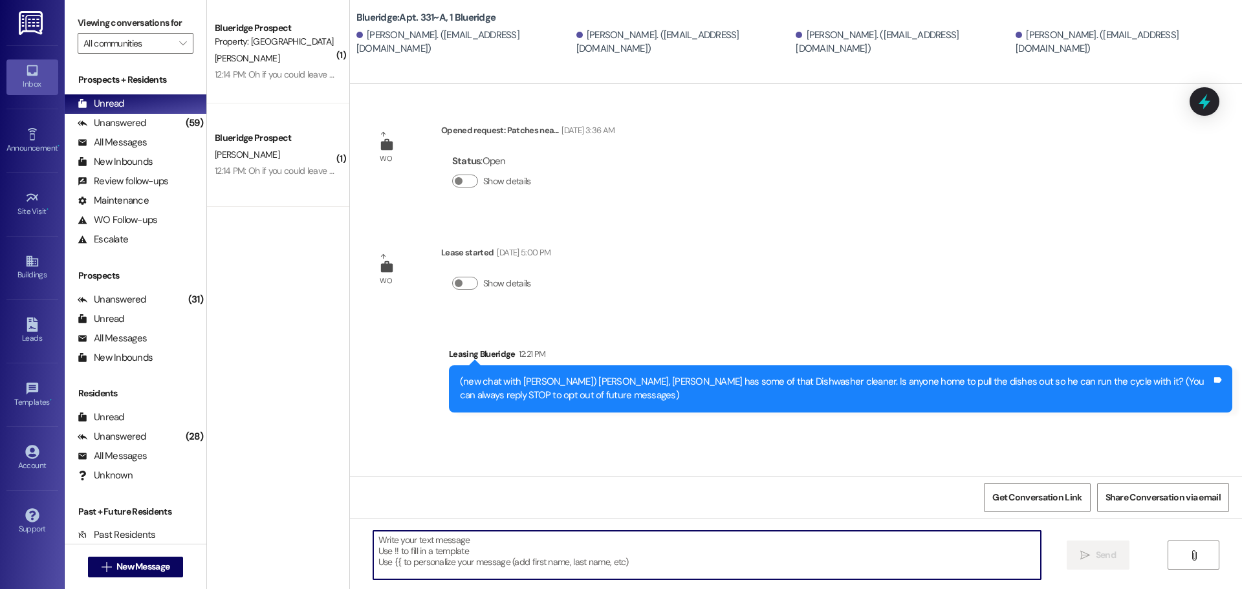
drag, startPoint x: 832, startPoint y: 270, endPoint x: 828, endPoint y: 264, distance: 6.7
click at [830, 269] on div "WO Opened request: Patches nea... [DATE] 3:36 AM Status : Open Show details WO …" at bounding box center [796, 280] width 892 height 392
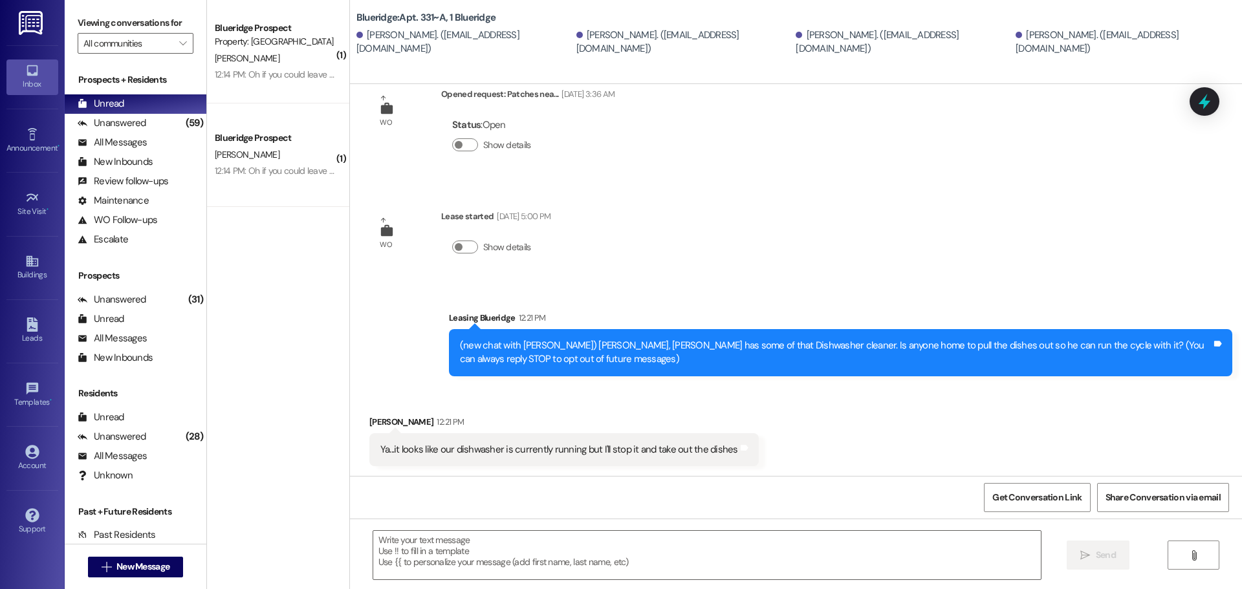
scroll to position [37, 0]
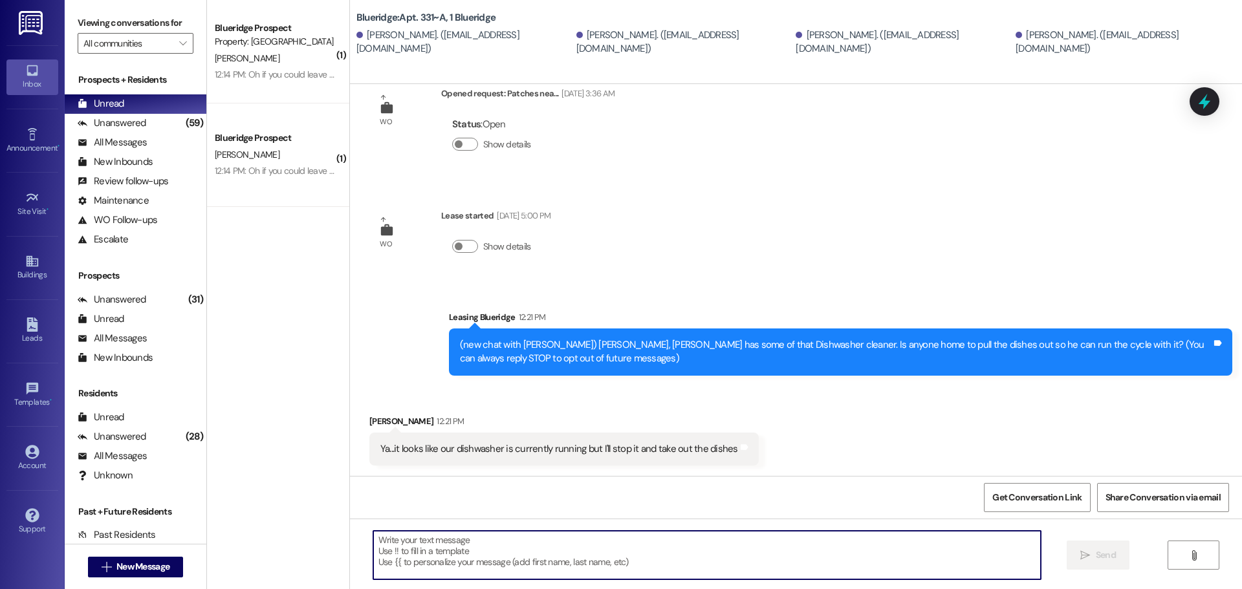
click at [667, 555] on textarea at bounding box center [706, 555] width 667 height 49
type textarea "Okay, thank you!"
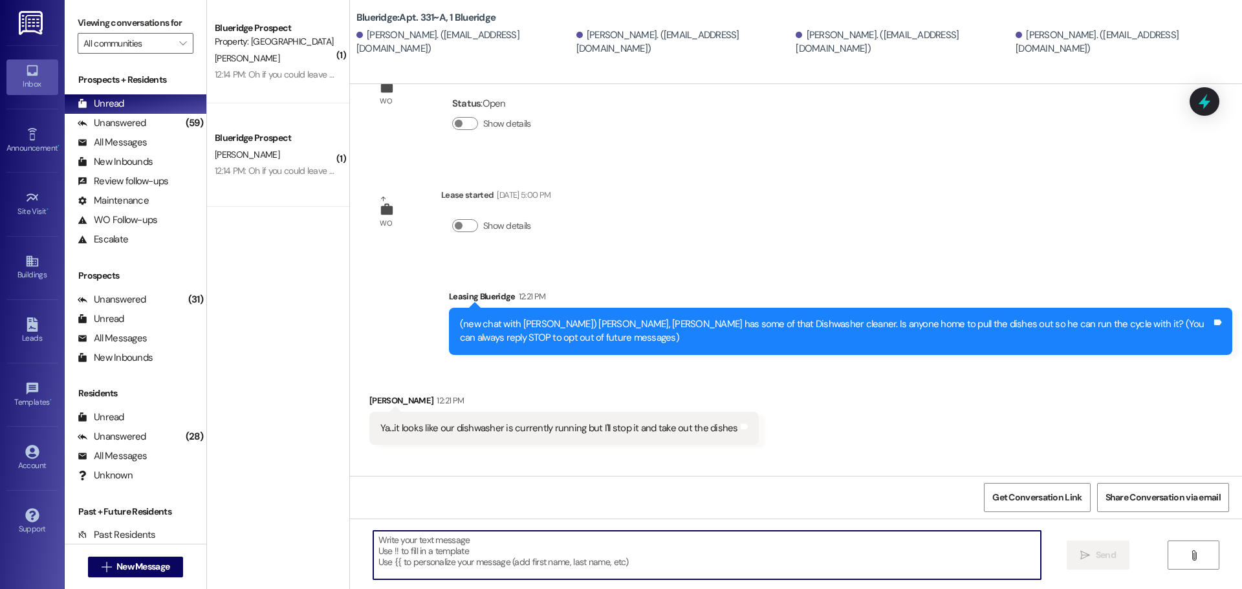
scroll to position [127, 0]
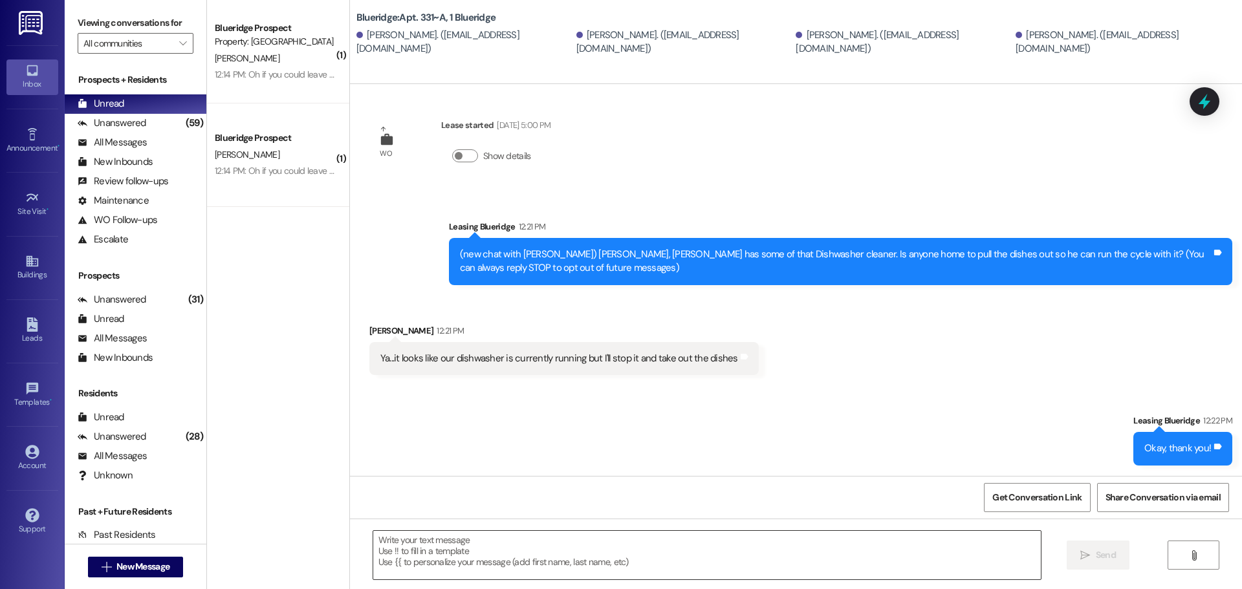
click at [729, 548] on textarea at bounding box center [706, 555] width 667 height 49
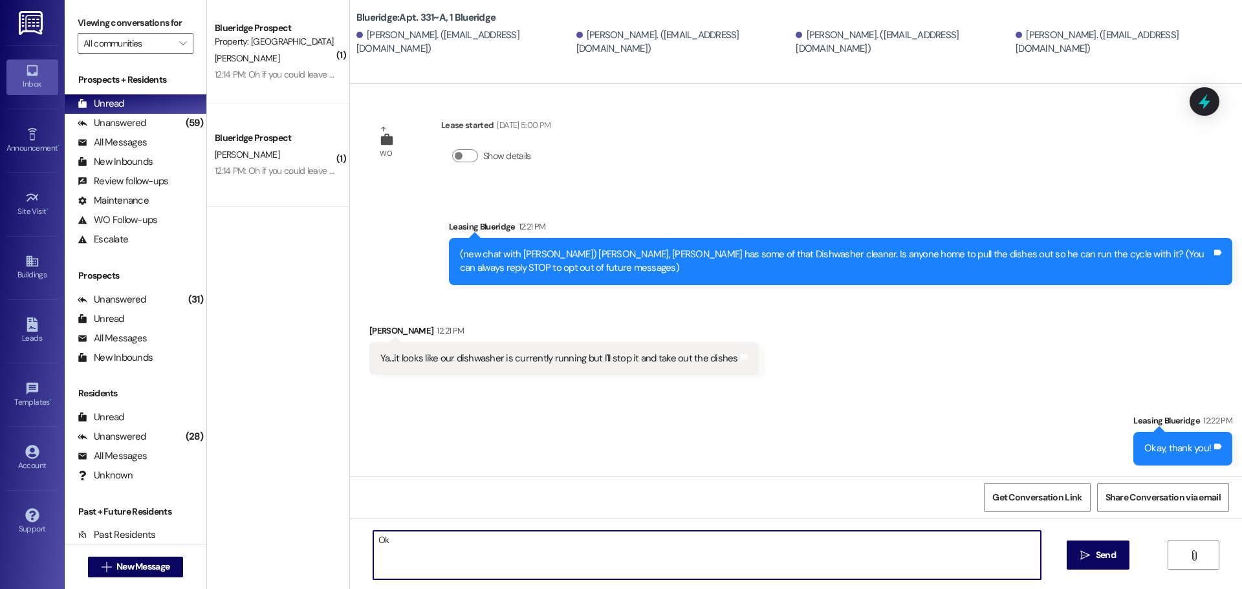
type textarea "O"
type textarea "[PERSON_NAME] will be up there again in about 30 minutes"
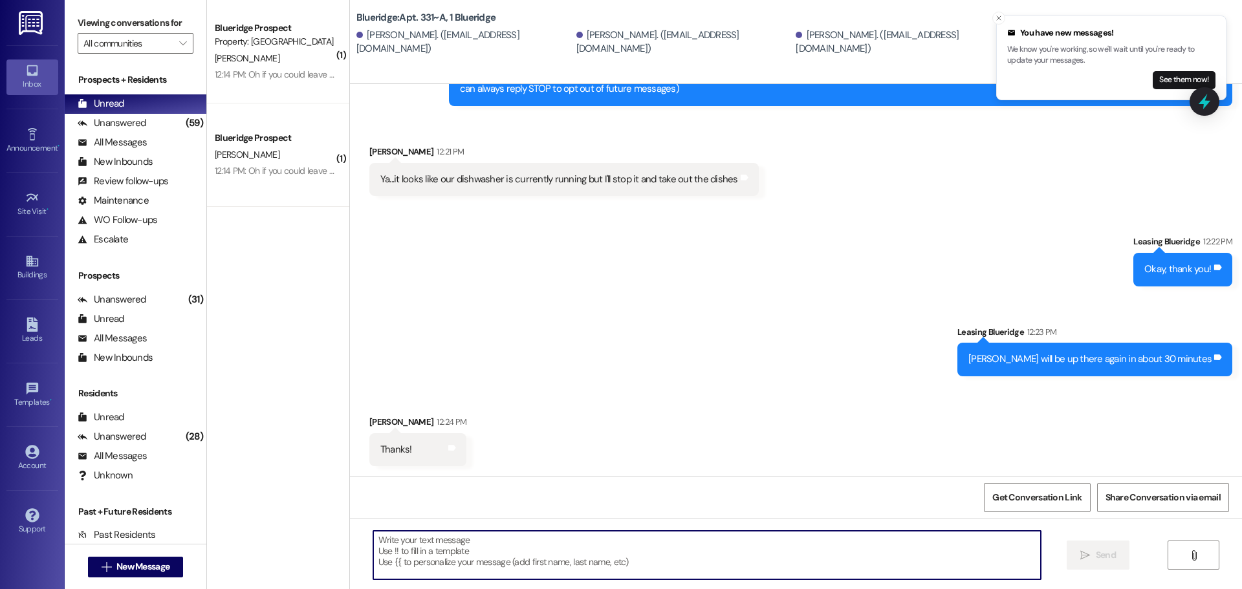
scroll to position [307, 0]
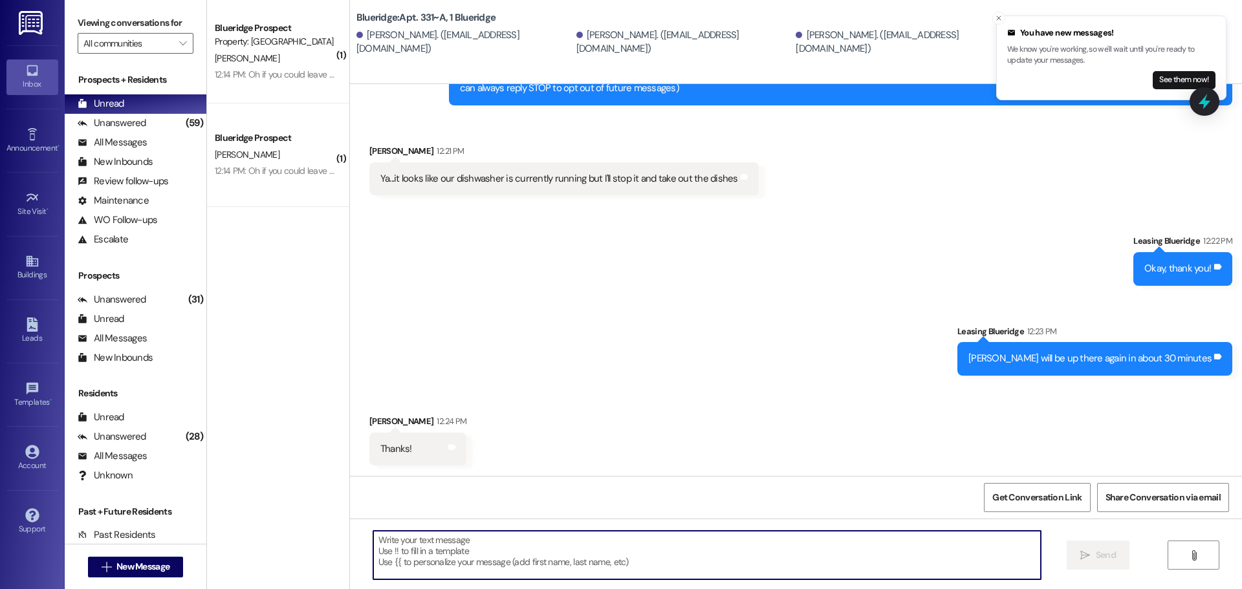
click at [685, 316] on div "Sent via SMS Leasing Blueridge 12:22 PM Okay, thank you! Tags and notes Sent vi…" at bounding box center [796, 295] width 892 height 180
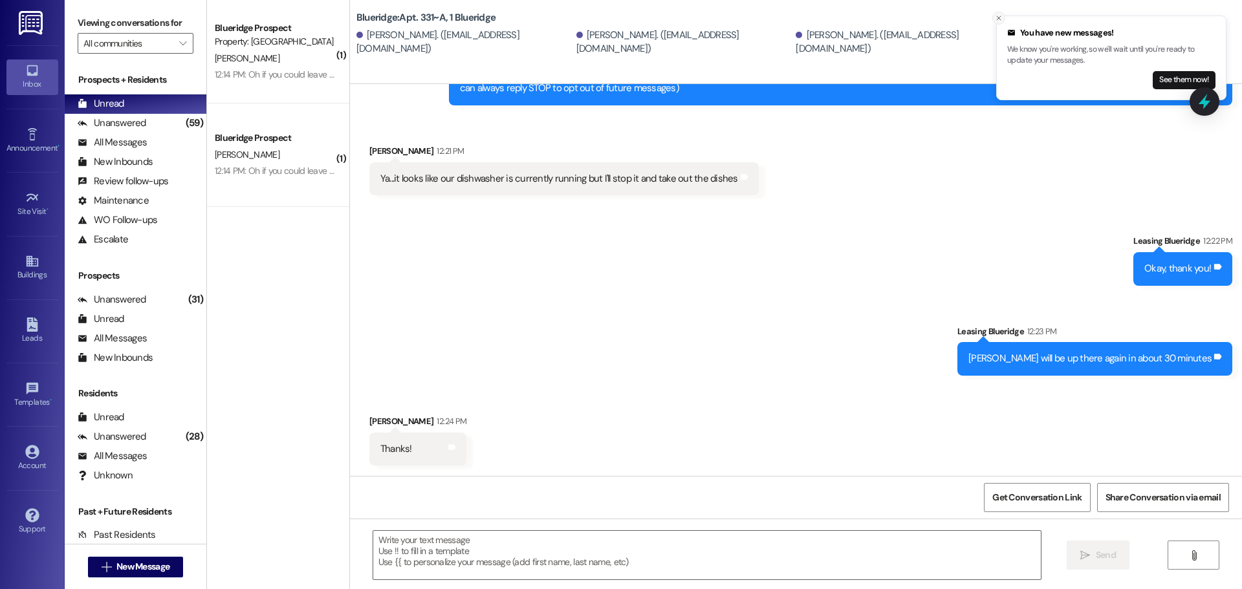
click at [996, 13] on button "Close toast" at bounding box center [998, 18] width 13 height 13
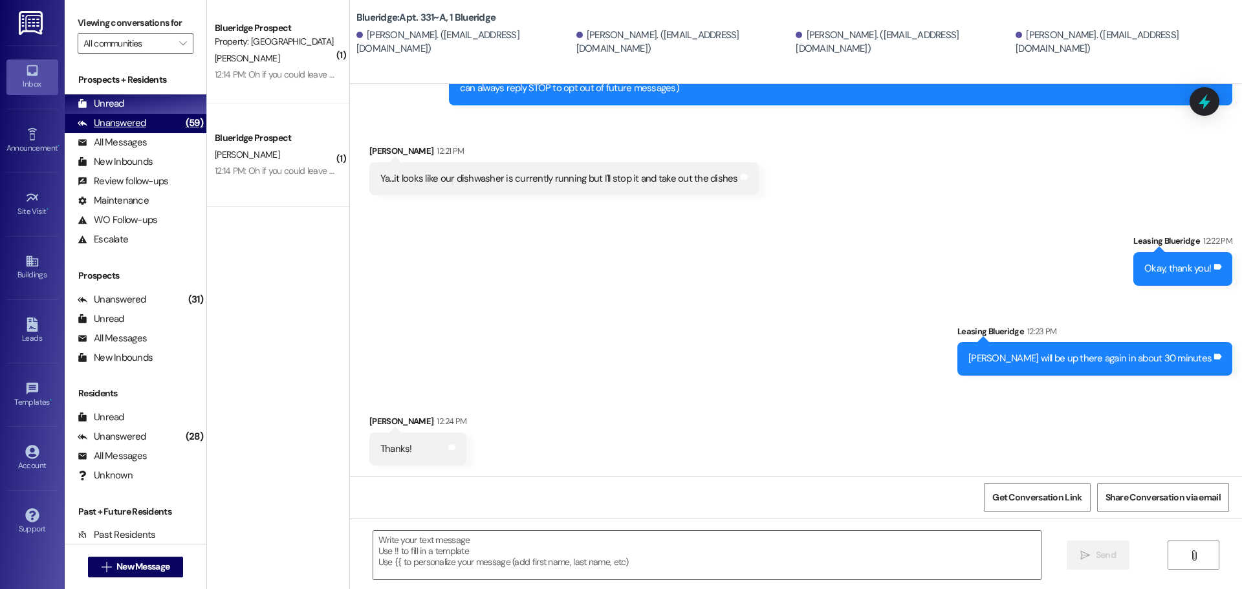
click at [157, 126] on div "Unanswered (59)" at bounding box center [136, 123] width 142 height 19
click at [162, 101] on div "Unread (0)" at bounding box center [136, 103] width 142 height 19
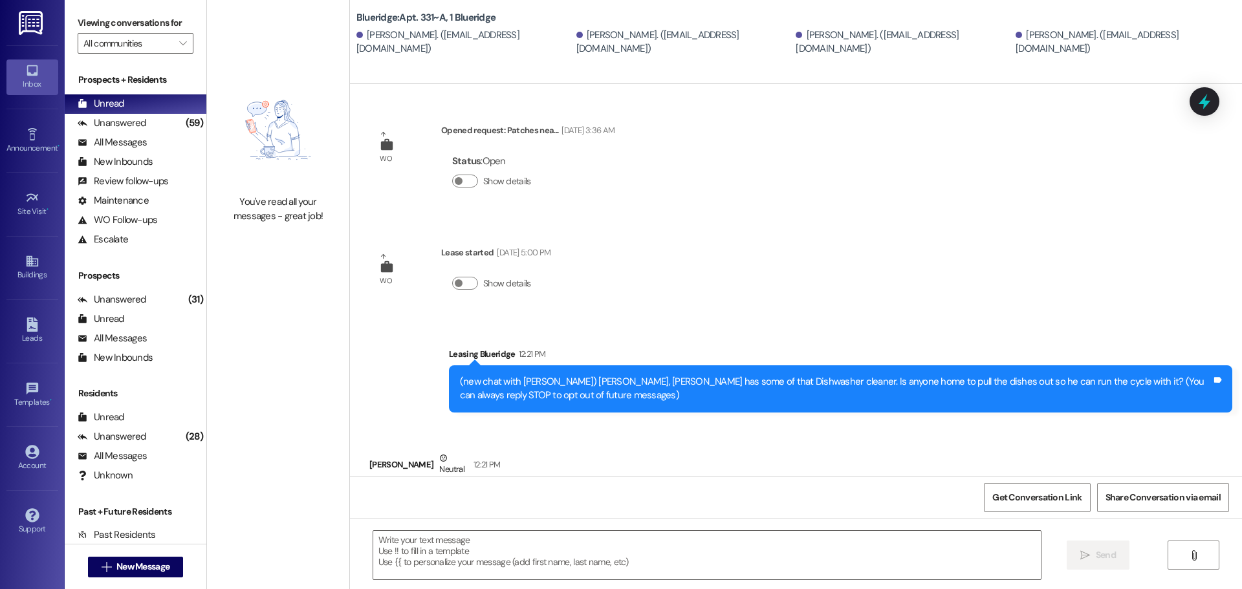
scroll to position [340, 0]
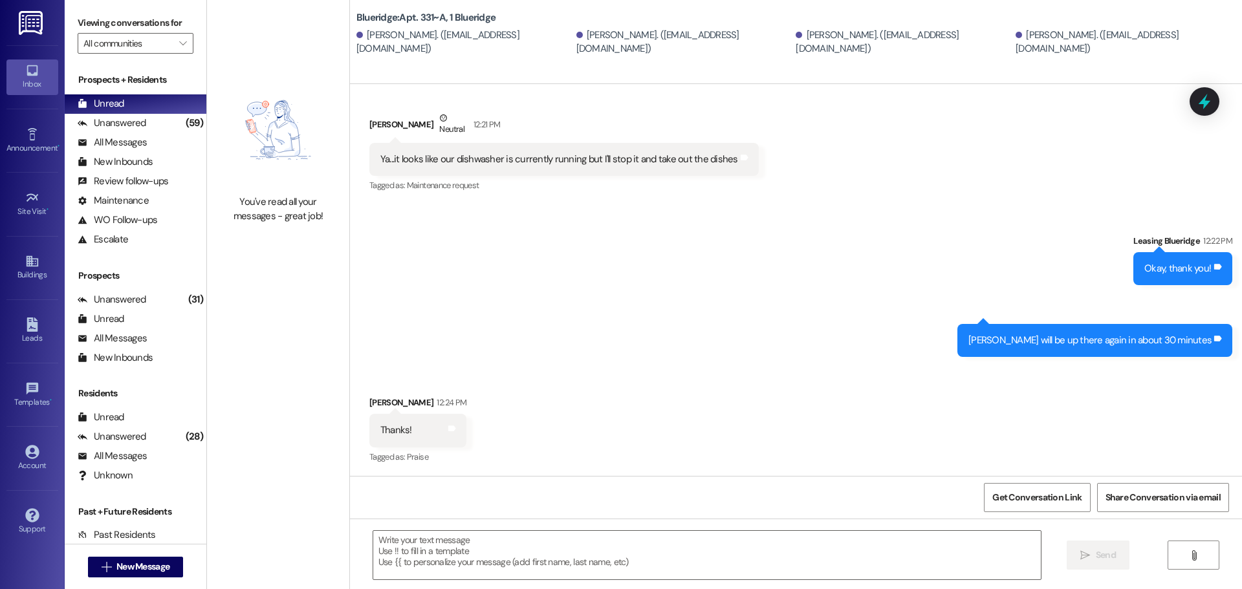
click at [656, 247] on div "Sent via SMS Leasing Blueridge 12:22 PM Okay, thank you! Tags and notes Sent vi…" at bounding box center [796, 286] width 892 height 162
